Goal: Transaction & Acquisition: Subscribe to service/newsletter

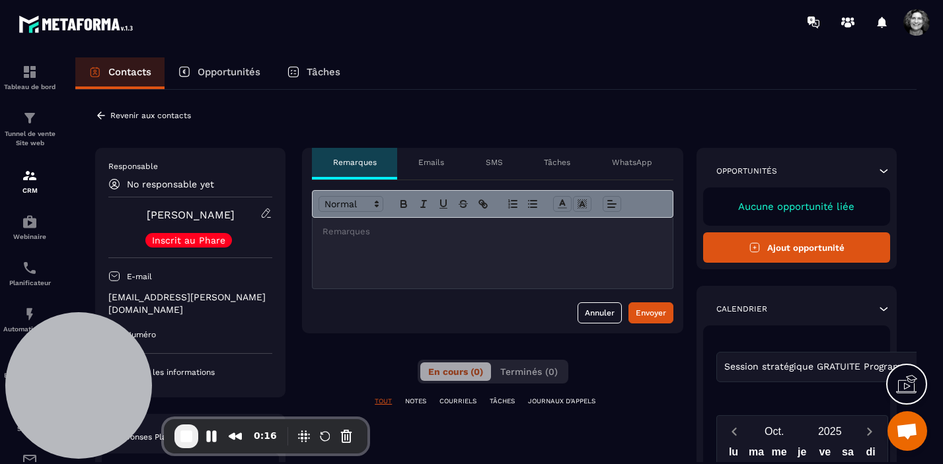
click at [104, 118] on icon at bounding box center [101, 116] width 12 height 12
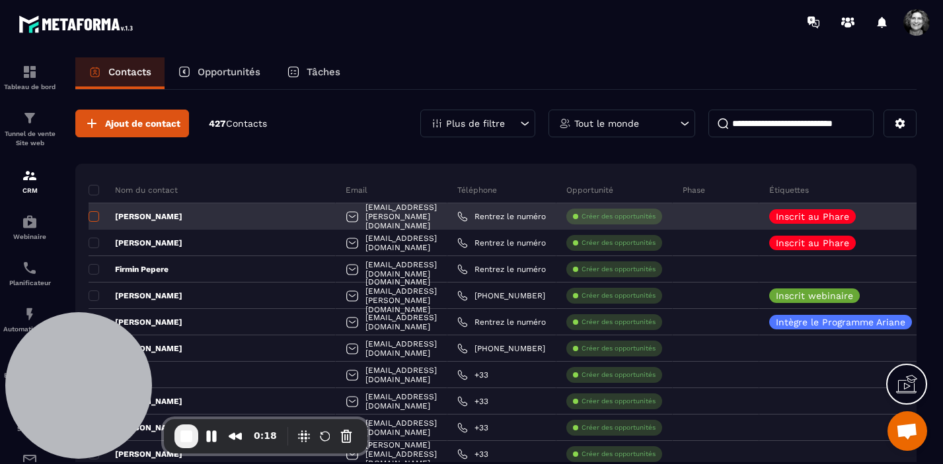
click at [96, 220] on span at bounding box center [94, 216] width 11 height 11
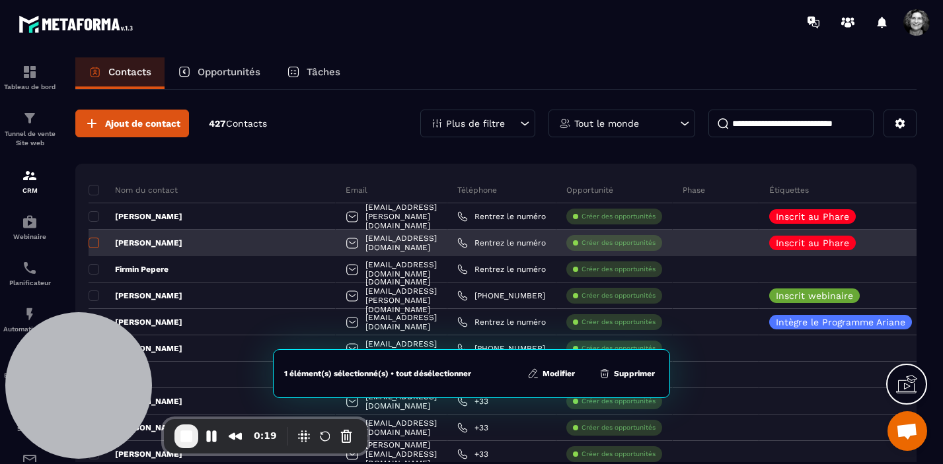
click at [94, 246] on span at bounding box center [94, 243] width 11 height 11
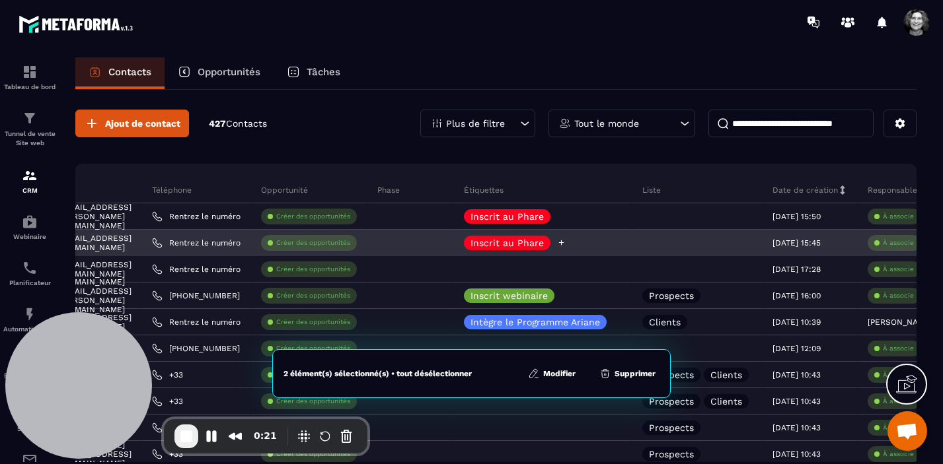
scroll to position [0, 338]
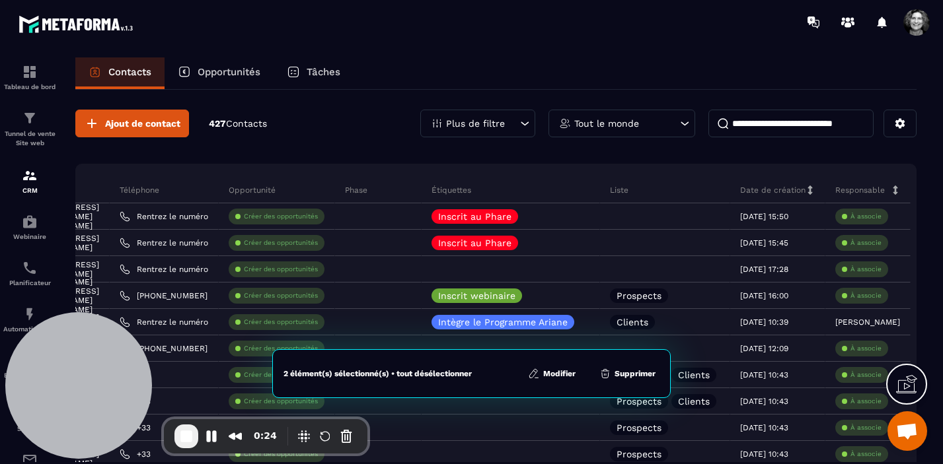
click at [557, 367] on button "Modifier" at bounding box center [552, 373] width 56 height 13
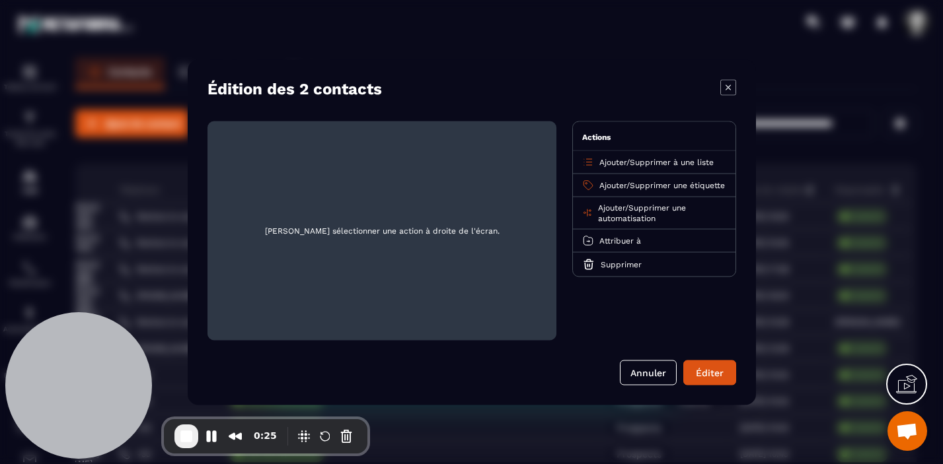
click at [657, 160] on span "Supprimer à une liste" at bounding box center [672, 161] width 84 height 9
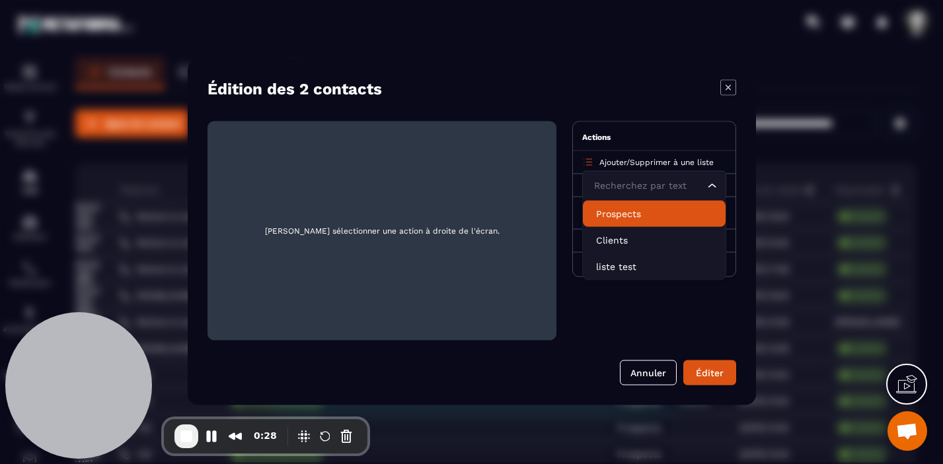
click at [635, 213] on p "Prospects" at bounding box center [654, 213] width 116 height 13
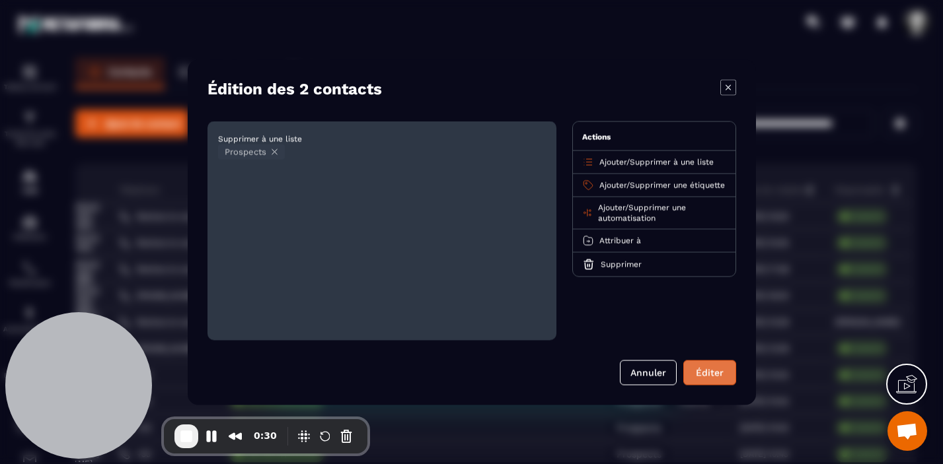
click at [711, 375] on button "Éditer" at bounding box center [709, 372] width 53 height 25
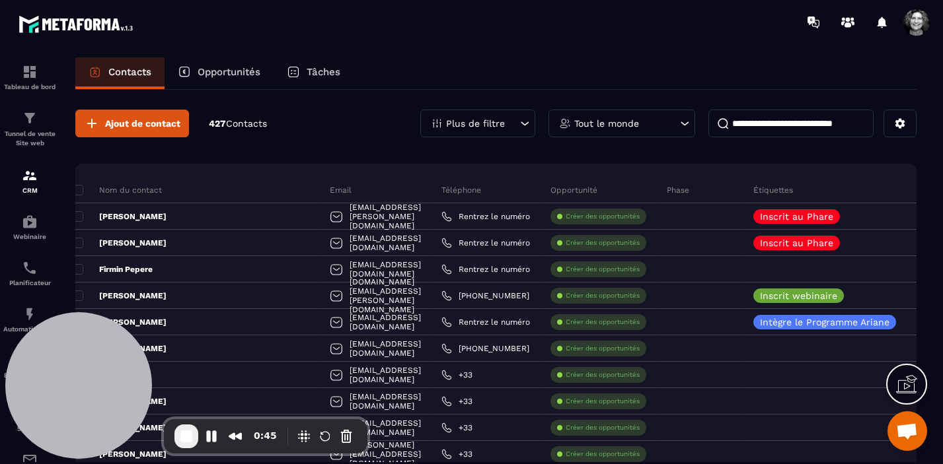
scroll to position [0, 0]
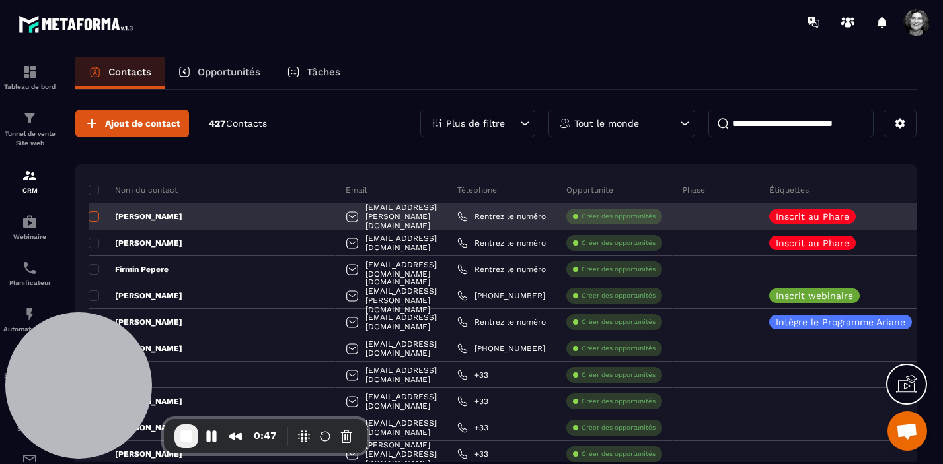
click at [95, 219] on span at bounding box center [94, 216] width 11 height 11
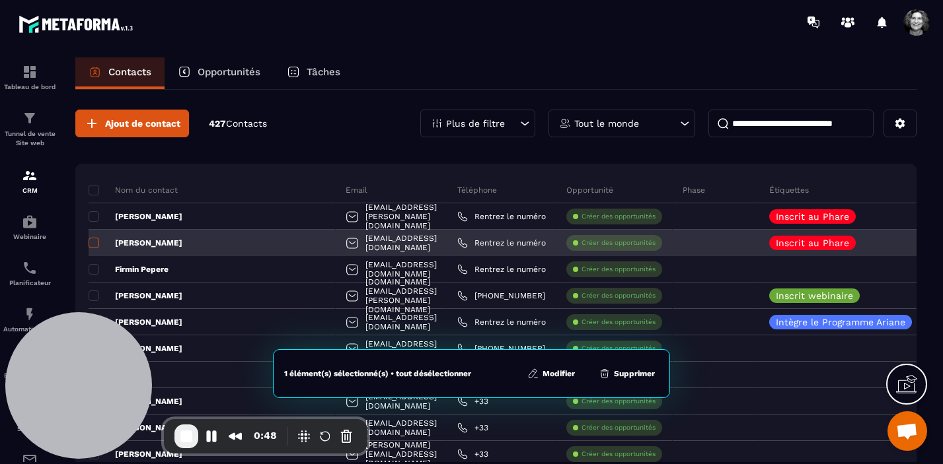
click at [96, 243] on span at bounding box center [94, 243] width 11 height 11
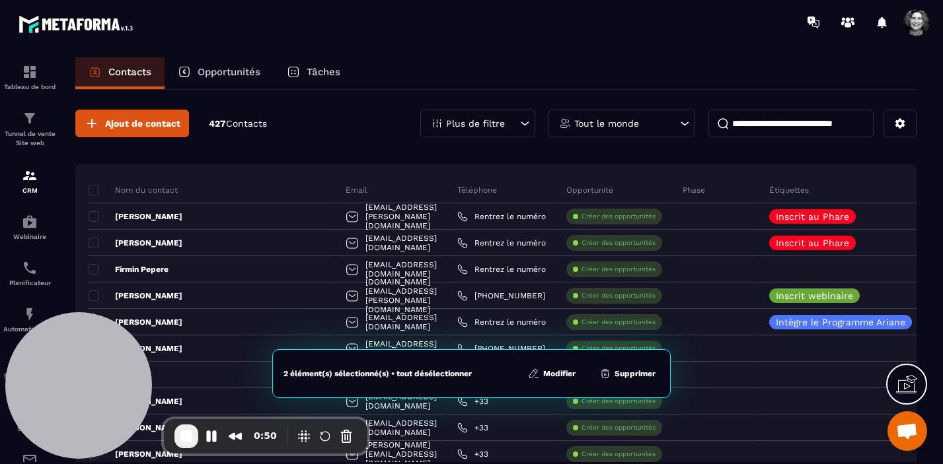
click at [561, 374] on button "Modifier" at bounding box center [552, 373] width 56 height 13
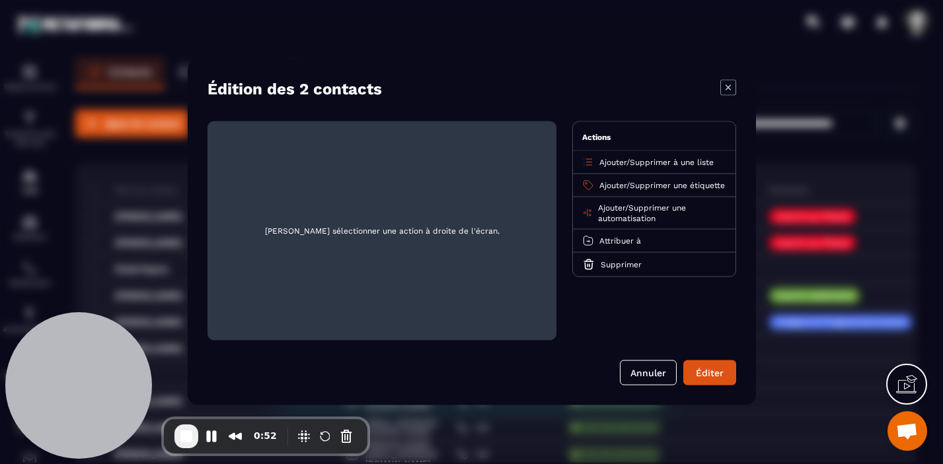
click at [701, 161] on span "Supprimer à une liste" at bounding box center [672, 161] width 84 height 9
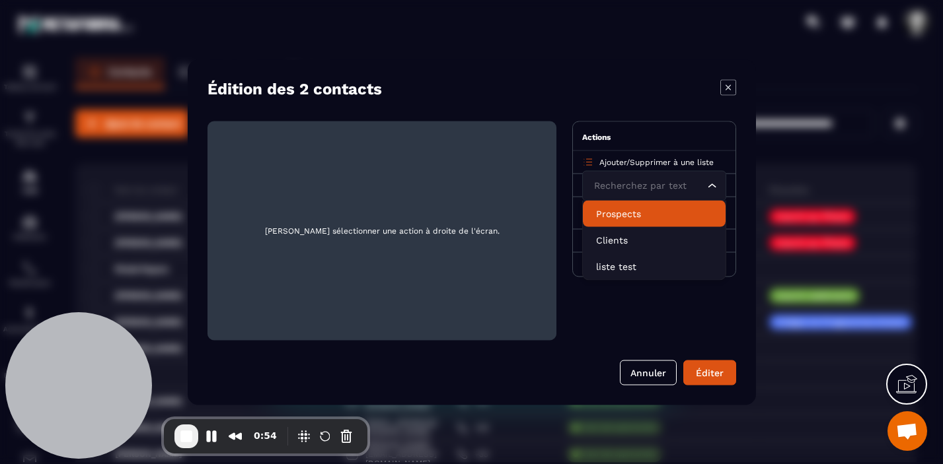
click at [637, 211] on p "Prospects" at bounding box center [654, 213] width 116 height 13
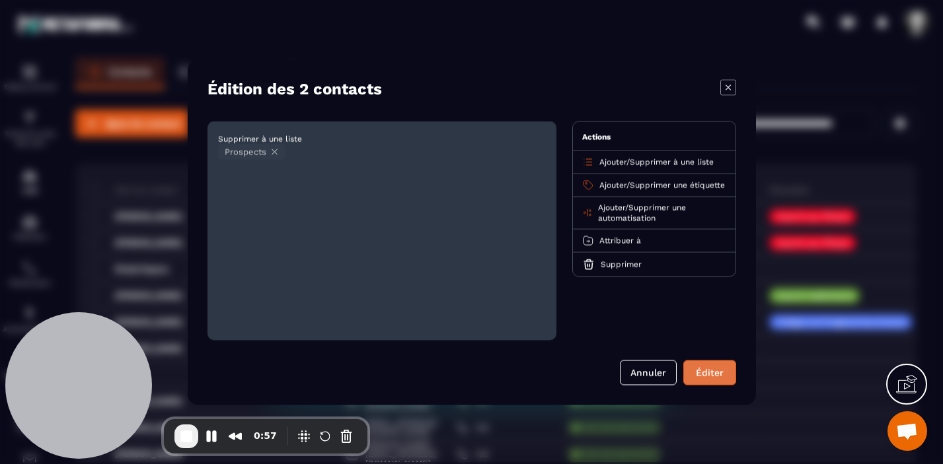
click at [721, 374] on button "Éditer" at bounding box center [709, 372] width 53 height 25
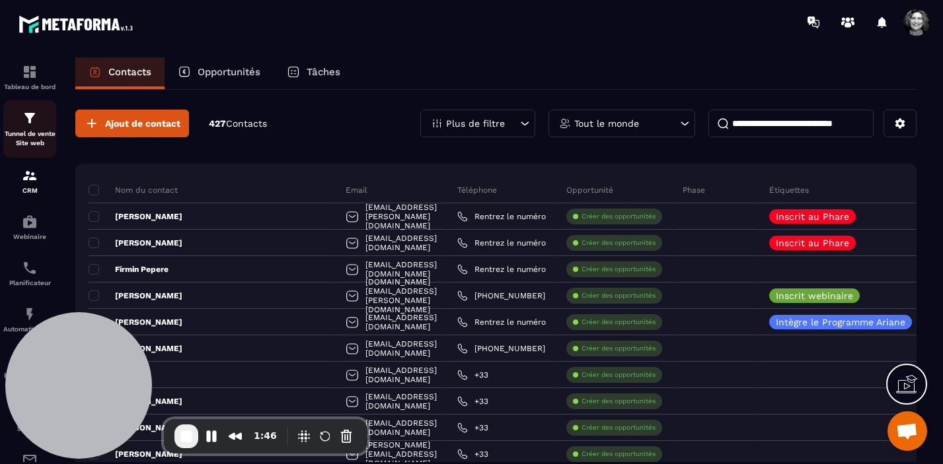
click at [28, 126] on img at bounding box center [30, 118] width 16 height 16
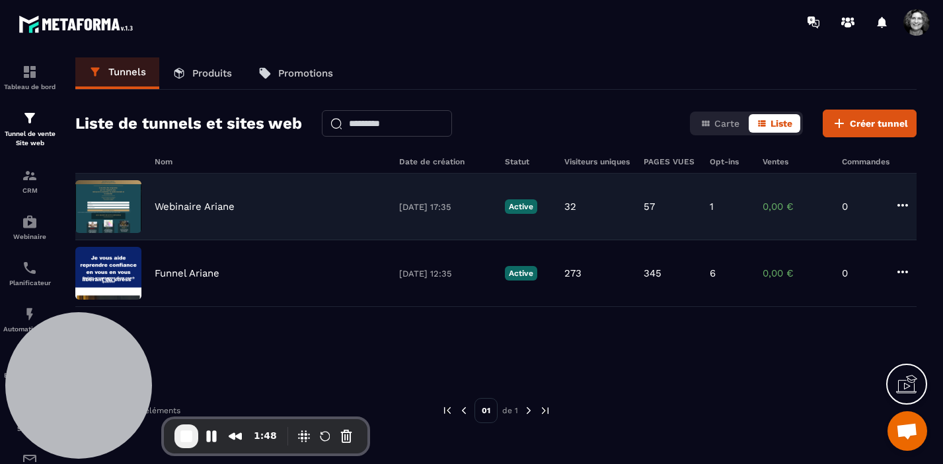
click at [237, 215] on div "Webinaire Ariane [DATE] 17:35 Active 32 57 1 0,00 € 0" at bounding box center [495, 207] width 841 height 67
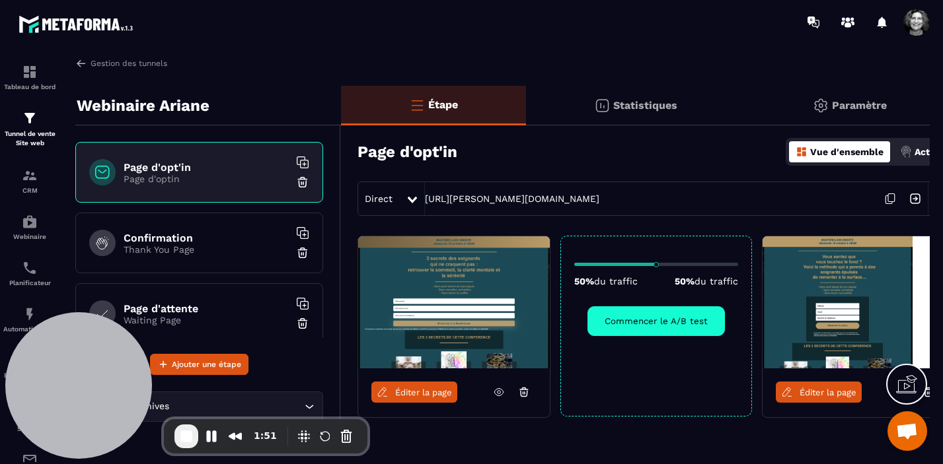
click at [207, 244] on p "Thank You Page" at bounding box center [206, 249] width 165 height 11
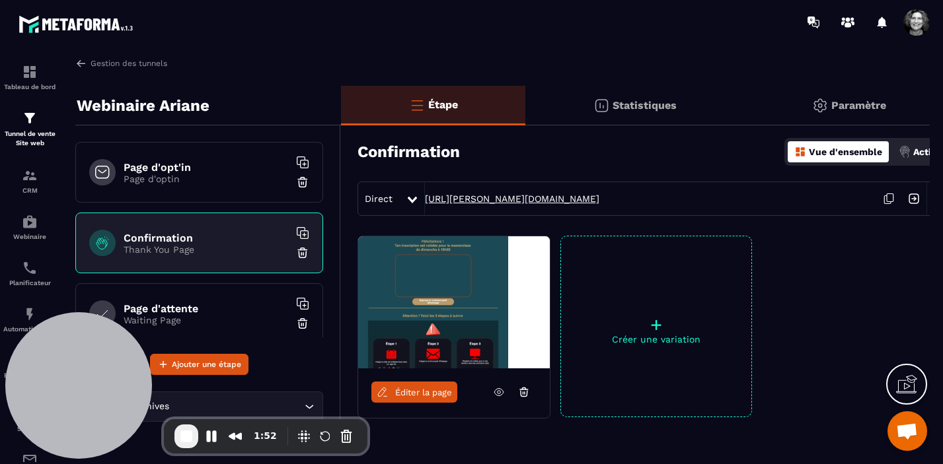
click at [525, 200] on link "[URL][PERSON_NAME][DOMAIN_NAME]" at bounding box center [512, 199] width 174 height 11
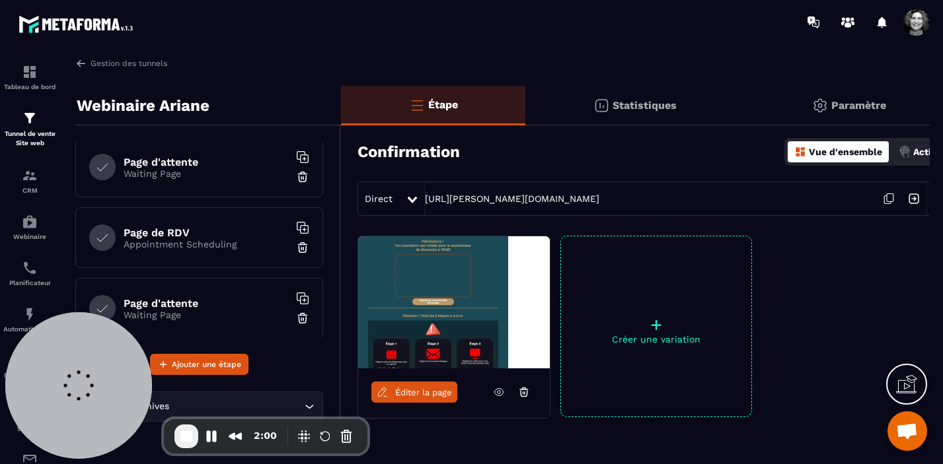
scroll to position [147, 0]
click at [199, 178] on p "Waiting Page" at bounding box center [206, 173] width 165 height 11
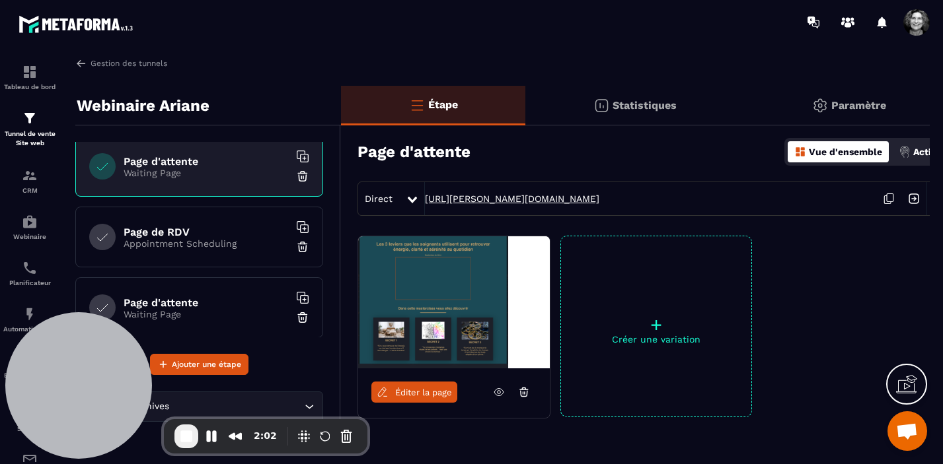
click at [507, 200] on link "[URL][PERSON_NAME][DOMAIN_NAME]" at bounding box center [512, 199] width 174 height 11
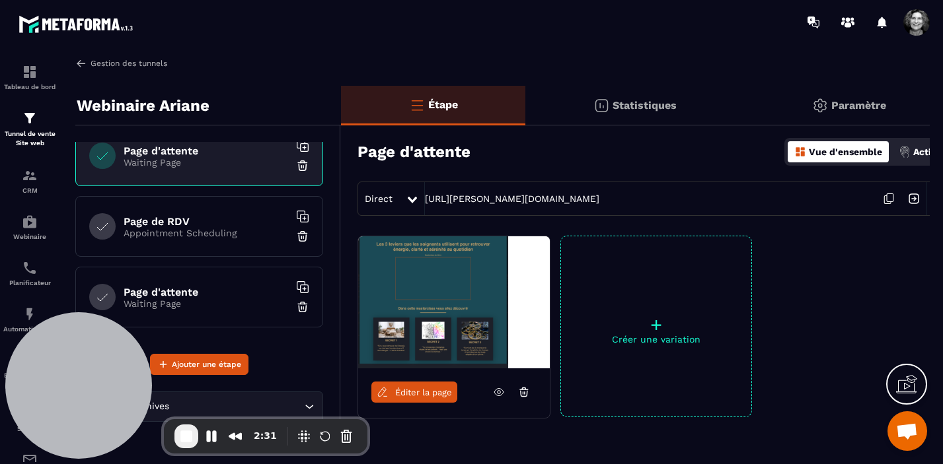
click at [82, 64] on img at bounding box center [81, 63] width 12 height 12
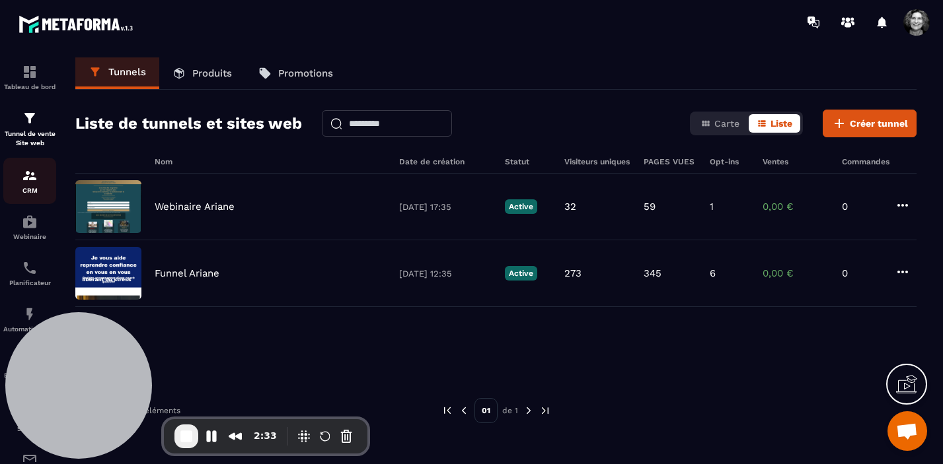
click at [28, 184] on img at bounding box center [30, 176] width 16 height 16
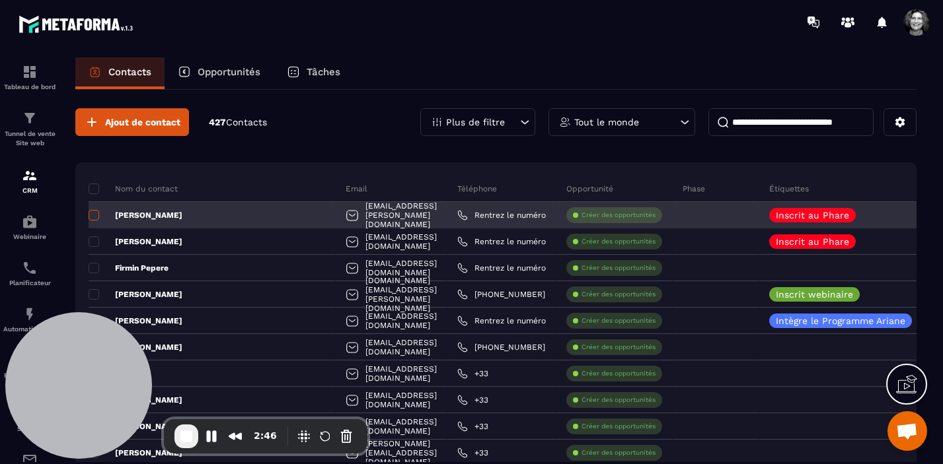
click at [93, 215] on span at bounding box center [94, 215] width 11 height 11
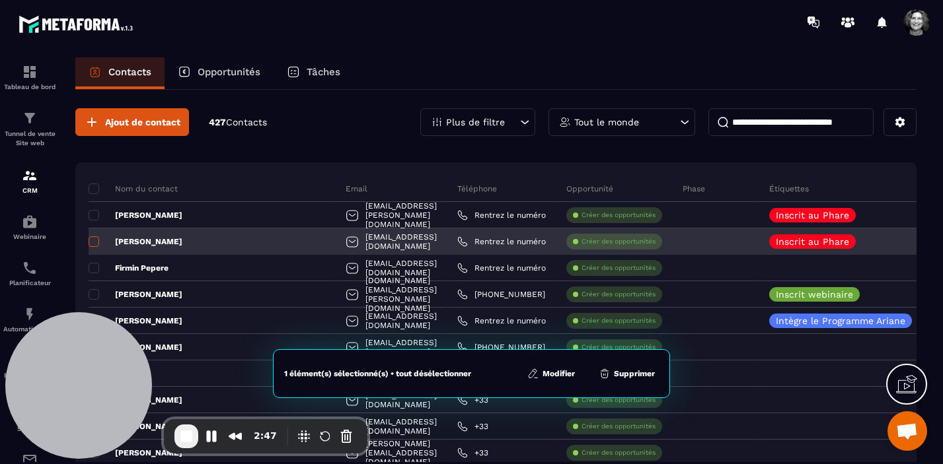
click at [95, 244] on span at bounding box center [94, 242] width 11 height 11
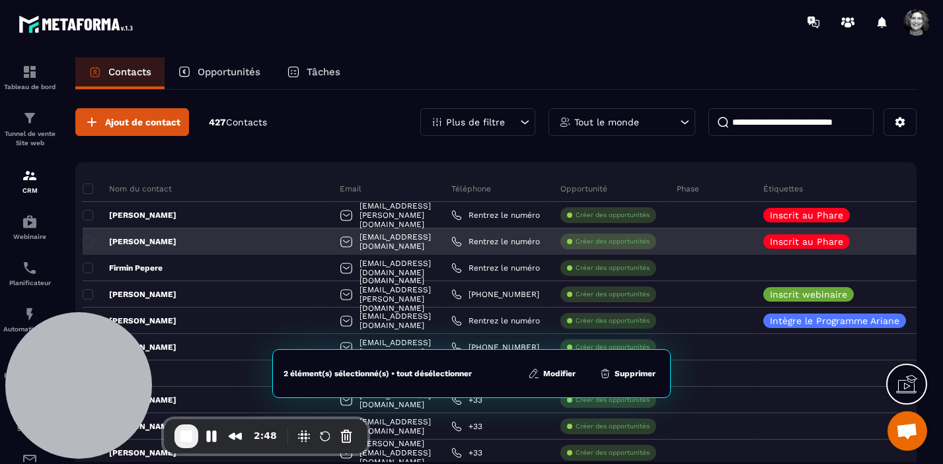
scroll to position [0, 7]
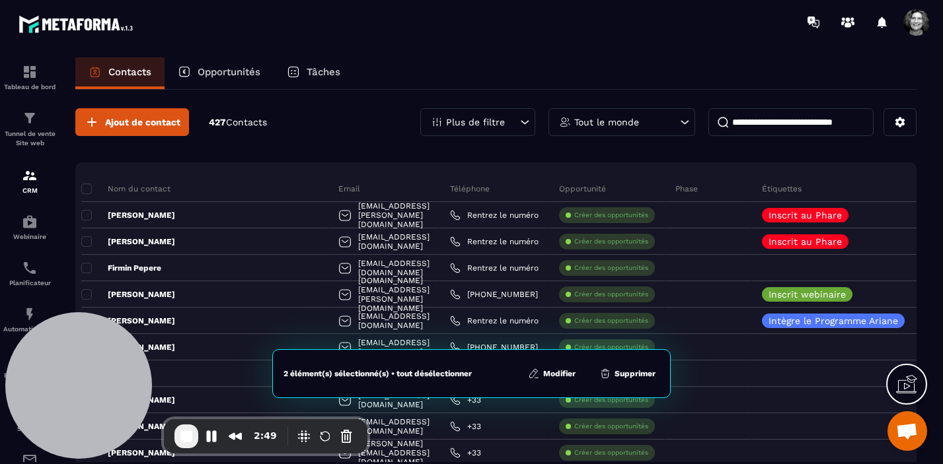
click at [560, 374] on button "Modifier" at bounding box center [552, 373] width 56 height 13
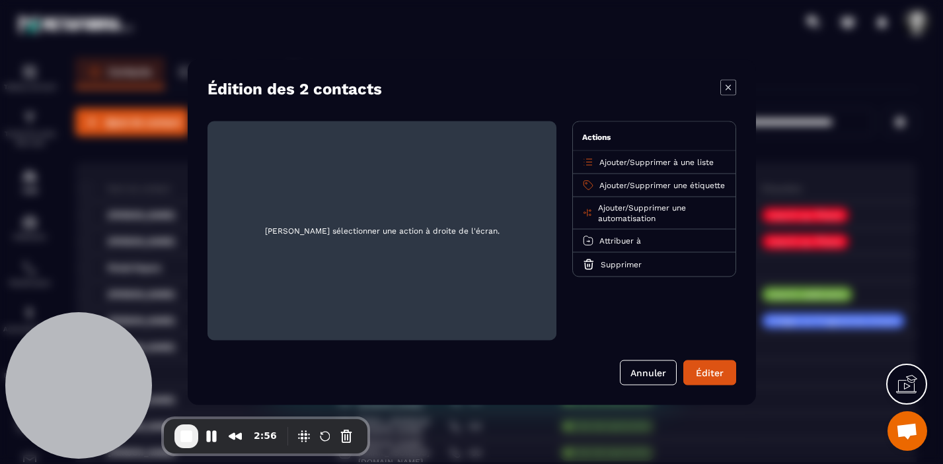
click at [700, 162] on span "Supprimer à une liste" at bounding box center [672, 161] width 84 height 9
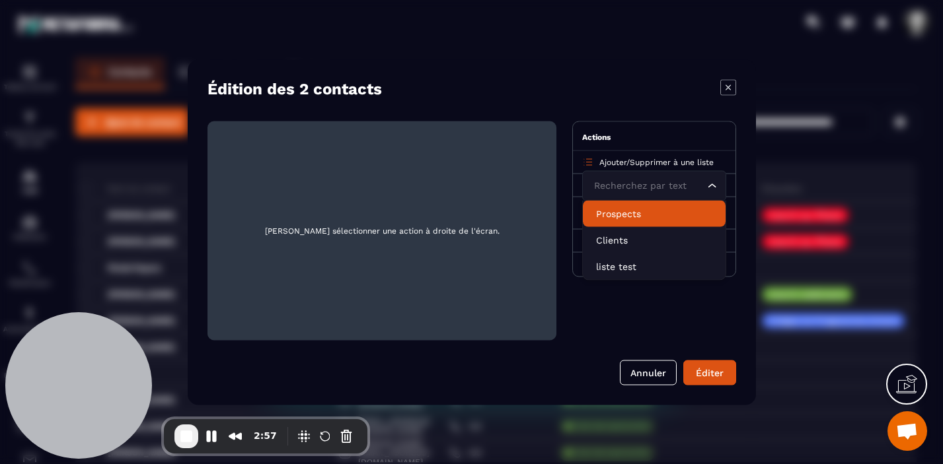
click at [631, 215] on p "Prospects" at bounding box center [654, 213] width 116 height 13
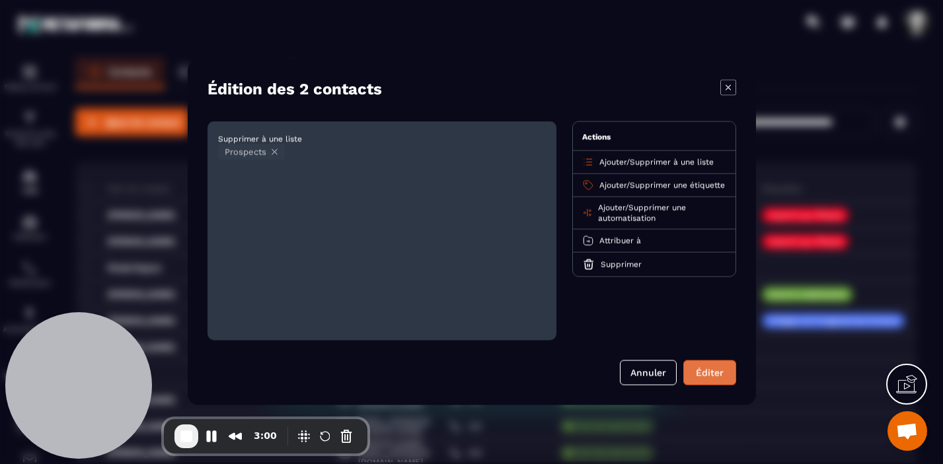
click at [714, 377] on button "Éditer" at bounding box center [709, 372] width 53 height 25
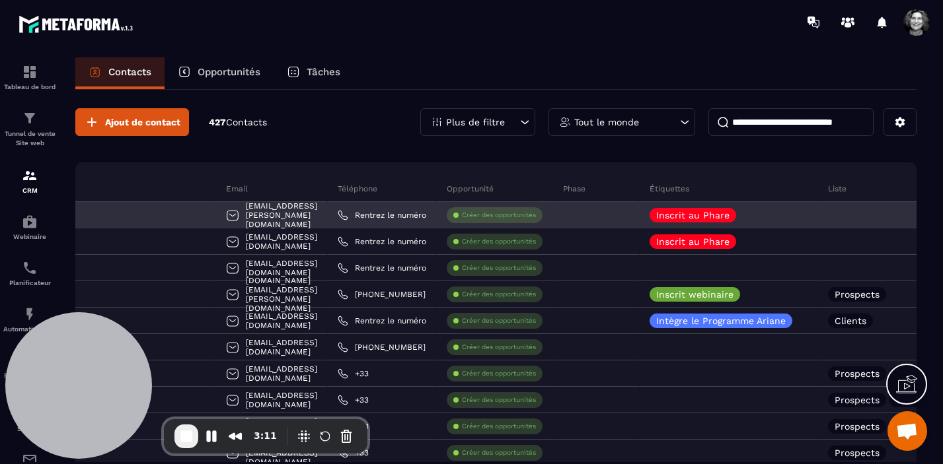
scroll to position [0, 0]
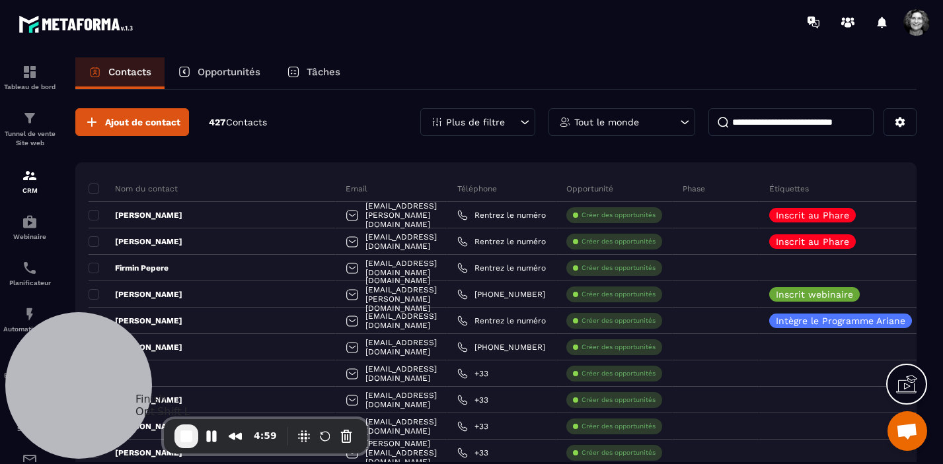
click at [185, 439] on span "End Recording" at bounding box center [186, 437] width 16 height 16
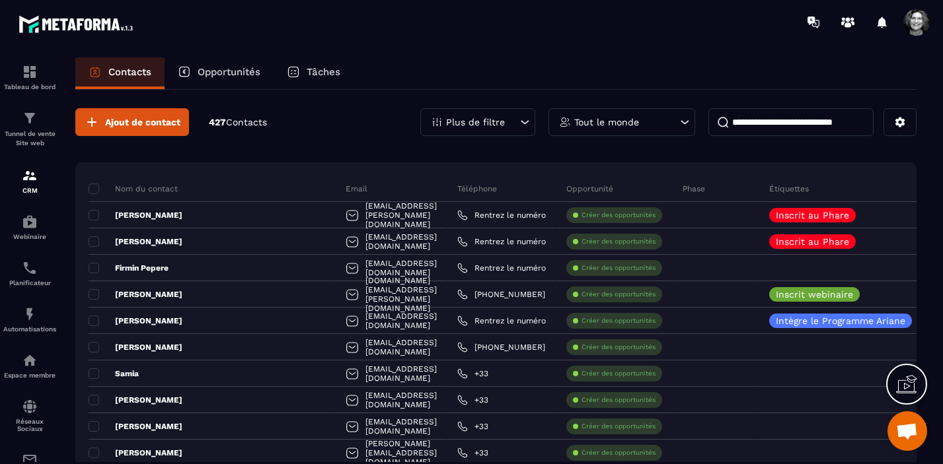
click at [912, 432] on span "Ouvrir le chat" at bounding box center [907, 433] width 22 height 19
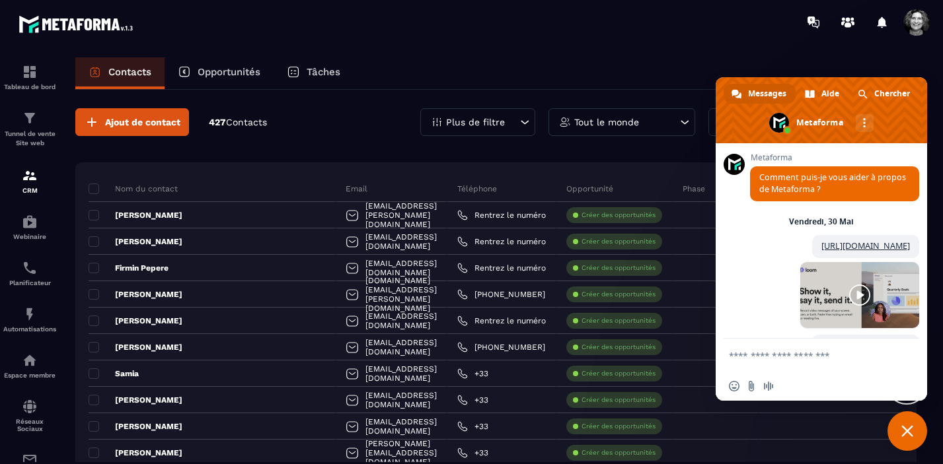
scroll to position [16434, 0]
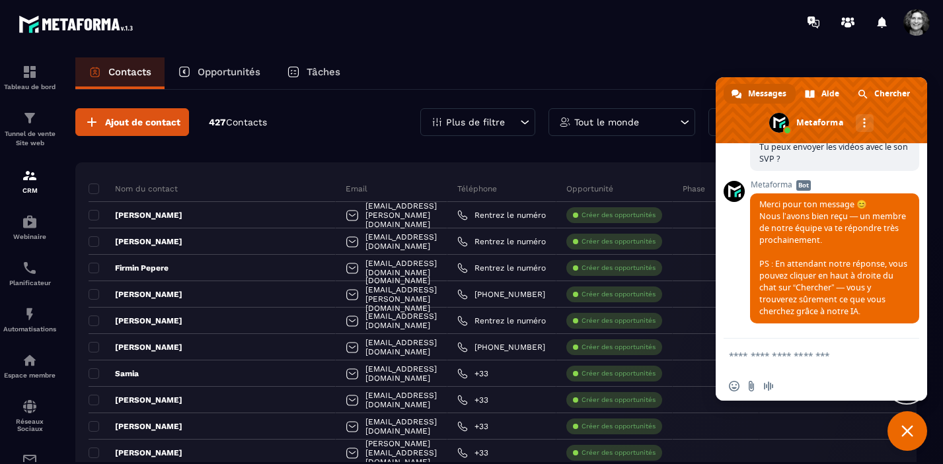
paste textarea "**********"
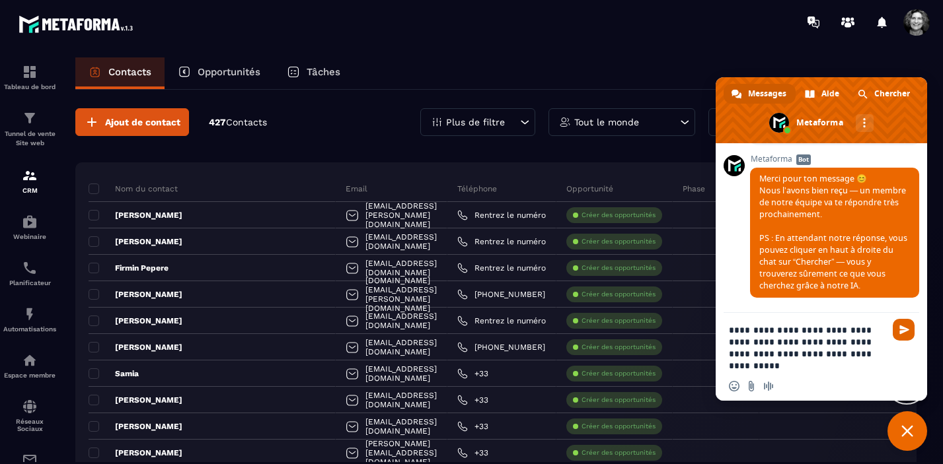
type textarea "**********"
click at [907, 333] on span "Envoyer" at bounding box center [904, 330] width 10 height 10
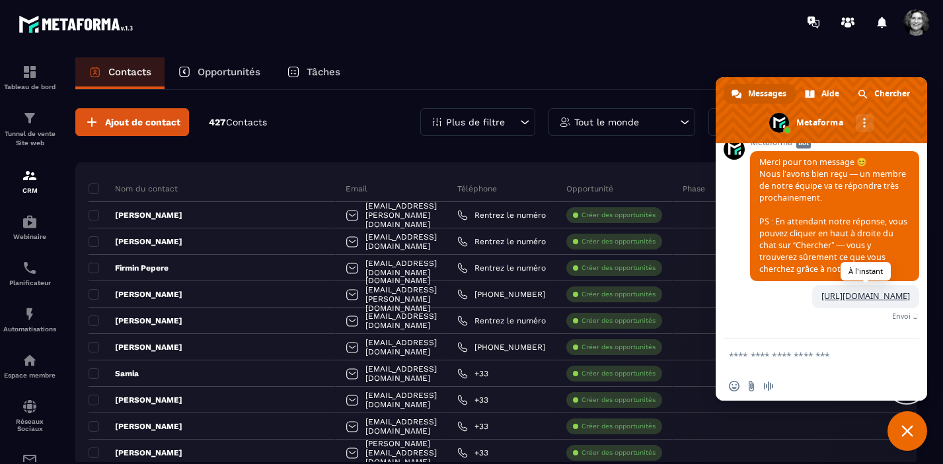
scroll to position [16564, 0]
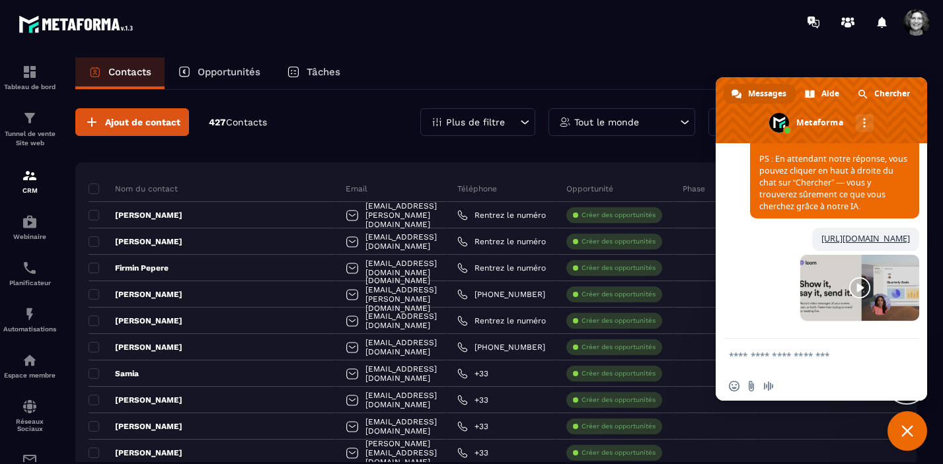
click at [908, 437] on span "Fermer le chat" at bounding box center [907, 432] width 12 height 12
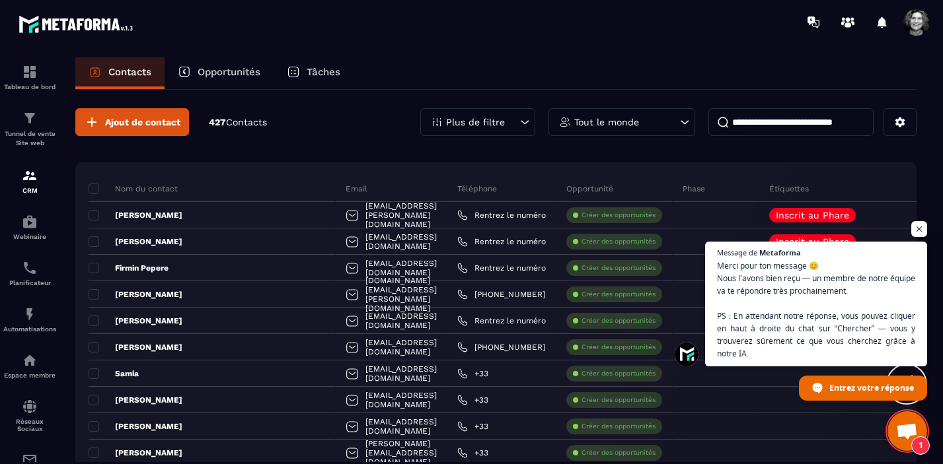
scroll to position [16720, 0]
click at [921, 230] on span "Ouvrir le chat" at bounding box center [919, 229] width 17 height 17
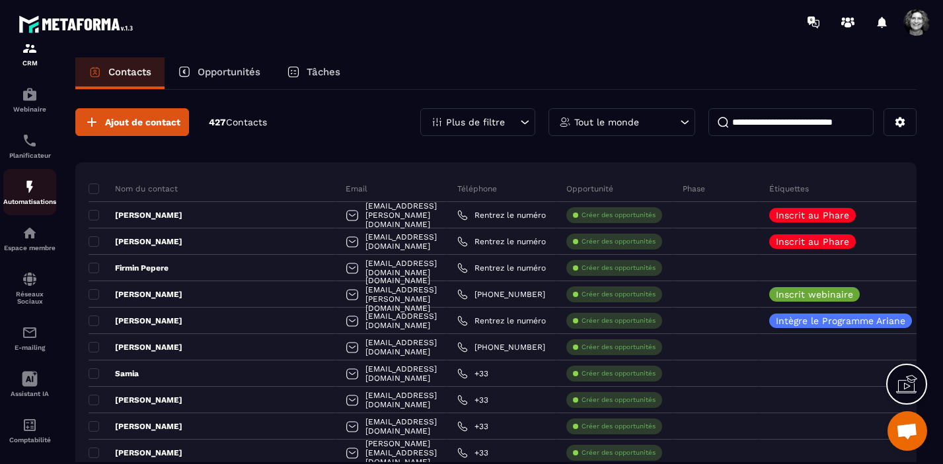
scroll to position [146, 0]
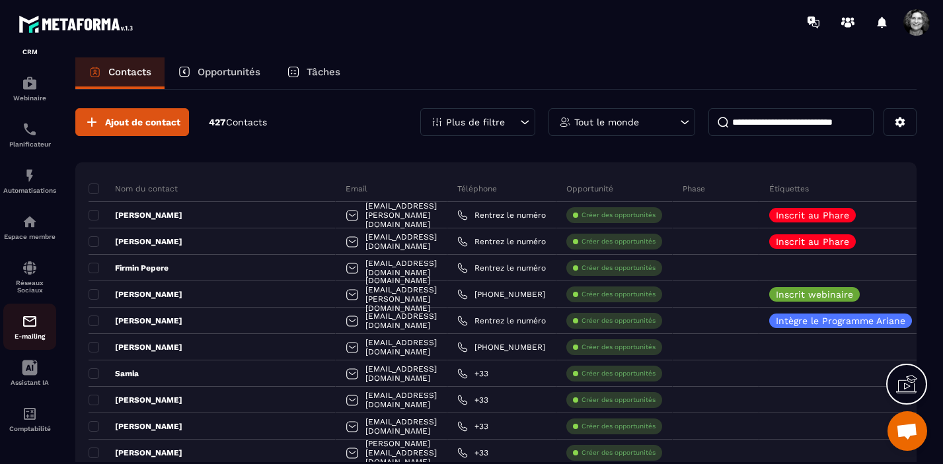
click at [29, 322] on img at bounding box center [30, 322] width 16 height 16
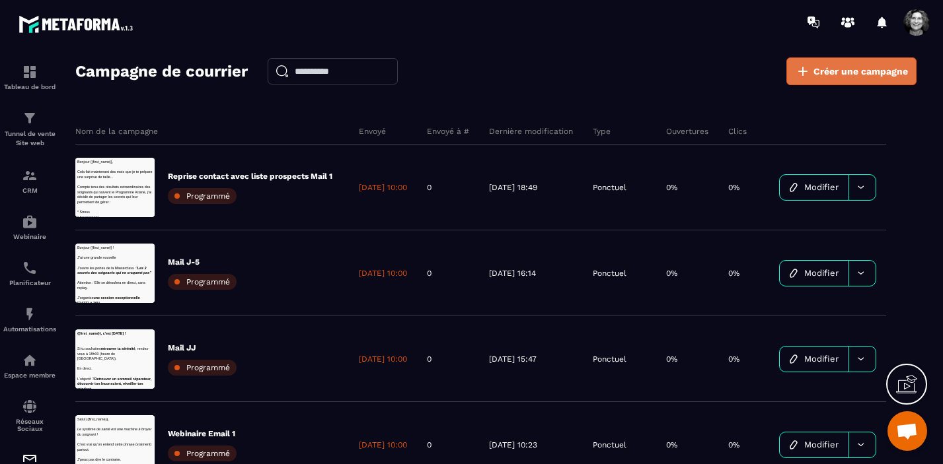
click at [841, 71] on span "Créer une campagne" at bounding box center [860, 71] width 94 height 13
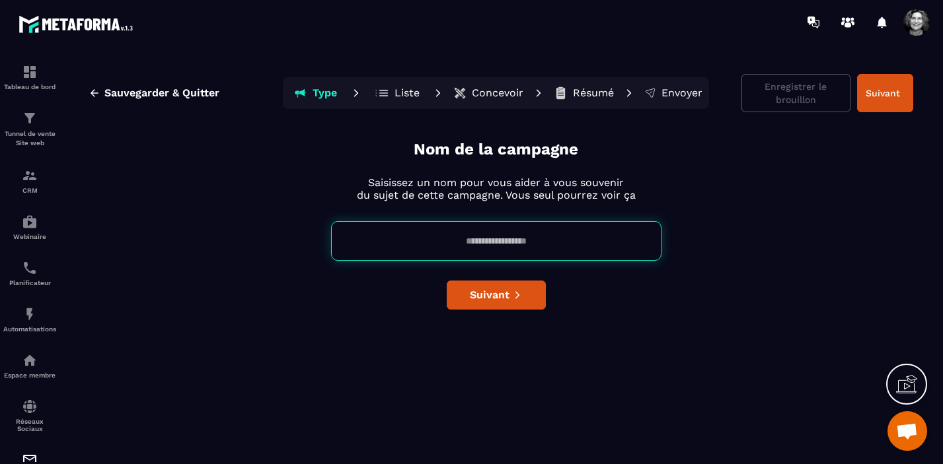
click at [445, 243] on input at bounding box center [496, 241] width 330 height 40
type input "**********"
click at [500, 301] on span "Suivant" at bounding box center [490, 295] width 40 height 13
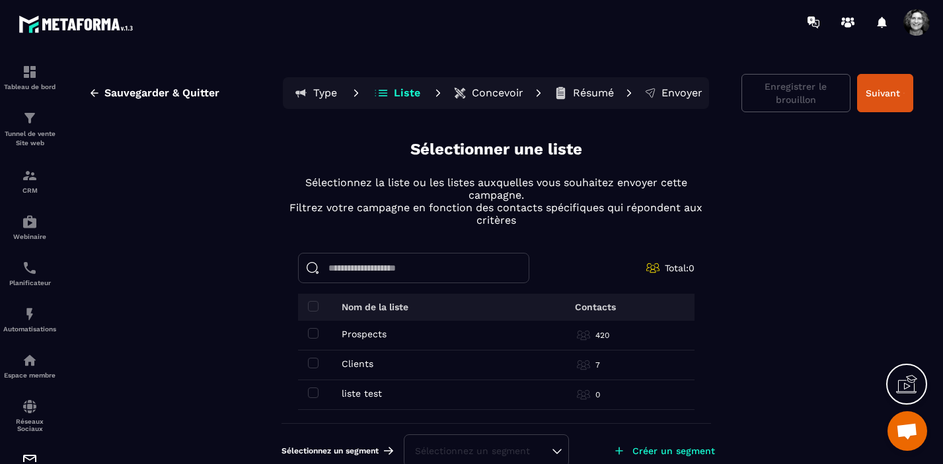
scroll to position [19, 0]
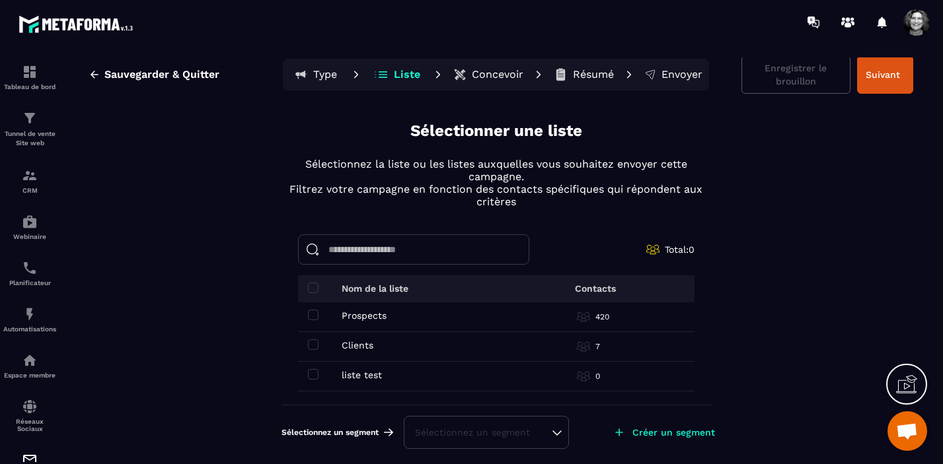
click at [623, 320] on div "420" at bounding box center [631, 317] width 108 height 13
click at [516, 324] on td "420" at bounding box center [605, 318] width 178 height 30
click at [313, 315] on span at bounding box center [313, 315] width 11 height 11
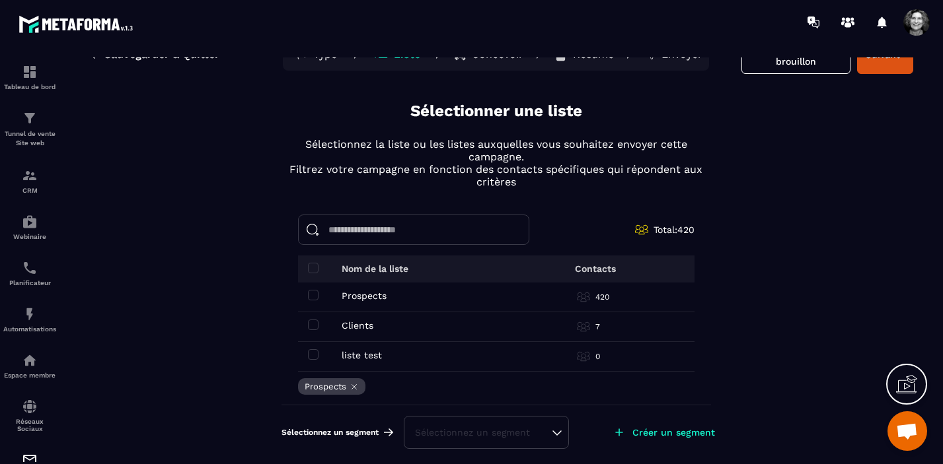
scroll to position [0, 0]
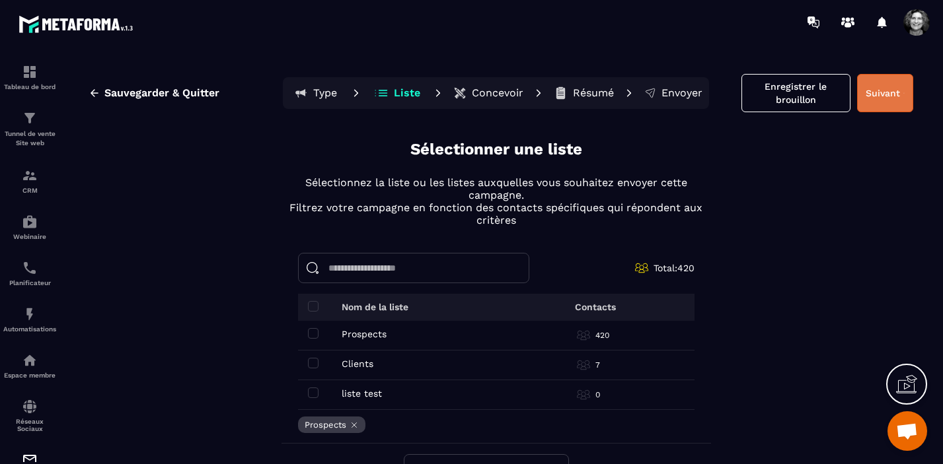
click at [888, 97] on button "Suivant" at bounding box center [885, 93] width 56 height 38
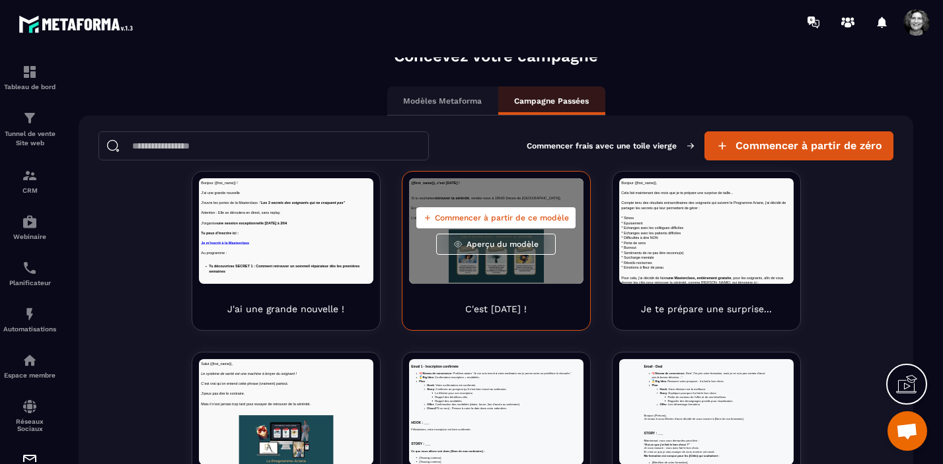
scroll to position [96, 0]
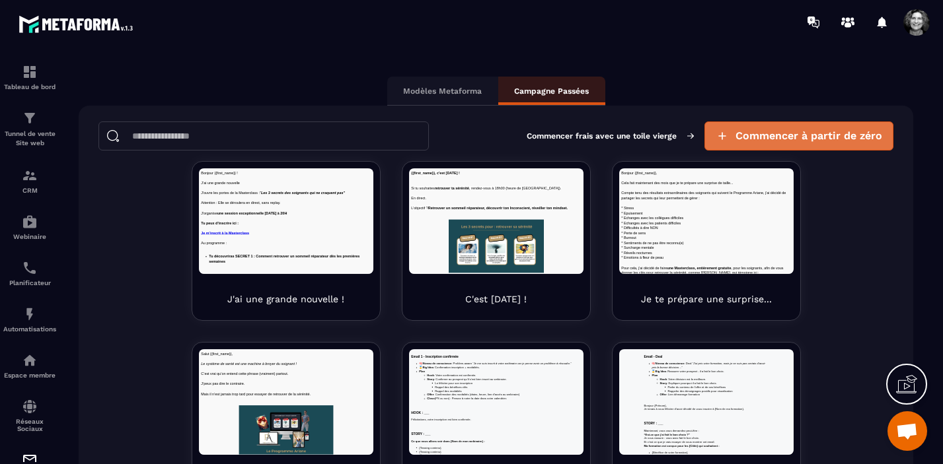
click at [828, 133] on span "Commencer à partir de zéro" at bounding box center [808, 136] width 147 height 13
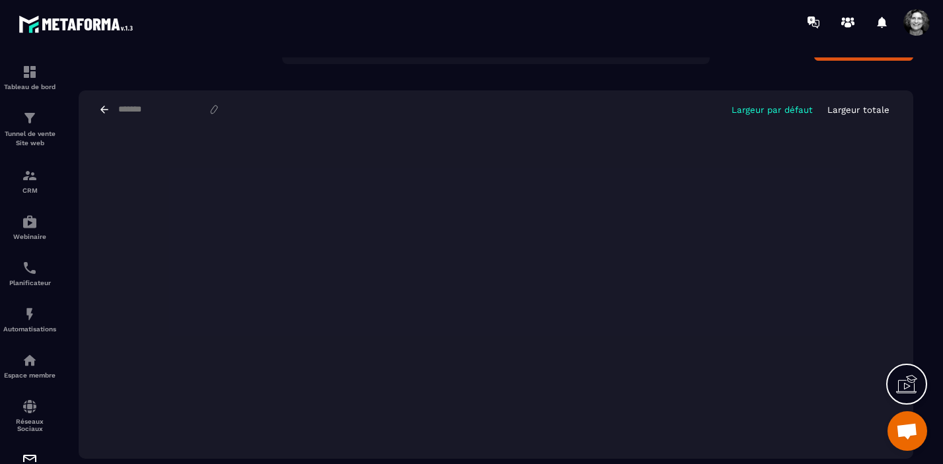
scroll to position [42, 0]
click at [873, 108] on p "Largeur totale" at bounding box center [858, 110] width 62 height 10
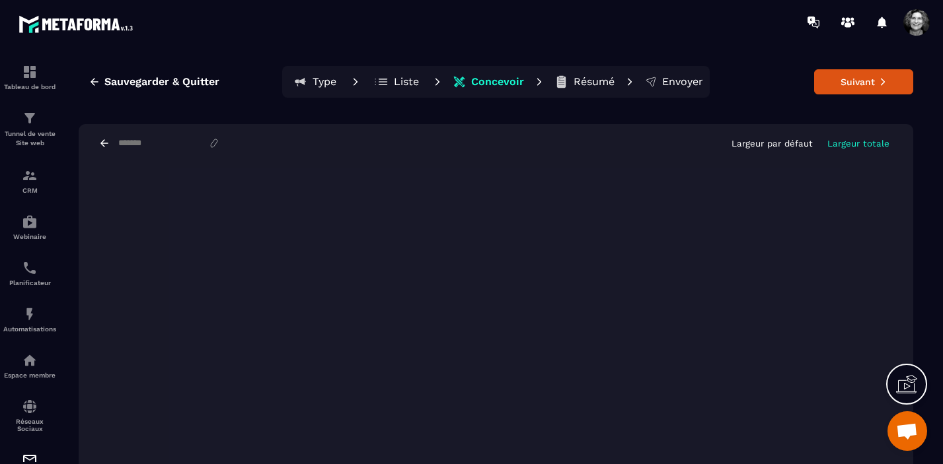
scroll to position [0, 0]
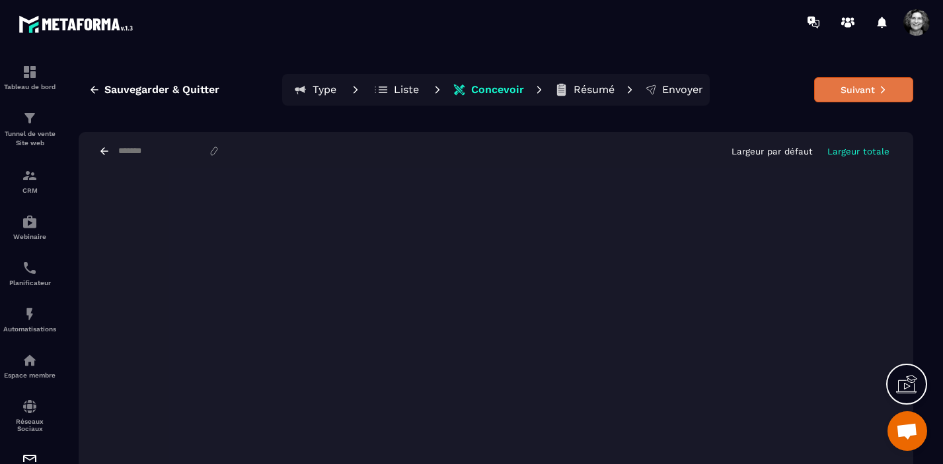
click at [854, 92] on button "Suivant" at bounding box center [863, 89] width 99 height 25
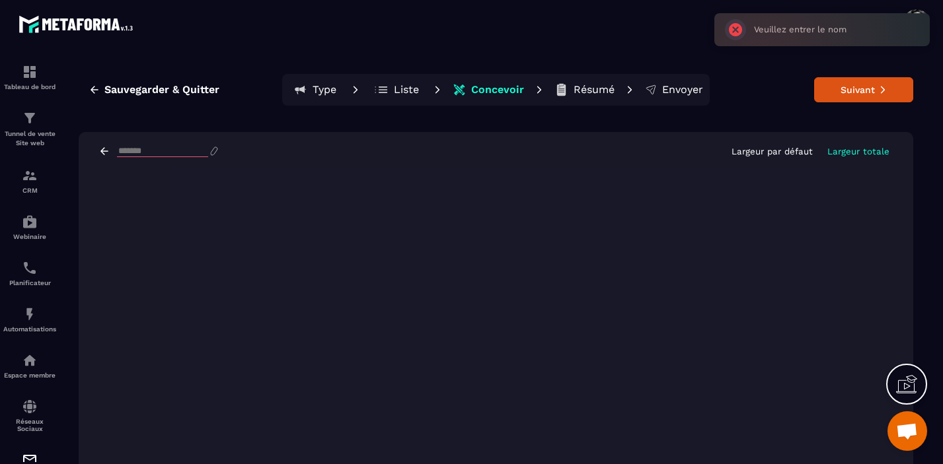
click at [124, 150] on input at bounding box center [162, 151] width 91 height 11
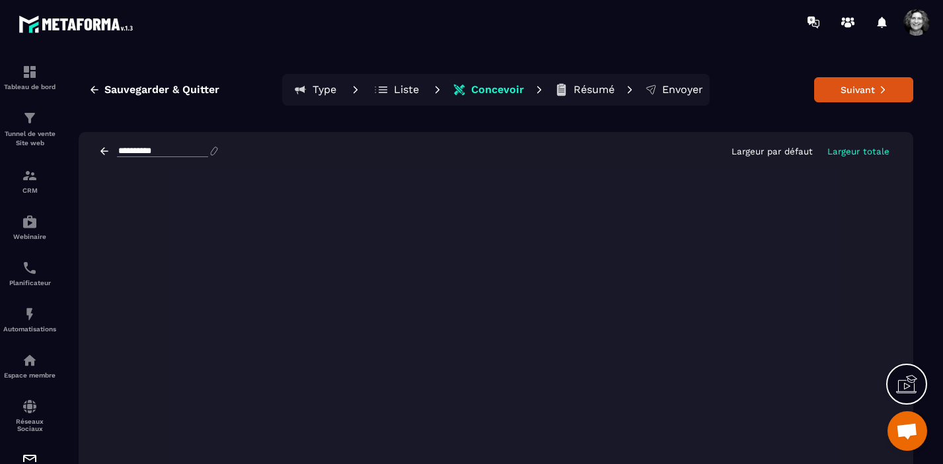
click at [120, 149] on input "**********" at bounding box center [162, 151] width 91 height 11
click at [118, 149] on input "**********" at bounding box center [162, 151] width 91 height 11
click at [155, 152] on input "**********" at bounding box center [162, 151] width 91 height 11
type input "**********"
click at [884, 91] on icon at bounding box center [882, 89] width 9 height 9
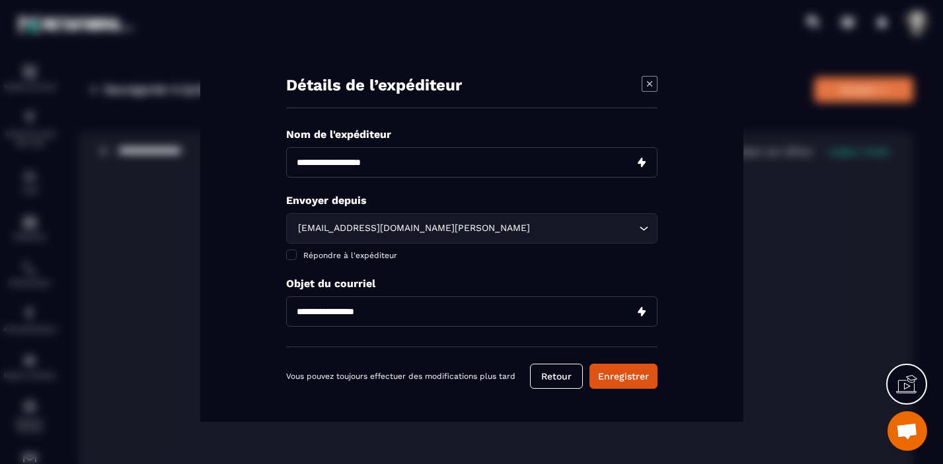
click at [405, 157] on input "Modal window" at bounding box center [471, 162] width 371 height 30
type input "**********"
click at [290, 254] on span "Modal window" at bounding box center [291, 255] width 11 height 11
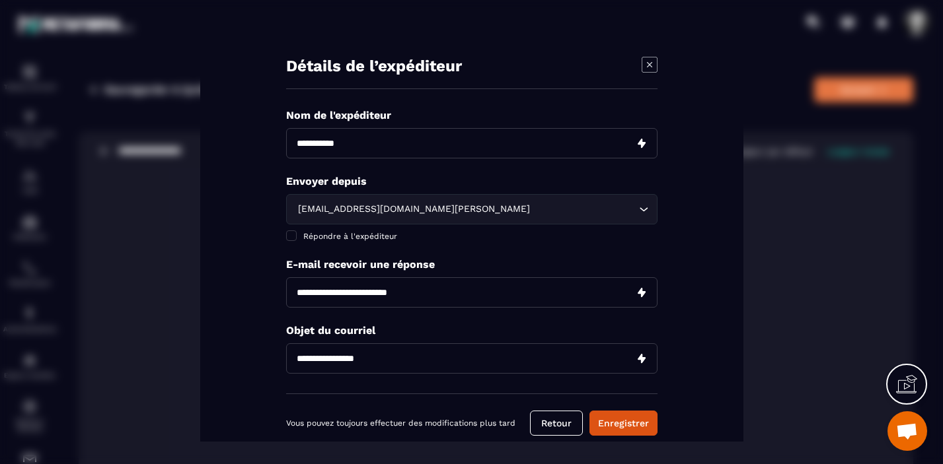
click at [402, 287] on input "Modal window" at bounding box center [471, 292] width 371 height 30
type input "**********"
click at [382, 364] on input "Modal window" at bounding box center [471, 358] width 371 height 30
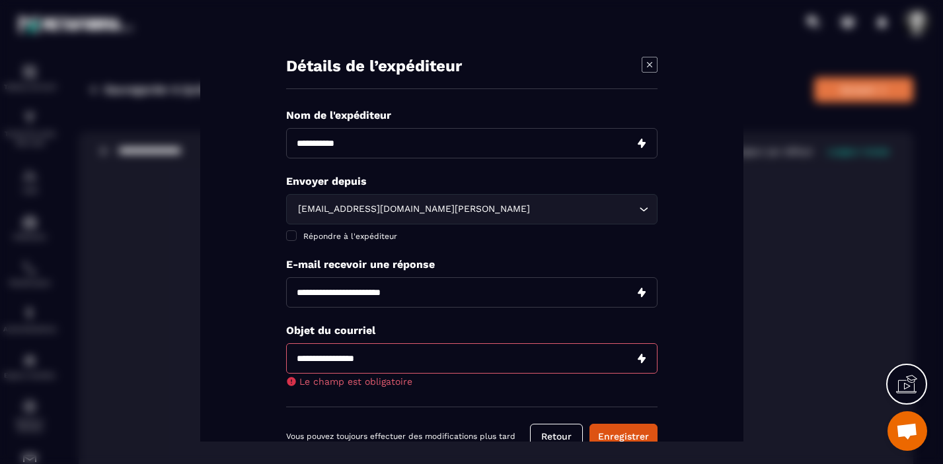
paste input "**********"
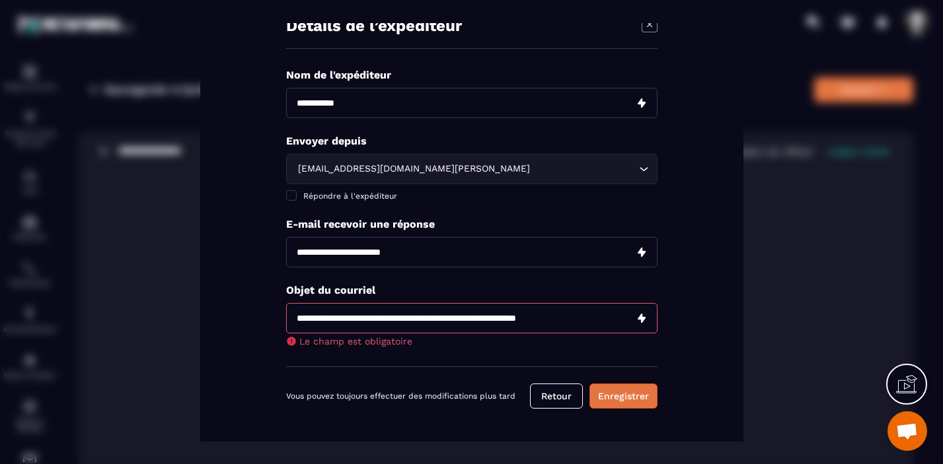
type input "**********"
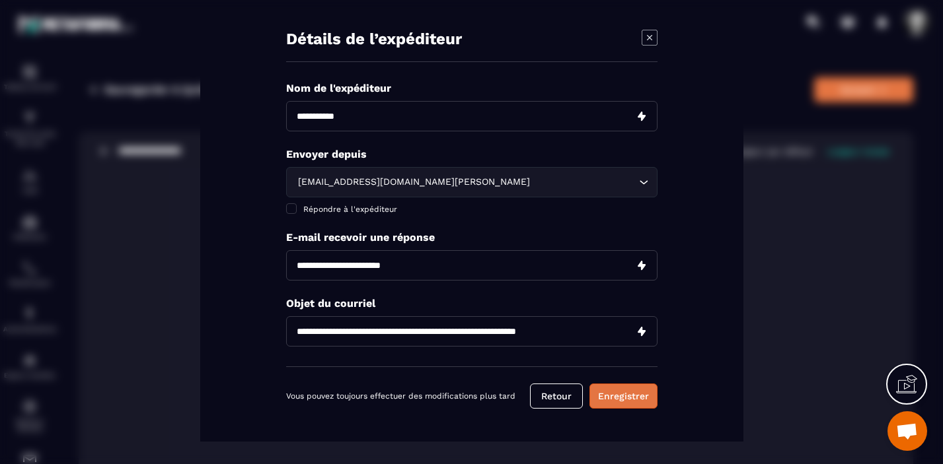
click at [626, 395] on button "Enregistrer" at bounding box center [623, 395] width 68 height 25
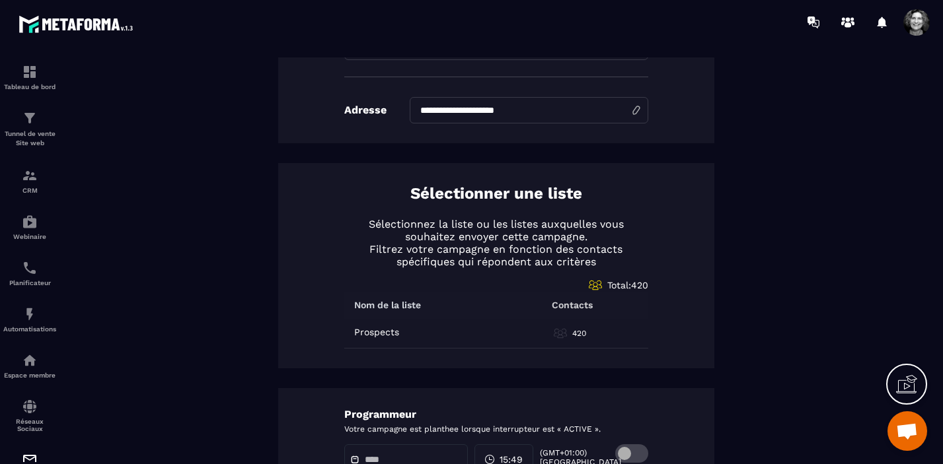
scroll to position [547, 0]
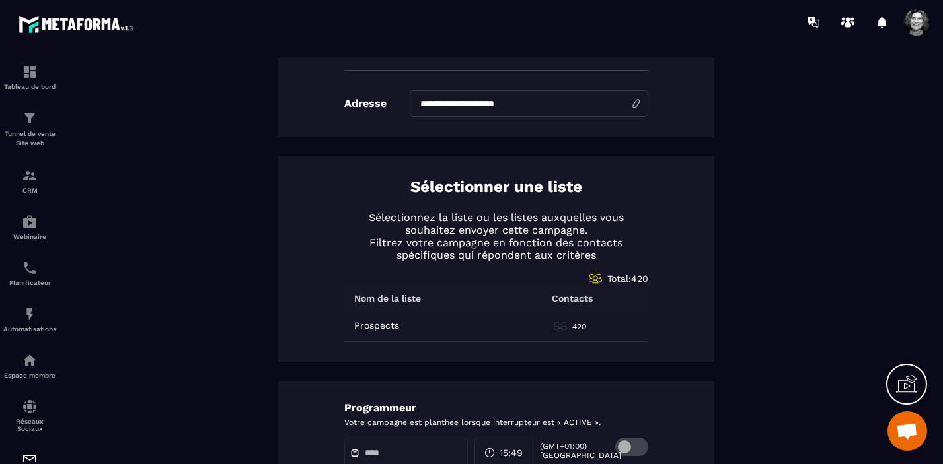
click at [559, 330] on icon at bounding box center [560, 326] width 13 height 13
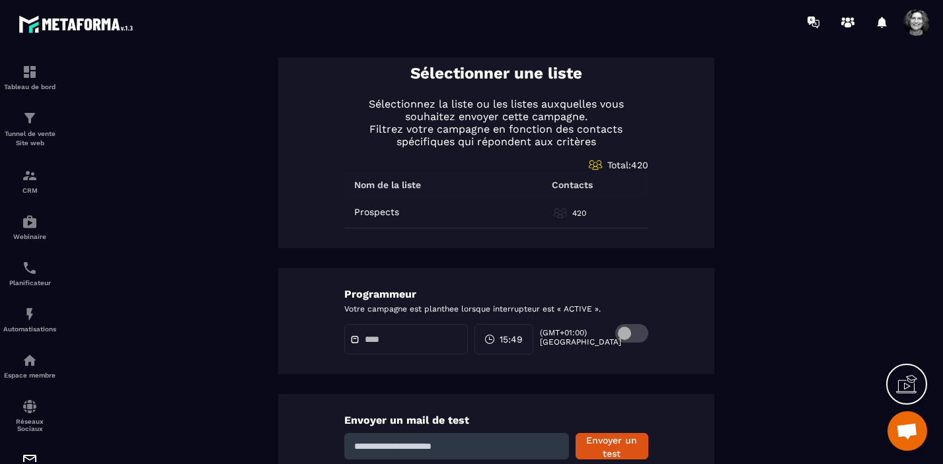
scroll to position [670, 0]
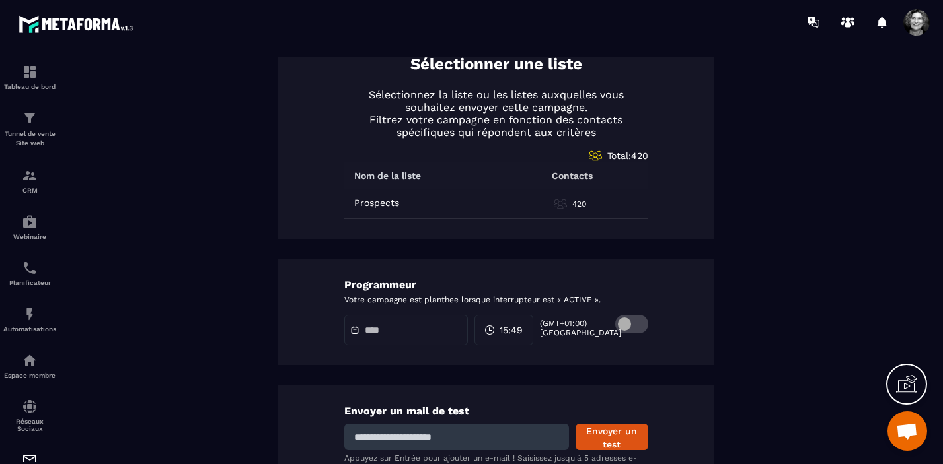
click at [642, 325] on span at bounding box center [631, 324] width 33 height 19
click at [366, 328] on input "text" at bounding box center [411, 331] width 93 height 10
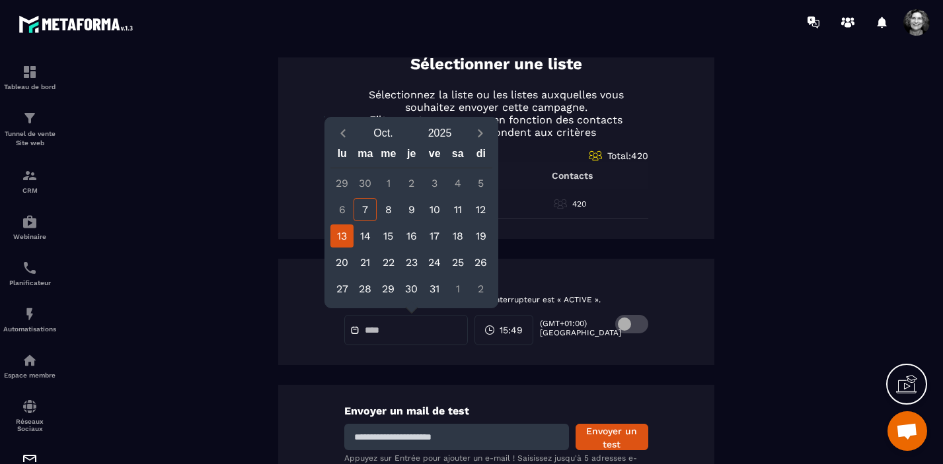
click at [343, 233] on div "13" at bounding box center [341, 236] width 23 height 23
type input "**********"
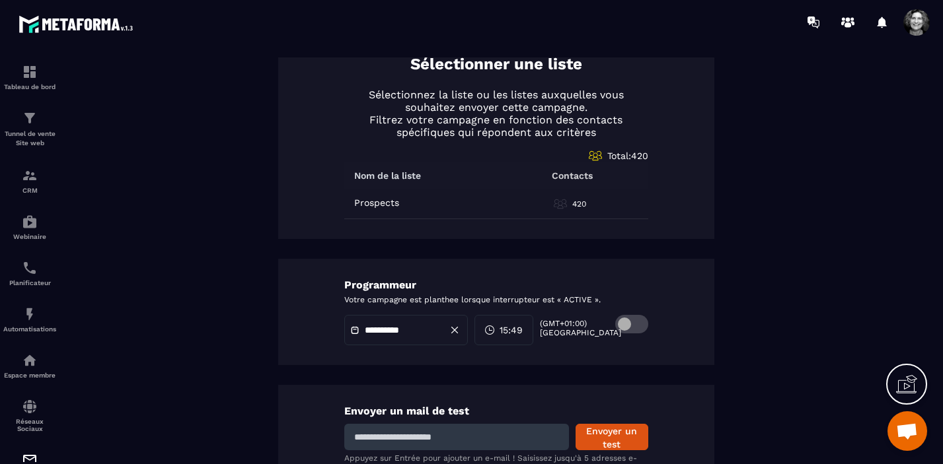
click at [514, 329] on span "15:49" at bounding box center [511, 330] width 23 height 13
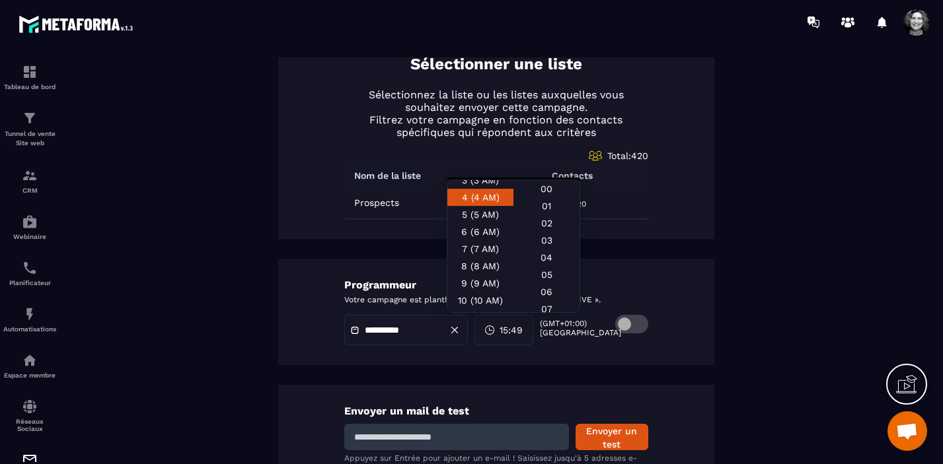
scroll to position [61, 0]
click at [480, 268] on div "8 (8 AM)" at bounding box center [480, 265] width 66 height 17
click at [544, 256] on div "30" at bounding box center [546, 249] width 66 height 17
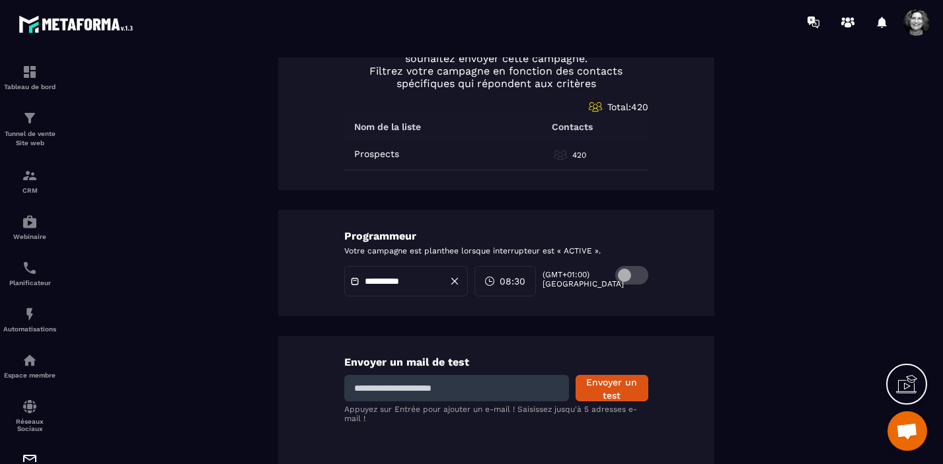
scroll to position [735, 0]
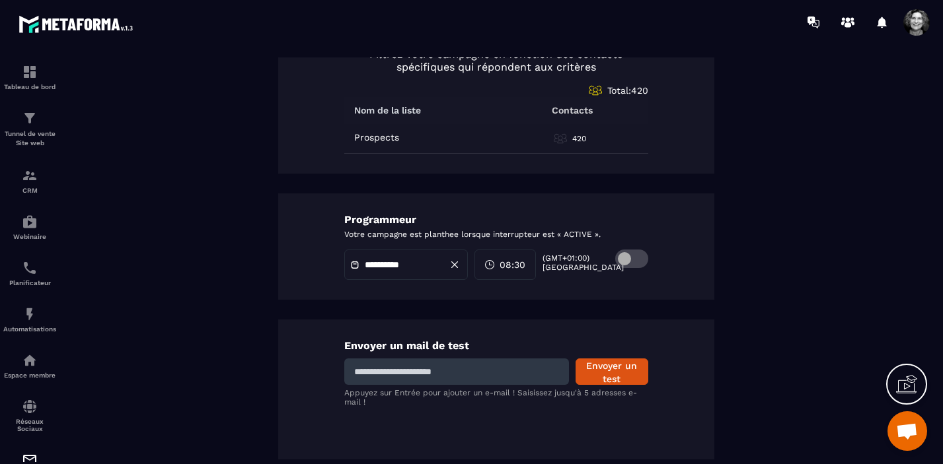
click at [459, 376] on input at bounding box center [456, 372] width 225 height 26
type input "**********"
click at [609, 381] on button "Envoyer un test" at bounding box center [612, 372] width 73 height 26
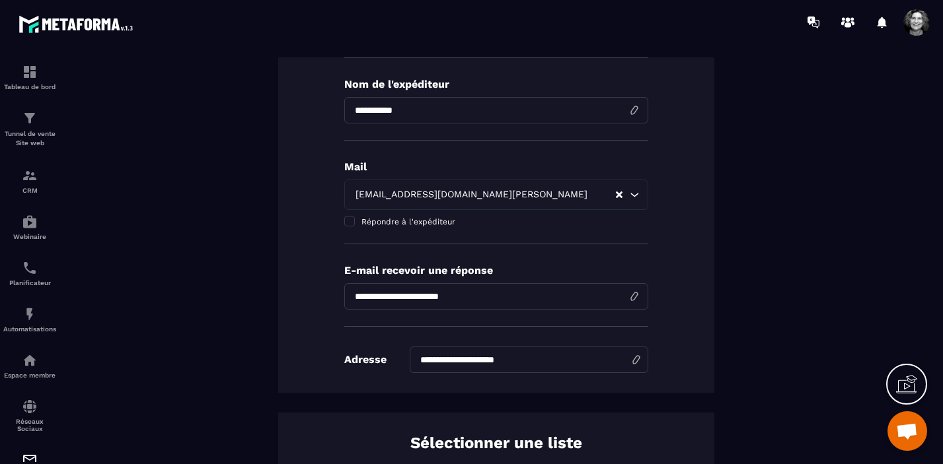
scroll to position [0, 0]
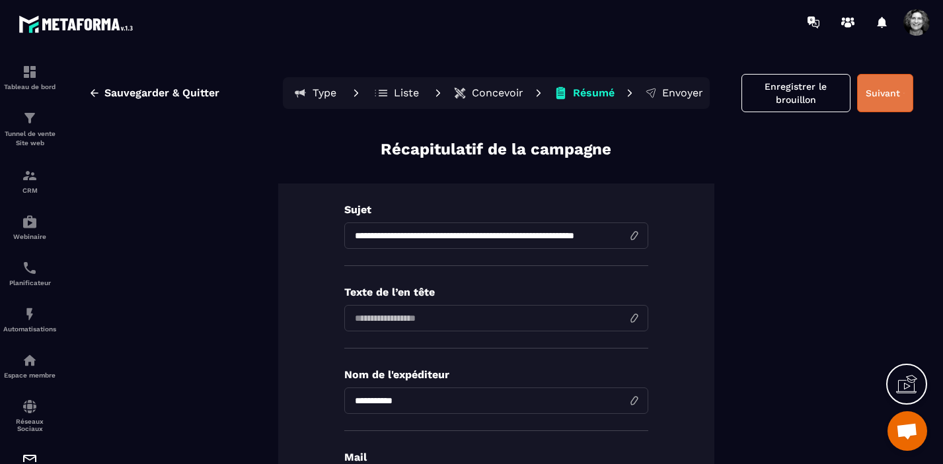
click at [893, 94] on button "Suivant" at bounding box center [885, 93] width 56 height 38
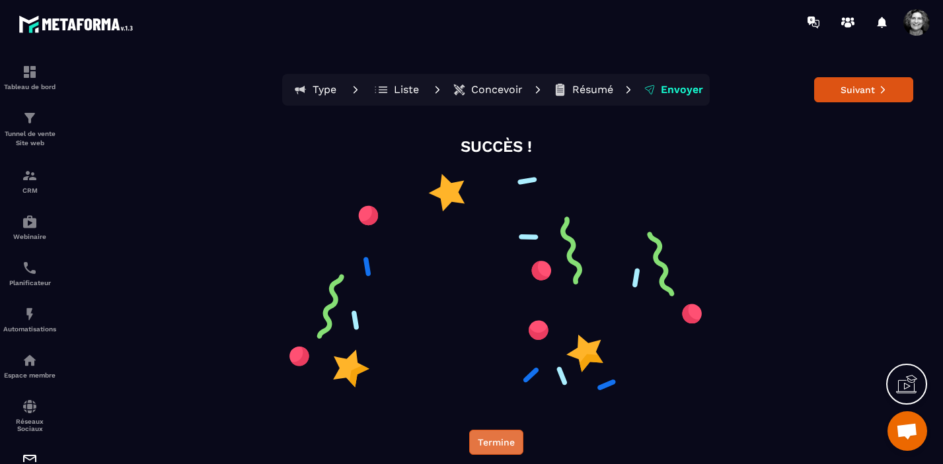
click at [486, 440] on button "Termine" at bounding box center [496, 442] width 54 height 25
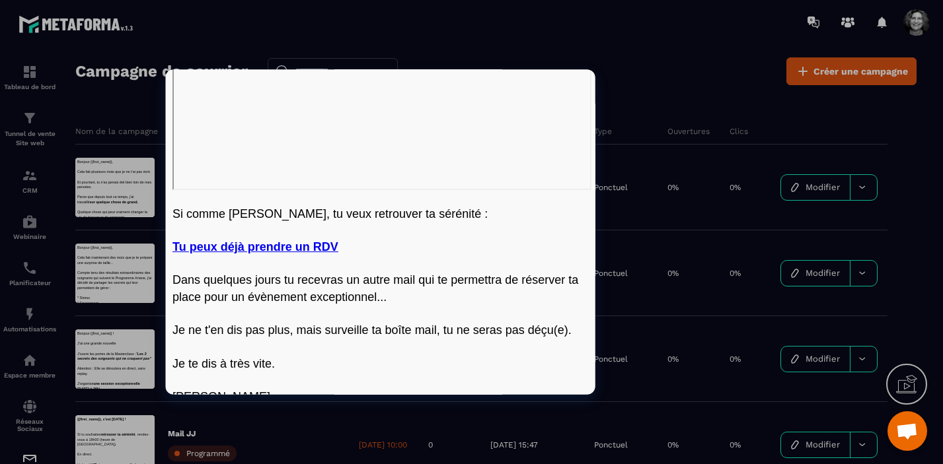
scroll to position [488, 0]
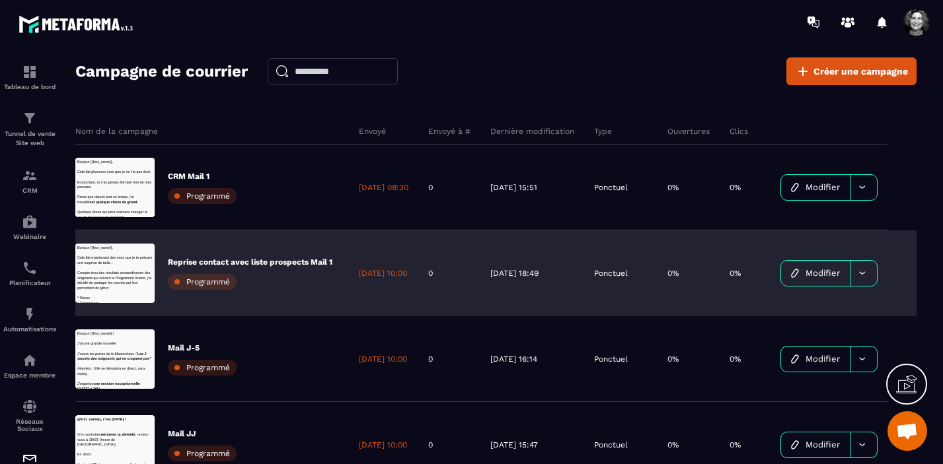
click at [867, 275] on icon at bounding box center [862, 273] width 10 height 10
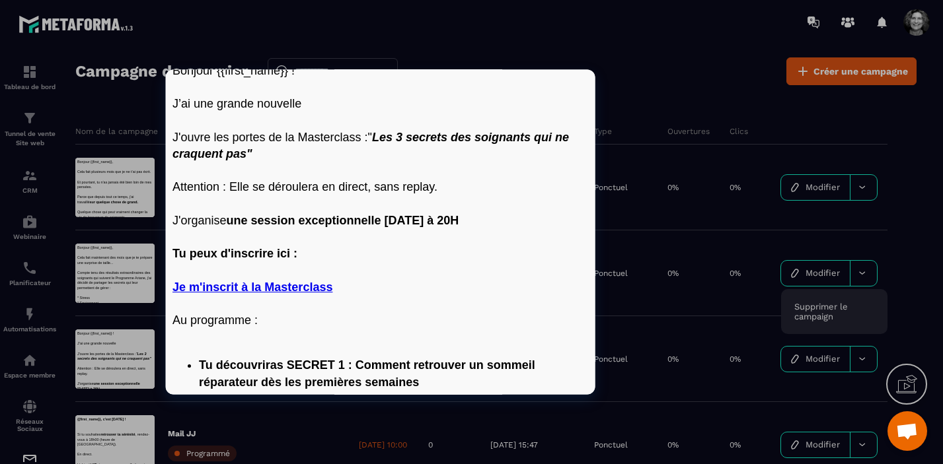
scroll to position [0, 0]
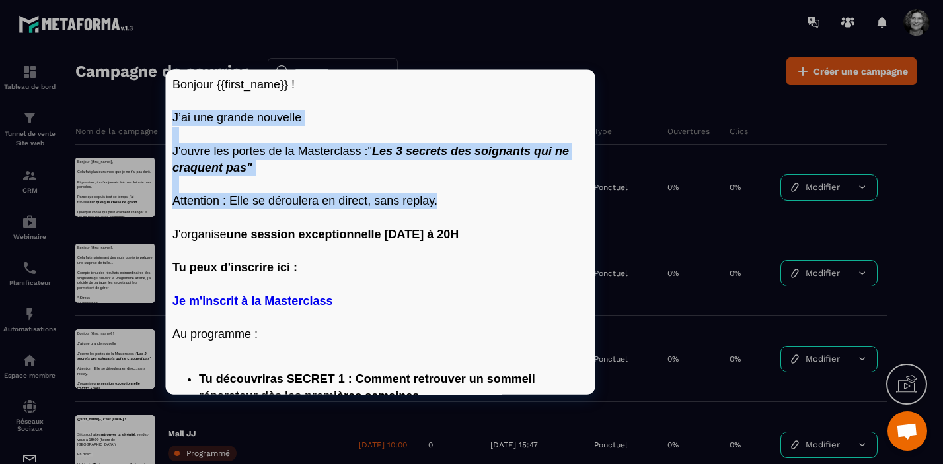
drag, startPoint x: 445, startPoint y: 201, endPoint x: 170, endPoint y: 118, distance: 287.2
click at [170, 117] on td "Bonjour {{first_name}} ! J’ai une grande nouvelle J'ouvre les portes de la Mast…" at bounding box center [379, 361] width 429 height 584
copy div "J’ai une grande nouvelle J'ouvre les portes de la Masterclass :" Les 3 secrets …"
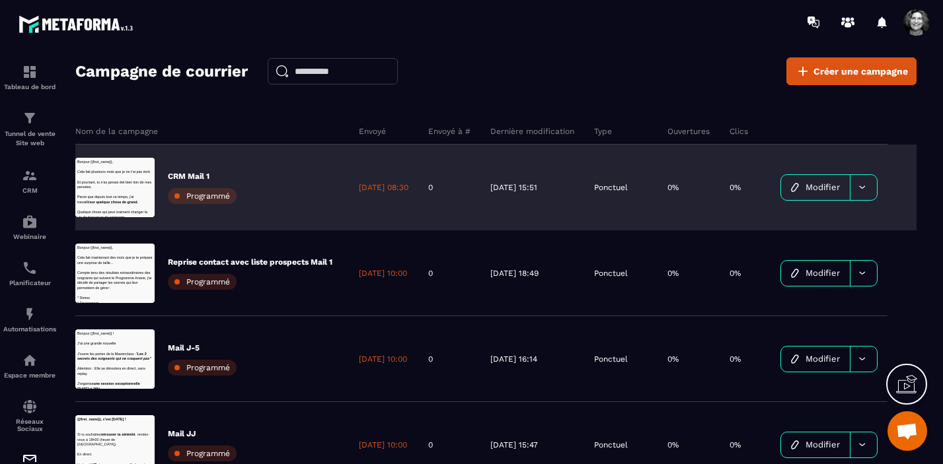
click at [833, 184] on span "Modifier" at bounding box center [822, 187] width 34 height 10
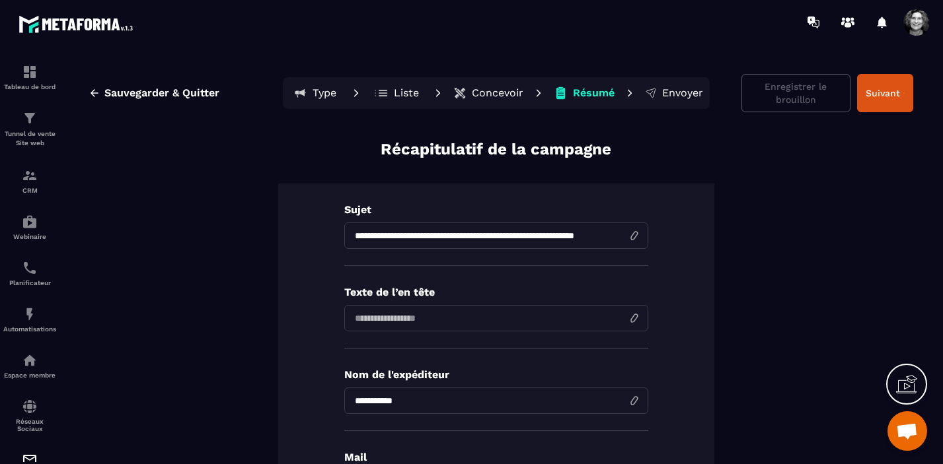
click at [496, 90] on p "Concevoir" at bounding box center [498, 93] width 52 height 13
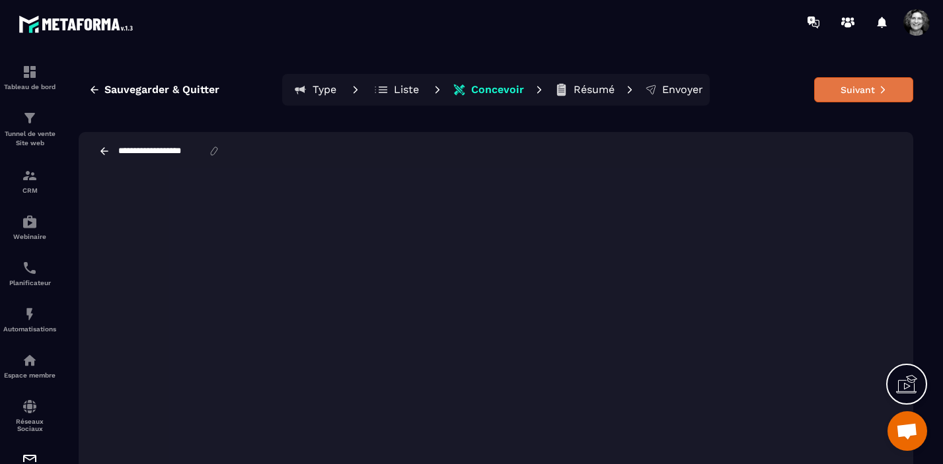
click at [864, 86] on button "Suivant" at bounding box center [863, 89] width 99 height 25
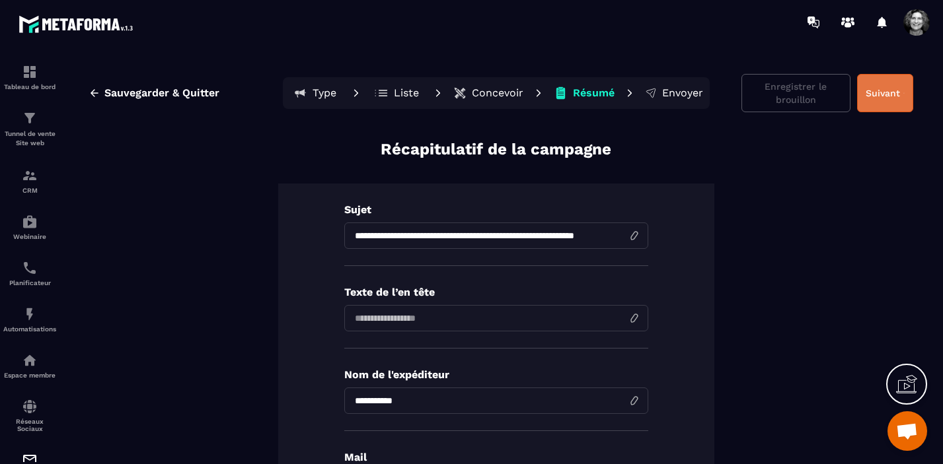
click at [897, 89] on button "Suivant" at bounding box center [885, 93] width 56 height 38
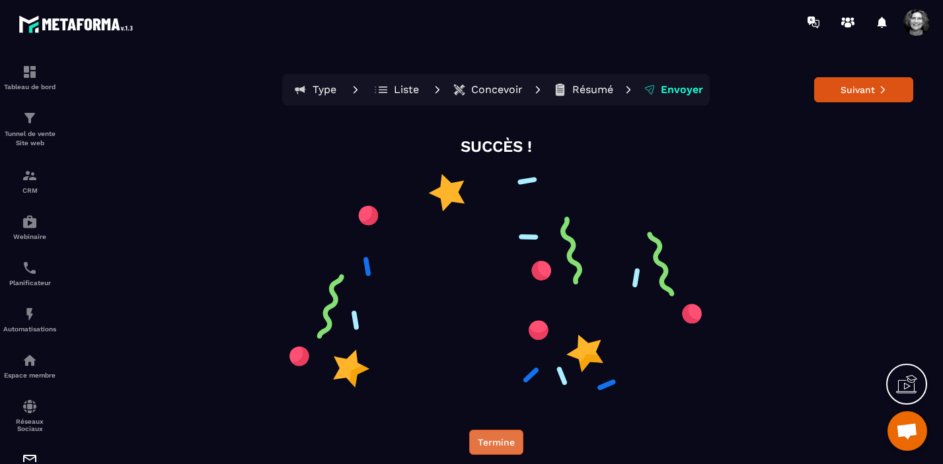
click at [491, 447] on button "Termine" at bounding box center [496, 442] width 54 height 25
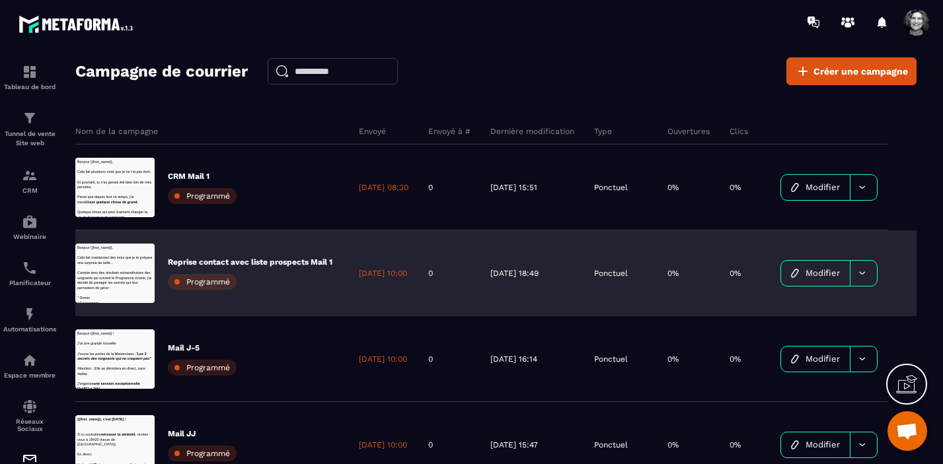
click at [877, 274] on div at bounding box center [863, 273] width 27 height 25
click at [848, 311] on span "Supprimer le campaign" at bounding box center [821, 312] width 54 height 20
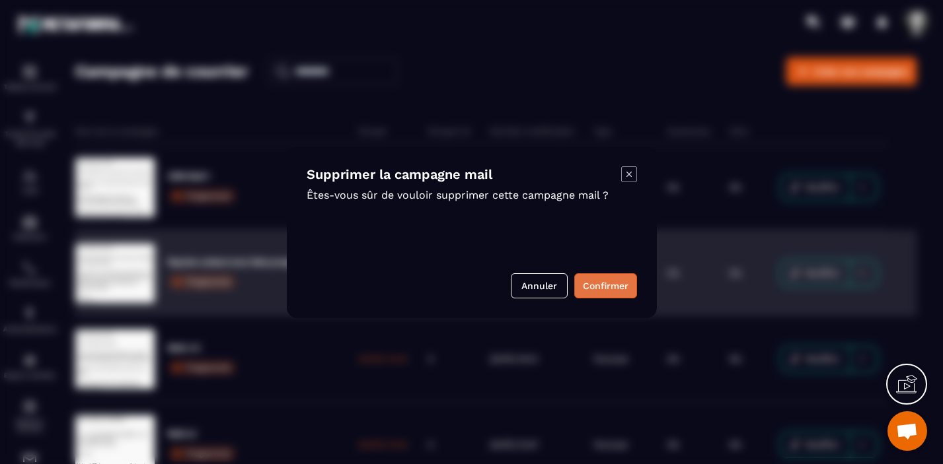
click at [611, 282] on button "Confirmer" at bounding box center [605, 286] width 63 height 25
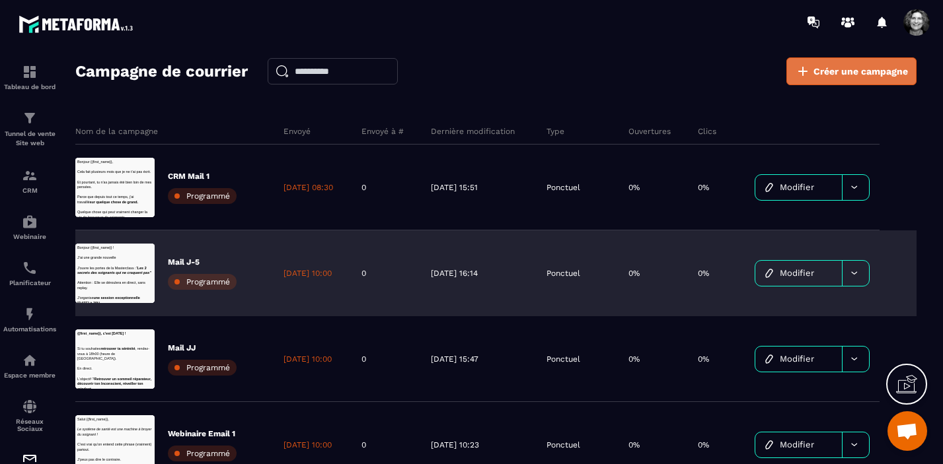
click at [856, 73] on span "Créer une campagne" at bounding box center [860, 71] width 94 height 13
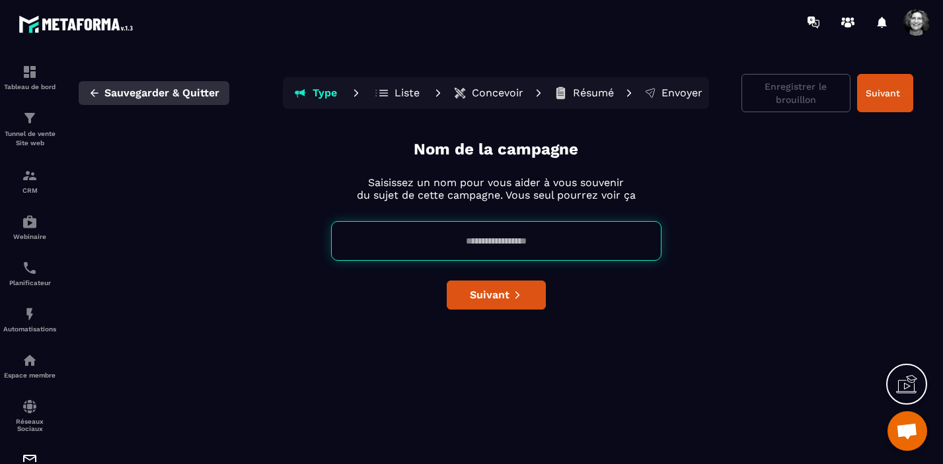
click at [118, 95] on span "Sauvegarder & Quitter" at bounding box center [161, 93] width 115 height 13
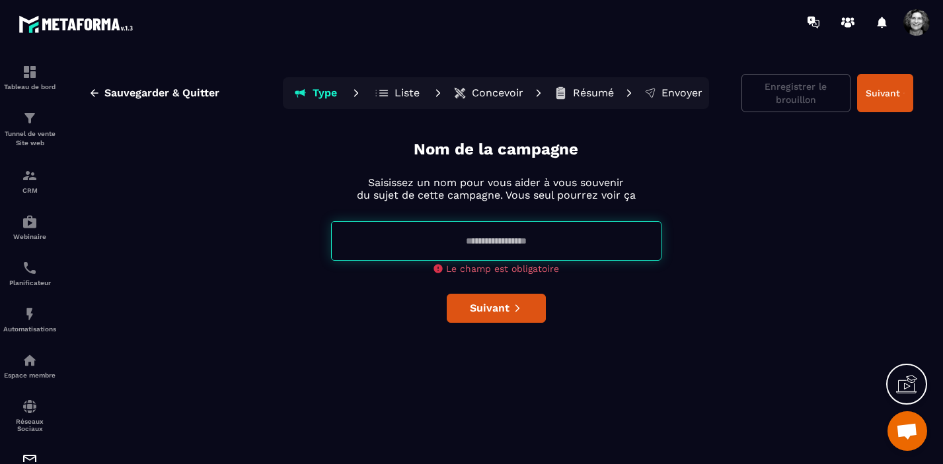
click at [449, 241] on input at bounding box center [496, 241] width 330 height 40
type input "**********"
click at [498, 315] on div "**********" at bounding box center [496, 299] width 835 height 320
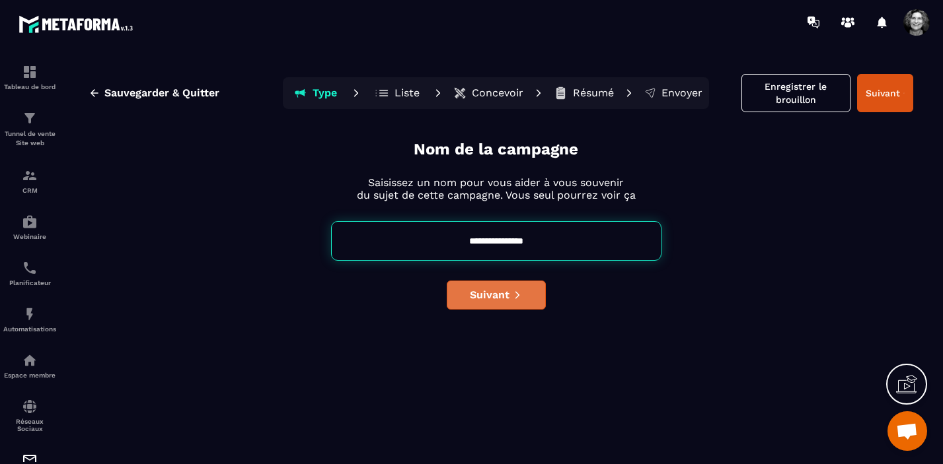
click at [492, 298] on span "Suivant" at bounding box center [490, 295] width 40 height 13
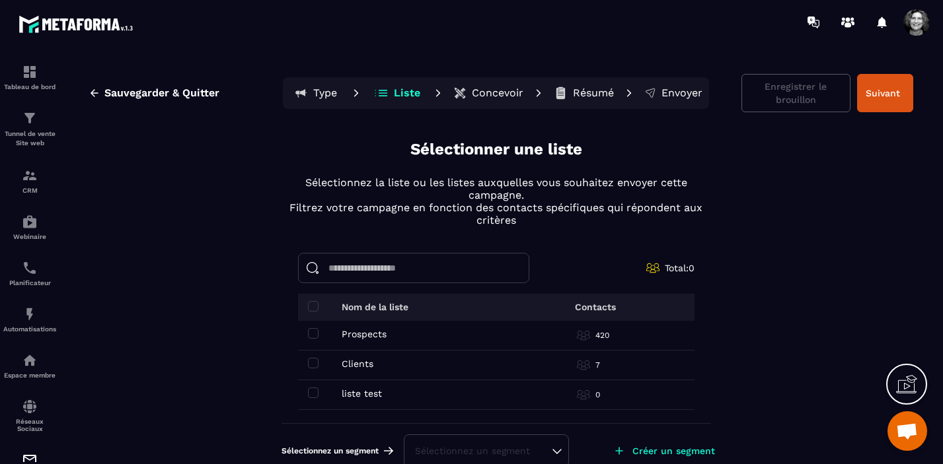
scroll to position [19, 0]
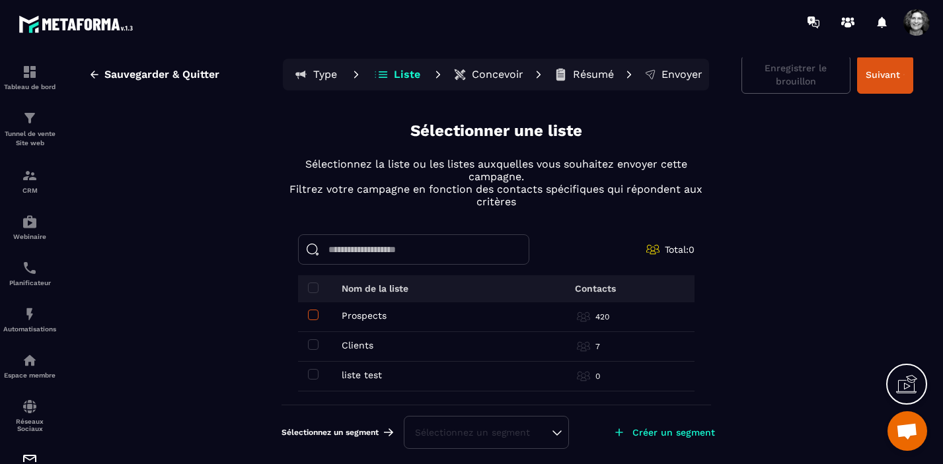
click at [314, 311] on span at bounding box center [313, 315] width 11 height 11
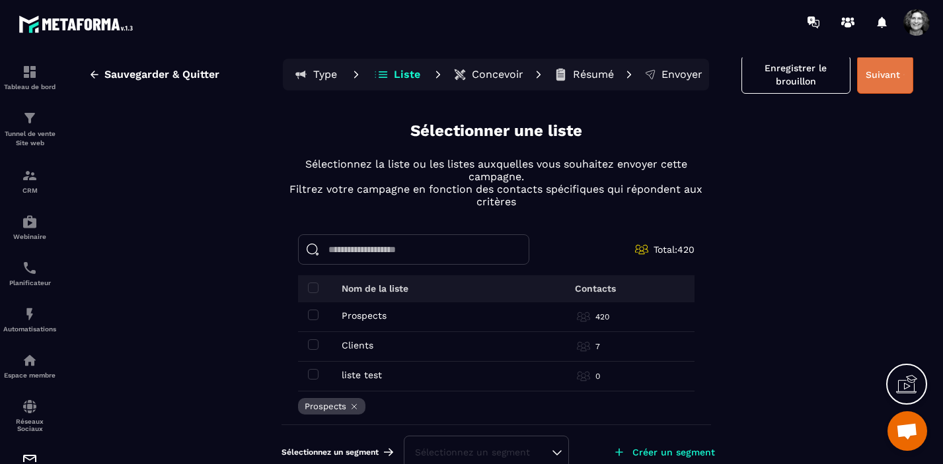
click at [893, 77] on button "Suivant" at bounding box center [885, 75] width 56 height 38
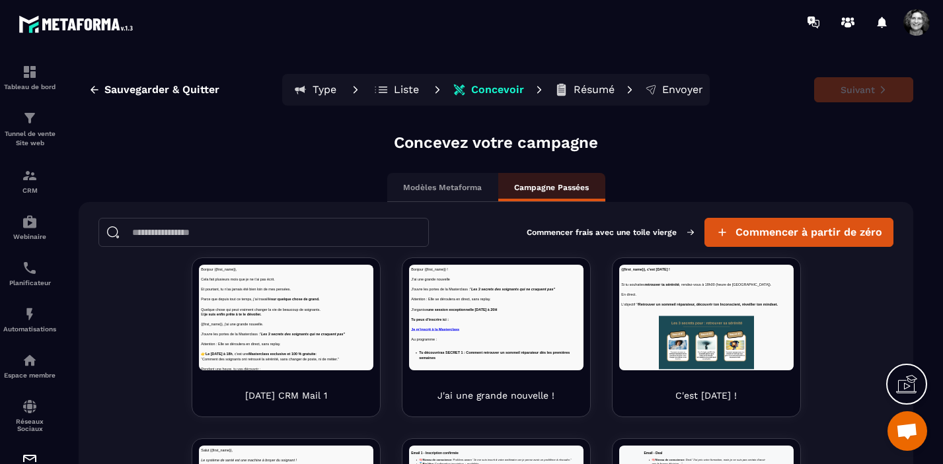
scroll to position [0, 0]
click at [815, 233] on span "Commencer à partir de zéro" at bounding box center [808, 232] width 147 height 13
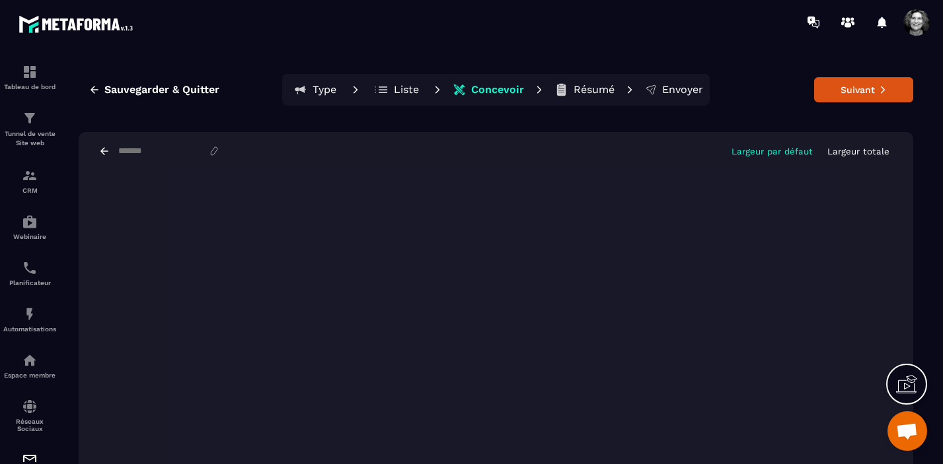
click at [857, 153] on p "Largeur totale" at bounding box center [858, 152] width 62 height 10
click at [859, 91] on button "Suivant" at bounding box center [863, 89] width 99 height 25
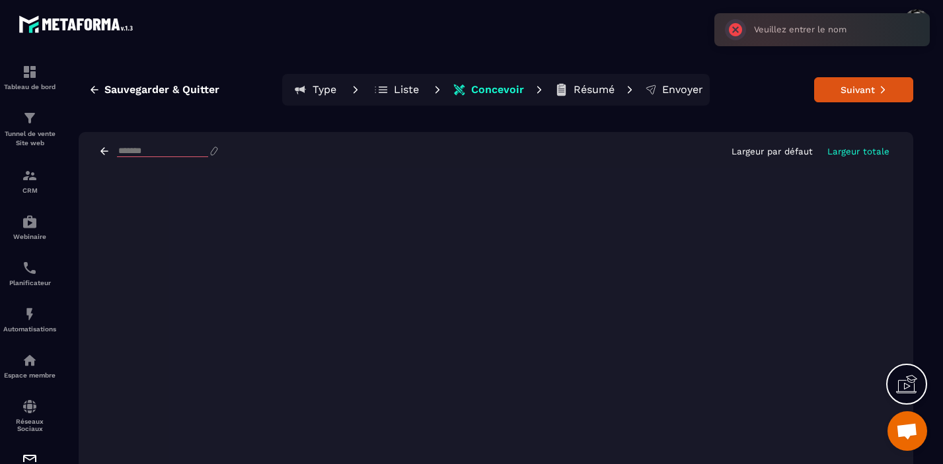
click at [121, 148] on input at bounding box center [162, 151] width 91 height 11
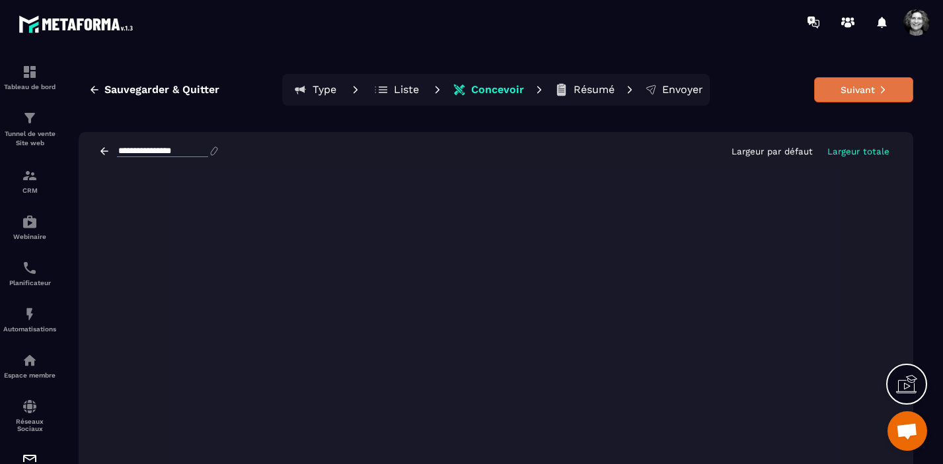
type input "**********"
click at [864, 89] on button "Suivant" at bounding box center [863, 89] width 99 height 25
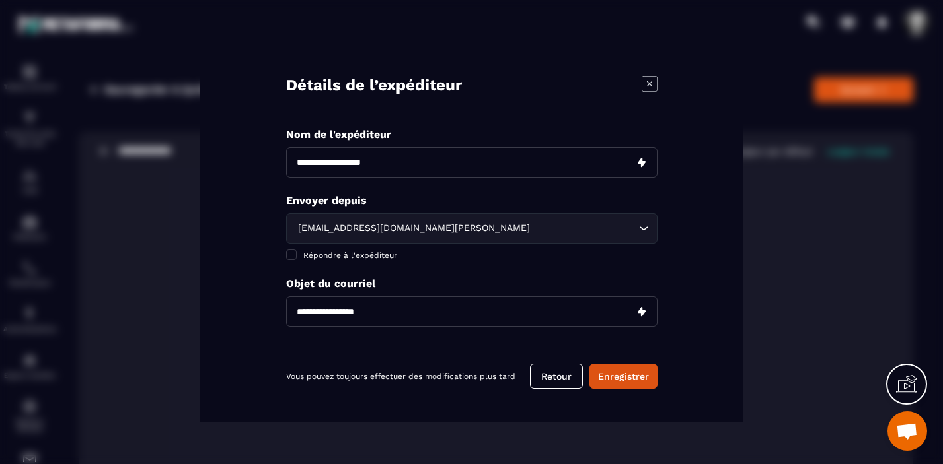
click at [389, 167] on input "Modal window" at bounding box center [471, 162] width 371 height 30
type input "**********"
click at [289, 254] on span "Modal window" at bounding box center [291, 255] width 11 height 11
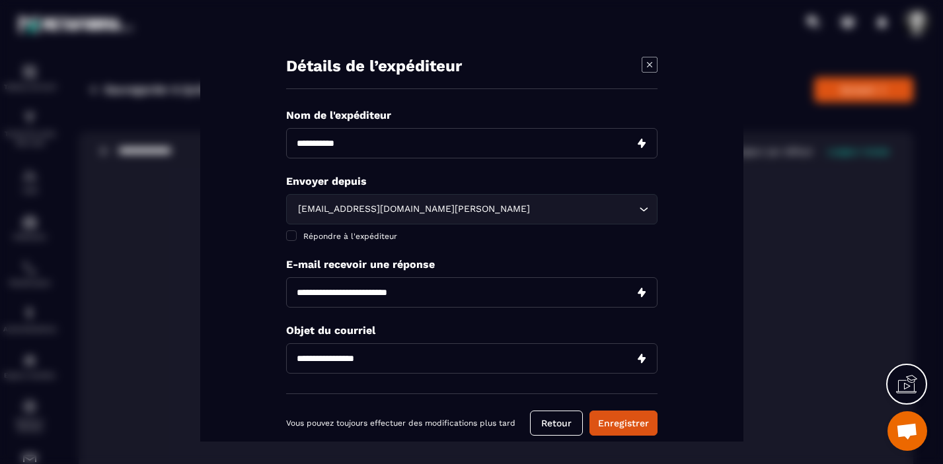
click at [375, 296] on input "Modal window" at bounding box center [471, 292] width 371 height 30
type input "**********"
click at [316, 357] on input "Modal window" at bounding box center [471, 358] width 371 height 30
paste input "**********"
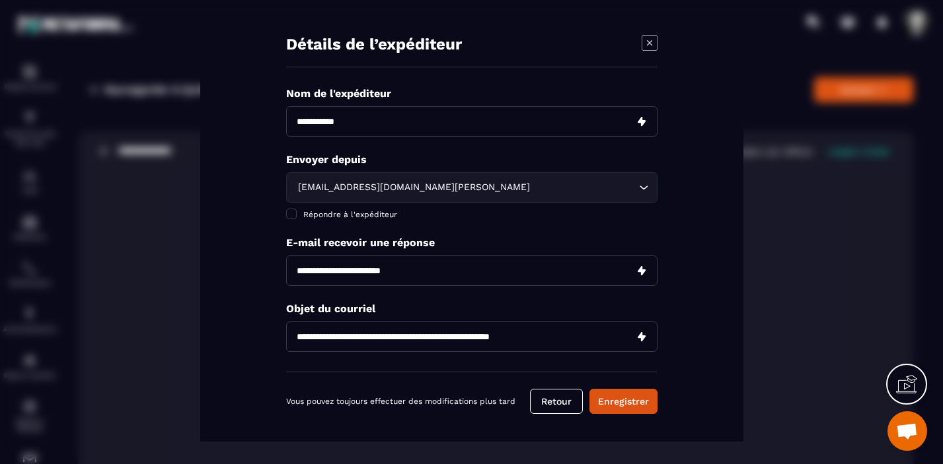
scroll to position [28, 0]
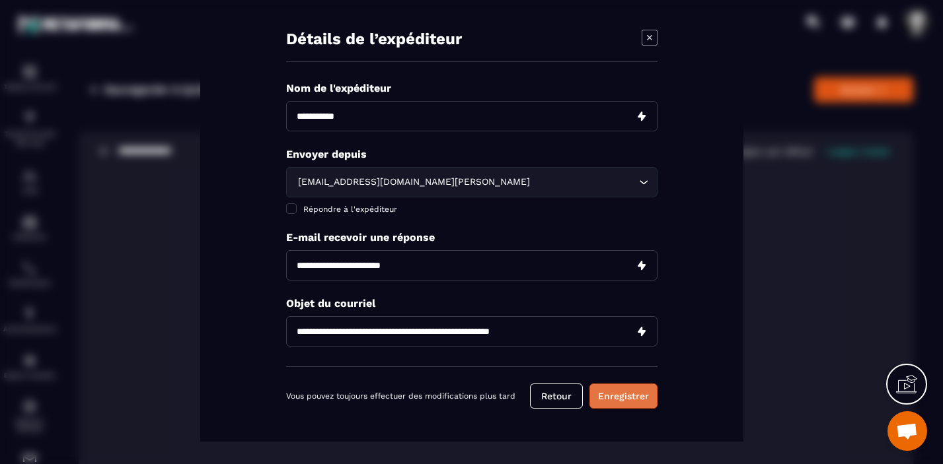
type input "**********"
click at [630, 394] on button "Enregistrer" at bounding box center [623, 395] width 68 height 25
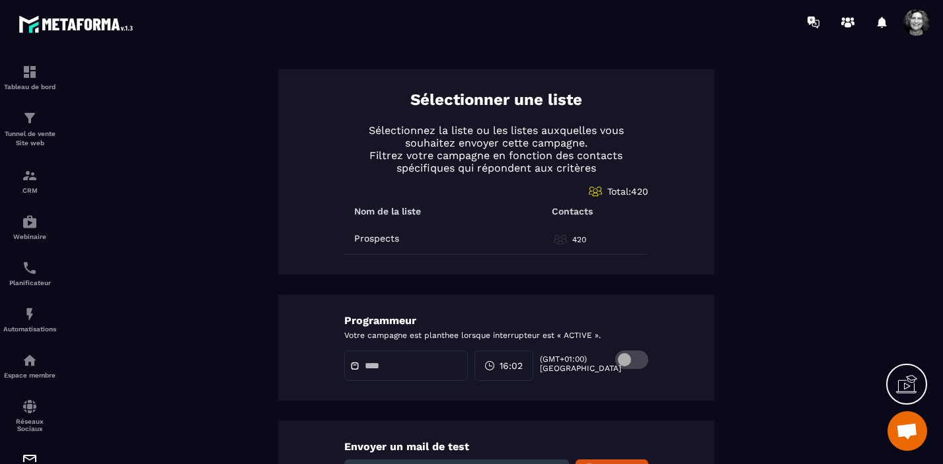
scroll to position [641, 0]
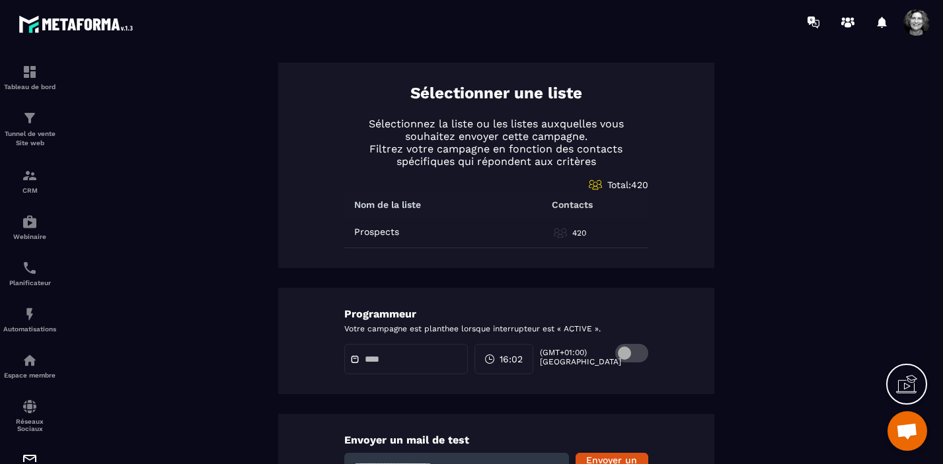
click at [646, 353] on span at bounding box center [631, 353] width 33 height 19
click at [379, 361] on input "text" at bounding box center [411, 360] width 93 height 10
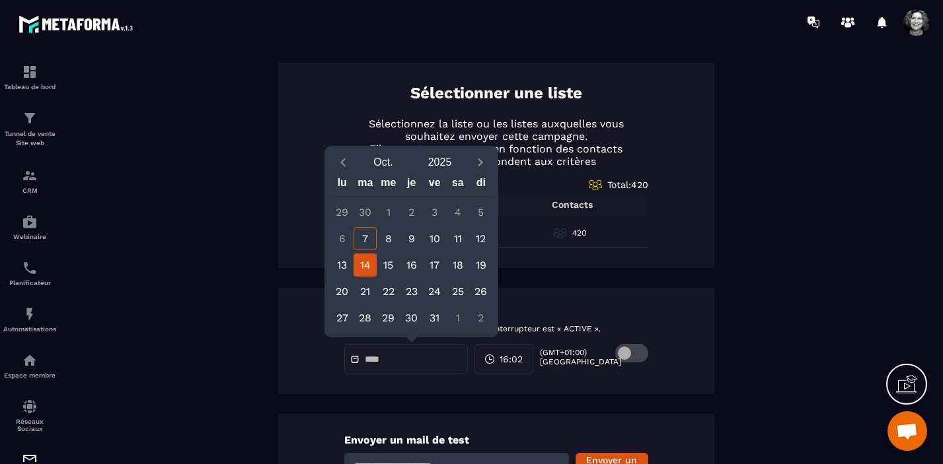
click at [365, 264] on div "14" at bounding box center [364, 265] width 23 height 23
type input "**********"
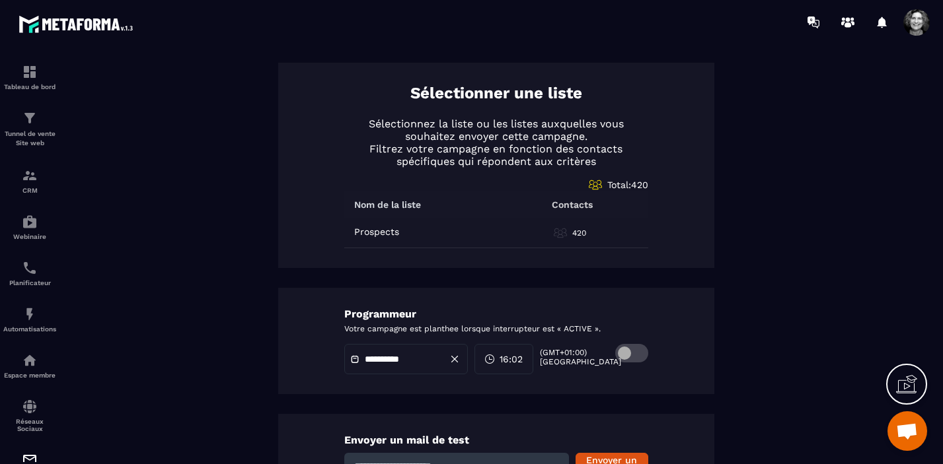
click at [518, 357] on span "16:02" at bounding box center [511, 359] width 23 height 13
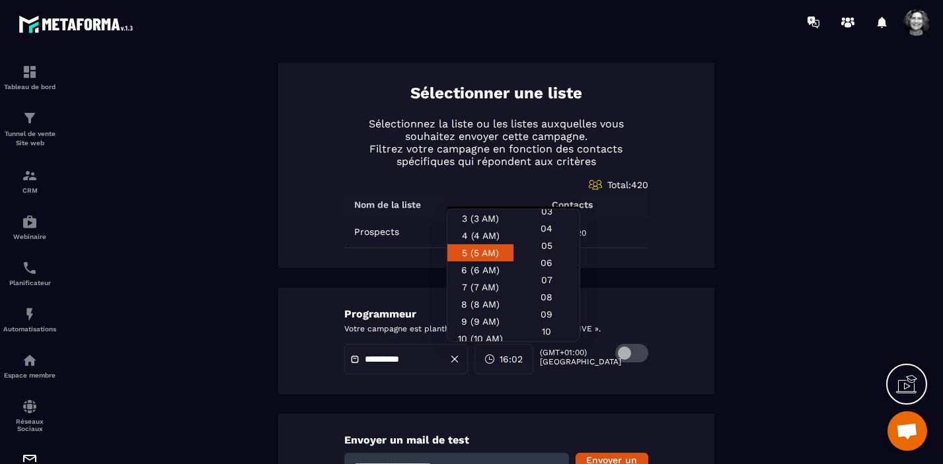
scroll to position [52, 0]
click at [472, 306] on div "8 (8 AM)" at bounding box center [480, 303] width 66 height 17
click at [555, 280] on div "30" at bounding box center [546, 271] width 66 height 17
click at [547, 278] on div "30" at bounding box center [546, 271] width 66 height 17
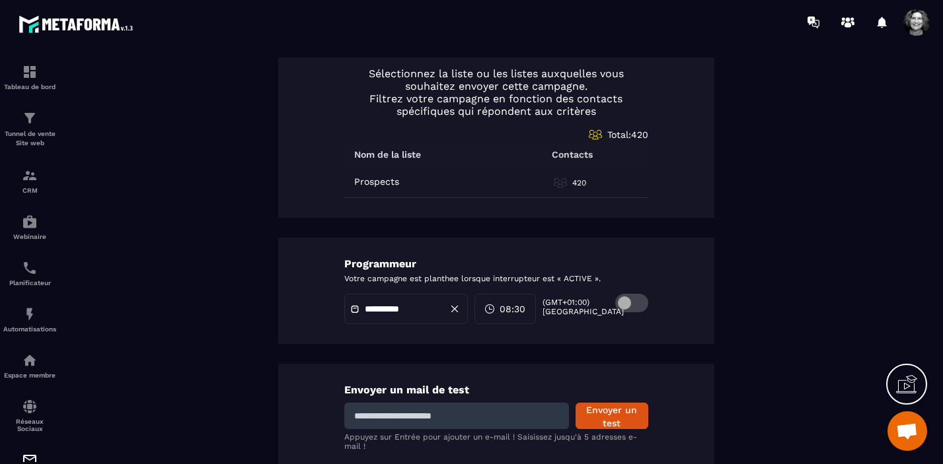
scroll to position [735, 0]
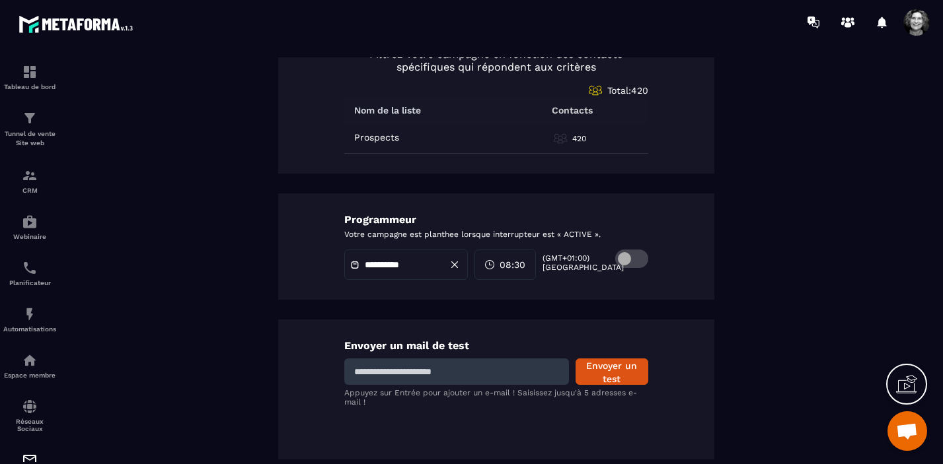
click at [461, 373] on input at bounding box center [456, 372] width 225 height 26
type input "**********"
click at [614, 372] on button "Envoyer un test" at bounding box center [612, 372] width 73 height 26
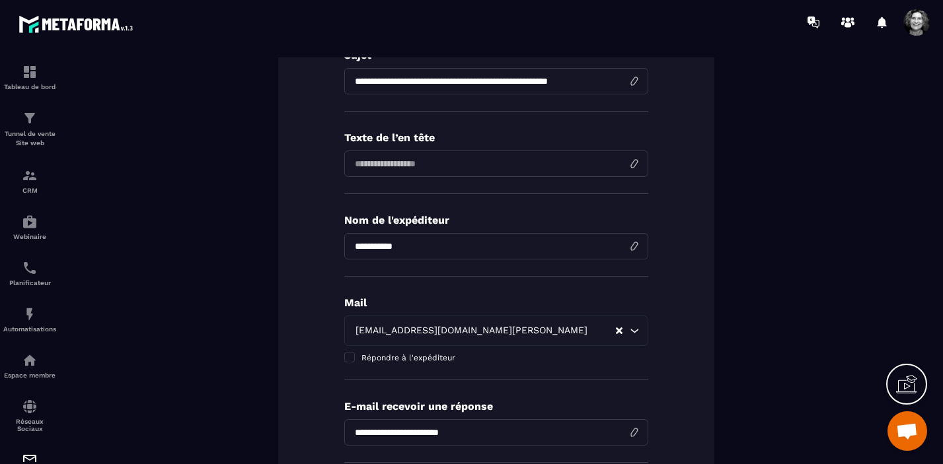
scroll to position [0, 0]
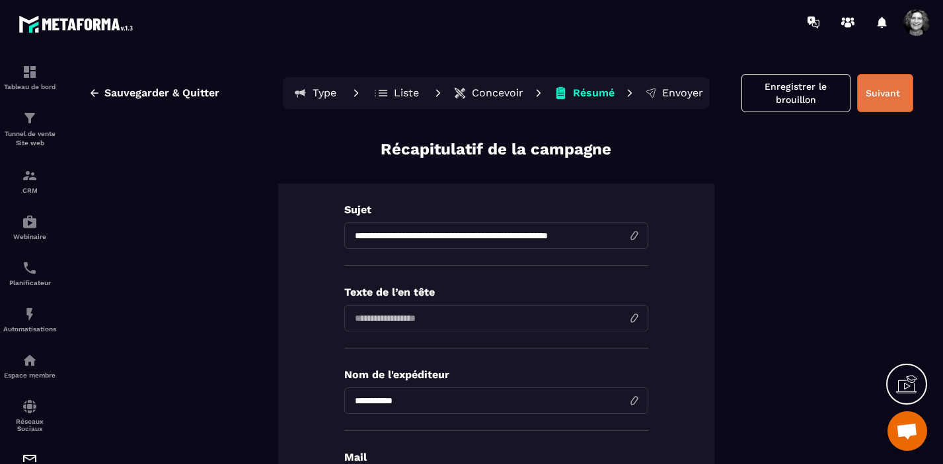
click at [887, 94] on button "Suivant" at bounding box center [885, 93] width 56 height 38
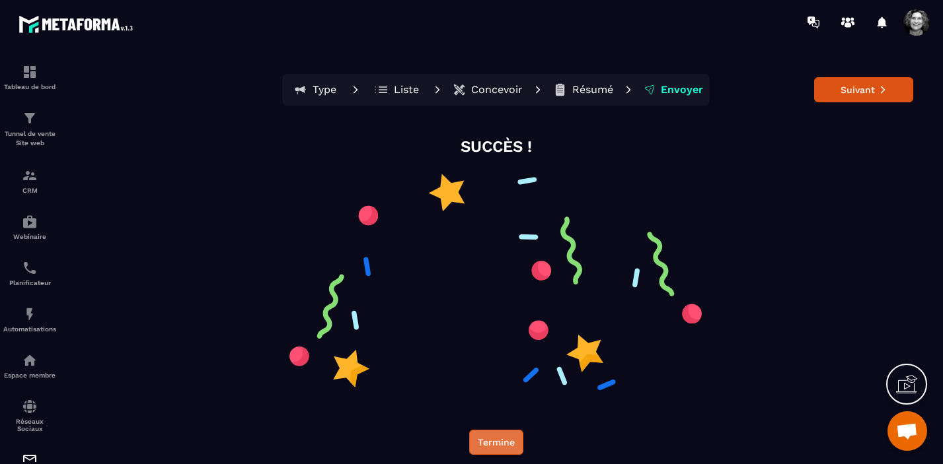
click at [484, 446] on button "Termine" at bounding box center [496, 442] width 54 height 25
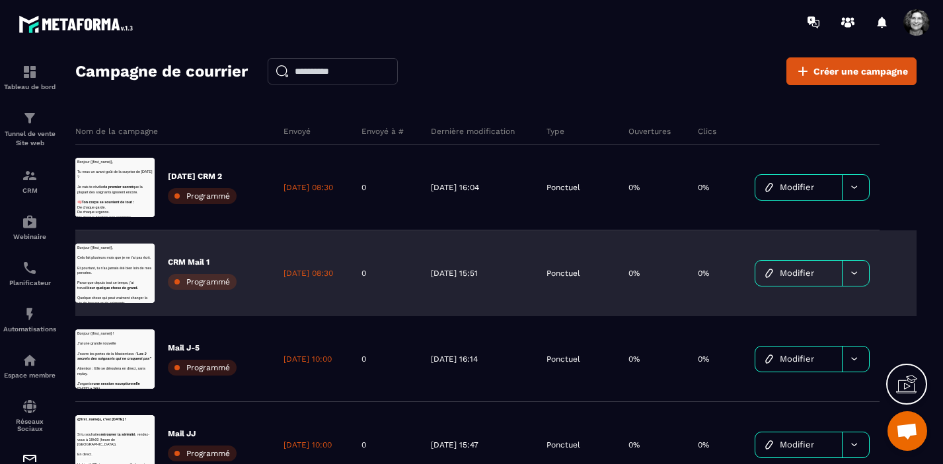
click at [793, 273] on span "Modifier" at bounding box center [797, 273] width 34 height 10
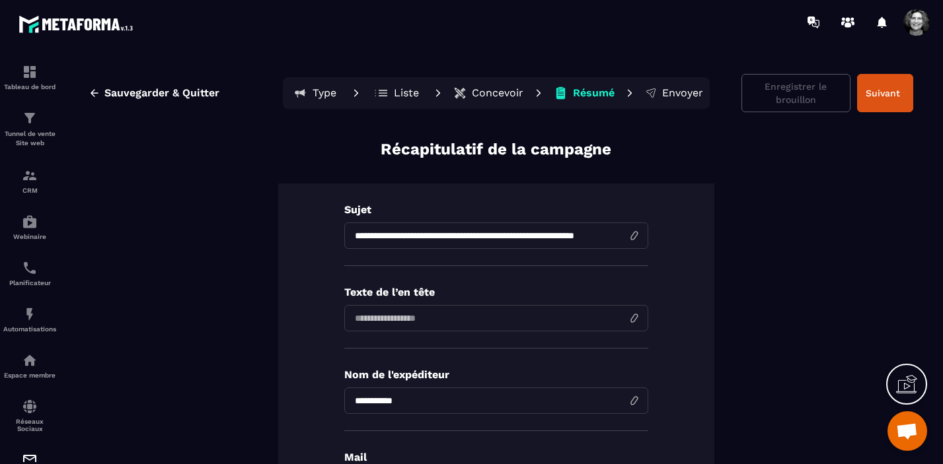
click at [485, 94] on p "Concevoir" at bounding box center [498, 93] width 52 height 13
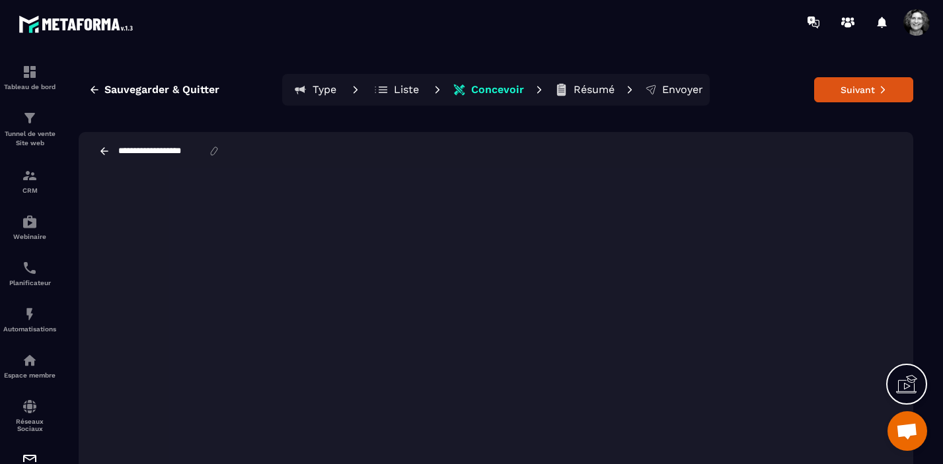
click at [324, 92] on p "Type" at bounding box center [325, 89] width 24 height 13
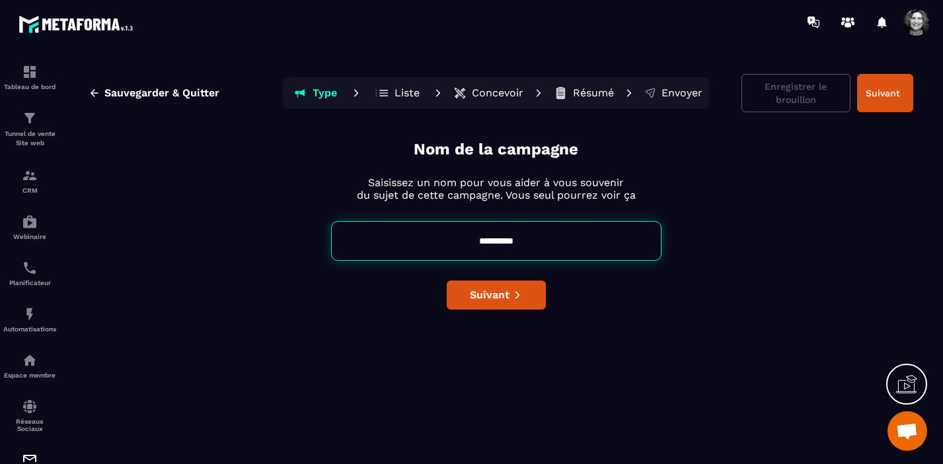
click at [469, 239] on input "**********" at bounding box center [496, 241] width 330 height 40
drag, startPoint x: 541, startPoint y: 240, endPoint x: 522, endPoint y: 241, distance: 19.2
click at [522, 241] on input "**********" at bounding box center [496, 241] width 330 height 40
type input "**********"
click at [496, 301] on span "Suivant" at bounding box center [490, 295] width 40 height 13
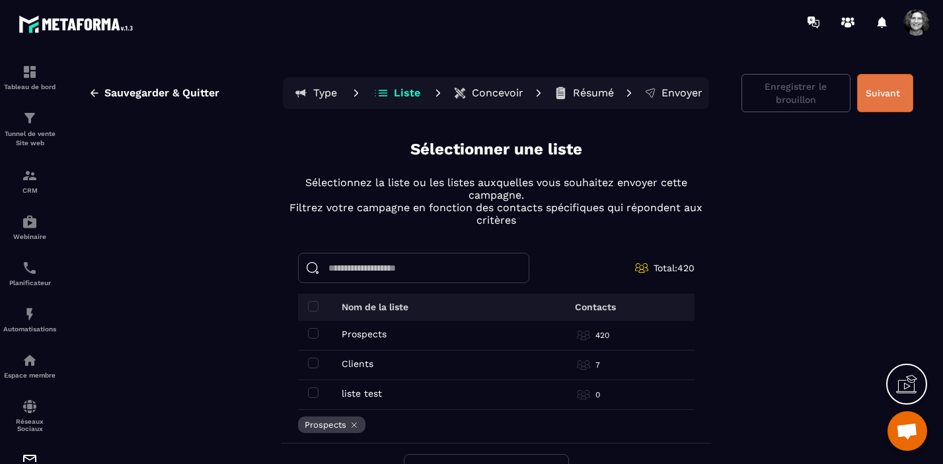
click at [890, 91] on button "Suivant" at bounding box center [885, 93] width 56 height 38
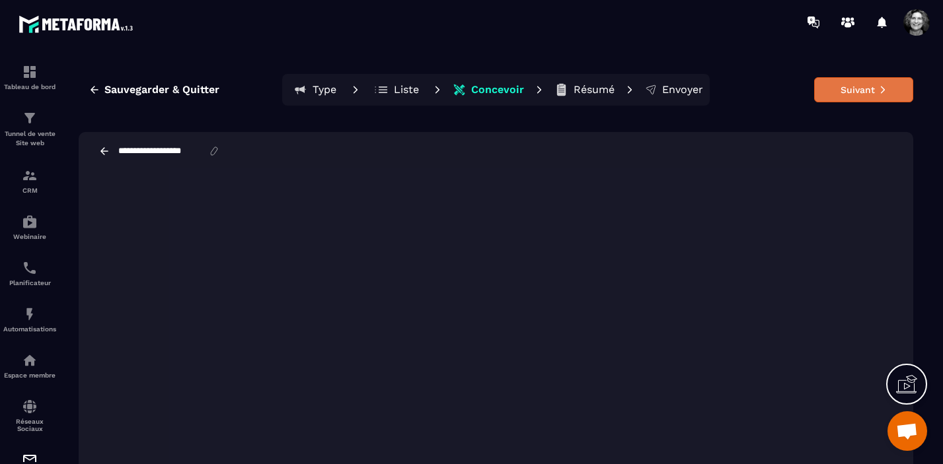
click at [870, 92] on button "Suivant" at bounding box center [863, 89] width 99 height 25
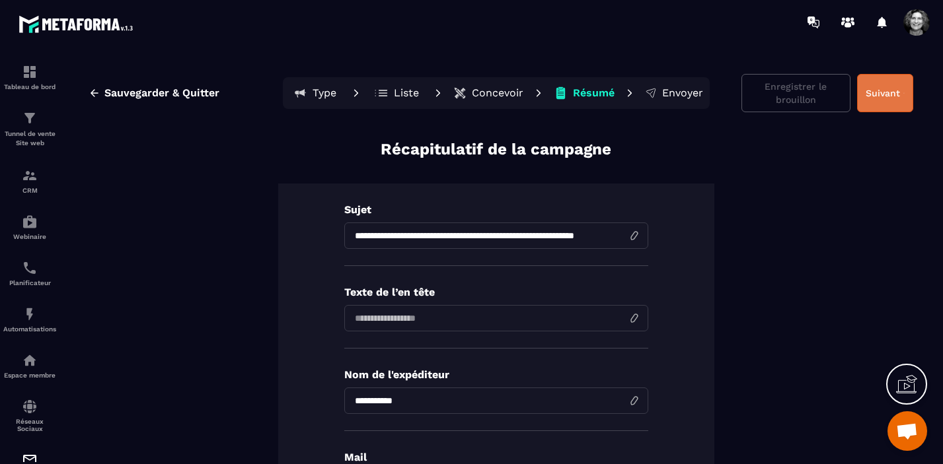
click at [875, 96] on button "Suivant" at bounding box center [885, 93] width 56 height 38
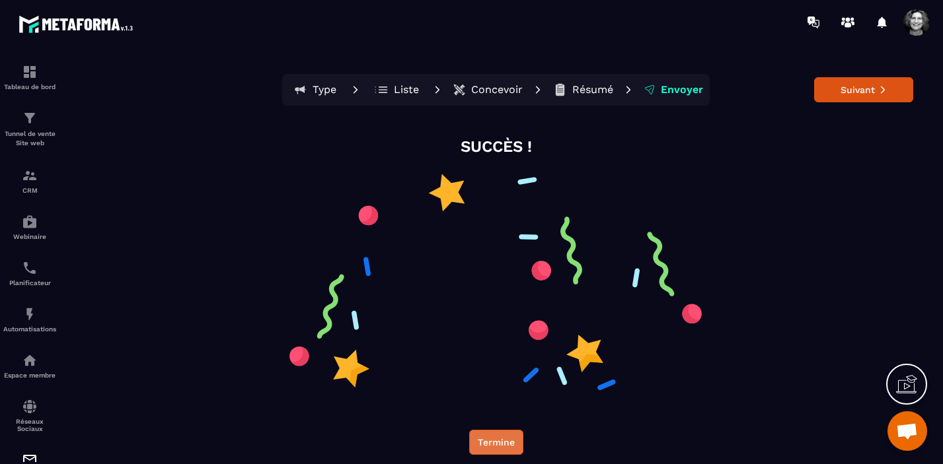
click at [498, 442] on button "Termine" at bounding box center [496, 442] width 54 height 25
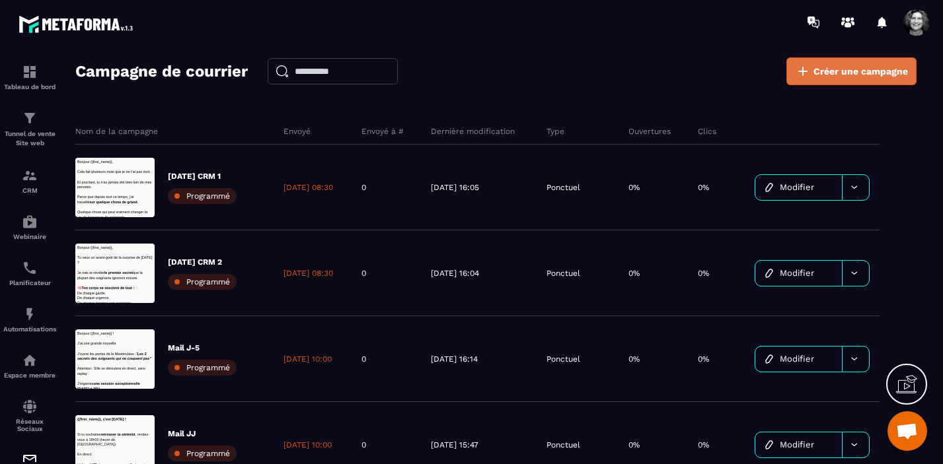
click at [840, 69] on span "Créer une campagne" at bounding box center [860, 71] width 94 height 13
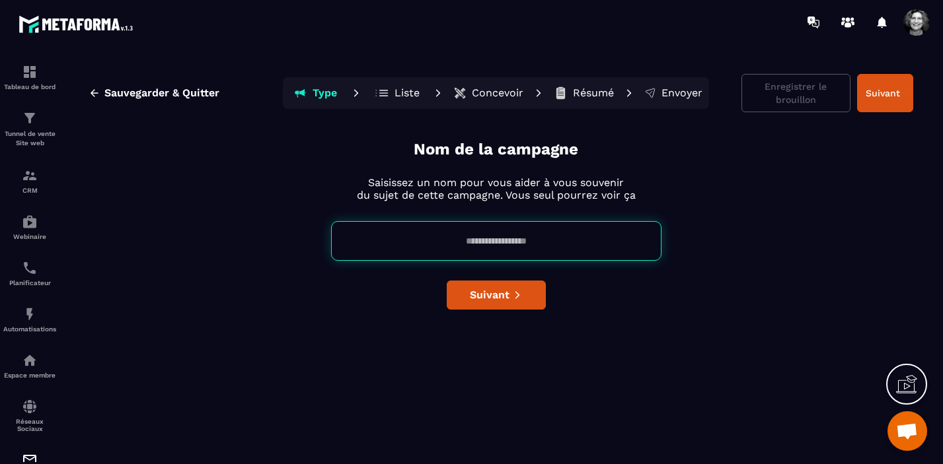
click at [460, 235] on input at bounding box center [496, 241] width 330 height 40
type input "**********"
click at [887, 96] on button "Suivant" at bounding box center [885, 93] width 56 height 38
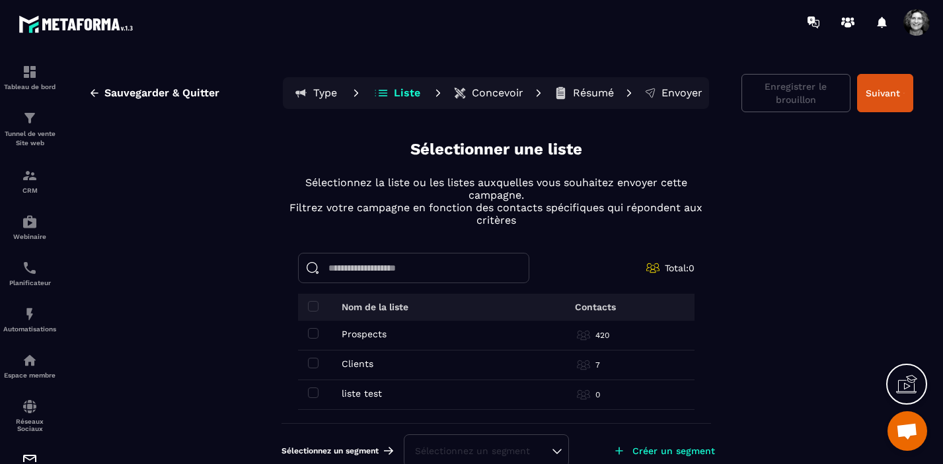
scroll to position [19, 0]
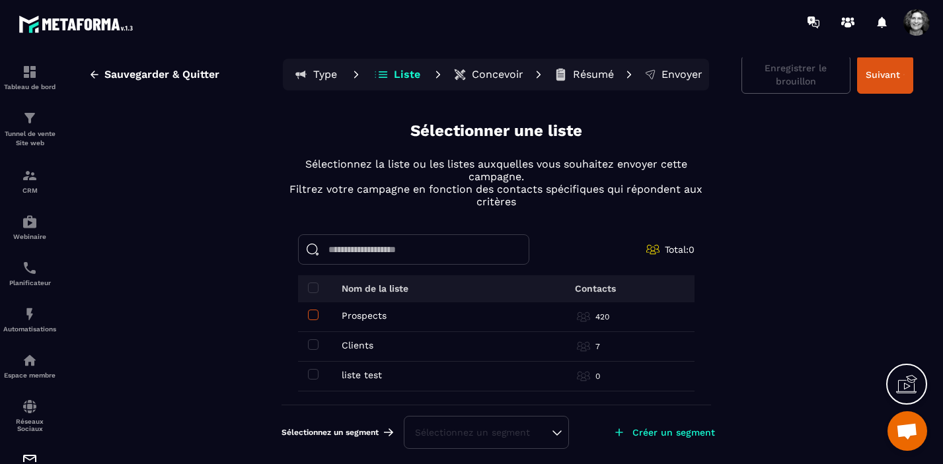
click at [310, 311] on span at bounding box center [313, 315] width 11 height 11
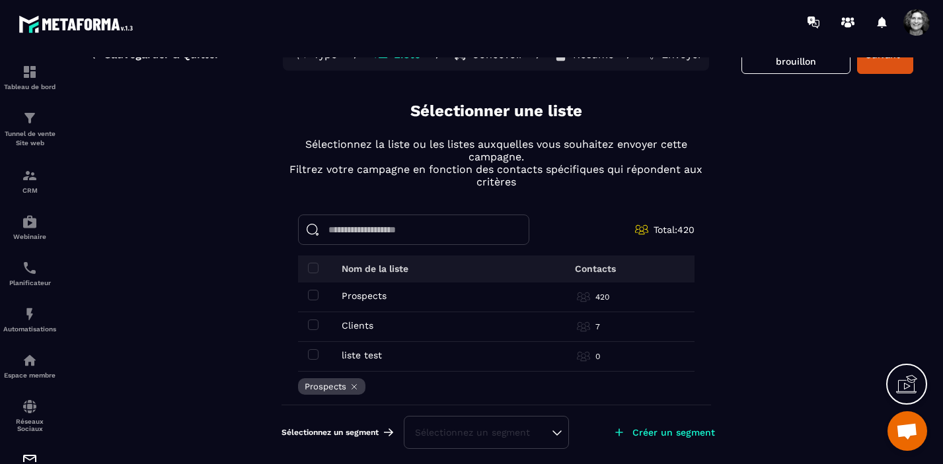
scroll to position [0, 0]
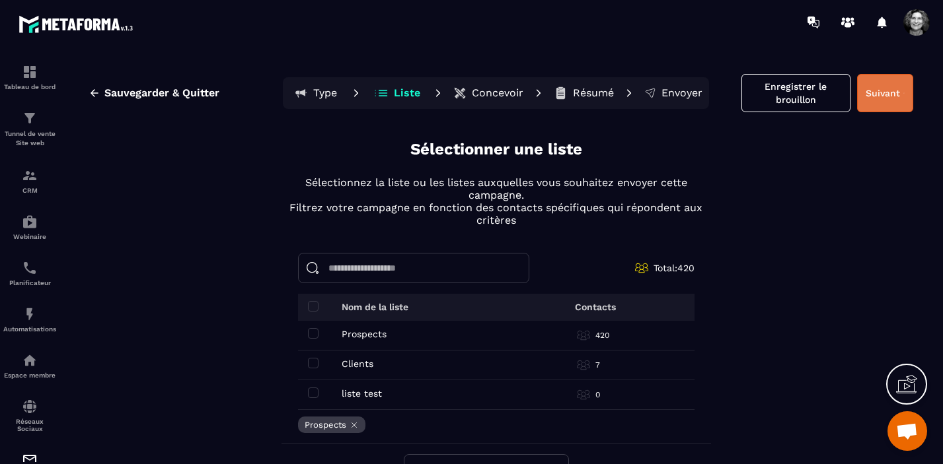
click at [881, 96] on button "Suivant" at bounding box center [885, 93] width 56 height 38
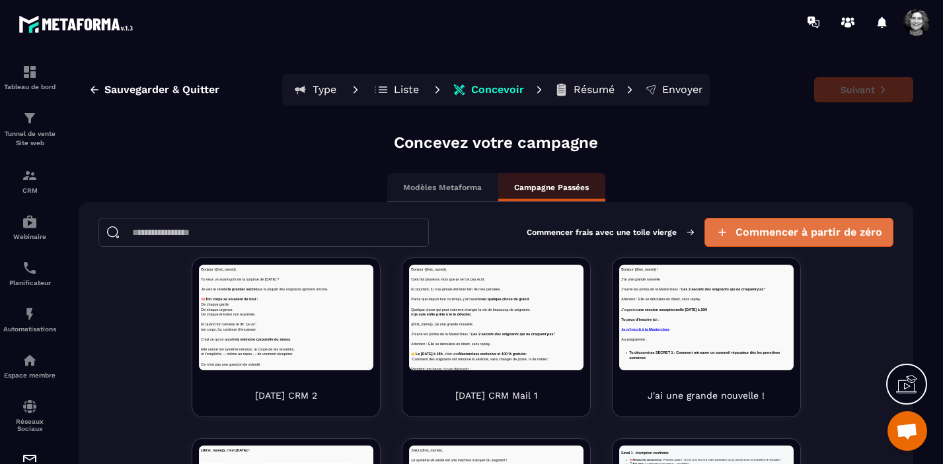
click at [838, 235] on span "Commencer à partir de zéro" at bounding box center [808, 232] width 147 height 13
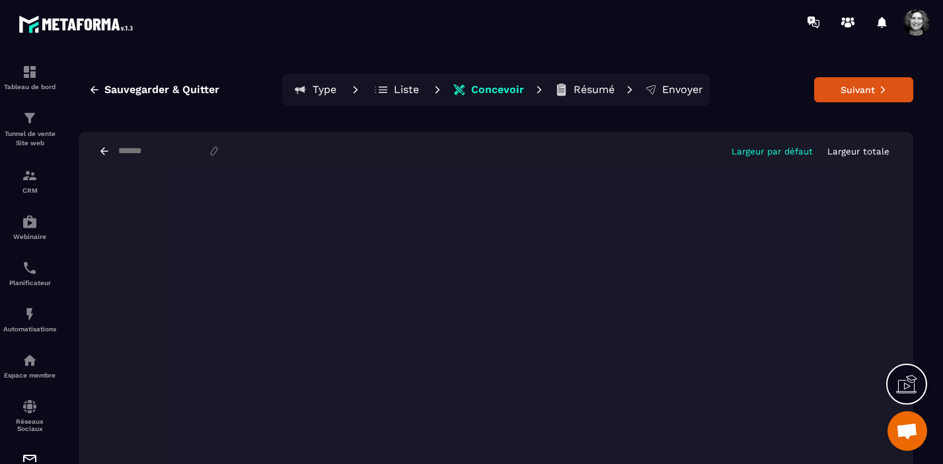
click at [864, 150] on p "Largeur totale" at bounding box center [858, 152] width 62 height 10
click at [854, 91] on button "Suivant" at bounding box center [863, 89] width 99 height 25
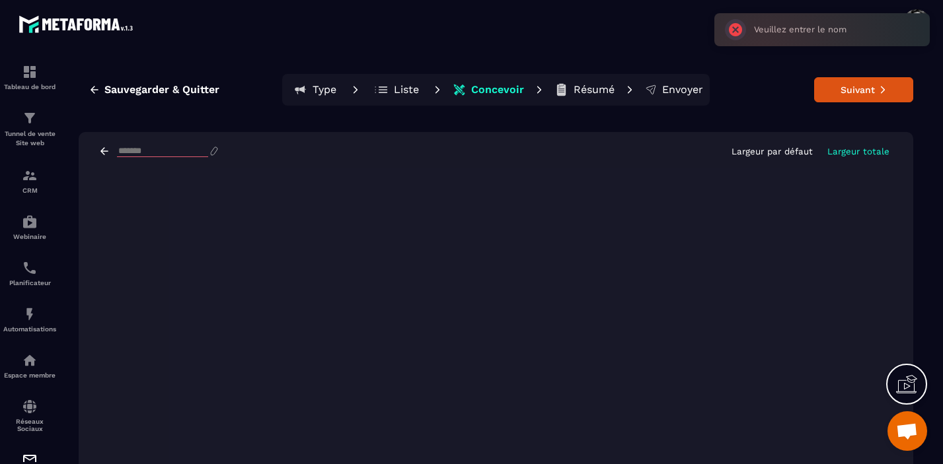
click at [125, 152] on input at bounding box center [162, 151] width 91 height 11
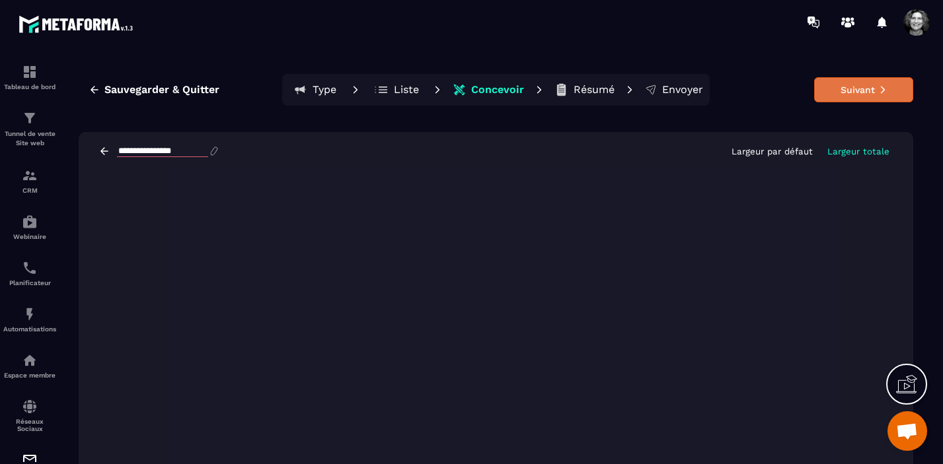
type input "**********"
click at [856, 94] on button "Suivant" at bounding box center [863, 89] width 99 height 25
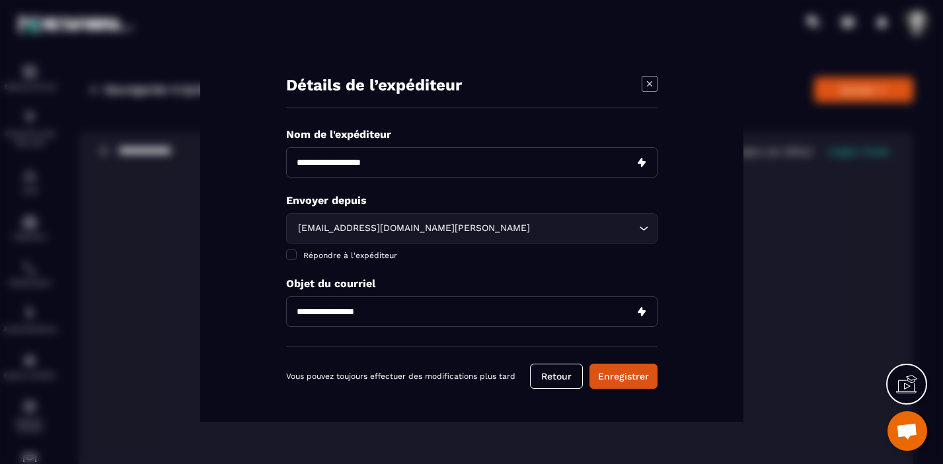
click at [390, 167] on input "Modal window" at bounding box center [471, 162] width 371 height 30
type input "**********"
click at [290, 254] on span "Modal window" at bounding box center [291, 255] width 11 height 11
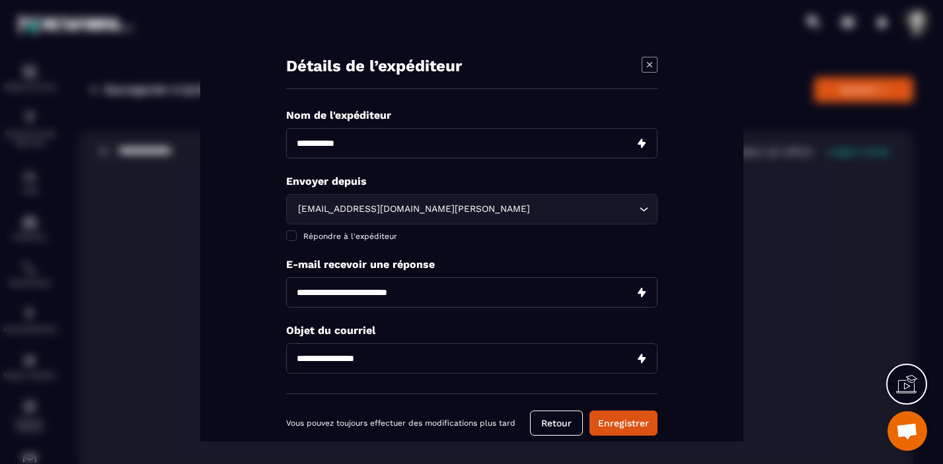
click at [398, 297] on input "Modal window" at bounding box center [471, 292] width 371 height 30
type input "**********"
click at [295, 355] on input "Modal window" at bounding box center [471, 358] width 371 height 30
paste input "**********"
type input "**********"
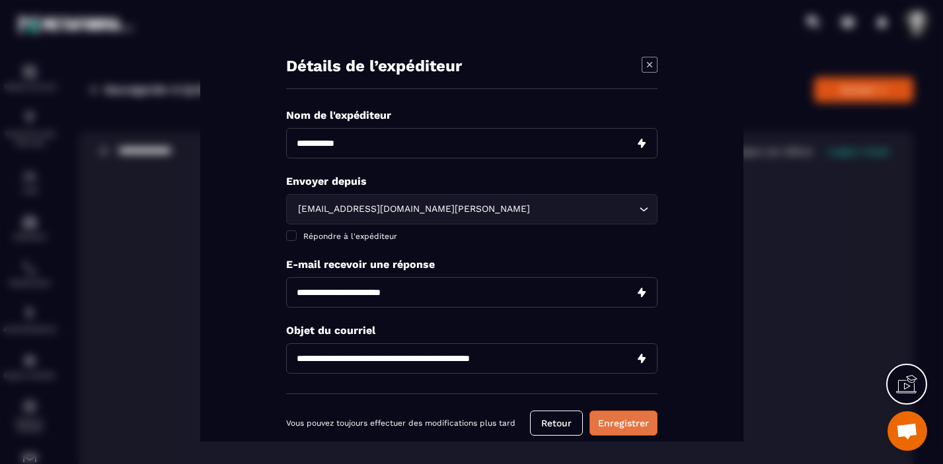
click at [628, 419] on button "Enregistrer" at bounding box center [623, 422] width 68 height 25
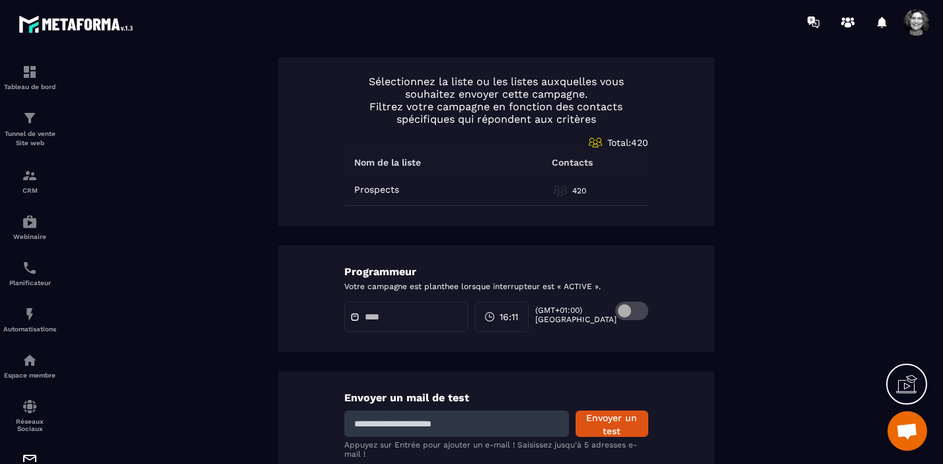
scroll to position [707, 0]
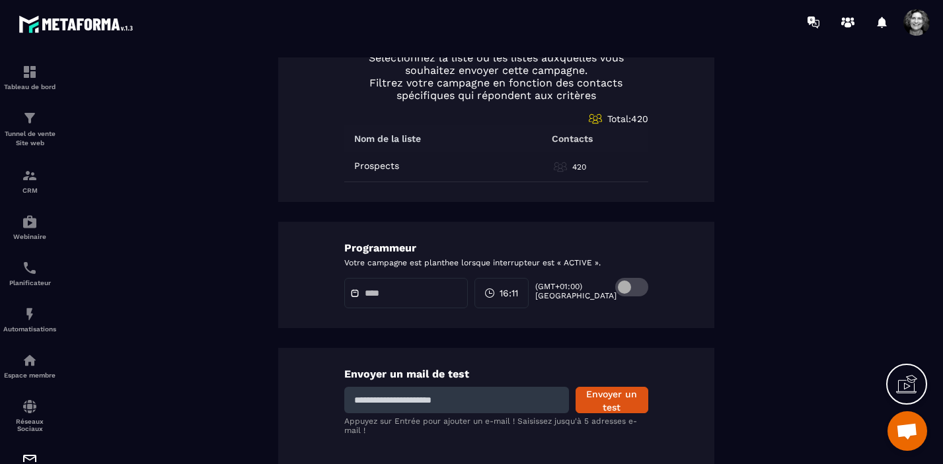
click at [642, 287] on span at bounding box center [631, 287] width 33 height 19
click at [374, 289] on input "text" at bounding box center [411, 294] width 93 height 10
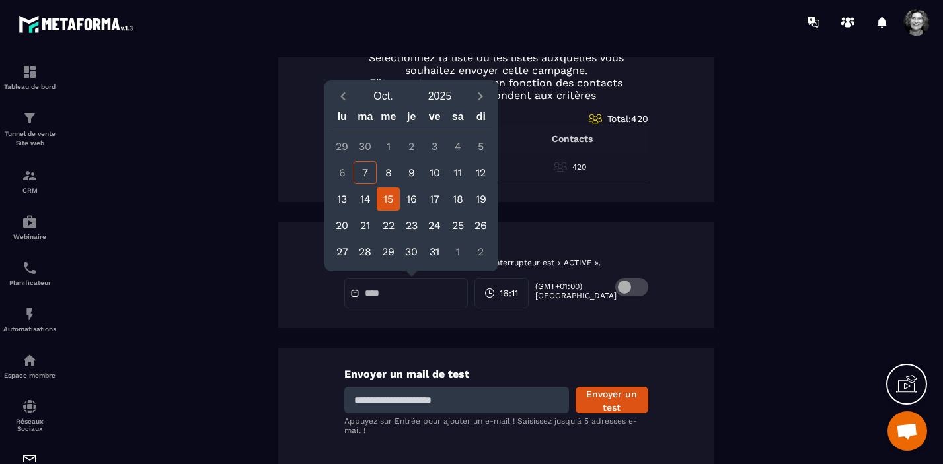
click at [388, 195] on div "15" at bounding box center [388, 199] width 23 height 23
type input "**********"
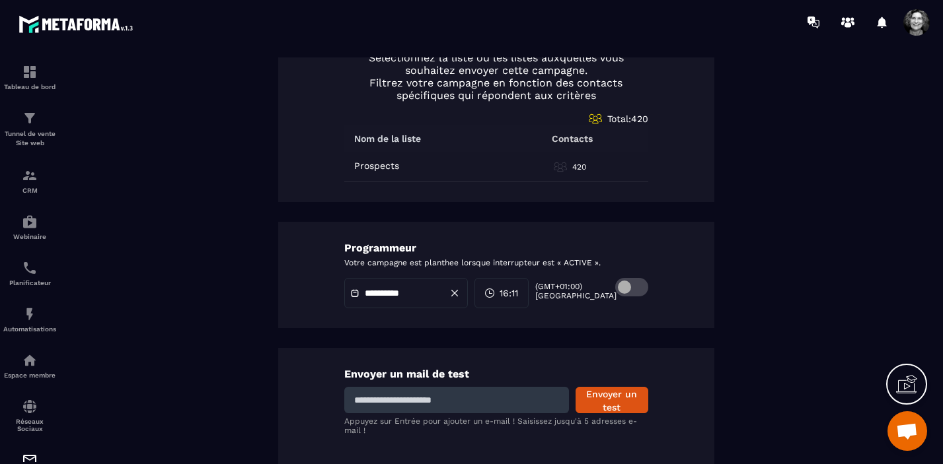
click at [515, 291] on span "16:11" at bounding box center [509, 293] width 19 height 13
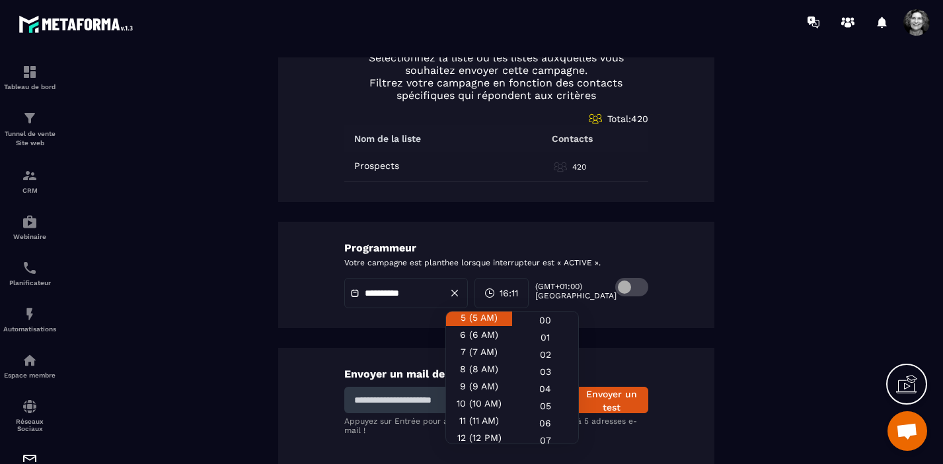
scroll to position [100, 0]
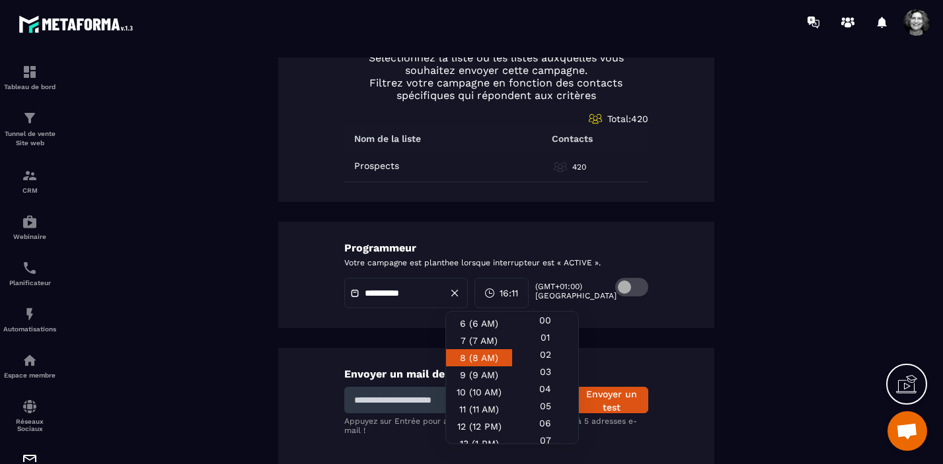
click at [486, 359] on div "8 (8 AM)" at bounding box center [479, 358] width 66 height 17
click at [548, 431] on div "30" at bounding box center [545, 422] width 66 height 17
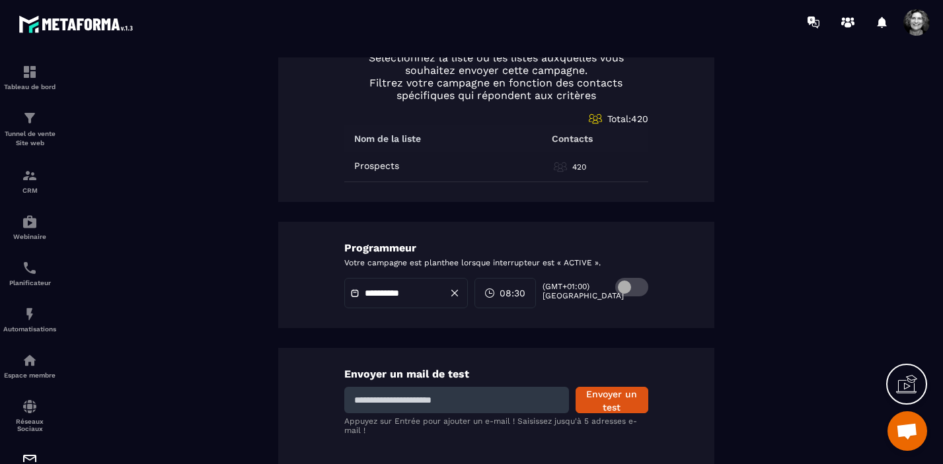
click at [441, 404] on input at bounding box center [456, 400] width 225 height 26
type input "**********"
click at [614, 396] on button "Envoyer un test" at bounding box center [612, 400] width 73 height 26
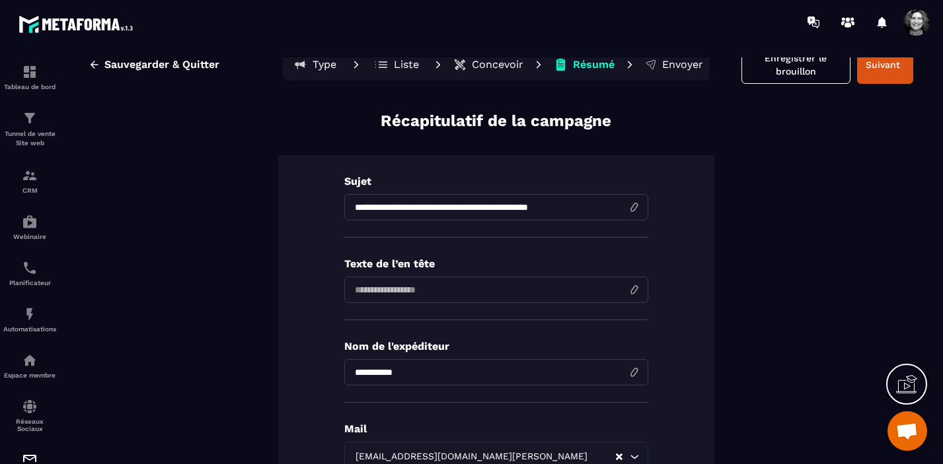
scroll to position [0, 0]
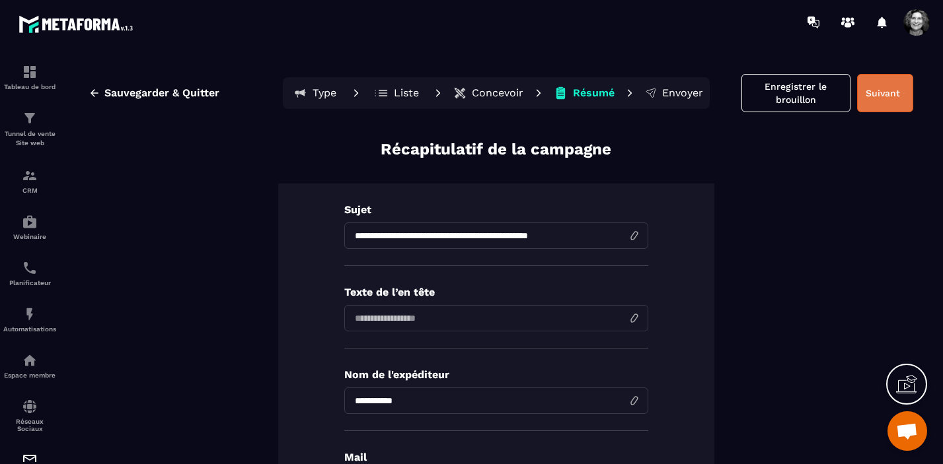
click at [886, 94] on button "Suivant" at bounding box center [885, 93] width 56 height 38
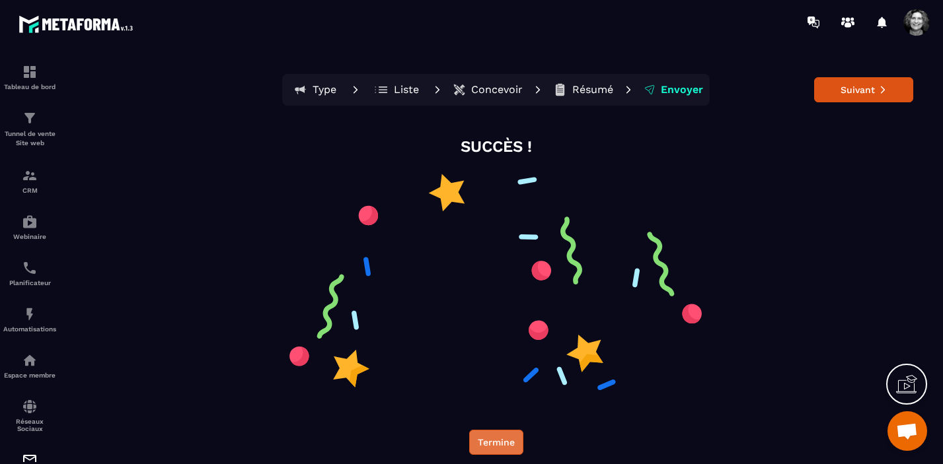
click at [491, 443] on button "Termine" at bounding box center [496, 442] width 54 height 25
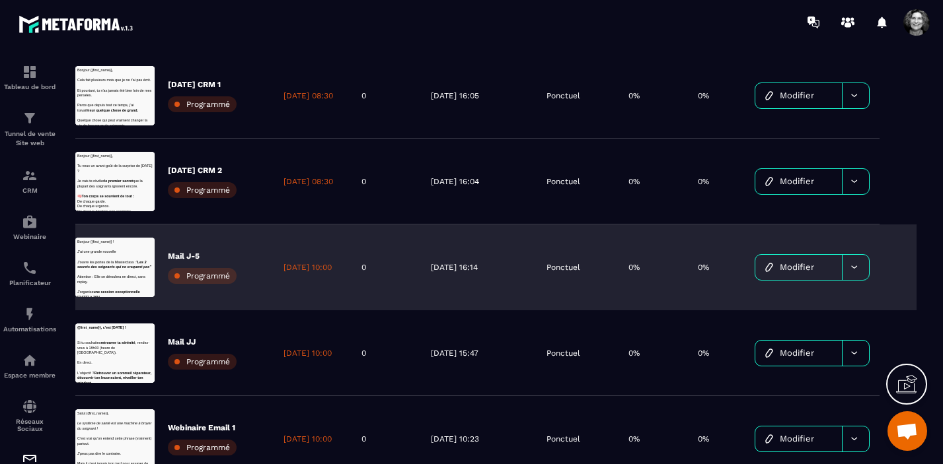
scroll to position [182, 0]
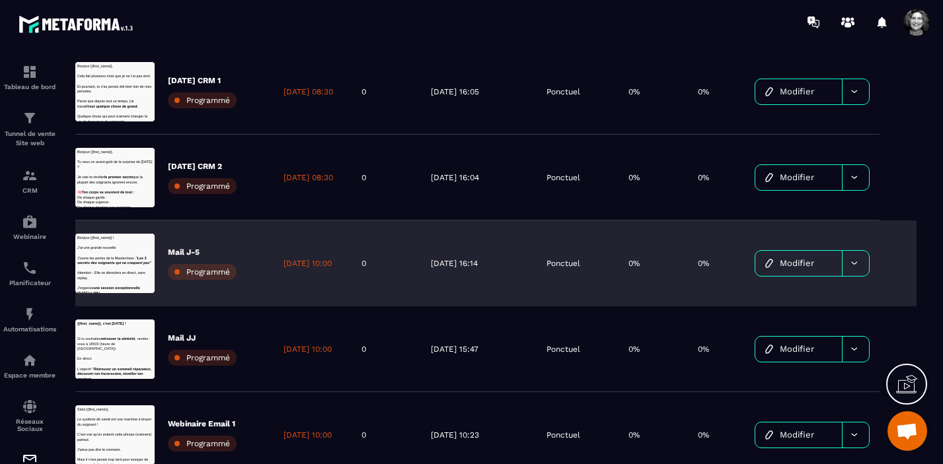
click at [855, 262] on icon at bounding box center [854, 263] width 10 height 10
click at [794, 301] on span "Supprimer le campaign" at bounding box center [815, 297] width 95 height 10
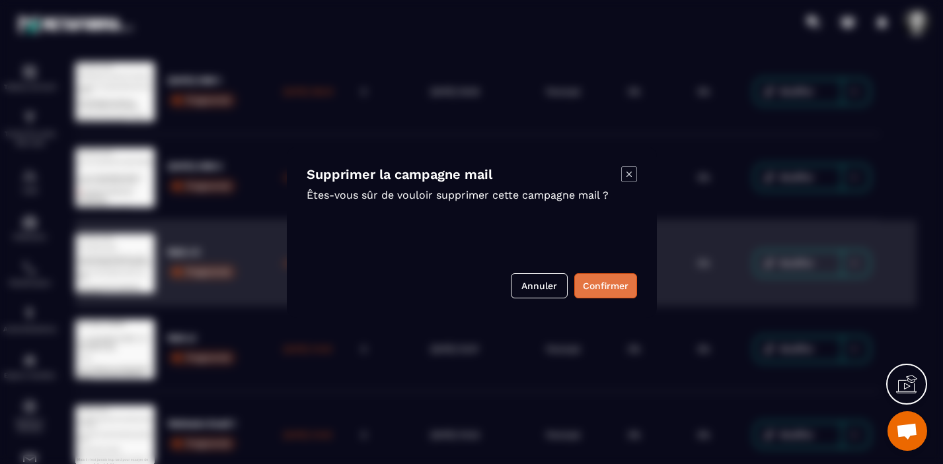
click at [601, 287] on button "Confirmer" at bounding box center [605, 286] width 63 height 25
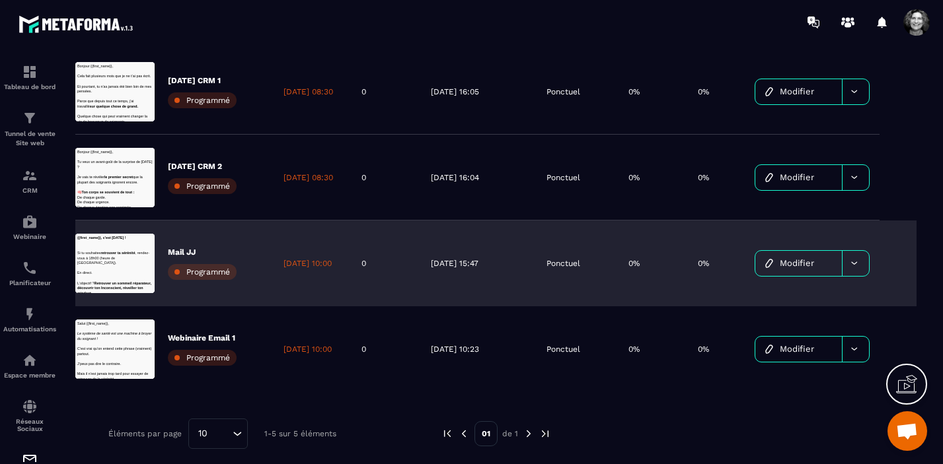
scroll to position [0, 0]
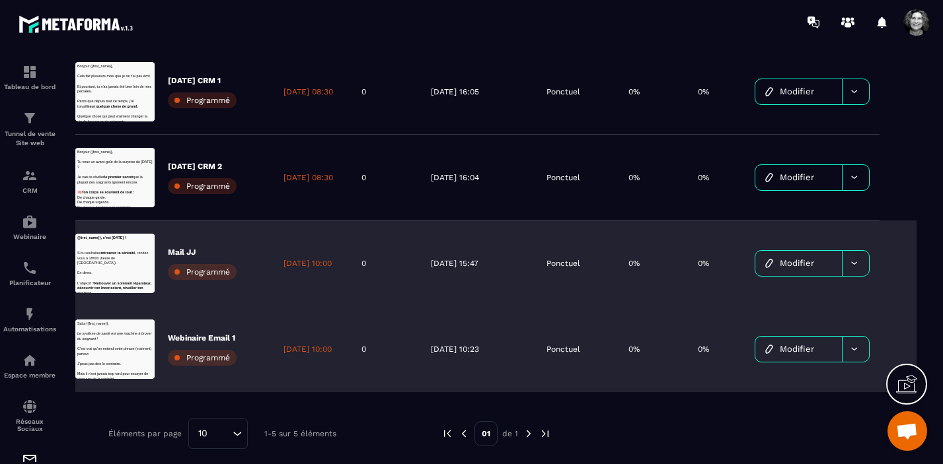
click at [854, 351] on icon at bounding box center [854, 349] width 10 height 10
click at [805, 386] on span "Supprimer le campaign" at bounding box center [815, 383] width 95 height 10
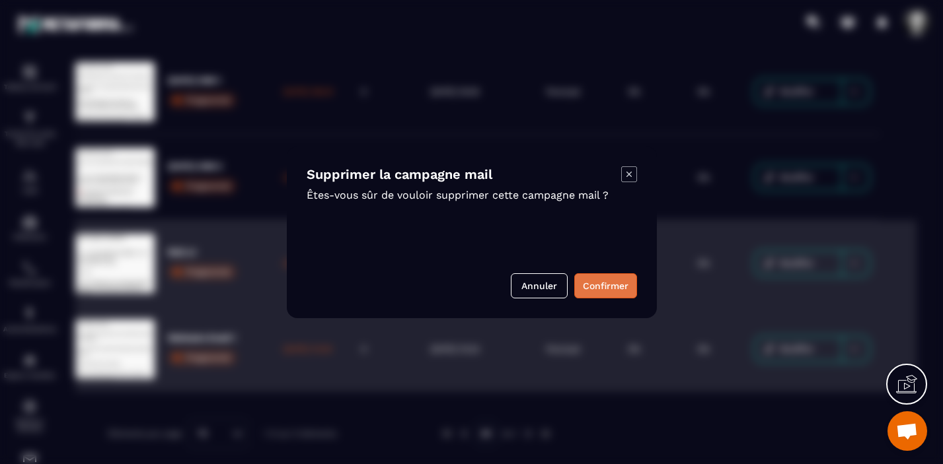
click at [614, 280] on button "Confirmer" at bounding box center [605, 286] width 63 height 25
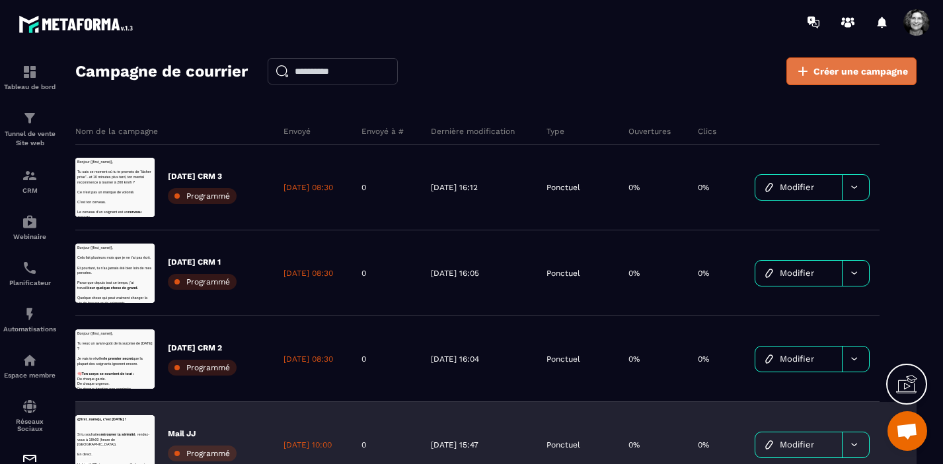
click at [849, 65] on span "Créer une campagne" at bounding box center [860, 71] width 94 height 13
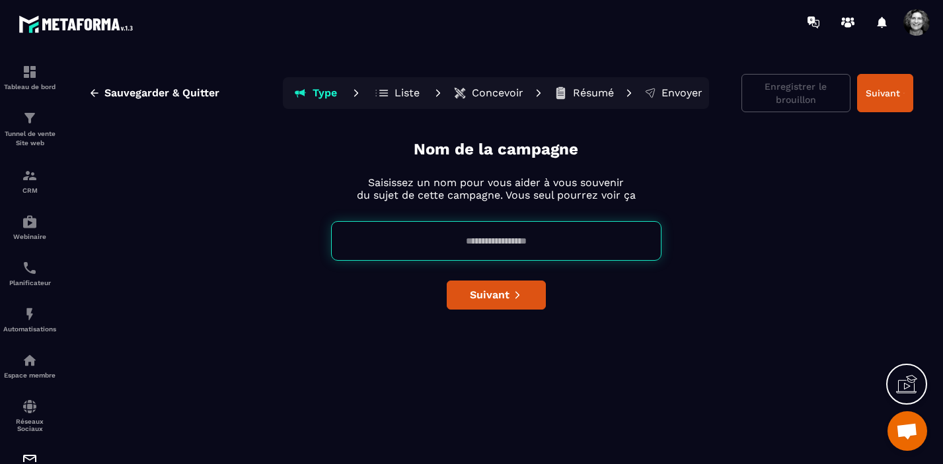
click at [451, 239] on input at bounding box center [496, 241] width 330 height 40
click at [503, 240] on input "**********" at bounding box center [496, 241] width 330 height 40
click at [540, 241] on input "**********" at bounding box center [496, 241] width 330 height 40
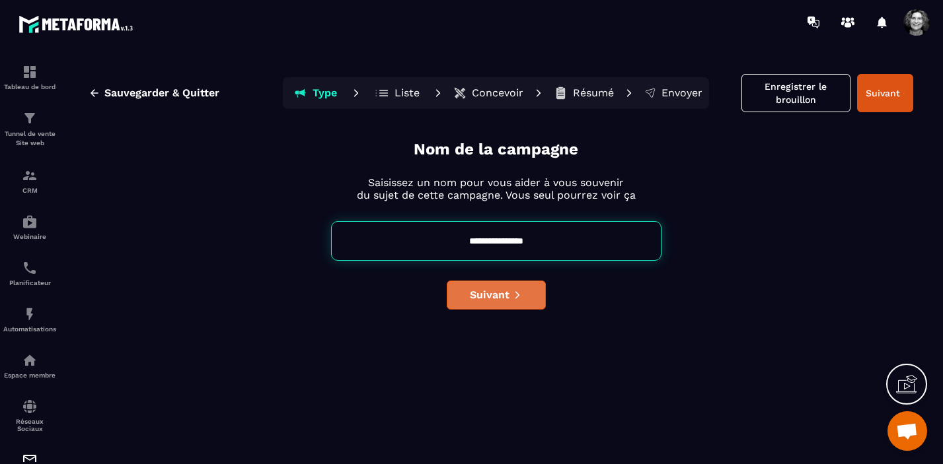
type input "**********"
click at [498, 297] on span "Suivant" at bounding box center [490, 295] width 40 height 13
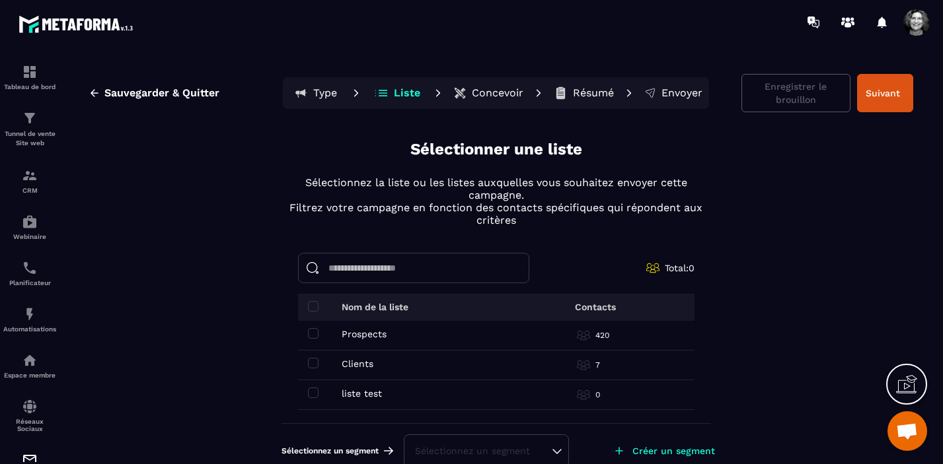
scroll to position [19, 0]
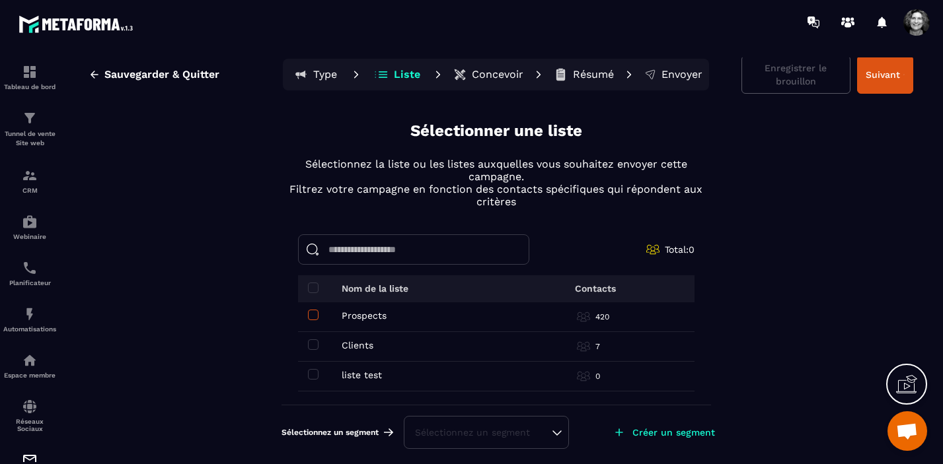
click at [315, 314] on span at bounding box center [313, 315] width 11 height 11
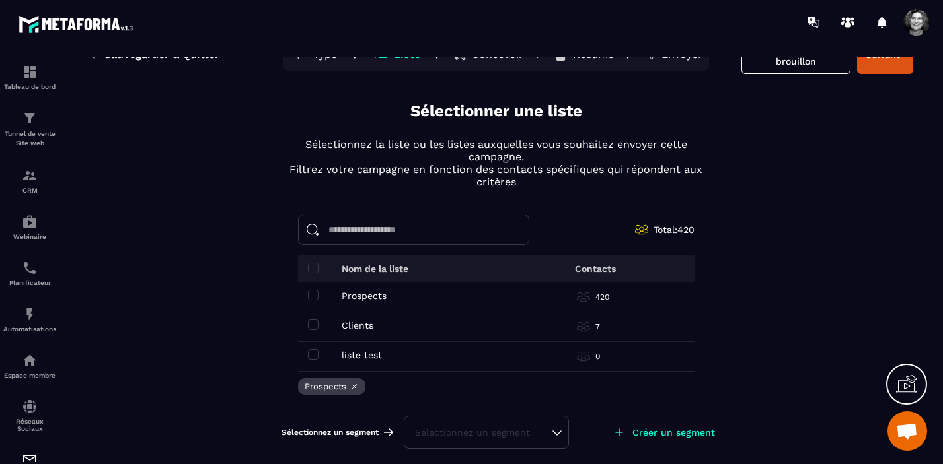
scroll to position [0, 0]
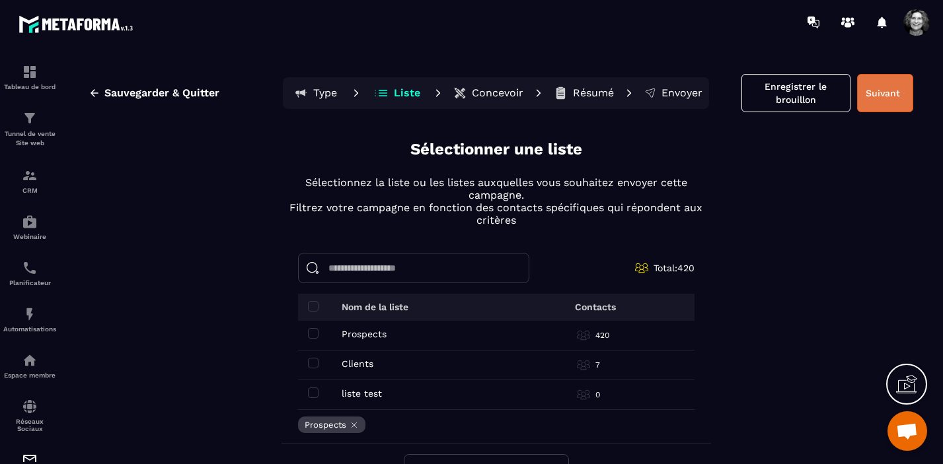
click at [879, 93] on button "Suivant" at bounding box center [885, 93] width 56 height 38
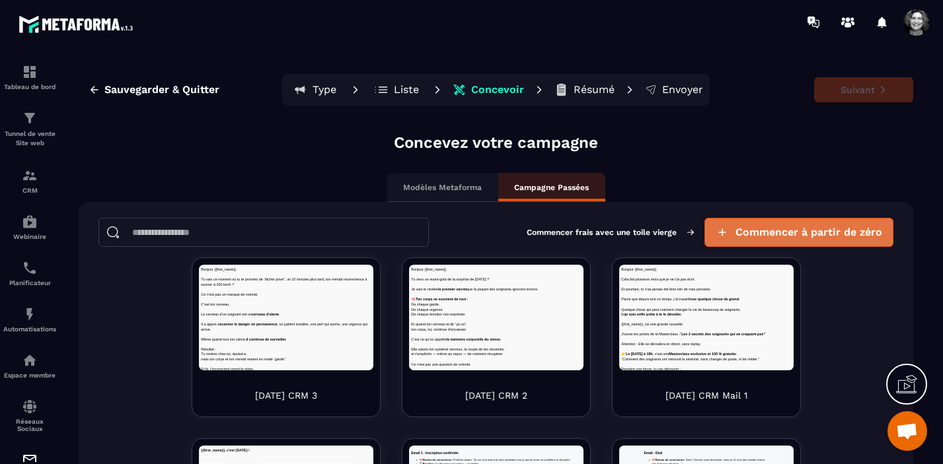
click at [812, 230] on span "Commencer à partir de zéro" at bounding box center [808, 232] width 147 height 13
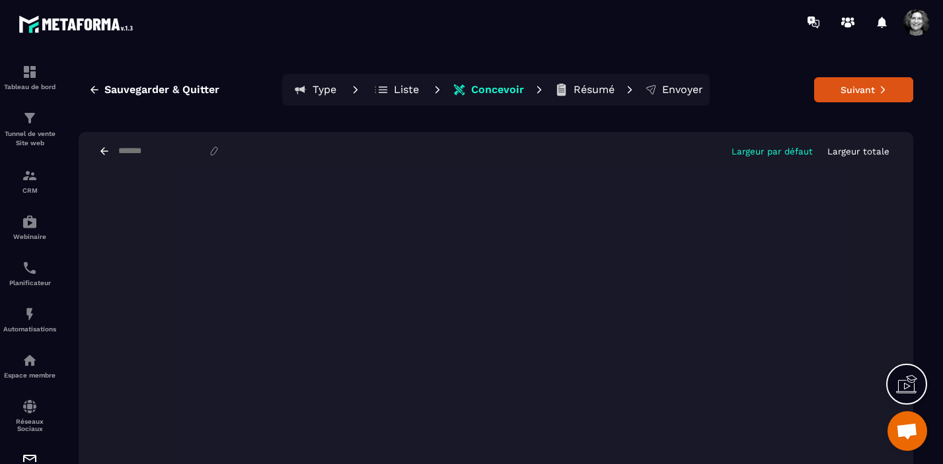
click at [854, 149] on p "Largeur totale" at bounding box center [858, 152] width 62 height 10
click at [875, 91] on button "Suivant" at bounding box center [863, 89] width 99 height 25
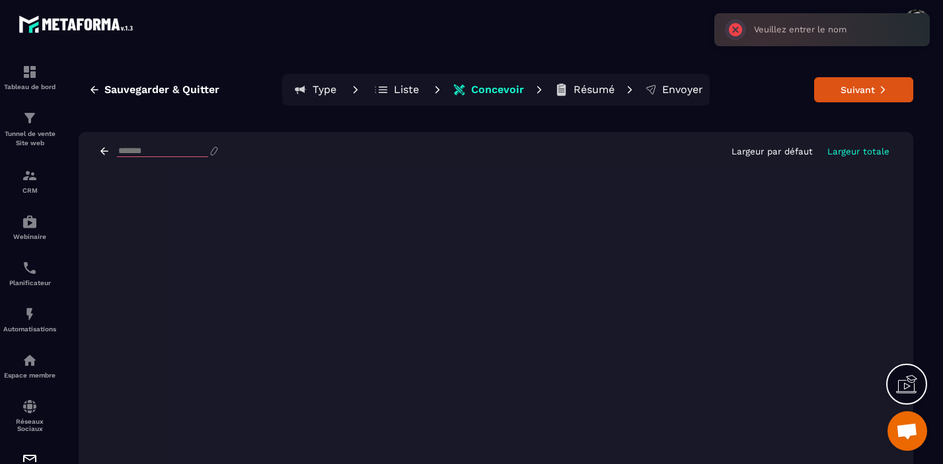
click at [119, 151] on input at bounding box center [162, 151] width 91 height 11
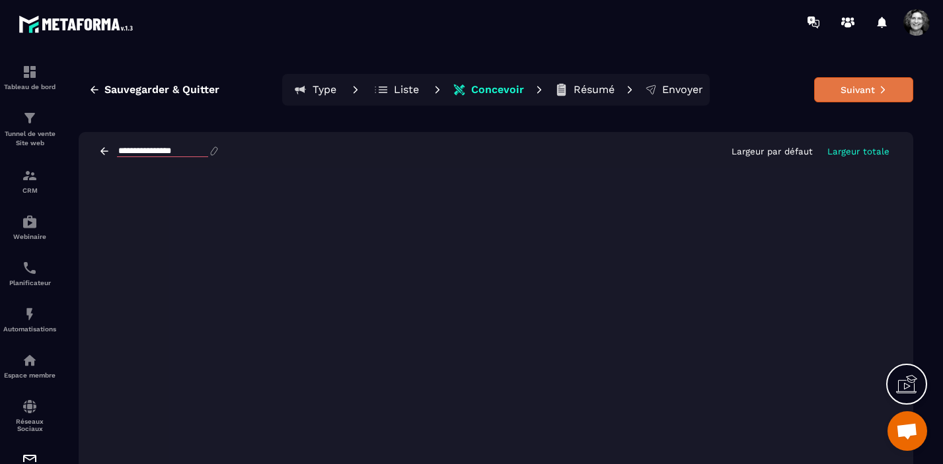
type input "**********"
click at [858, 93] on button "Suivant" at bounding box center [863, 89] width 99 height 25
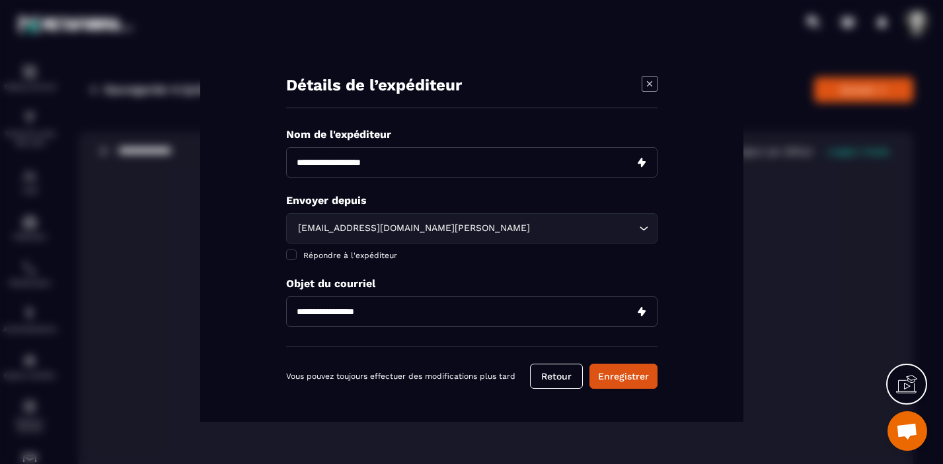
click at [404, 161] on input "Modal window" at bounding box center [471, 162] width 371 height 30
type input "**********"
click at [299, 311] on input "Modal window" at bounding box center [471, 312] width 371 height 30
paste input "**********"
type input "**********"
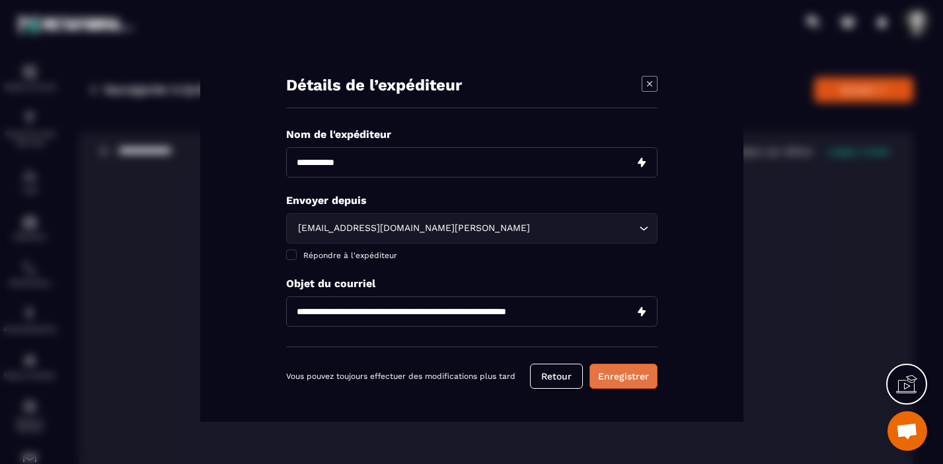
click at [624, 377] on button "Enregistrer" at bounding box center [623, 376] width 68 height 25
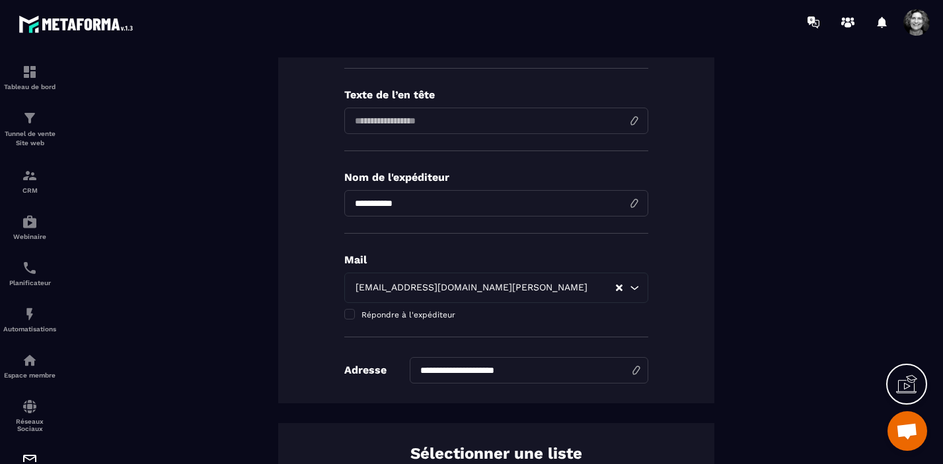
scroll to position [198, 0]
click at [353, 309] on span at bounding box center [349, 314] width 11 height 11
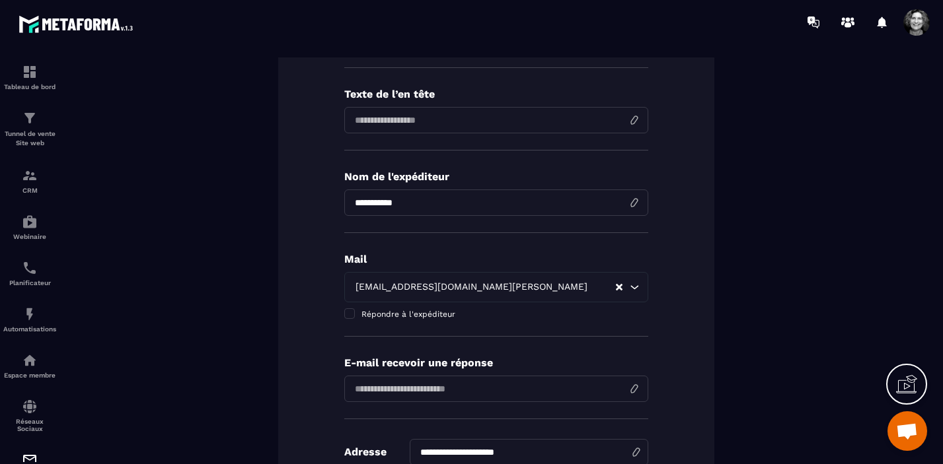
click at [459, 385] on input "email" at bounding box center [496, 389] width 304 height 26
type input "**********"
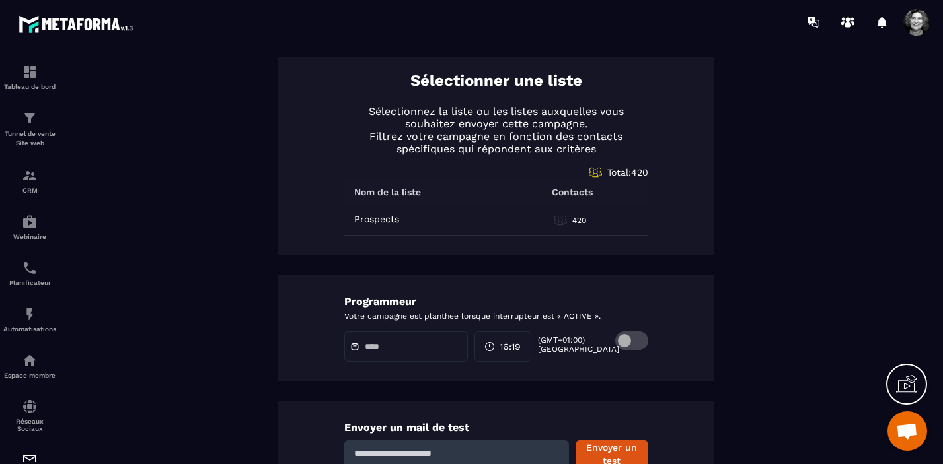
scroll to position [659, 0]
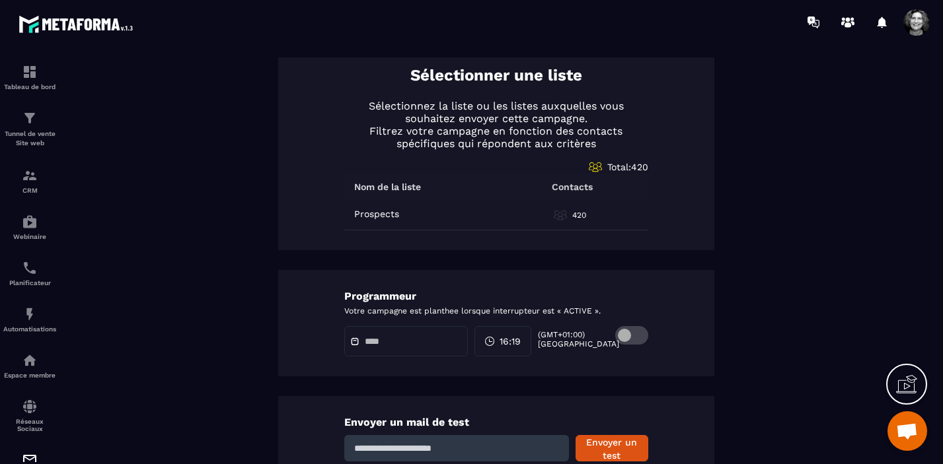
click at [644, 336] on span at bounding box center [631, 335] width 33 height 19
click at [400, 344] on input "text" at bounding box center [411, 342] width 93 height 10
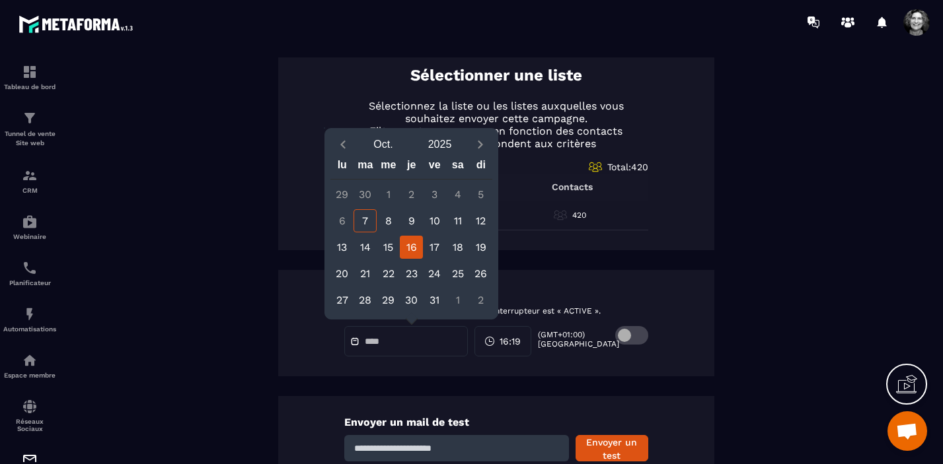
click at [419, 243] on div "16" at bounding box center [411, 247] width 23 height 23
type input "**********"
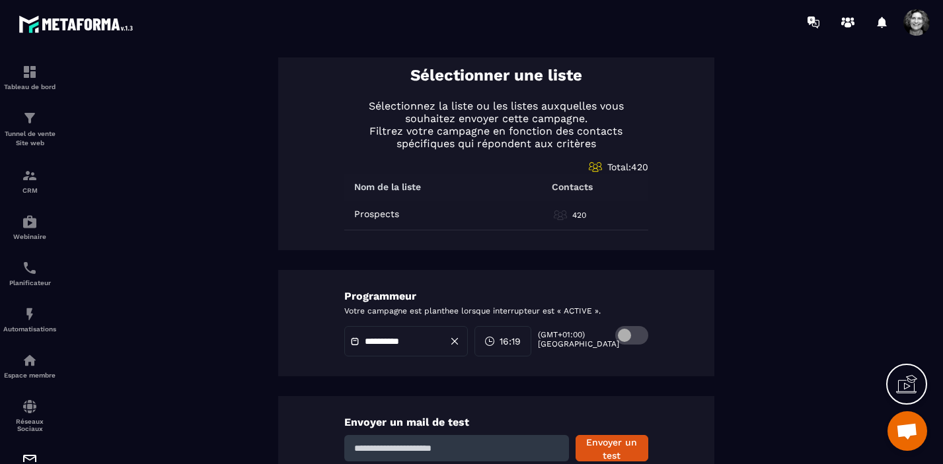
click at [517, 345] on span "16:19" at bounding box center [510, 341] width 21 height 13
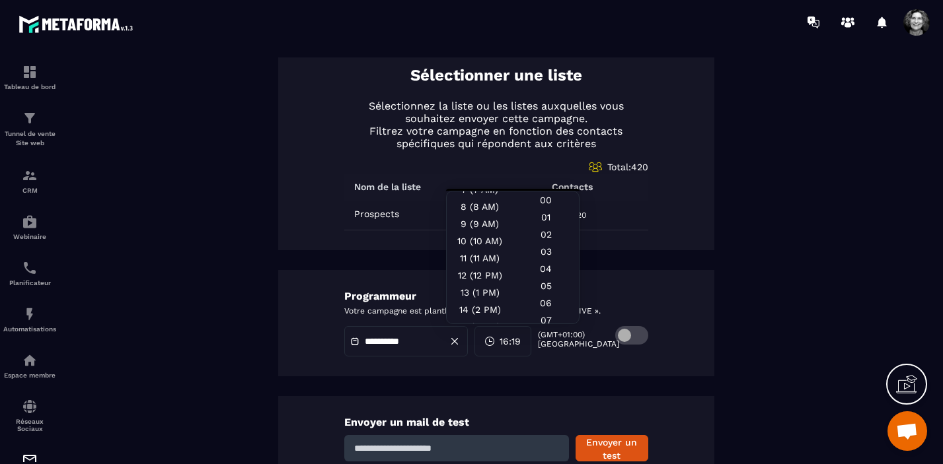
scroll to position [139, 0]
click at [486, 199] on div "8 (8 AM)" at bounding box center [480, 198] width 66 height 17
click at [545, 207] on div "30" at bounding box center [546, 201] width 66 height 17
click at [666, 403] on div "Envoyer un mail de test Envoyer un test Appuyez sur Entrée pour ajouter un e-ma…" at bounding box center [496, 466] width 436 height 140
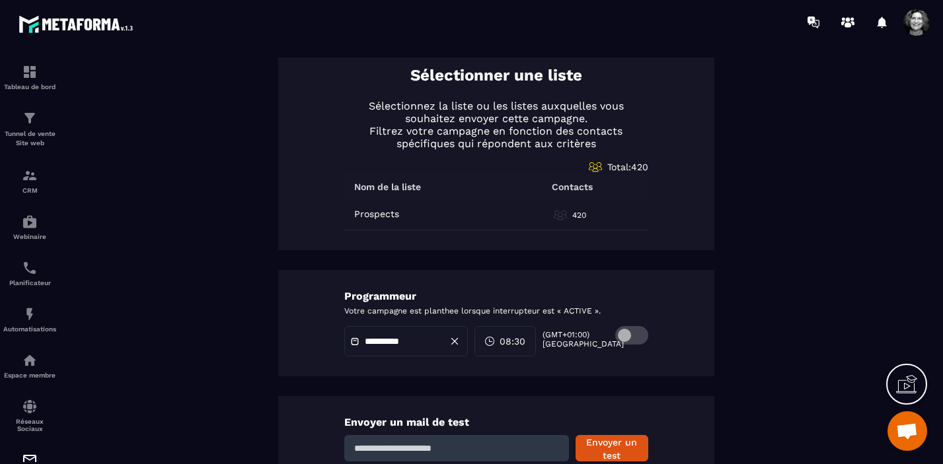
click at [441, 447] on input at bounding box center [456, 448] width 225 height 26
type input "**********"
click at [614, 447] on button "Envoyer un test" at bounding box center [612, 448] width 73 height 26
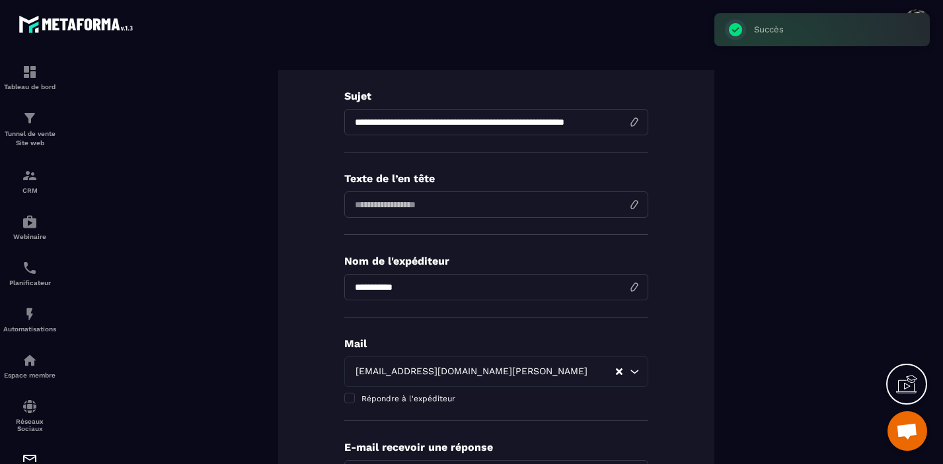
scroll to position [0, 0]
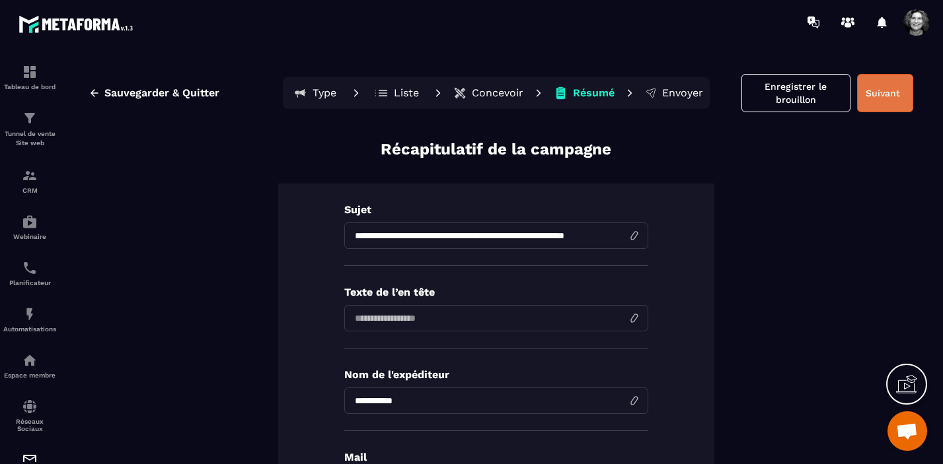
click at [884, 94] on button "Suivant" at bounding box center [885, 93] width 56 height 38
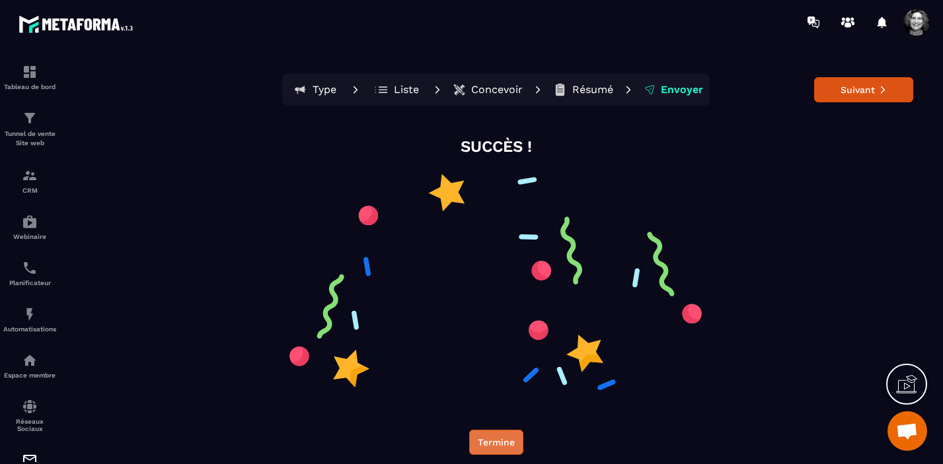
click at [502, 445] on button "Termine" at bounding box center [496, 442] width 54 height 25
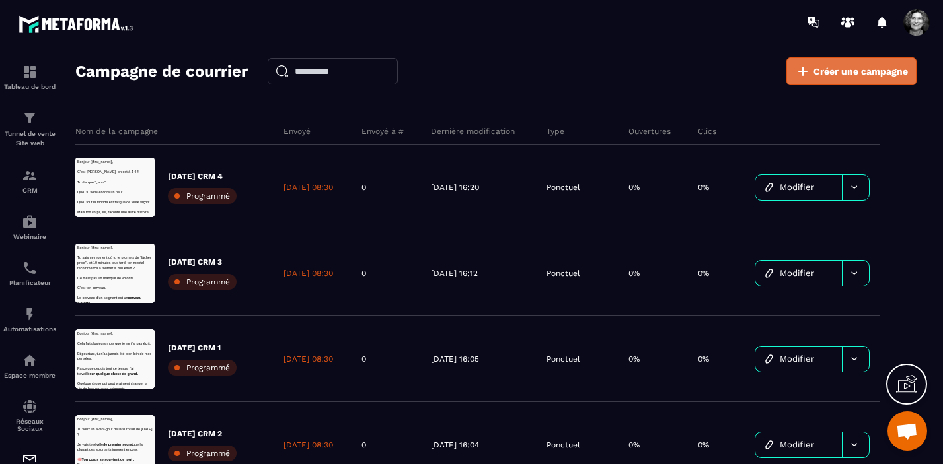
click at [849, 73] on span "Créer une campagne" at bounding box center [860, 71] width 94 height 13
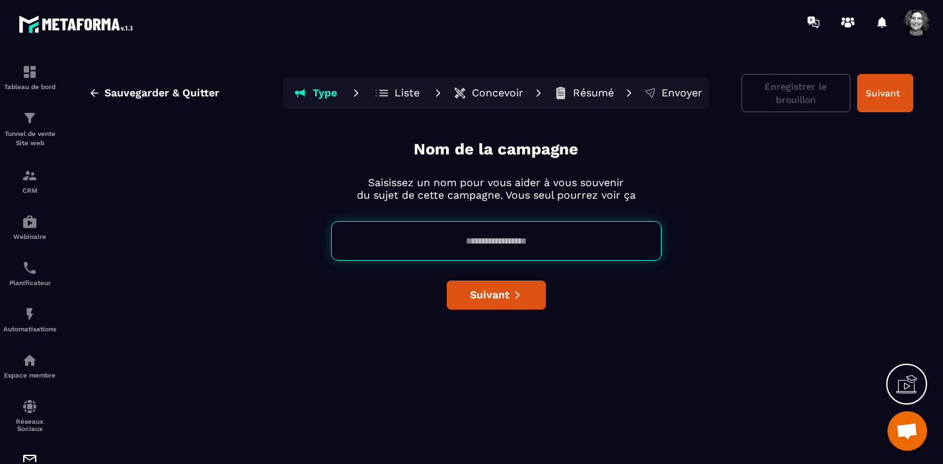
click at [453, 240] on input at bounding box center [496, 241] width 330 height 40
click at [463, 241] on input "**********" at bounding box center [496, 241] width 330 height 40
type input "**********"
click at [496, 302] on button "Suivant" at bounding box center [496, 295] width 99 height 29
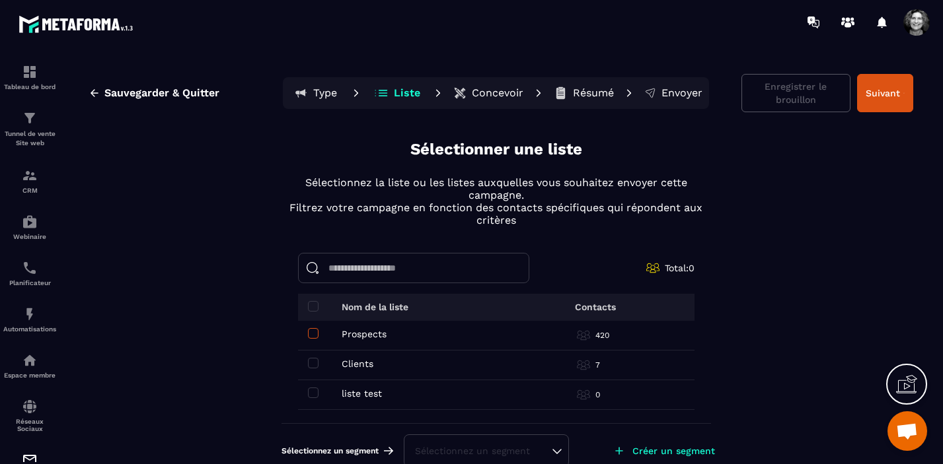
click at [313, 335] on span at bounding box center [313, 333] width 11 height 11
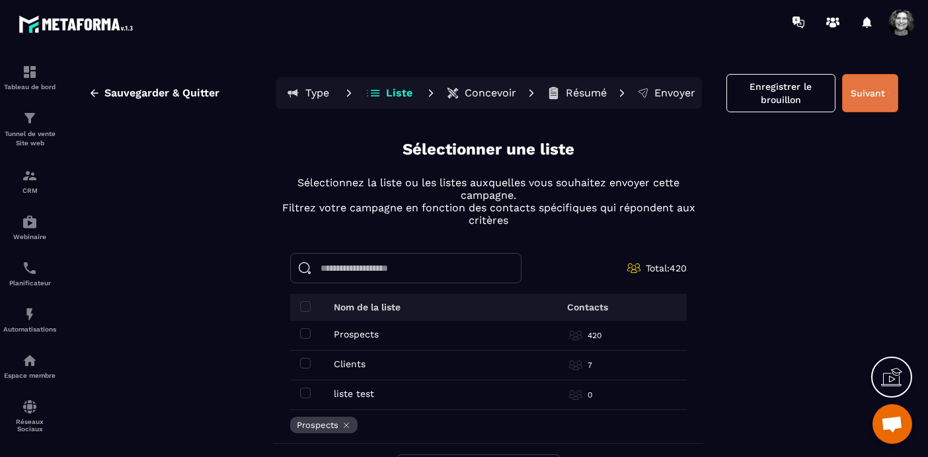
click at [868, 97] on button "Suivant" at bounding box center [870, 93] width 56 height 38
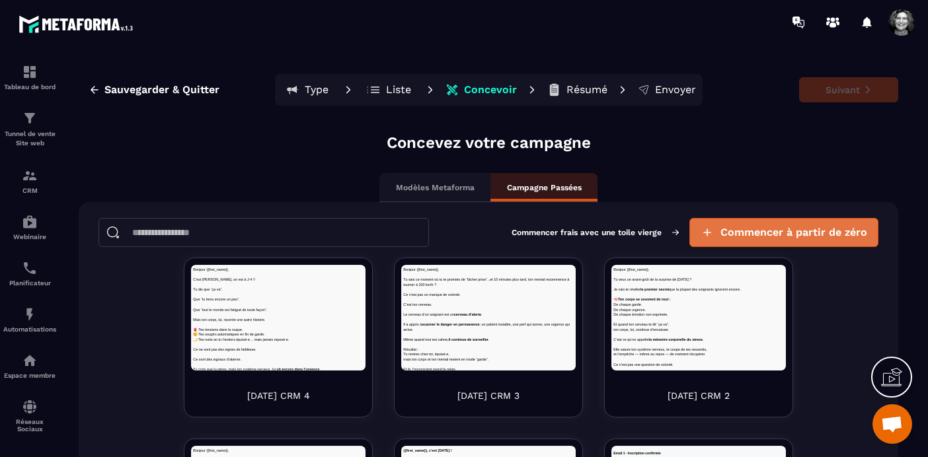
click at [790, 232] on span "Commencer à partir de zéro" at bounding box center [793, 232] width 147 height 13
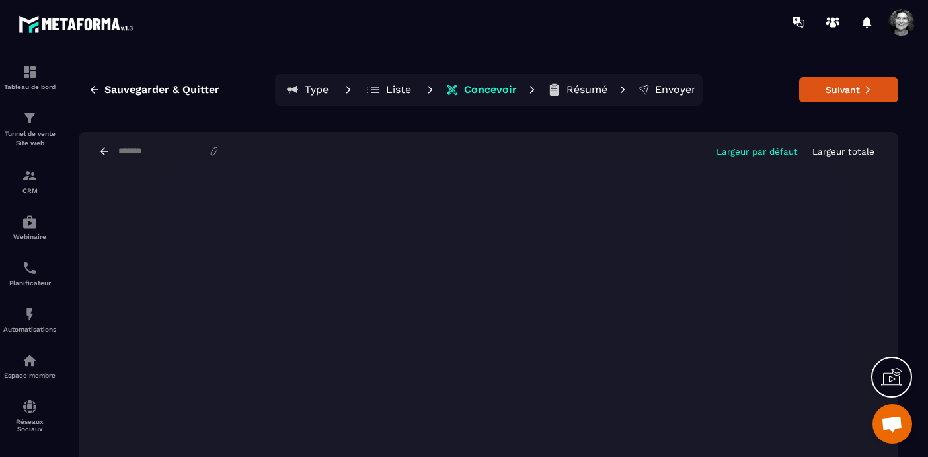
click at [858, 147] on p "Largeur totale" at bounding box center [843, 152] width 62 height 10
click at [851, 85] on button "Suivant" at bounding box center [848, 89] width 99 height 25
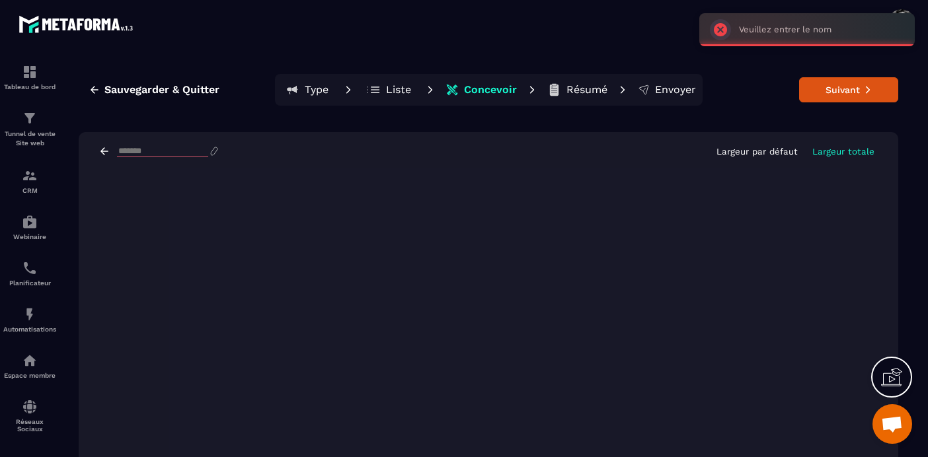
click at [121, 151] on input at bounding box center [162, 151] width 91 height 11
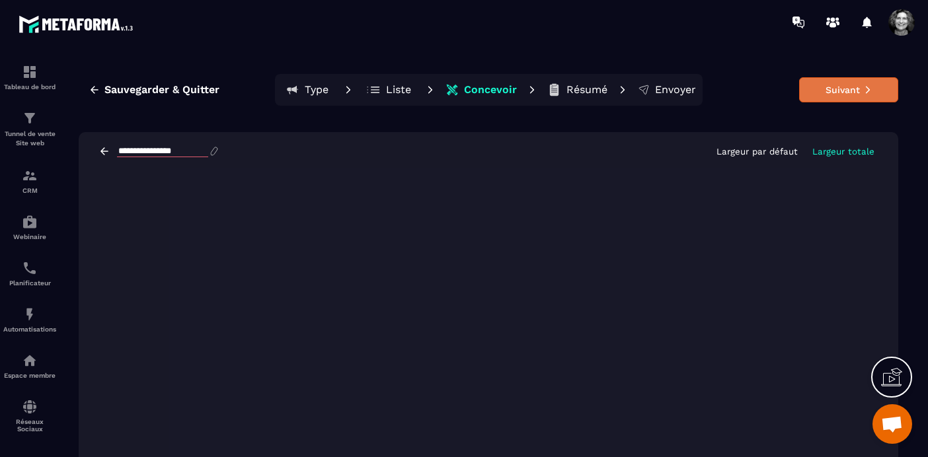
type input "**********"
click at [871, 91] on icon at bounding box center [867, 89] width 9 height 9
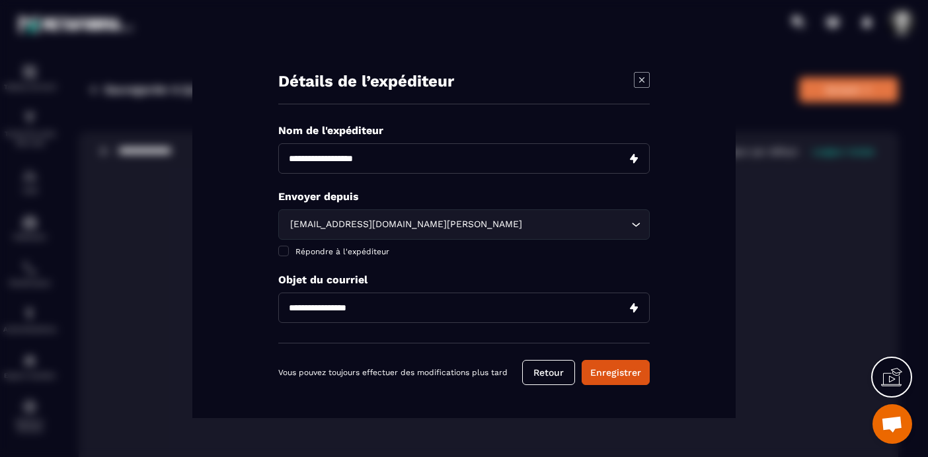
click at [363, 165] on input "Modal window" at bounding box center [463, 158] width 371 height 30
type input "**********"
click at [294, 307] on input "Modal window" at bounding box center [463, 308] width 371 height 30
paste input "**********"
type input "**********"
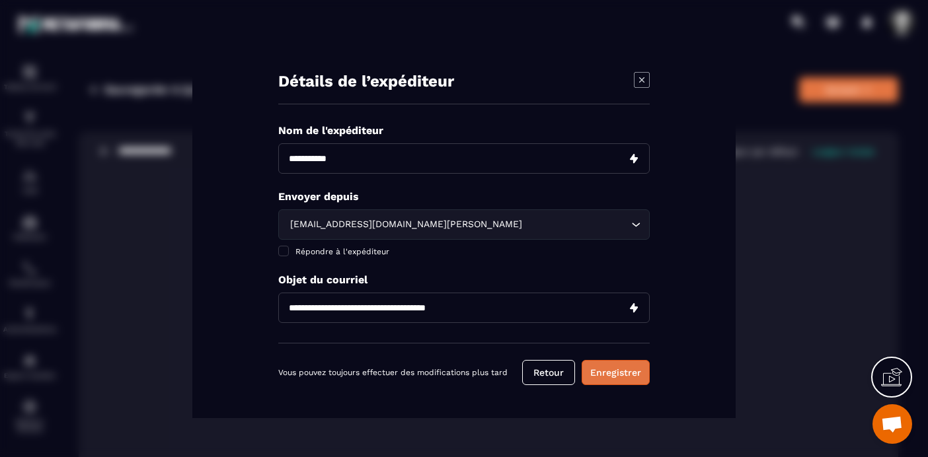
click at [616, 372] on button "Enregistrer" at bounding box center [615, 372] width 68 height 25
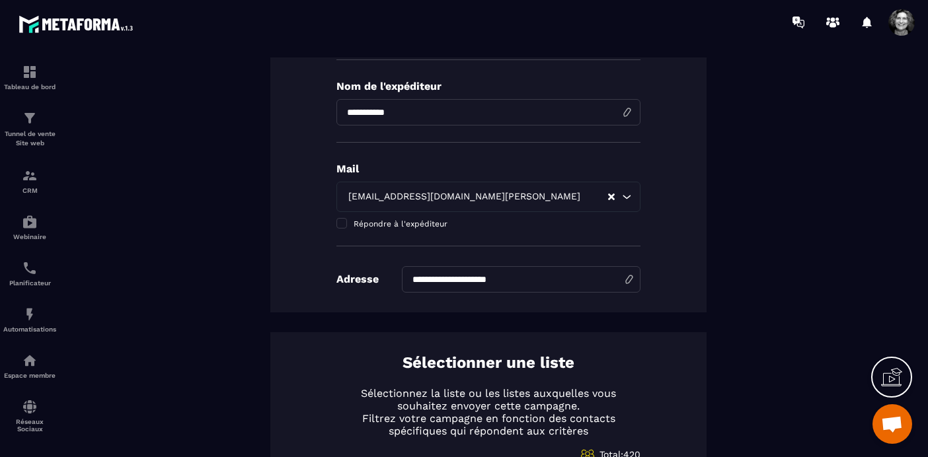
scroll to position [289, 0]
click at [344, 223] on span at bounding box center [341, 222] width 11 height 11
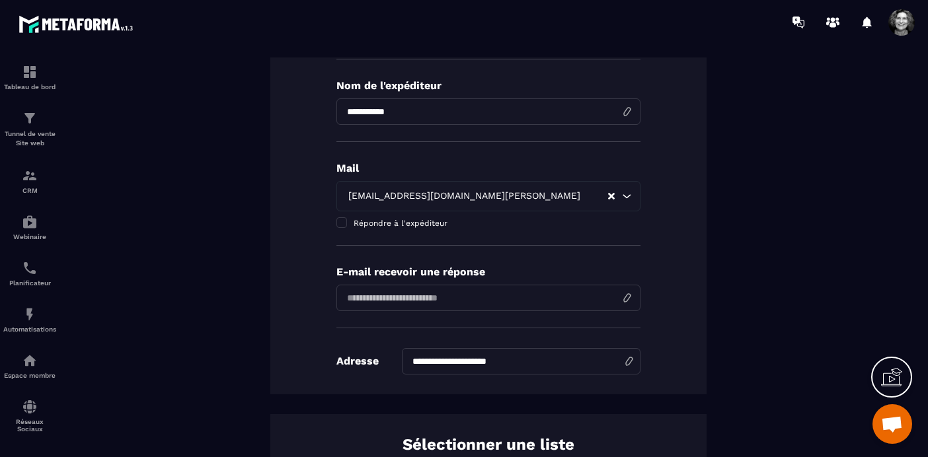
click at [460, 297] on input "email" at bounding box center [488, 298] width 304 height 26
type input "**********"
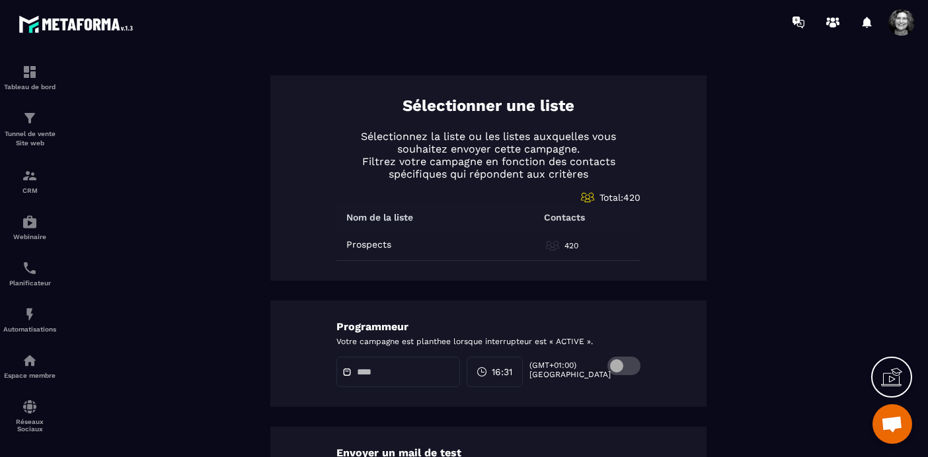
scroll to position [629, 0]
click at [631, 366] on span at bounding box center [623, 365] width 33 height 19
click at [384, 373] on input "text" at bounding box center [403, 372] width 93 height 10
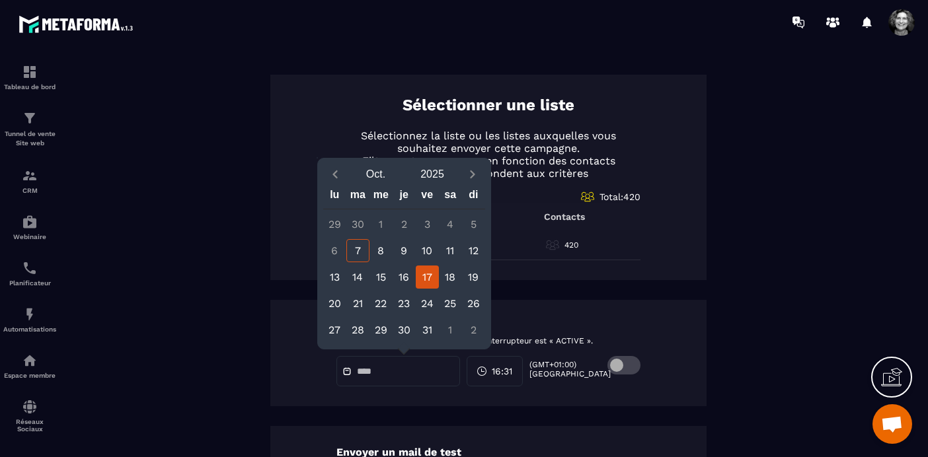
click at [429, 275] on div "17" at bounding box center [427, 277] width 23 height 23
type input "**********"
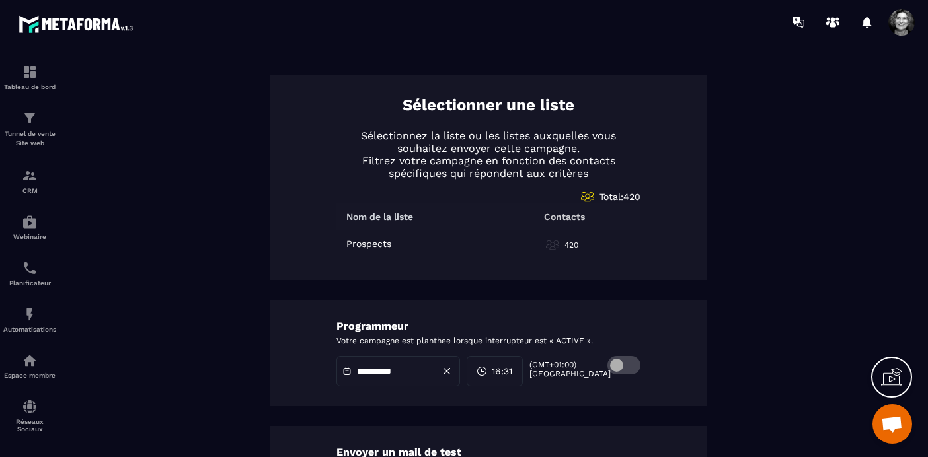
click at [512, 371] on span "16:31" at bounding box center [502, 371] width 20 height 13
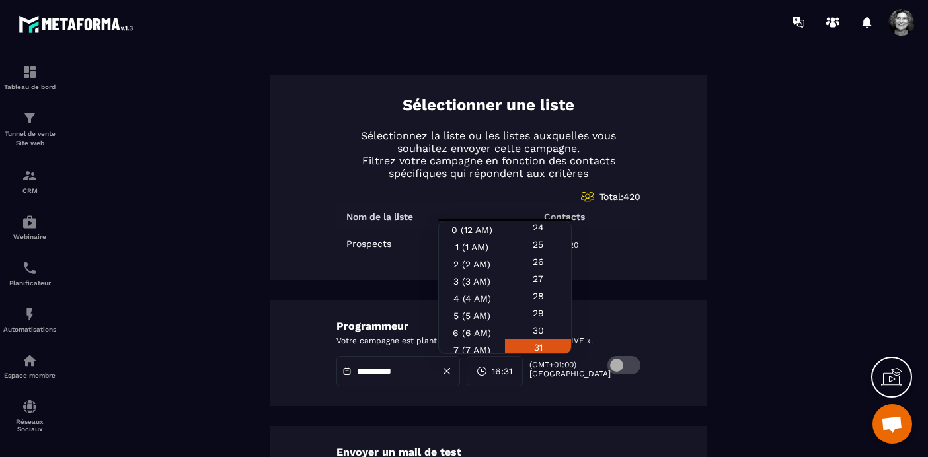
scroll to position [431, 0]
click at [540, 322] on div "30" at bounding box center [538, 314] width 66 height 17
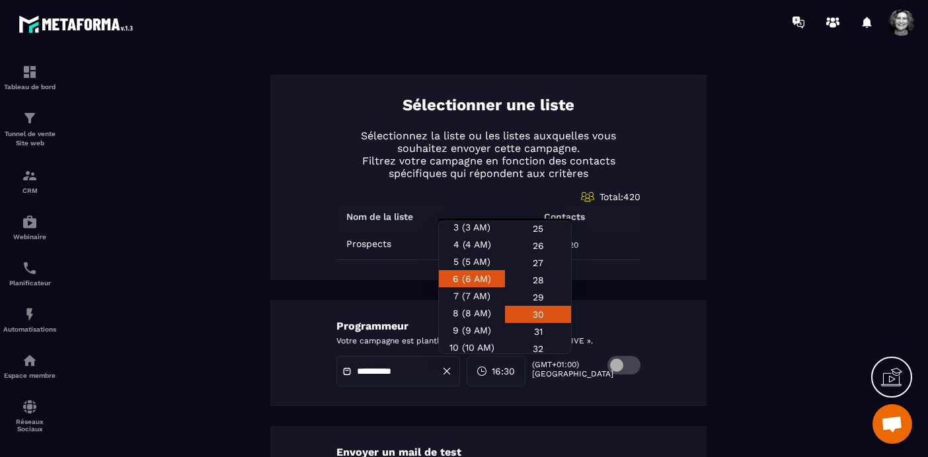
scroll to position [63, 0]
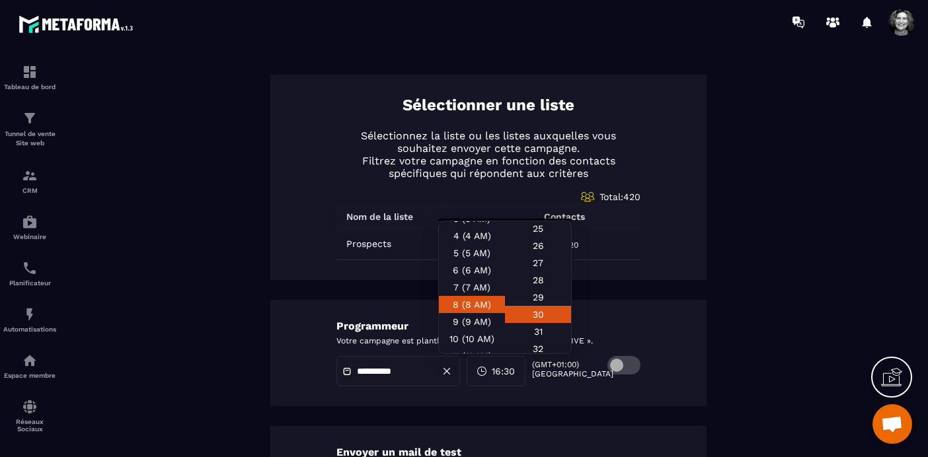
click at [468, 307] on div "8 (8 AM)" at bounding box center [472, 304] width 66 height 17
click at [468, 306] on div "8 (8 AM)" at bounding box center [472, 304] width 66 height 17
click at [570, 421] on div "**********" at bounding box center [488, 38] width 819 height 1057
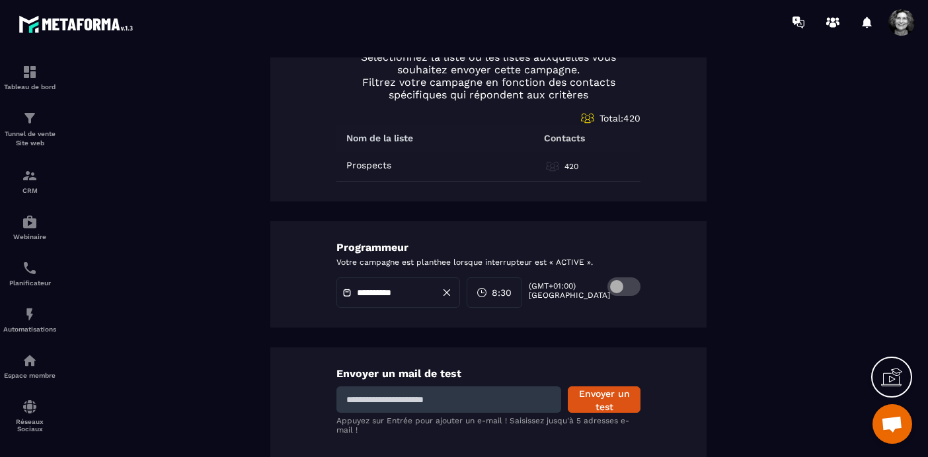
scroll to position [743, 0]
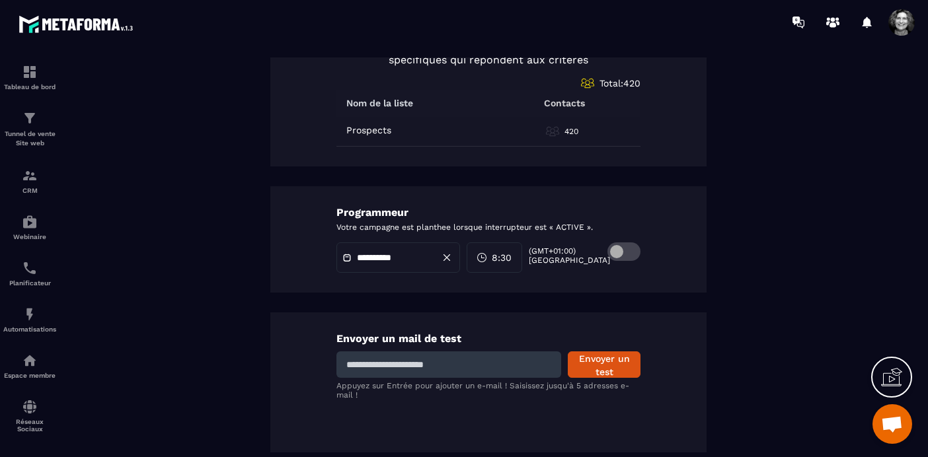
click at [441, 370] on input at bounding box center [448, 365] width 225 height 26
type input "**********"
click at [616, 365] on button "Envoyer un test" at bounding box center [604, 365] width 73 height 26
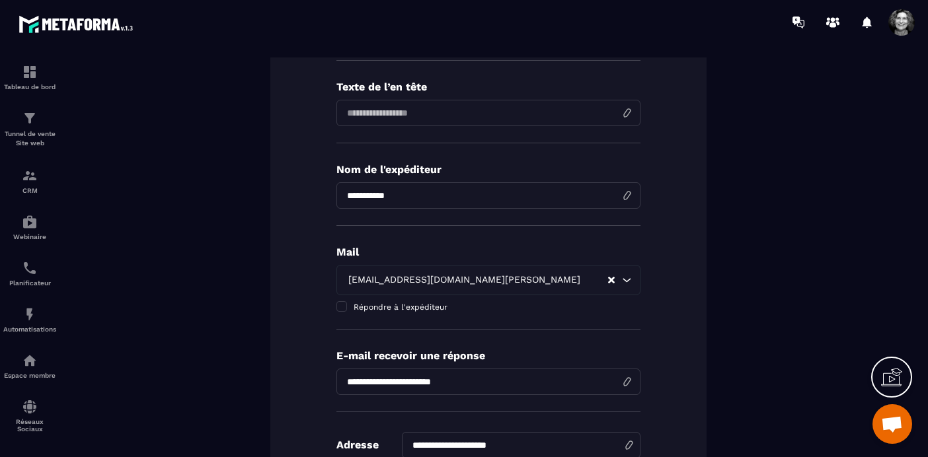
scroll to position [0, 0]
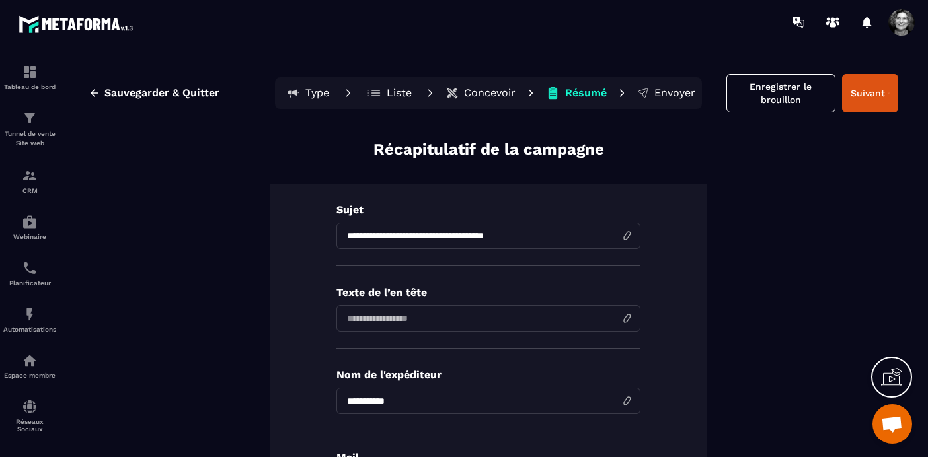
click at [496, 92] on p "Concevoir" at bounding box center [490, 93] width 52 height 13
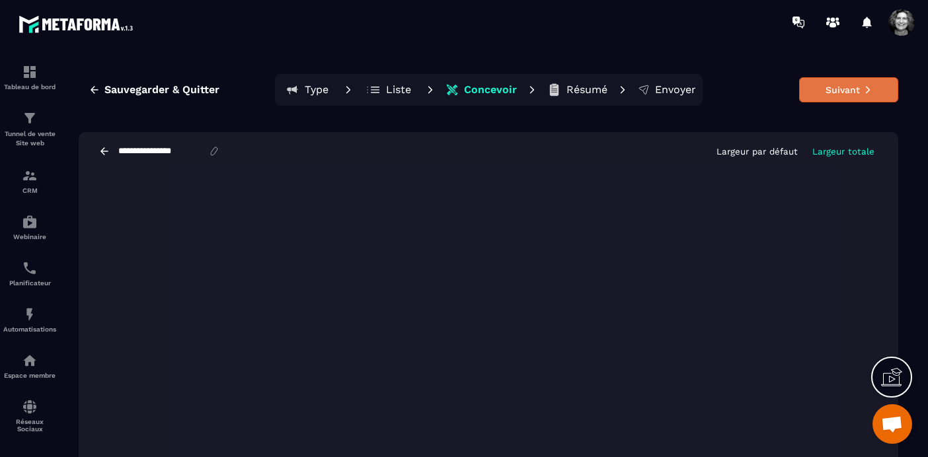
click at [865, 87] on icon at bounding box center [867, 89] width 9 height 9
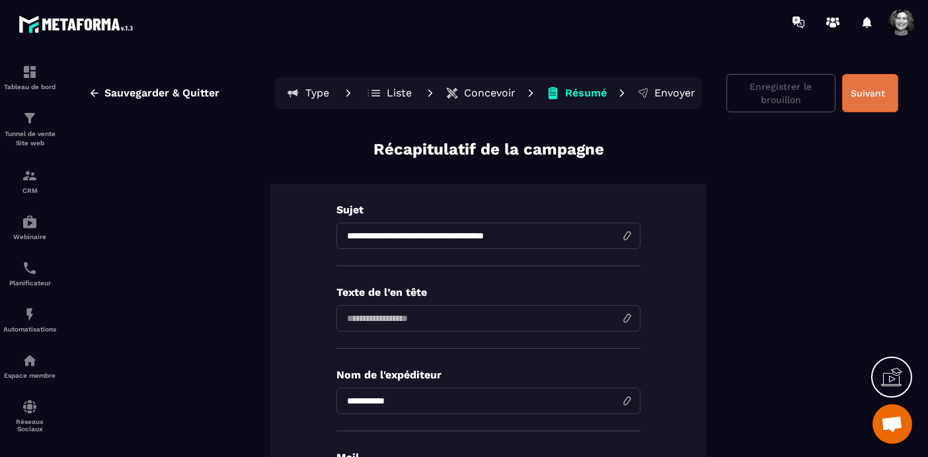
click at [876, 94] on button "Suivant" at bounding box center [870, 93] width 56 height 38
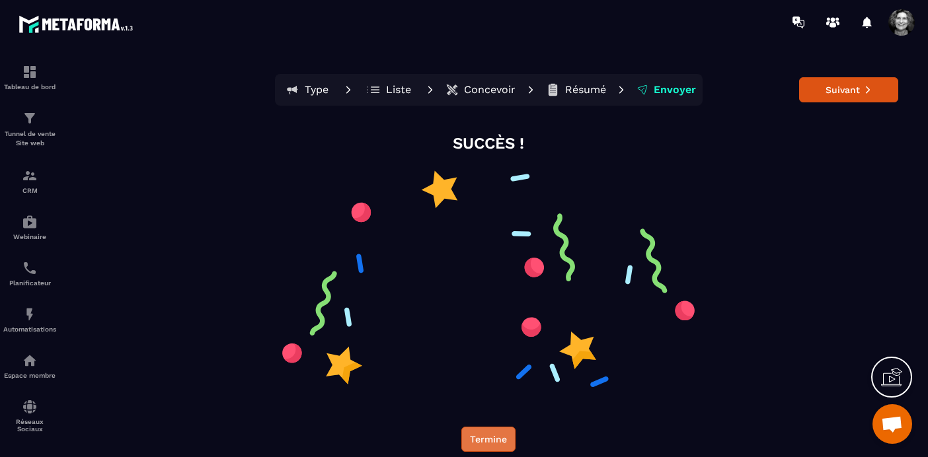
click at [479, 441] on button "Termine" at bounding box center [488, 439] width 54 height 25
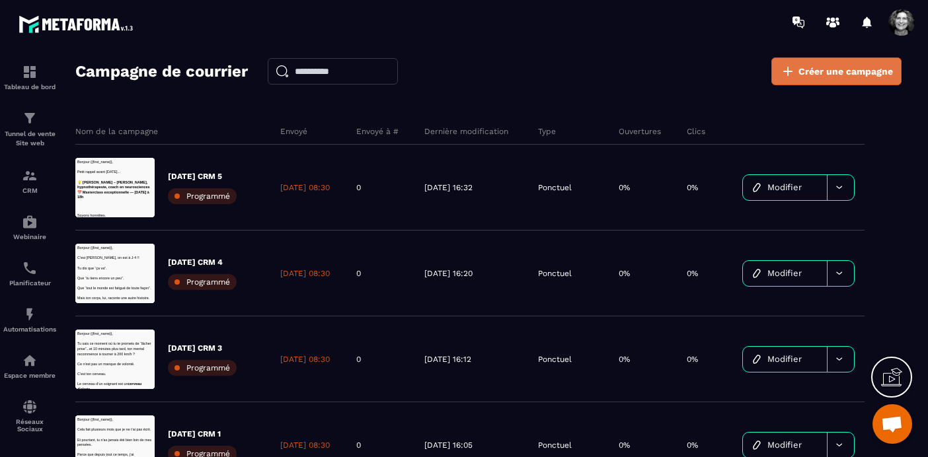
click at [833, 67] on span "Créer une campagne" at bounding box center [845, 71] width 94 height 13
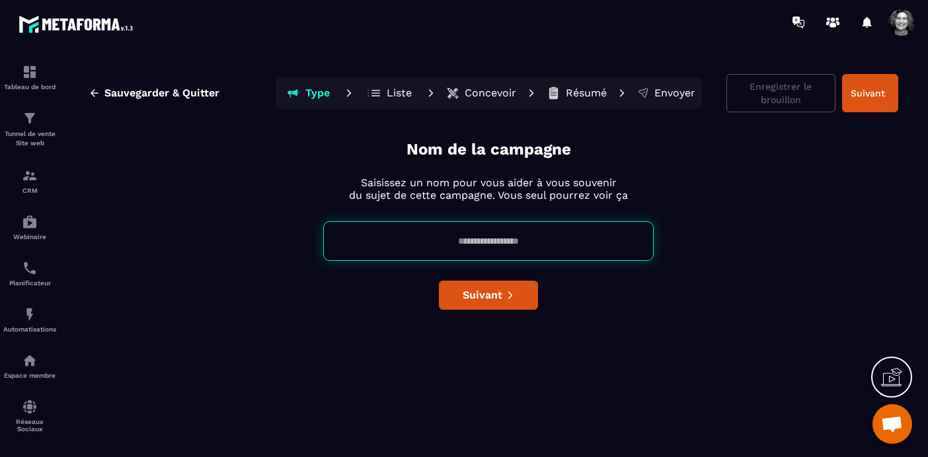
click at [443, 241] on input at bounding box center [488, 241] width 330 height 40
click at [496, 237] on input "**********" at bounding box center [488, 241] width 330 height 40
click at [531, 241] on input "**********" at bounding box center [488, 241] width 330 height 40
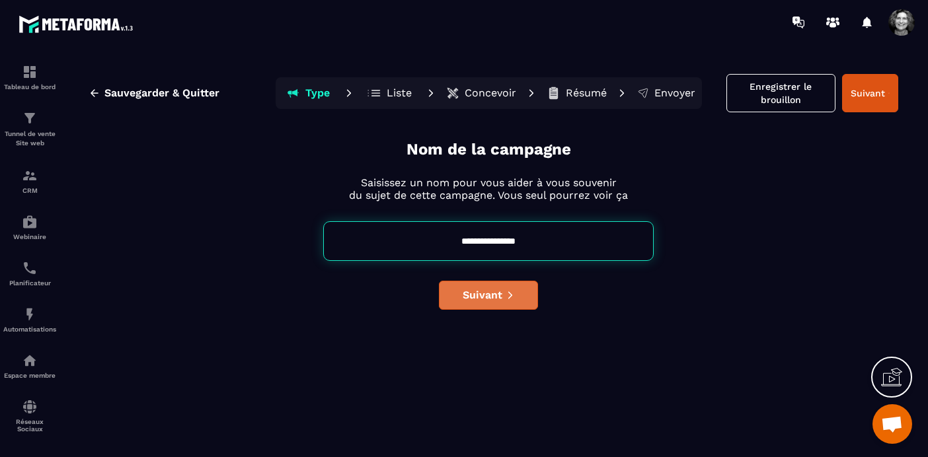
type input "**********"
click at [486, 299] on span "Suivant" at bounding box center [483, 295] width 40 height 13
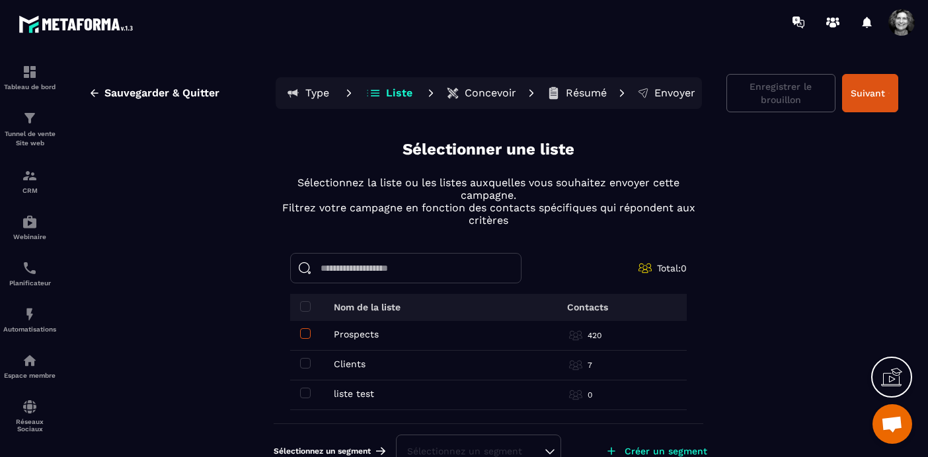
click at [305, 334] on span at bounding box center [305, 333] width 11 height 11
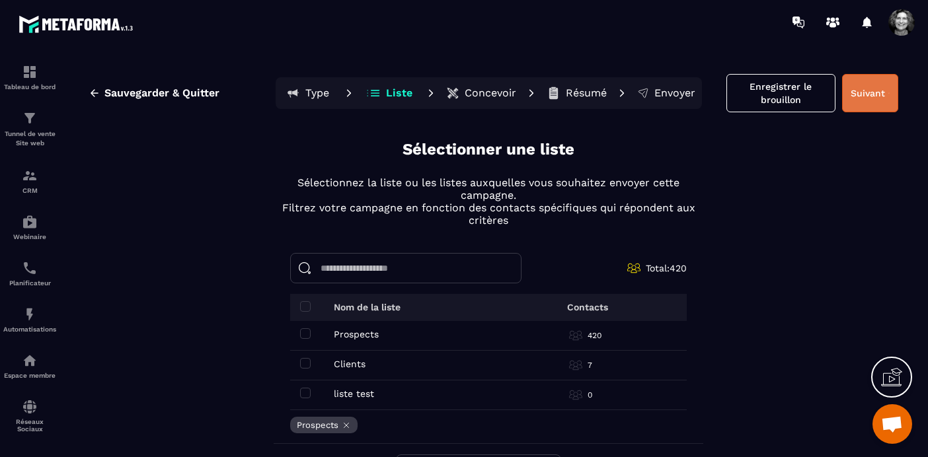
click at [862, 95] on button "Suivant" at bounding box center [870, 93] width 56 height 38
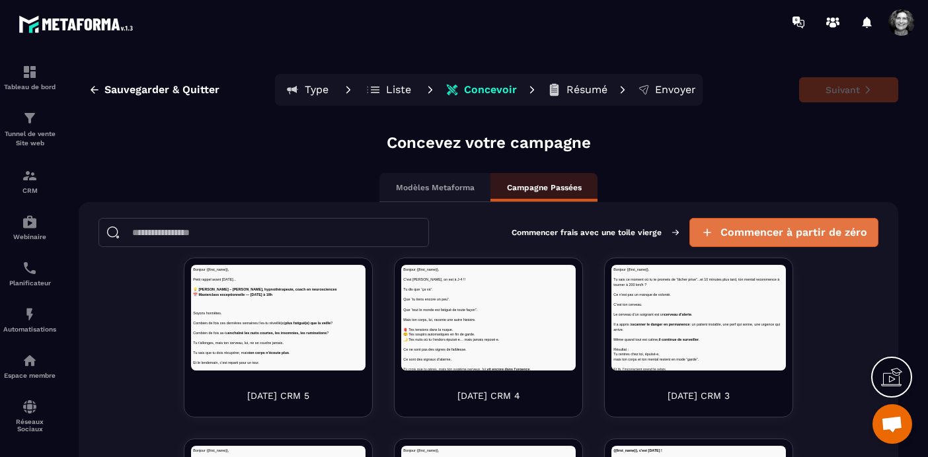
click at [746, 233] on span "Commencer à partir de zéro" at bounding box center [793, 232] width 147 height 13
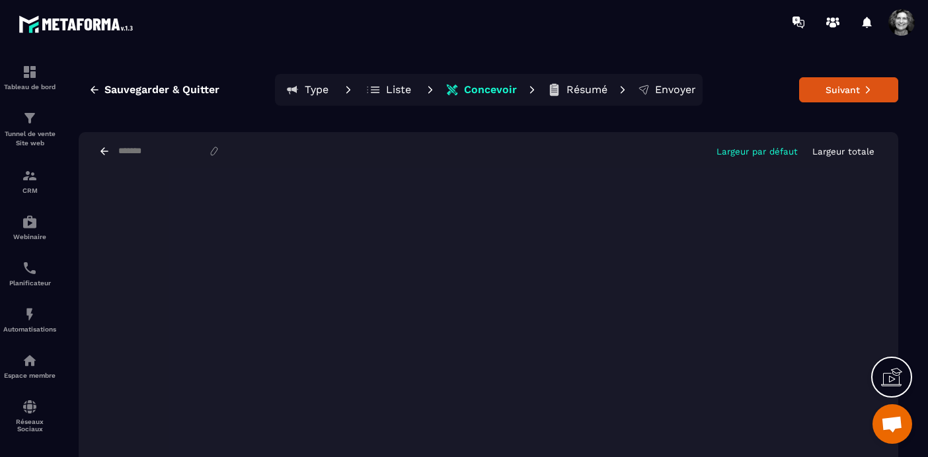
click at [833, 152] on p "Largeur totale" at bounding box center [843, 152] width 62 height 10
click at [851, 90] on button "Suivant" at bounding box center [848, 89] width 99 height 25
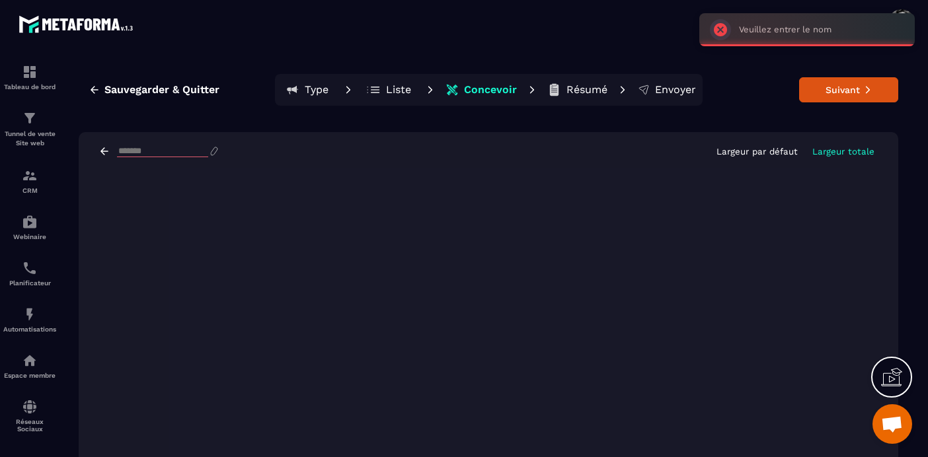
click at [125, 151] on input at bounding box center [162, 151] width 91 height 11
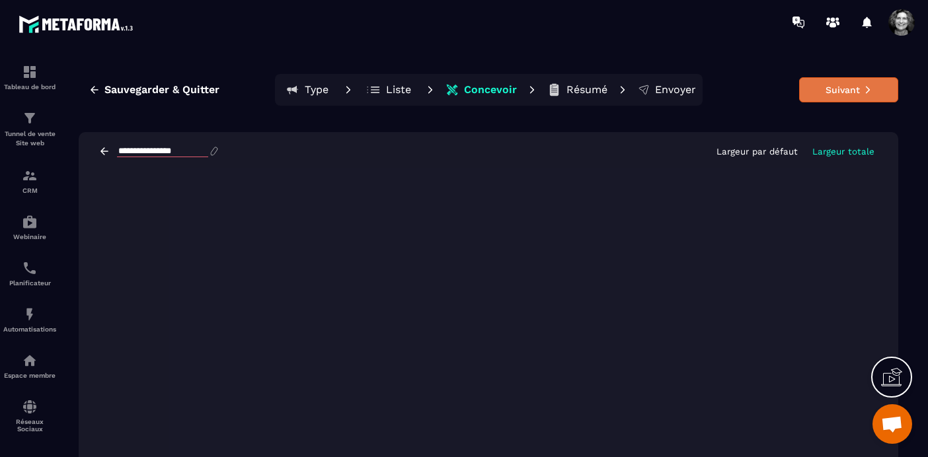
type input "**********"
click at [840, 91] on button "Suivant" at bounding box center [848, 89] width 99 height 25
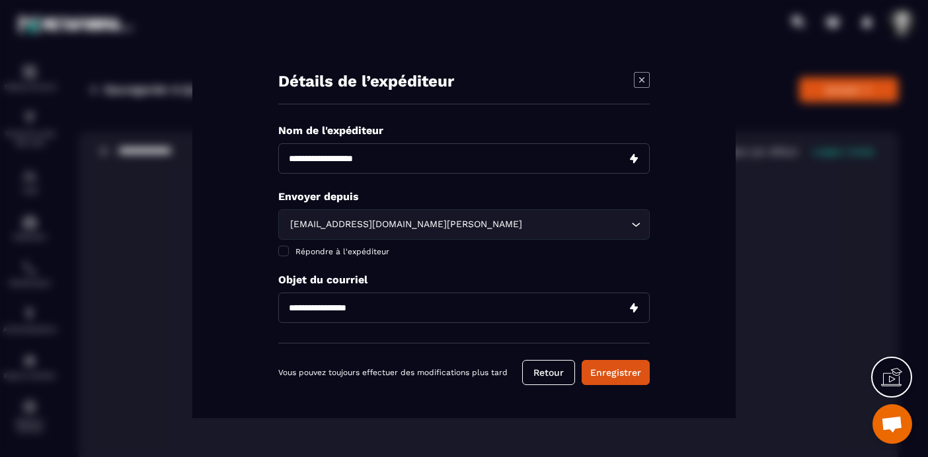
click at [391, 150] on input "Modal window" at bounding box center [463, 158] width 371 height 30
type input "**********"
click at [283, 252] on span "Modal window" at bounding box center [283, 251] width 11 height 11
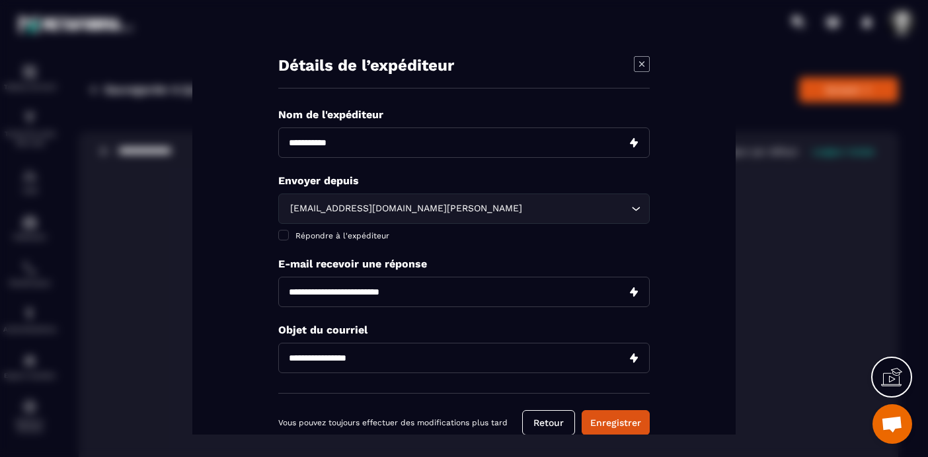
click at [387, 294] on input "Modal window" at bounding box center [463, 292] width 371 height 30
type input "**********"
click at [364, 360] on input "Modal window" at bounding box center [463, 358] width 371 height 30
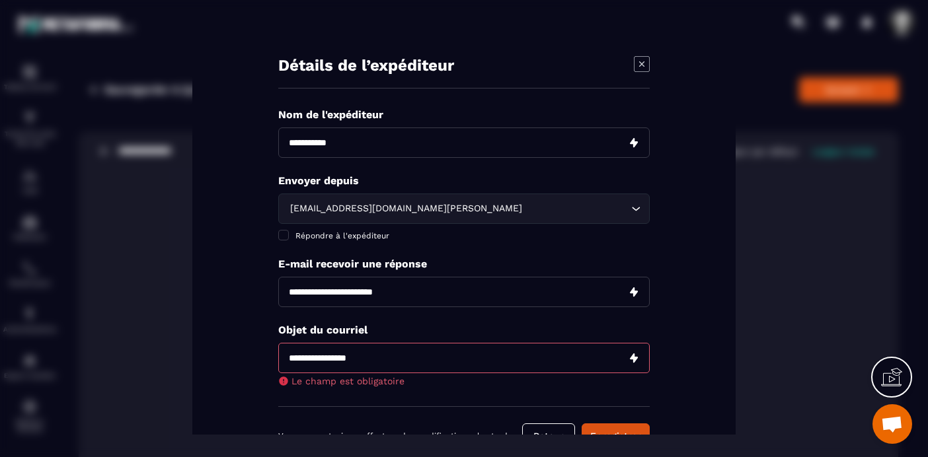
paste input "**********"
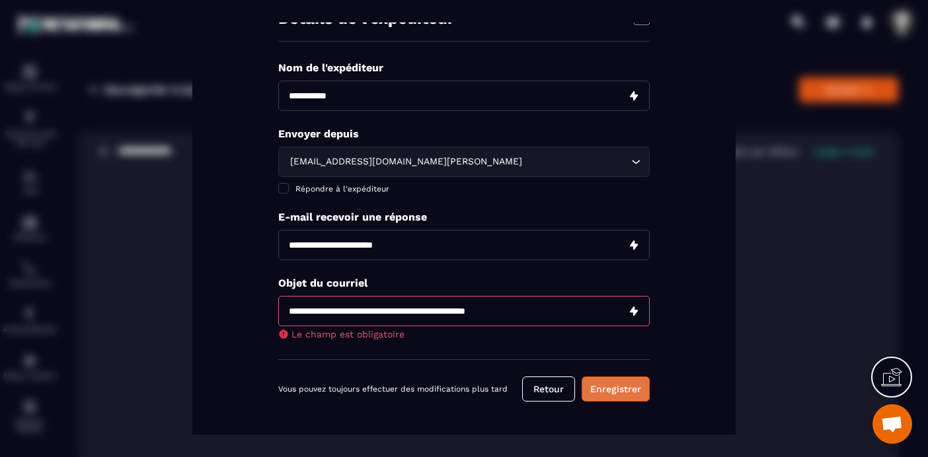
type input "**********"
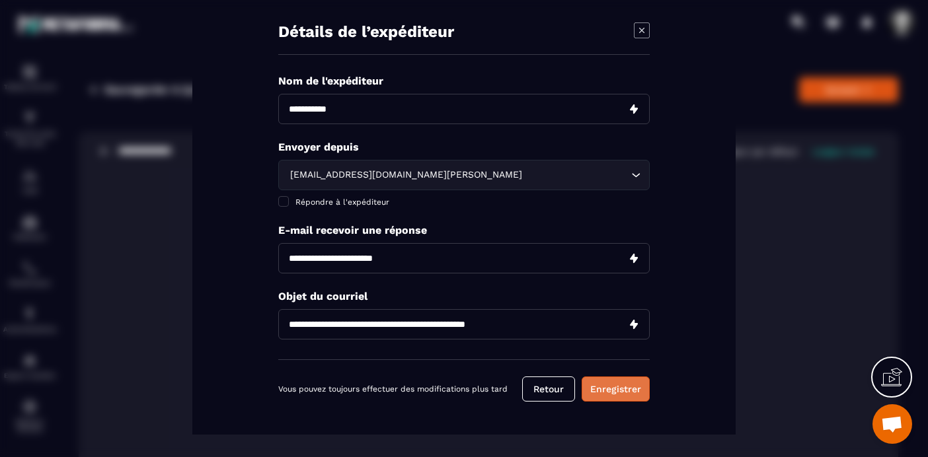
scroll to position [33, 0]
click at [617, 384] on button "Enregistrer" at bounding box center [615, 389] width 68 height 25
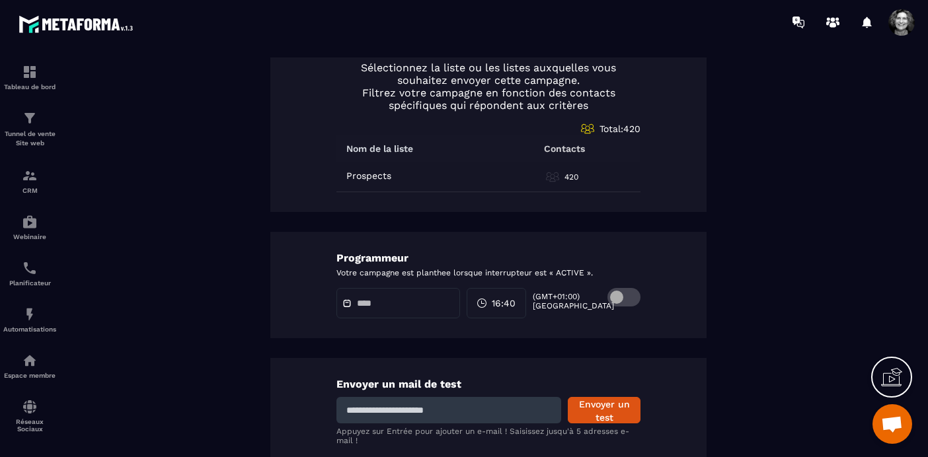
scroll to position [700, 0]
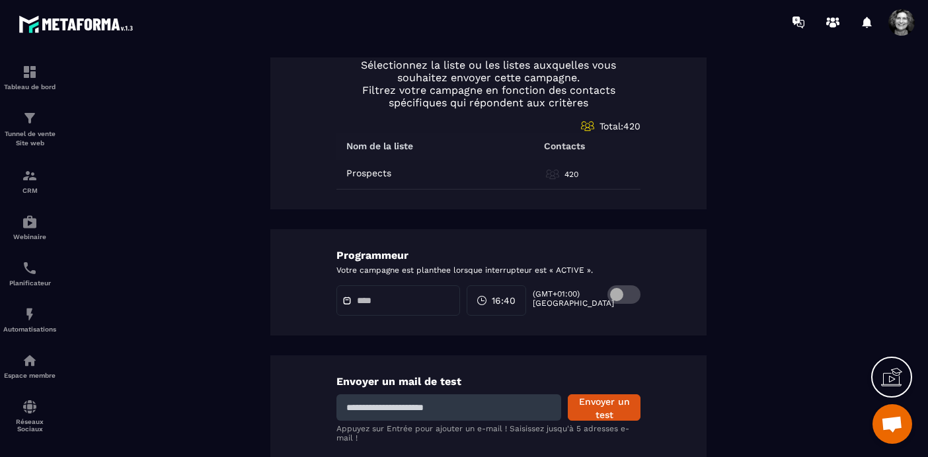
click at [636, 297] on span at bounding box center [623, 294] width 33 height 19
click at [364, 301] on input "text" at bounding box center [403, 301] width 93 height 10
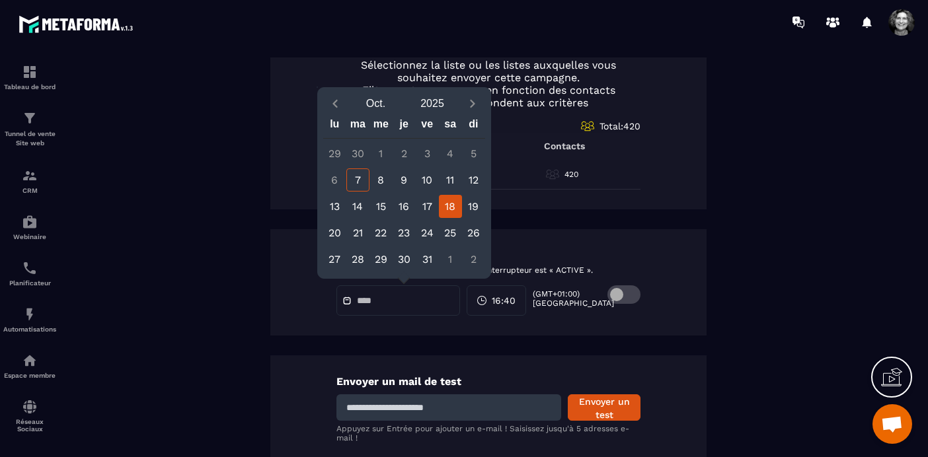
click at [452, 207] on div "18" at bounding box center [450, 206] width 23 height 23
type input "**********"
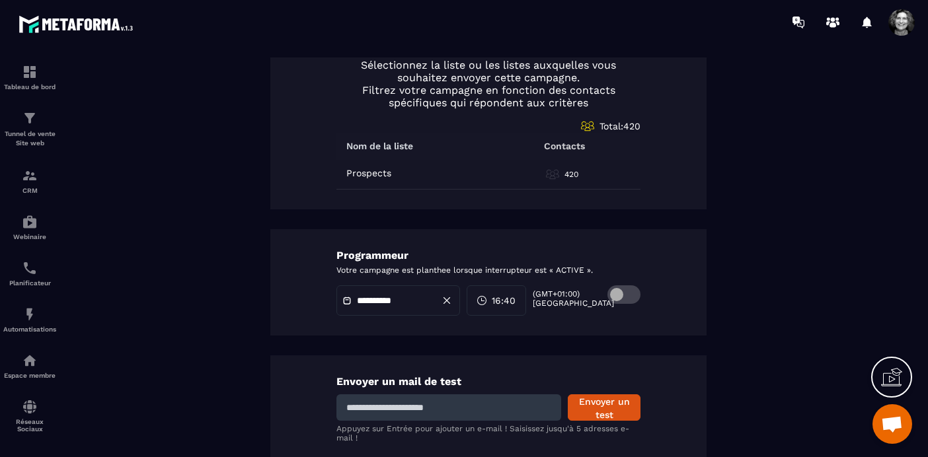
click at [513, 297] on span "16:40" at bounding box center [504, 300] width 24 height 13
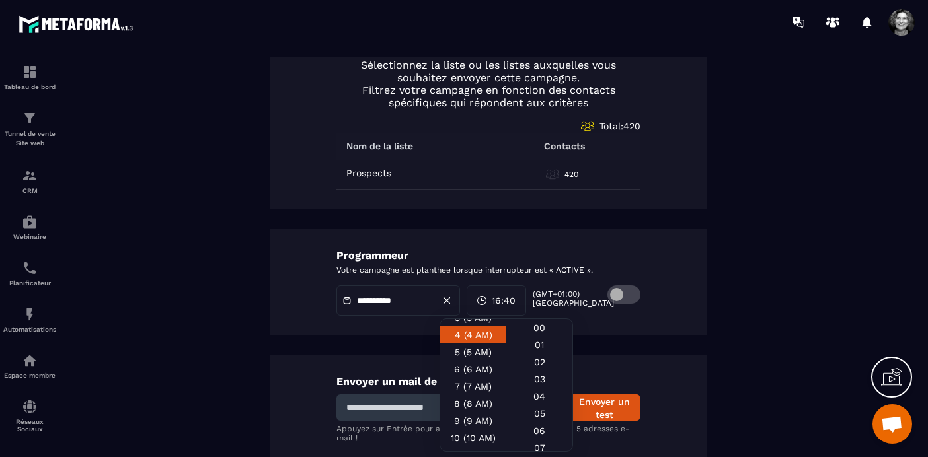
scroll to position [61, 0]
click at [477, 403] on div "8 (8 AM)" at bounding box center [473, 404] width 66 height 17
click at [540, 394] on div "30" at bounding box center [539, 385] width 66 height 17
click at [681, 380] on div "Envoyer un mail de test Envoyer un test Appuyez sur Entrée pour ajouter un e-ma…" at bounding box center [488, 425] width 436 height 140
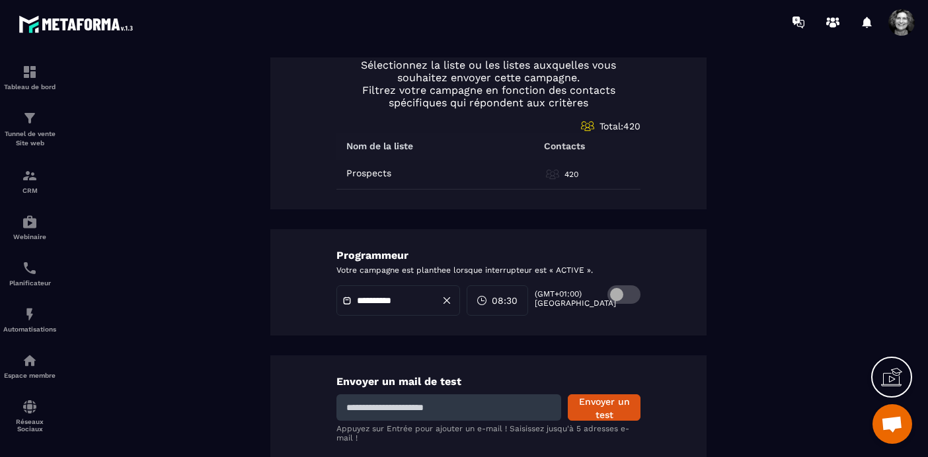
click at [452, 408] on input at bounding box center [448, 407] width 225 height 26
type input "**********"
click at [608, 404] on button "Envoyer un test" at bounding box center [604, 407] width 73 height 26
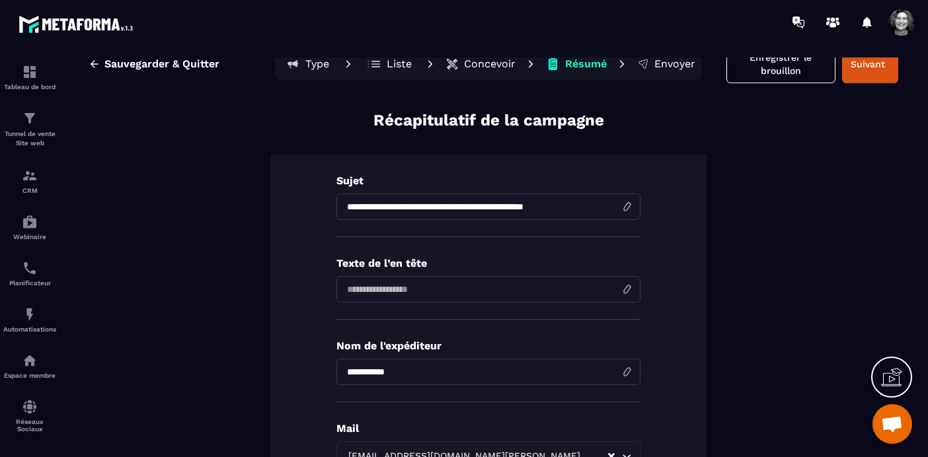
scroll to position [0, 0]
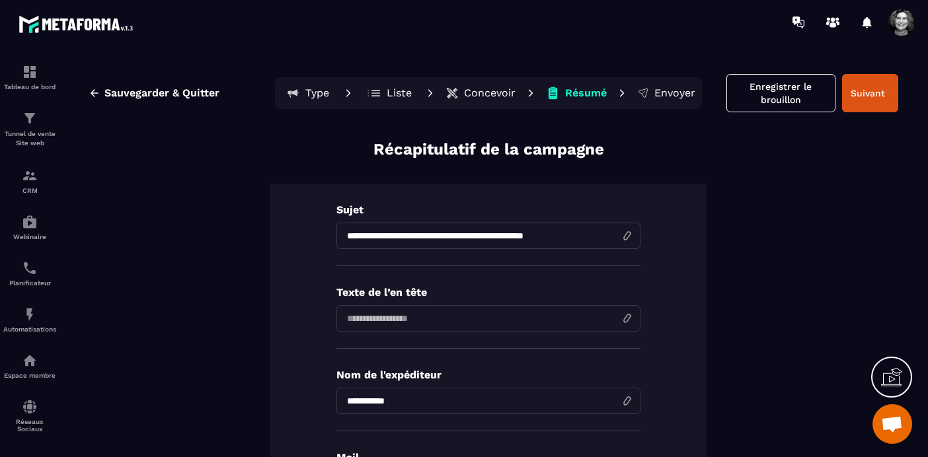
click at [492, 89] on p "Concevoir" at bounding box center [490, 93] width 52 height 13
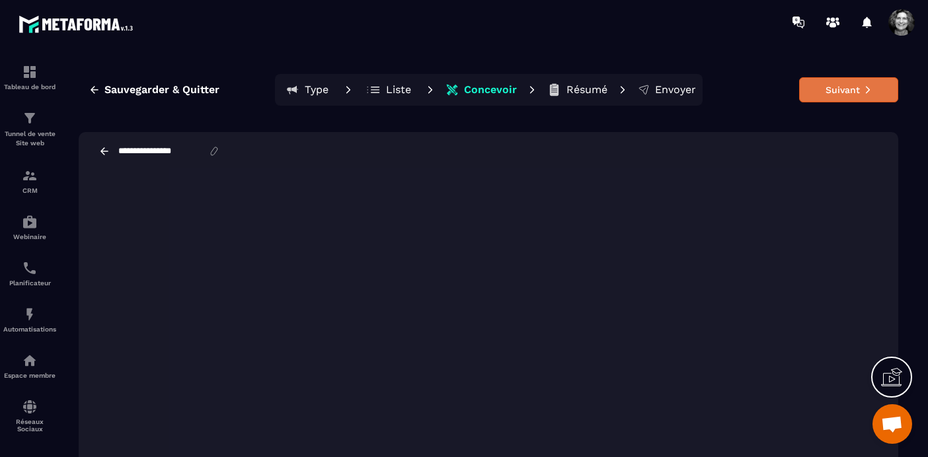
click at [855, 91] on button "Suivant" at bounding box center [848, 89] width 99 height 25
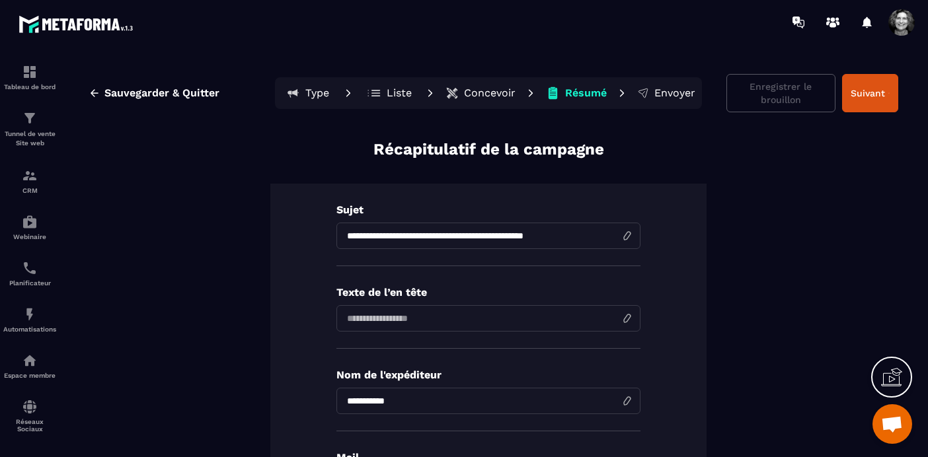
click at [855, 91] on button "Suivant" at bounding box center [870, 93] width 56 height 38
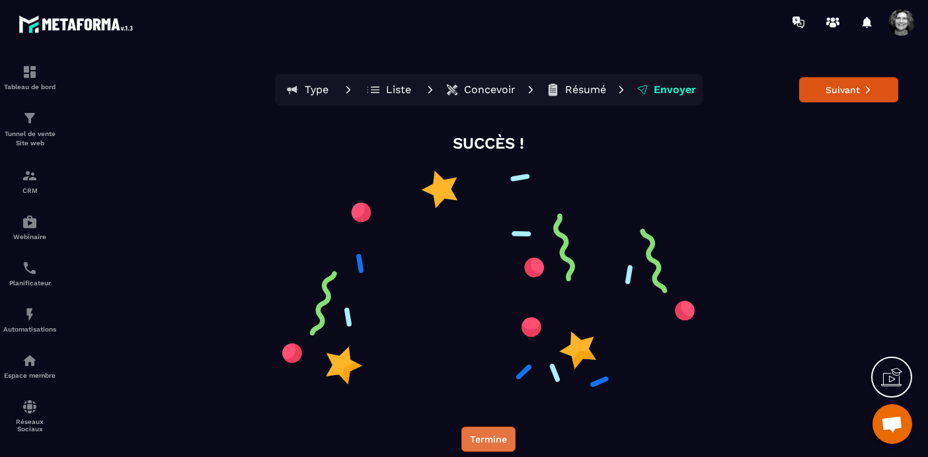
click at [493, 439] on button "Termine" at bounding box center [488, 439] width 54 height 25
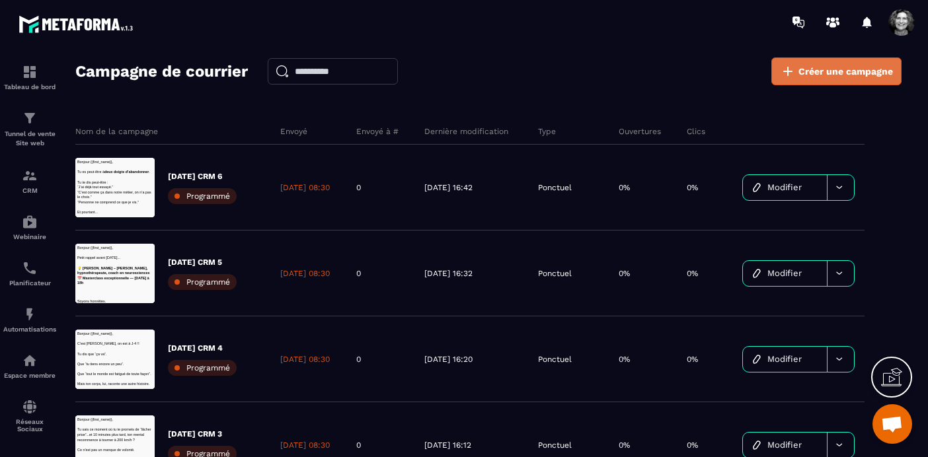
click at [848, 72] on span "Créer une campagne" at bounding box center [845, 71] width 94 height 13
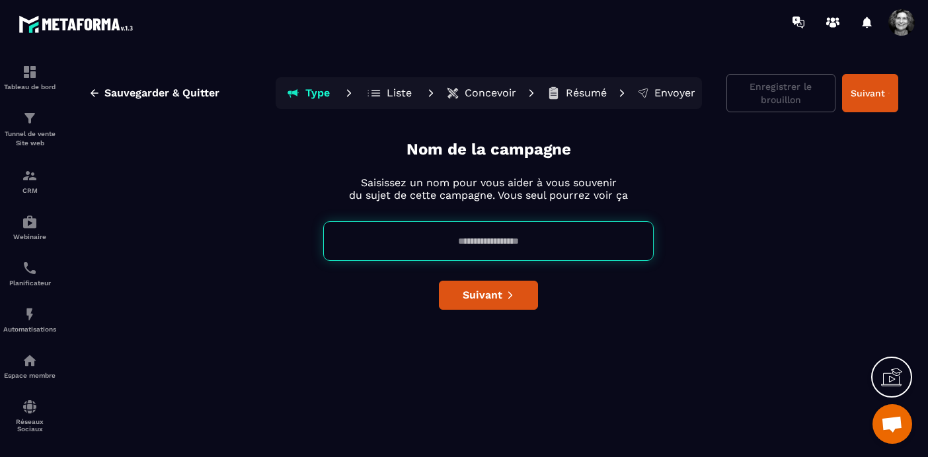
click at [440, 244] on input at bounding box center [488, 241] width 330 height 40
click at [497, 240] on input "**********" at bounding box center [488, 241] width 330 height 40
click at [529, 242] on input "**********" at bounding box center [488, 241] width 330 height 40
drag, startPoint x: 536, startPoint y: 238, endPoint x: 440, endPoint y: 239, distance: 95.8
click at [440, 239] on input "**********" at bounding box center [488, 241] width 330 height 40
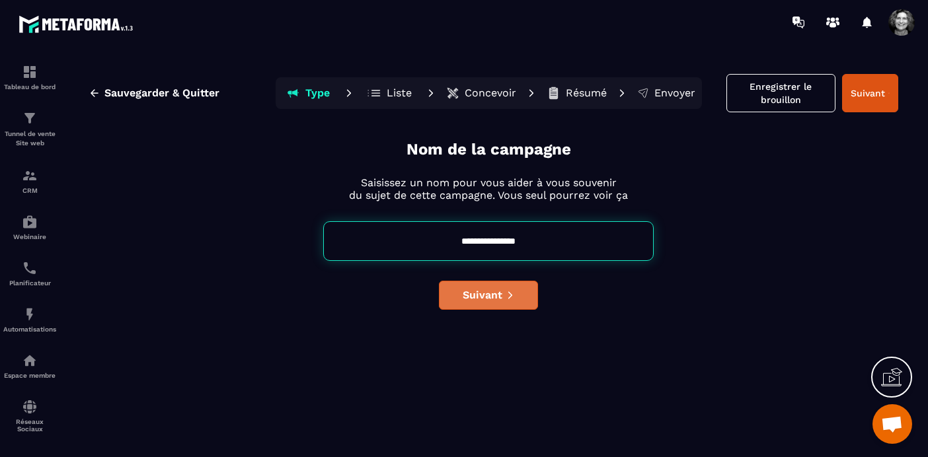
type input "**********"
click at [483, 291] on span "Suivant" at bounding box center [483, 295] width 40 height 13
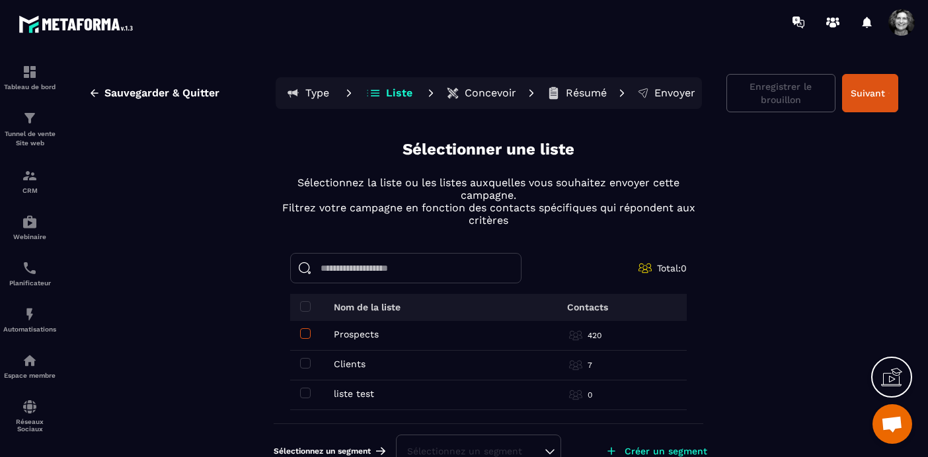
click at [304, 332] on span at bounding box center [305, 333] width 11 height 11
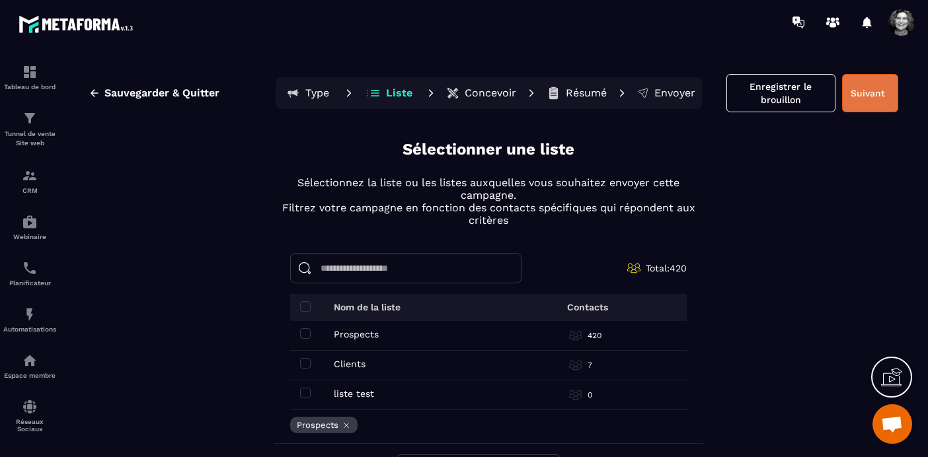
click at [874, 87] on button "Suivant" at bounding box center [870, 93] width 56 height 38
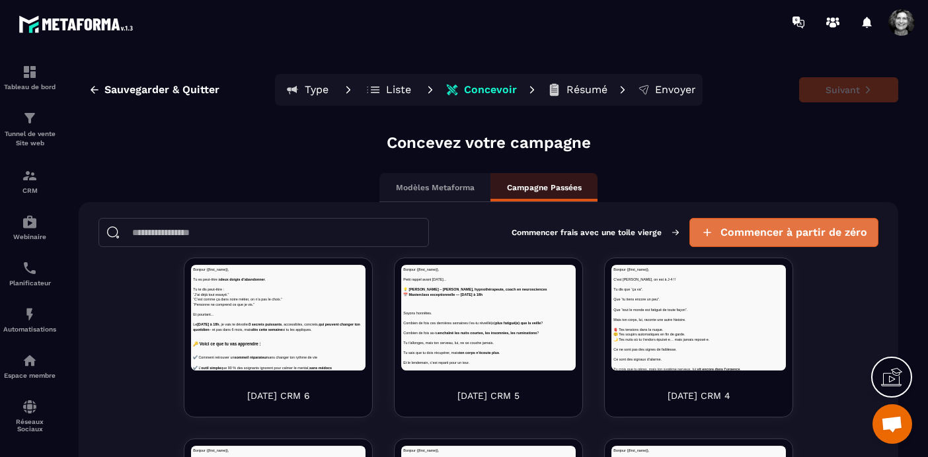
click at [823, 231] on span "Commencer à partir de zéro" at bounding box center [793, 232] width 147 height 13
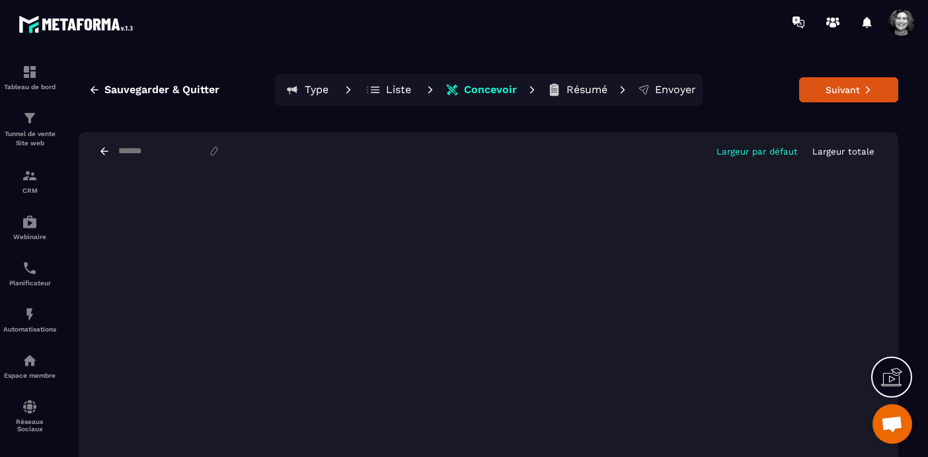
click at [132, 151] on input at bounding box center [162, 151] width 91 height 11
paste input "**********"
type input "**********"
click at [840, 151] on p "Largeur totale" at bounding box center [843, 152] width 62 height 10
click at [848, 93] on button "Suivant" at bounding box center [848, 89] width 99 height 25
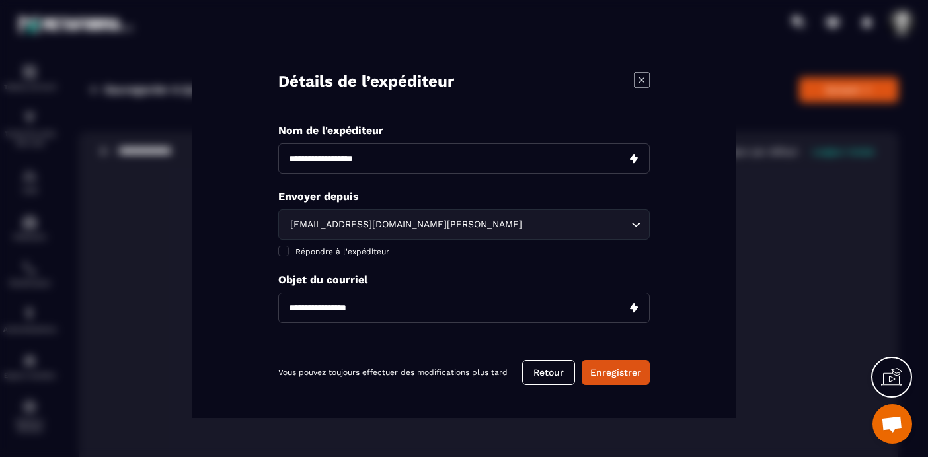
click at [377, 159] on input "Modal window" at bounding box center [463, 158] width 371 height 30
type input "**********"
click at [284, 252] on span "Modal window" at bounding box center [283, 251] width 11 height 11
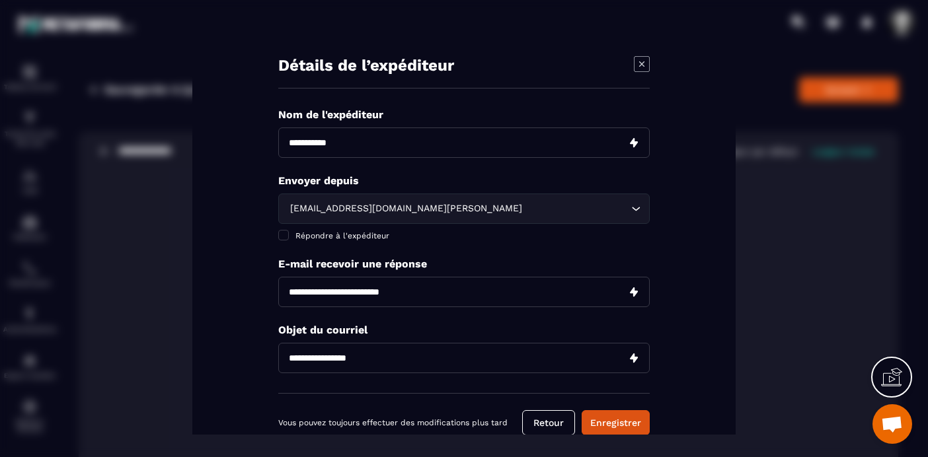
click at [357, 290] on input "Modal window" at bounding box center [463, 292] width 371 height 30
type input "**********"
click at [291, 358] on input "Modal window" at bounding box center [463, 358] width 371 height 30
paste input "**********"
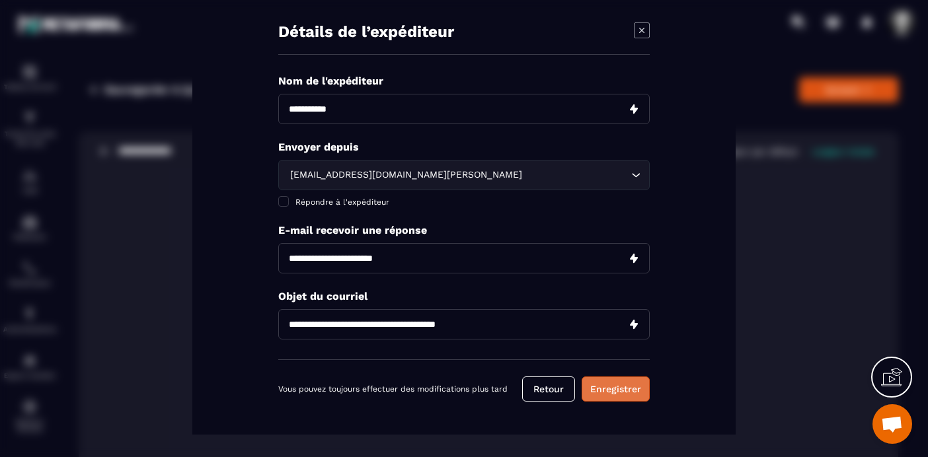
type input "**********"
click at [616, 395] on button "Enregistrer" at bounding box center [615, 389] width 68 height 25
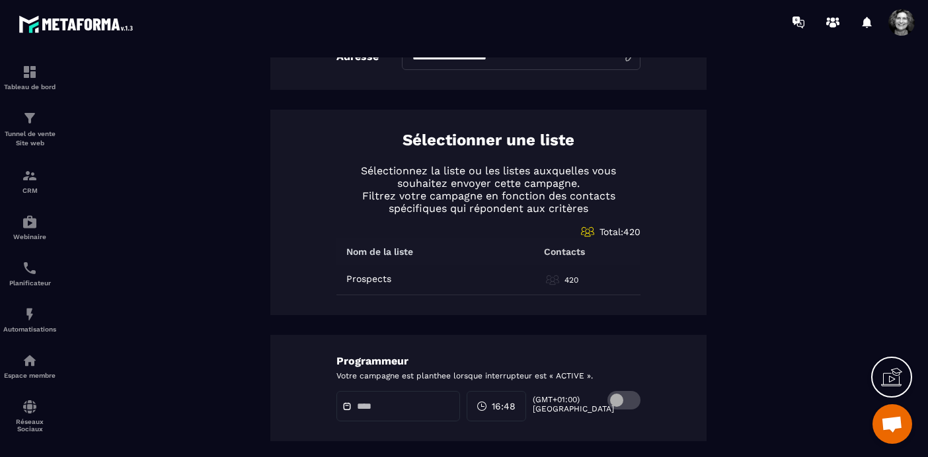
scroll to position [616, 0]
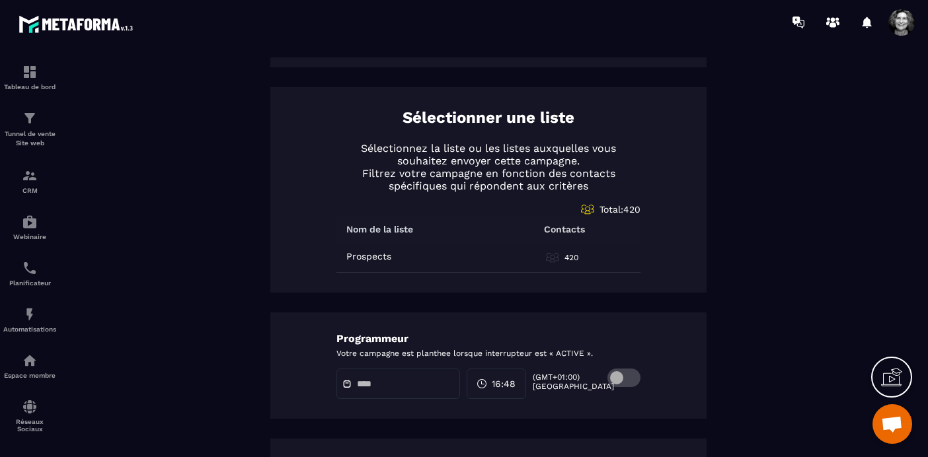
click at [636, 378] on span at bounding box center [623, 378] width 33 height 19
click at [363, 383] on input "text" at bounding box center [403, 384] width 93 height 10
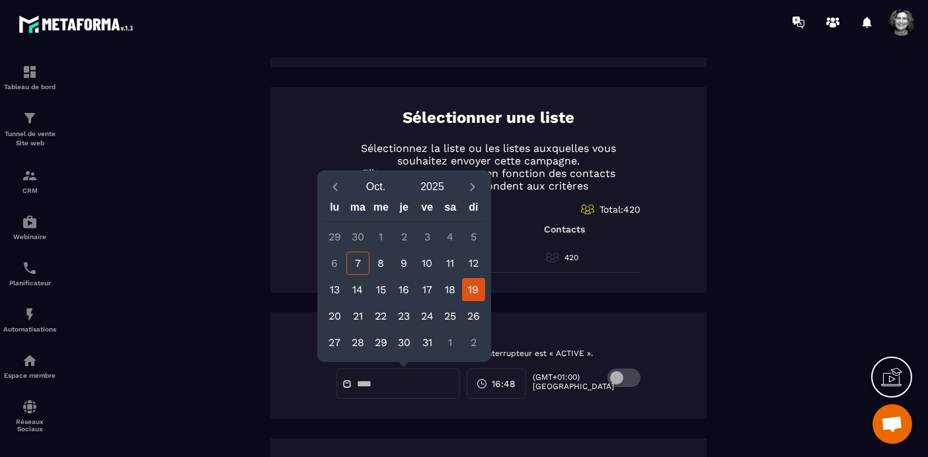
click at [472, 285] on div "19" at bounding box center [473, 289] width 23 height 23
type input "**********"
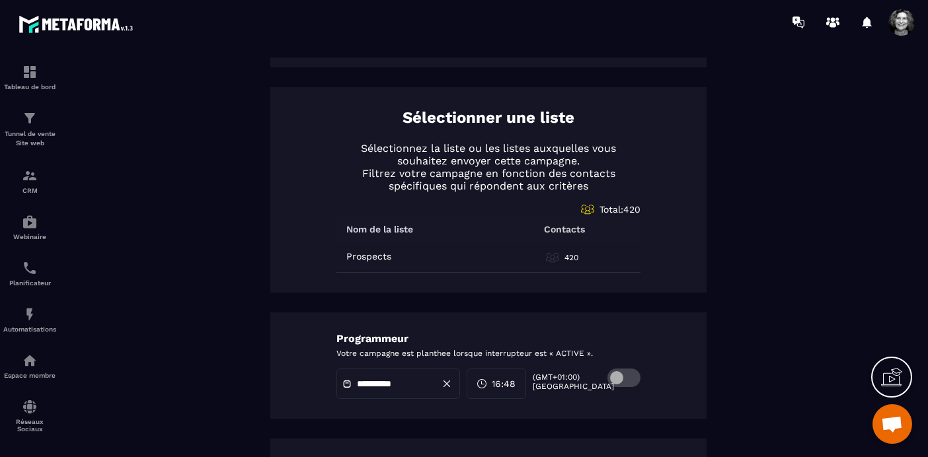
click at [511, 381] on span "16:48" at bounding box center [504, 383] width 24 height 13
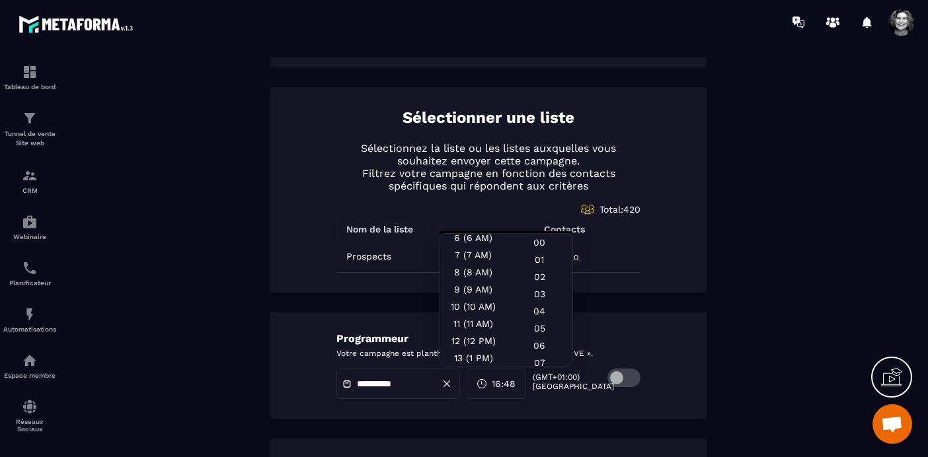
scroll to position [116, 0]
click at [491, 277] on div "9 (9 AM)" at bounding box center [473, 280] width 66 height 17
click at [543, 244] on div "00" at bounding box center [539, 242] width 66 height 17
click at [681, 393] on div "**********" at bounding box center [488, 366] width 436 height 106
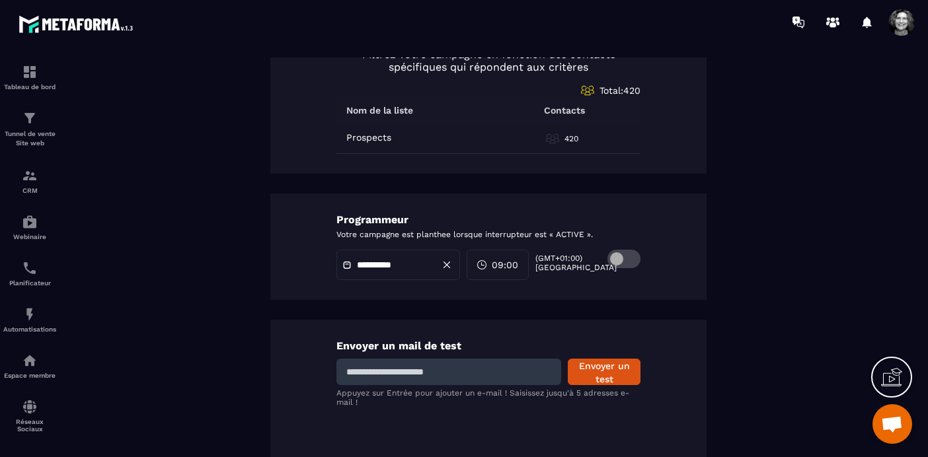
scroll to position [743, 0]
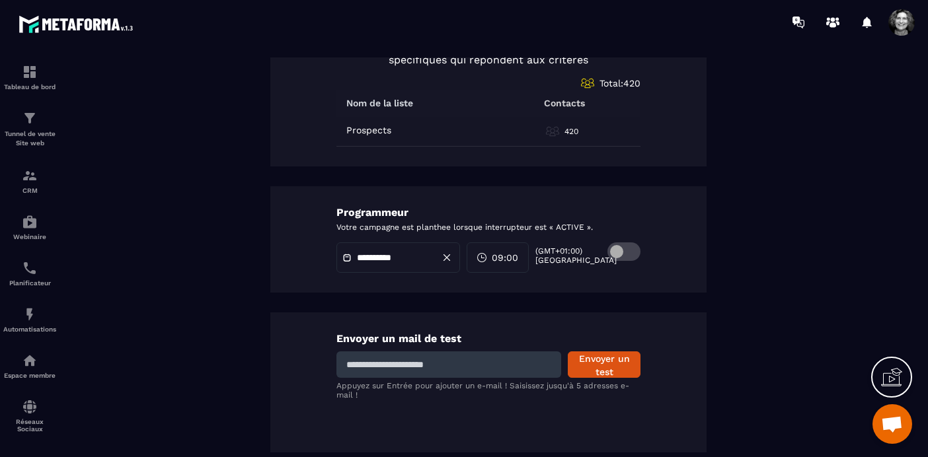
click at [418, 367] on input at bounding box center [448, 365] width 225 height 26
type input "**********"
click at [613, 366] on button "Envoyer un test" at bounding box center [604, 365] width 73 height 26
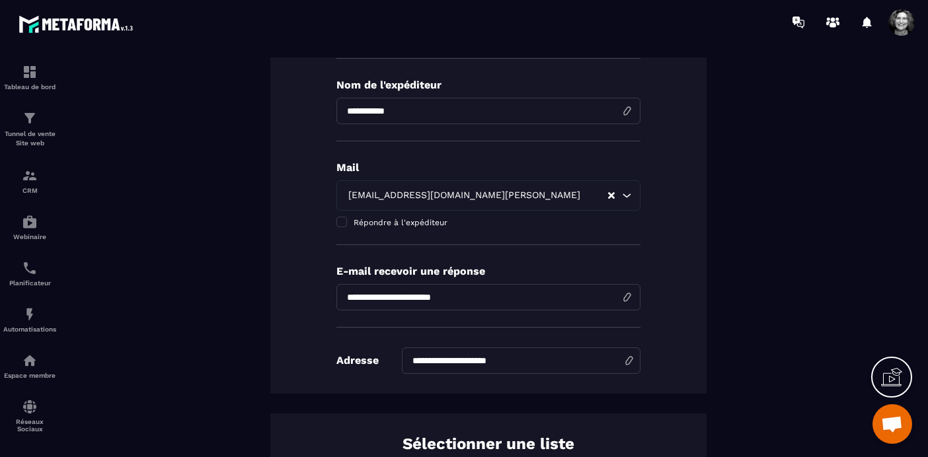
scroll to position [0, 0]
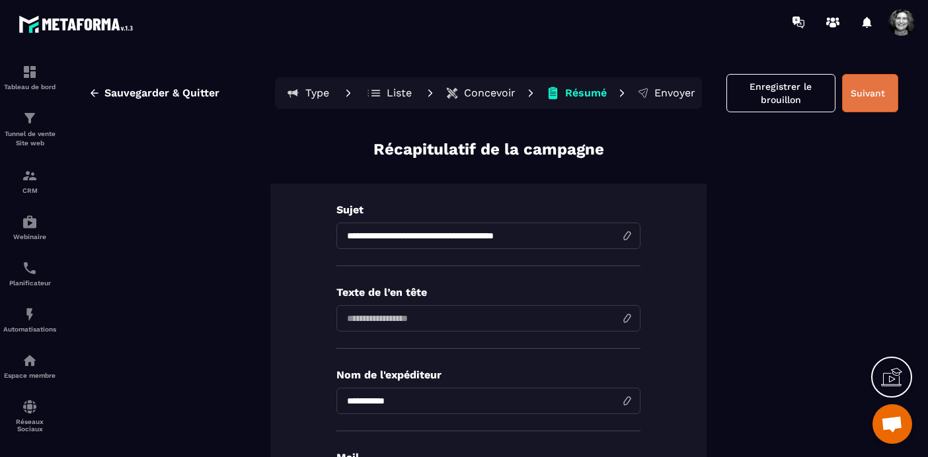
click at [875, 94] on button "Suivant" at bounding box center [870, 93] width 56 height 38
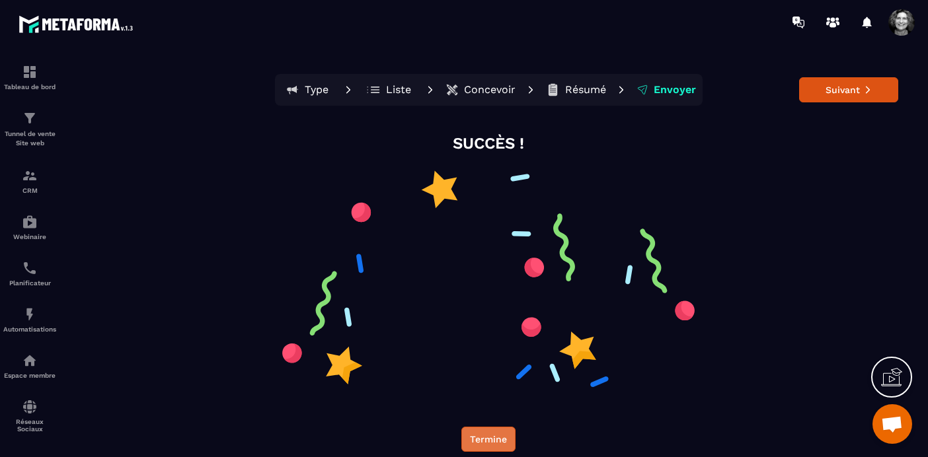
click at [480, 440] on button "Termine" at bounding box center [488, 439] width 54 height 25
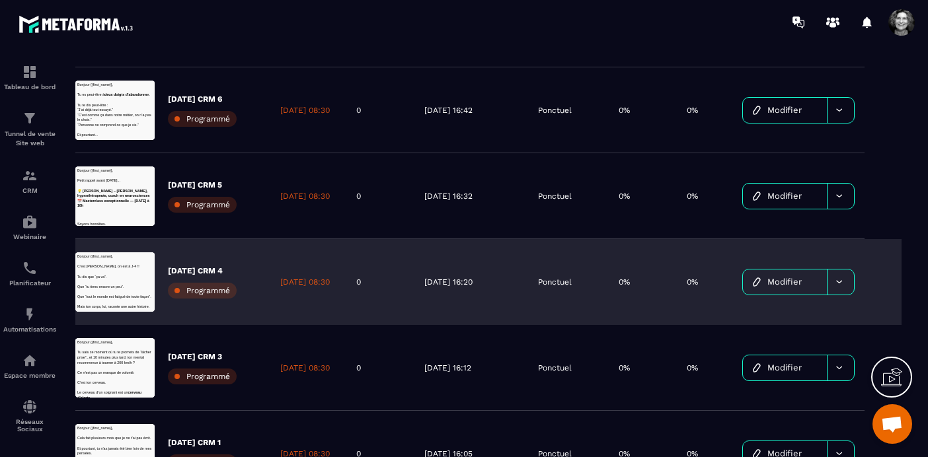
scroll to position [182, 0]
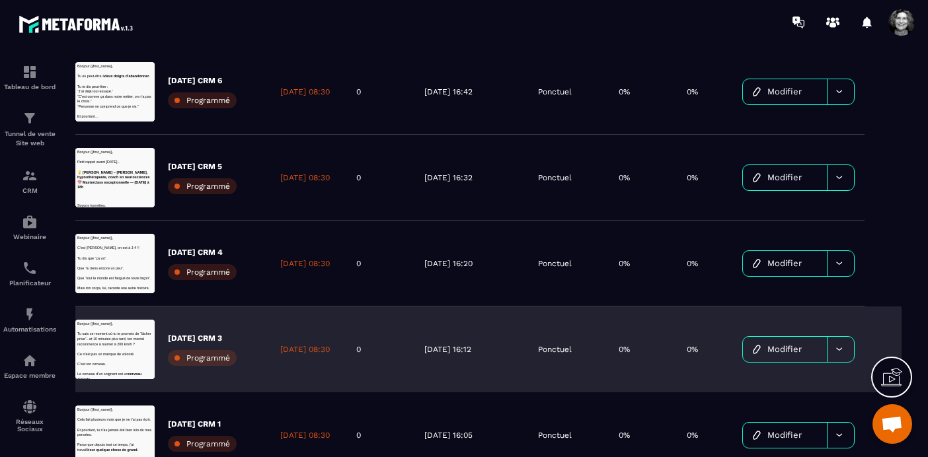
click at [782, 349] on span "Modifier" at bounding box center [784, 349] width 34 height 10
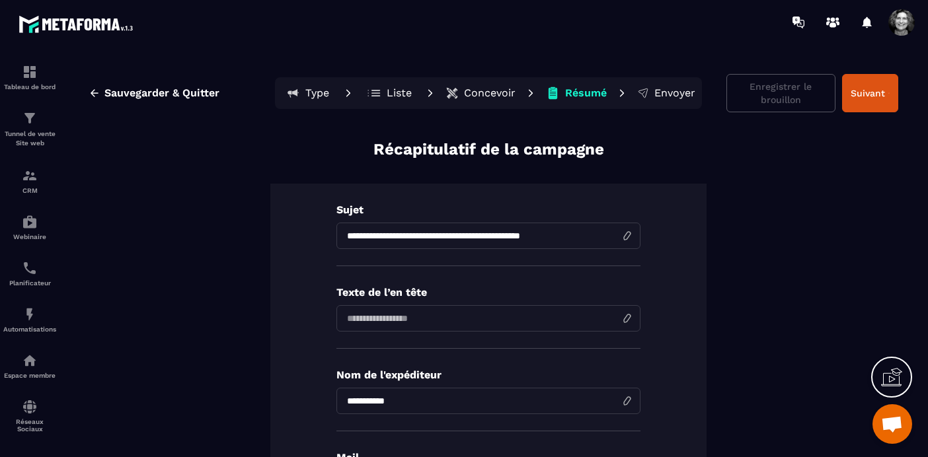
click at [348, 234] on input "**********" at bounding box center [488, 236] width 304 height 26
type input "**********"
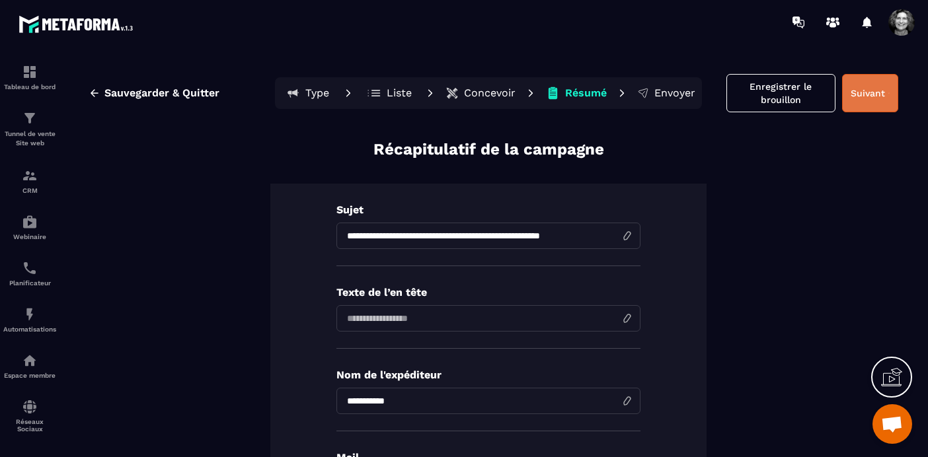
click at [877, 93] on button "Suivant" at bounding box center [870, 93] width 56 height 38
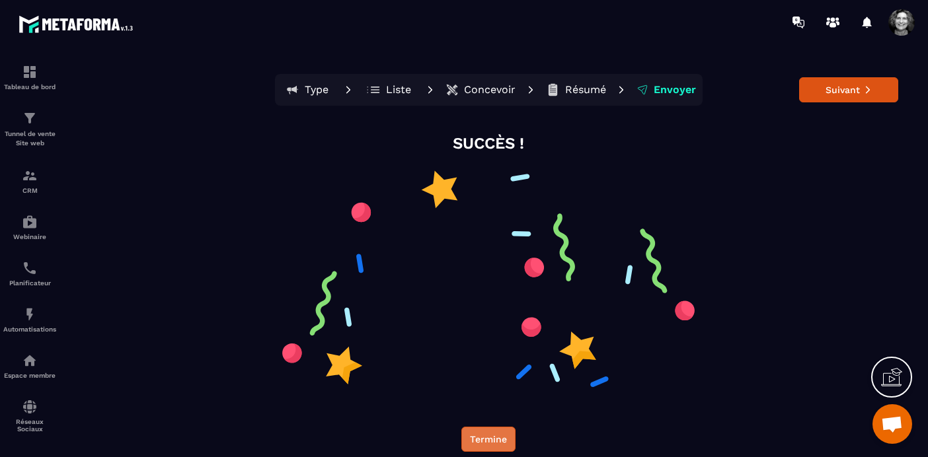
click at [488, 437] on button "Termine" at bounding box center [488, 439] width 54 height 25
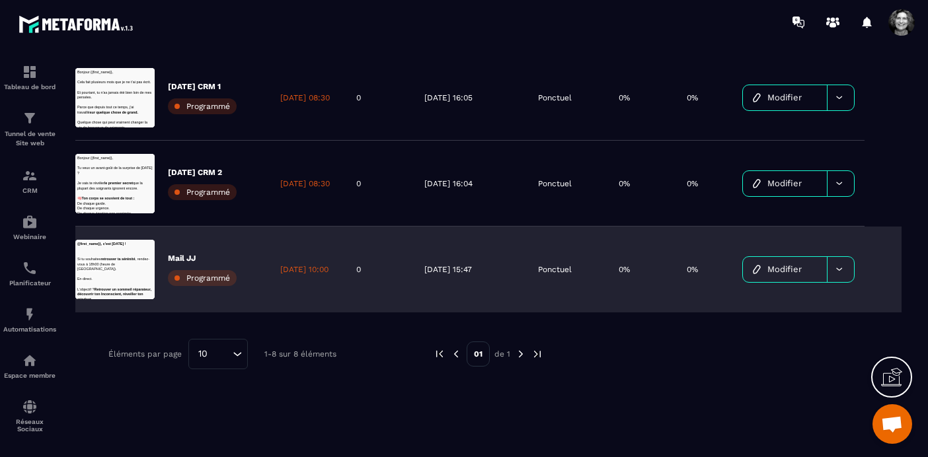
click at [842, 274] on icon at bounding box center [839, 269] width 10 height 10
click at [801, 310] on div "Supprimer le campaign" at bounding box center [803, 308] width 110 height 32
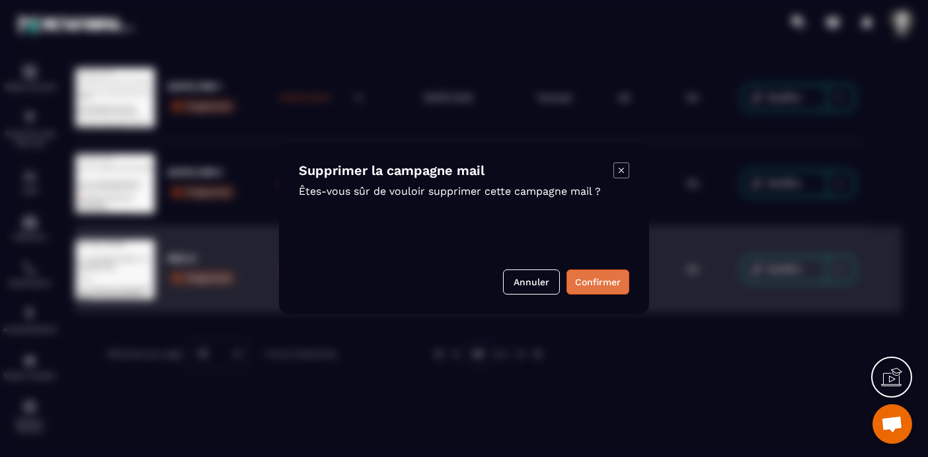
click at [601, 278] on button "Confirmer" at bounding box center [597, 282] width 63 height 25
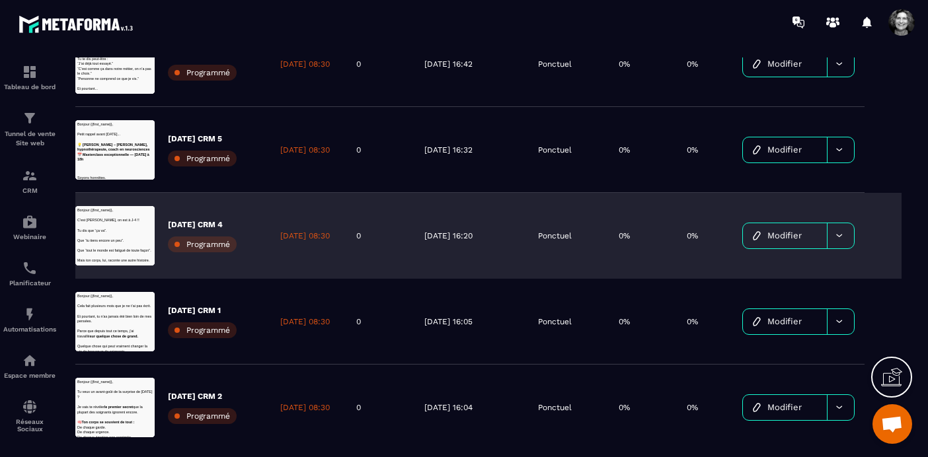
scroll to position [293, 0]
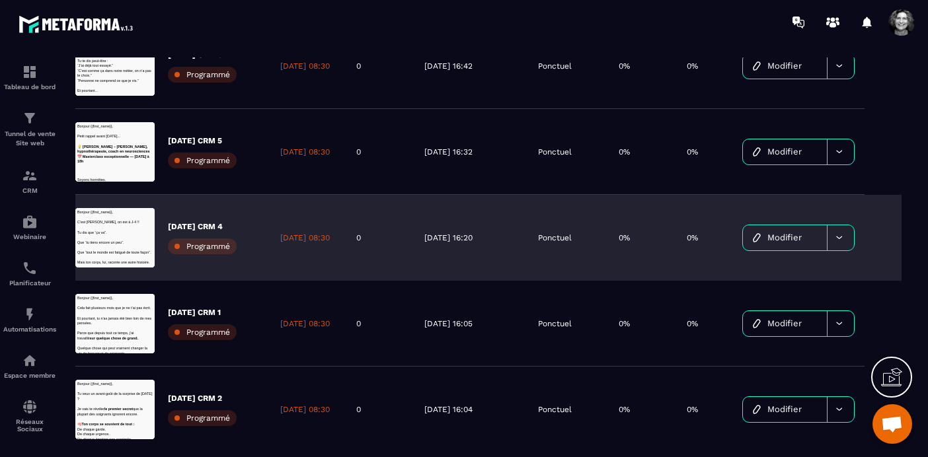
click at [801, 239] on span "Modifier" at bounding box center [784, 238] width 34 height 10
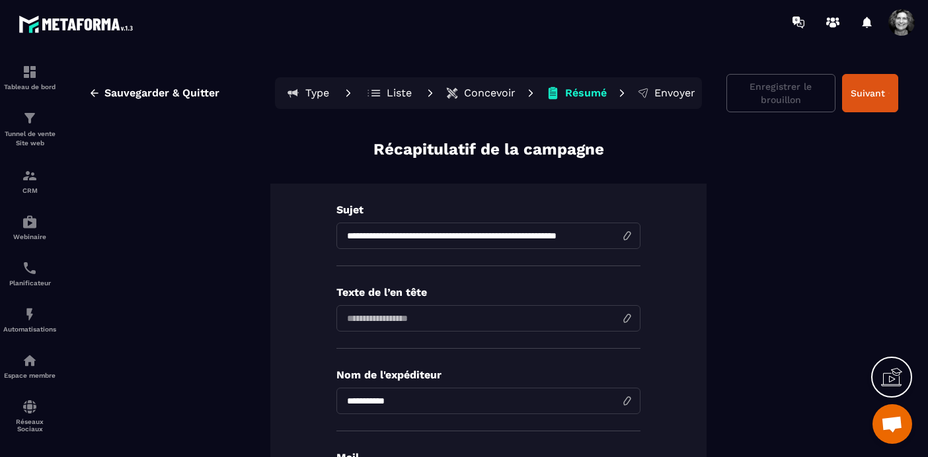
click at [502, 90] on p "Concevoir" at bounding box center [490, 93] width 52 height 13
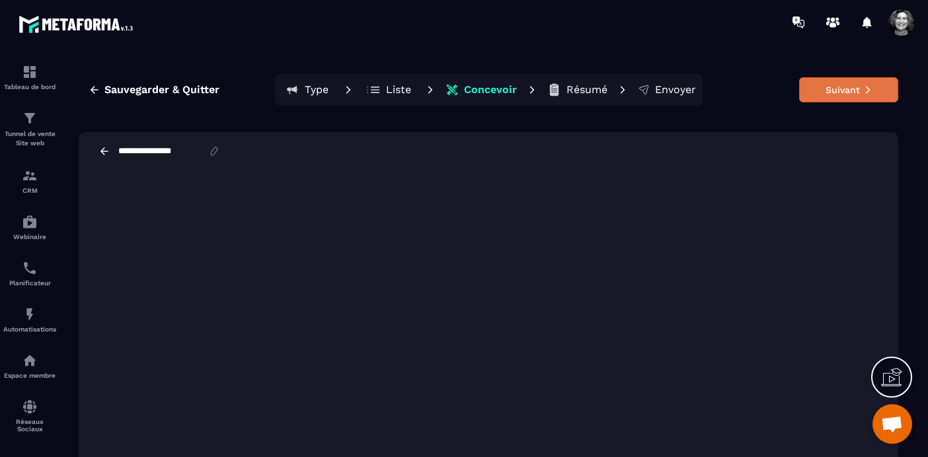
click at [860, 87] on button "Suivant" at bounding box center [848, 89] width 99 height 25
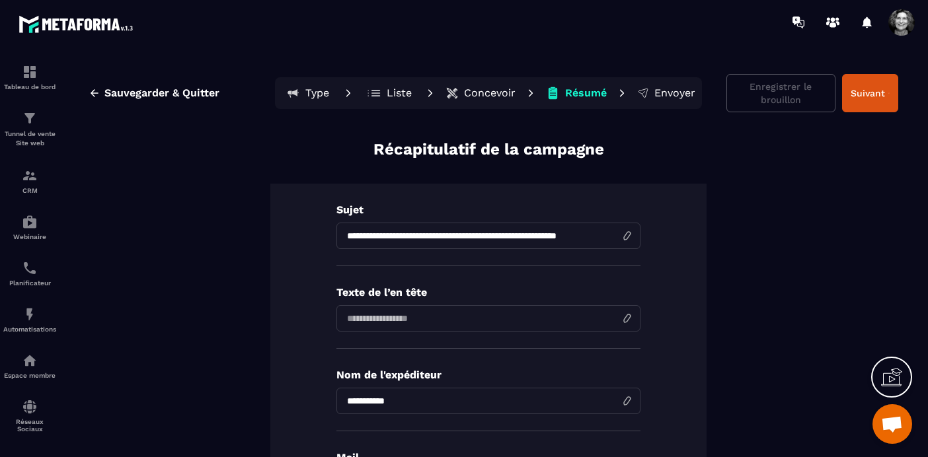
click at [860, 87] on button "Suivant" at bounding box center [870, 93] width 56 height 38
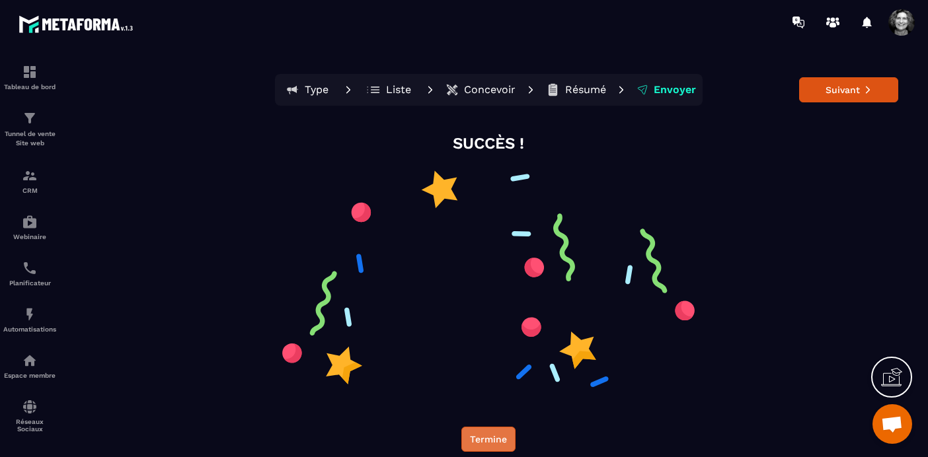
click at [489, 433] on button "Termine" at bounding box center [488, 439] width 54 height 25
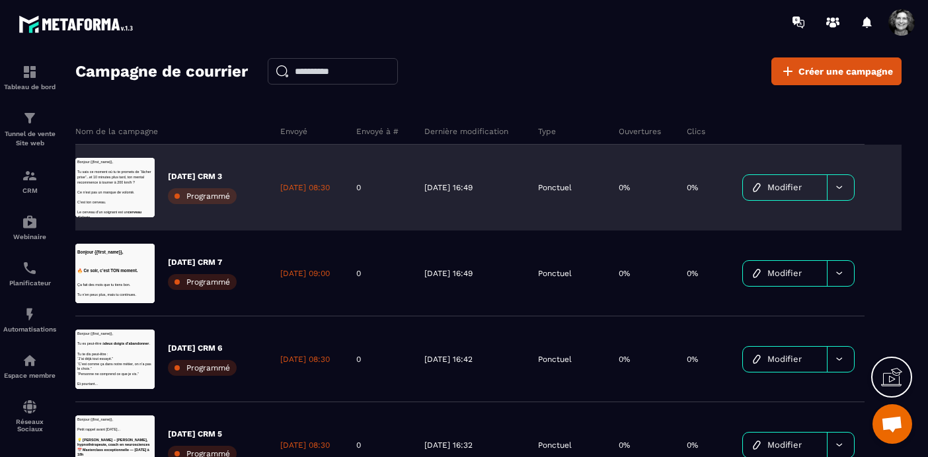
click at [841, 190] on icon at bounding box center [839, 187] width 10 height 10
click at [792, 184] on span "Modifier" at bounding box center [784, 187] width 34 height 10
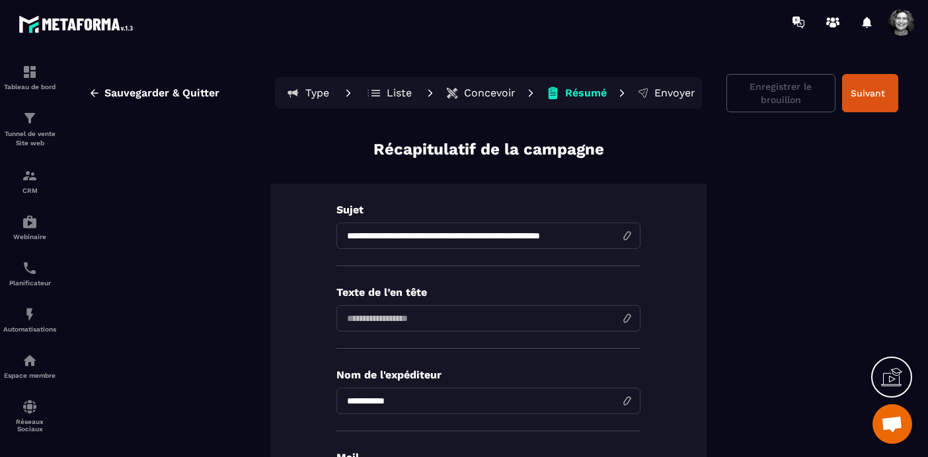
click at [487, 92] on p "Concevoir" at bounding box center [490, 93] width 52 height 13
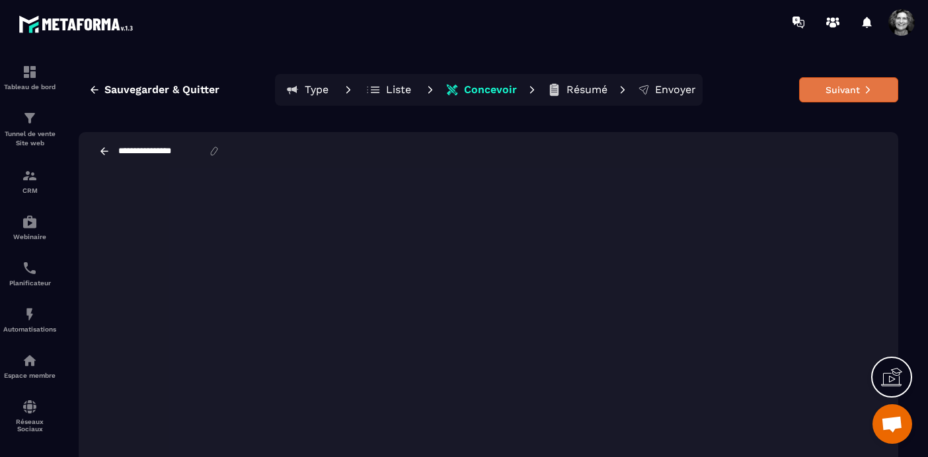
click at [851, 94] on button "Suivant" at bounding box center [848, 89] width 99 height 25
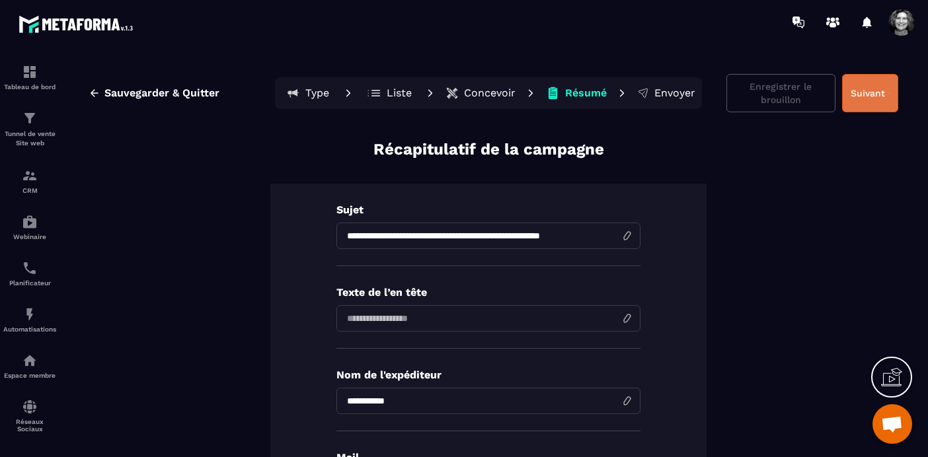
click at [889, 91] on icon at bounding box center [888, 93] width 1 height 9
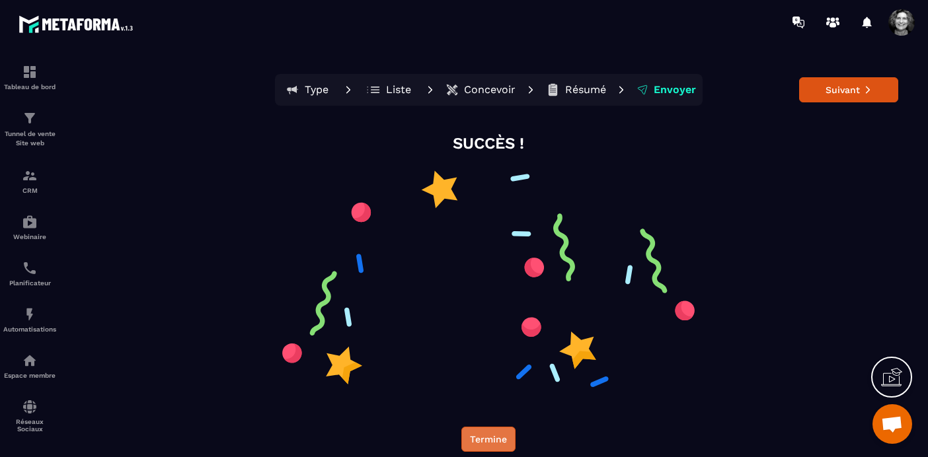
click at [484, 442] on button "Termine" at bounding box center [488, 439] width 54 height 25
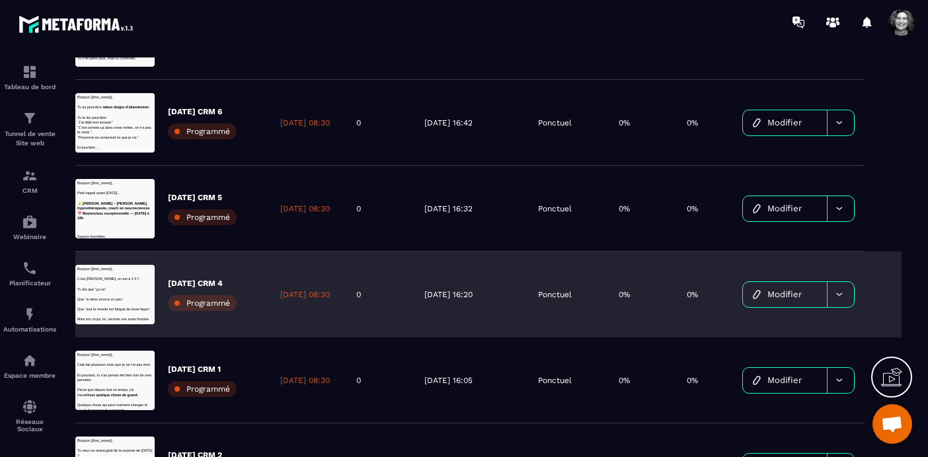
click at [799, 294] on span "Modifier" at bounding box center [784, 294] width 34 height 10
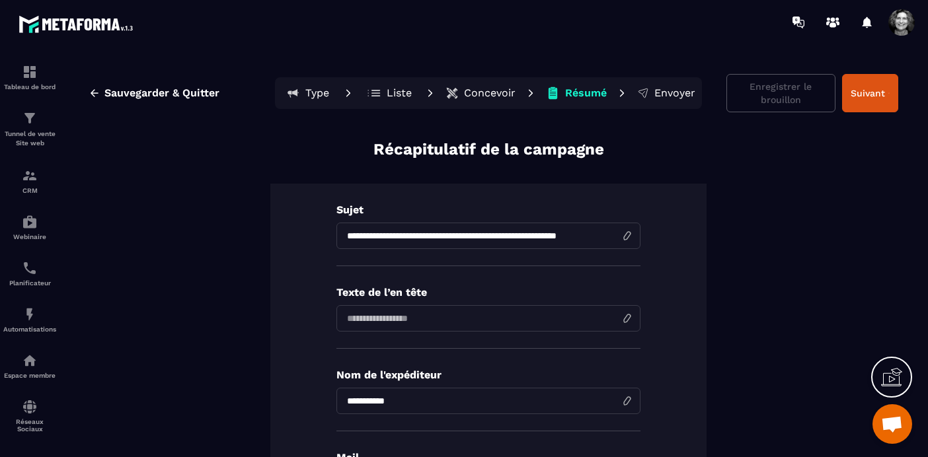
click at [363, 237] on input "**********" at bounding box center [488, 236] width 304 height 26
type input "**********"
click at [884, 101] on button "Suivant" at bounding box center [870, 93] width 56 height 38
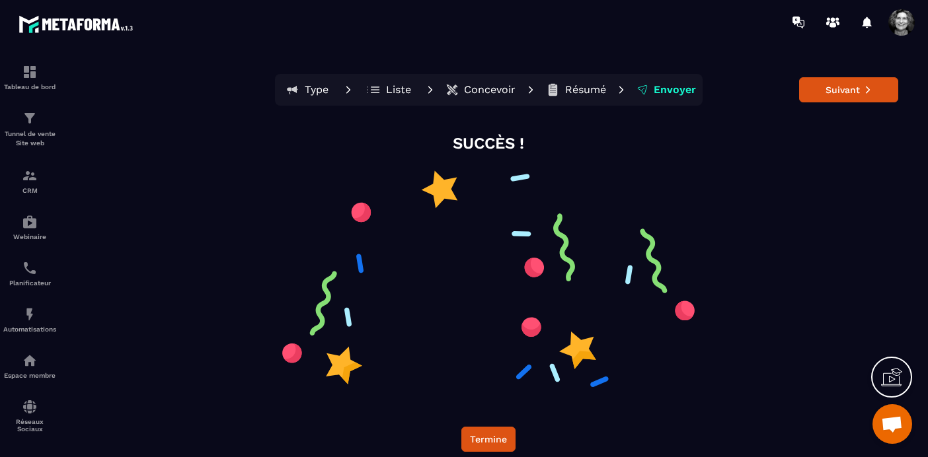
click at [497, 89] on p "Concevoir" at bounding box center [490, 89] width 52 height 13
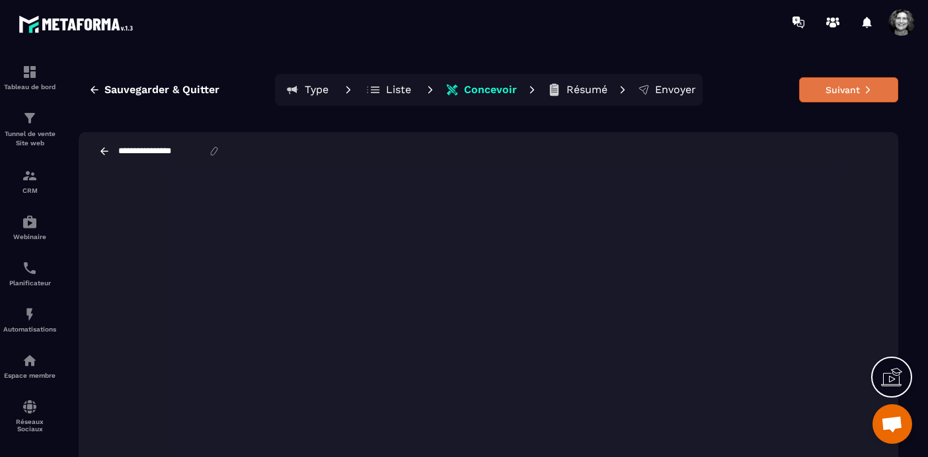
click at [845, 90] on button "Suivant" at bounding box center [848, 89] width 99 height 25
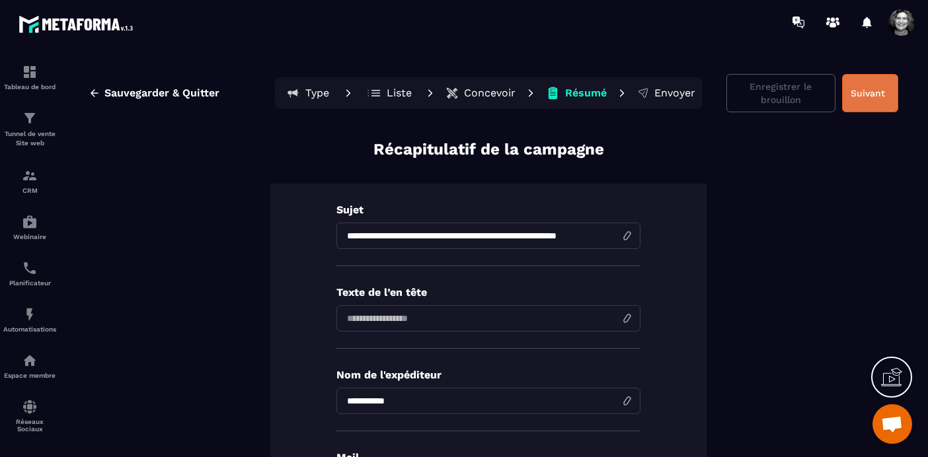
click at [872, 89] on button "Suivant" at bounding box center [870, 93] width 56 height 38
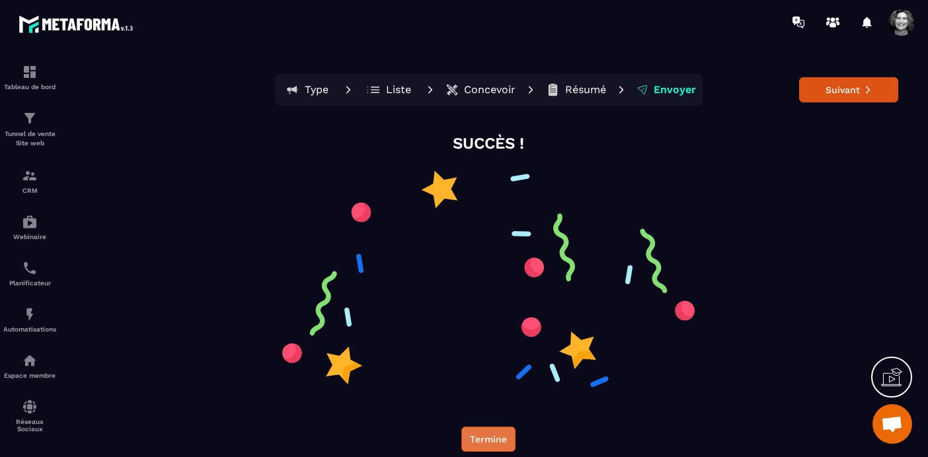
click at [486, 440] on button "Termine" at bounding box center [488, 439] width 54 height 25
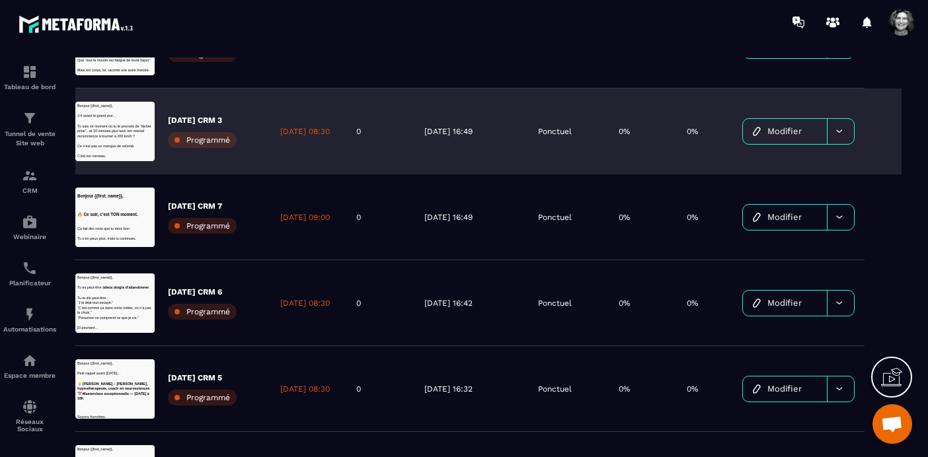
scroll to position [148, 0]
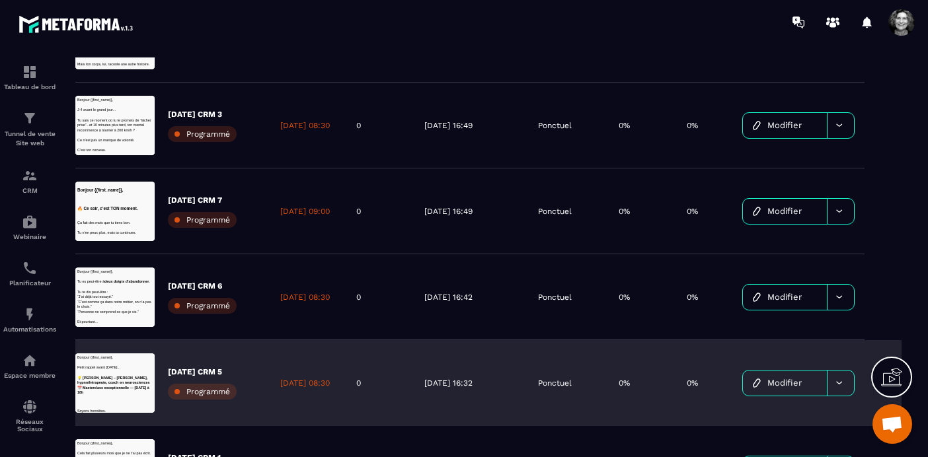
click at [777, 382] on span "Modifier" at bounding box center [784, 383] width 34 height 10
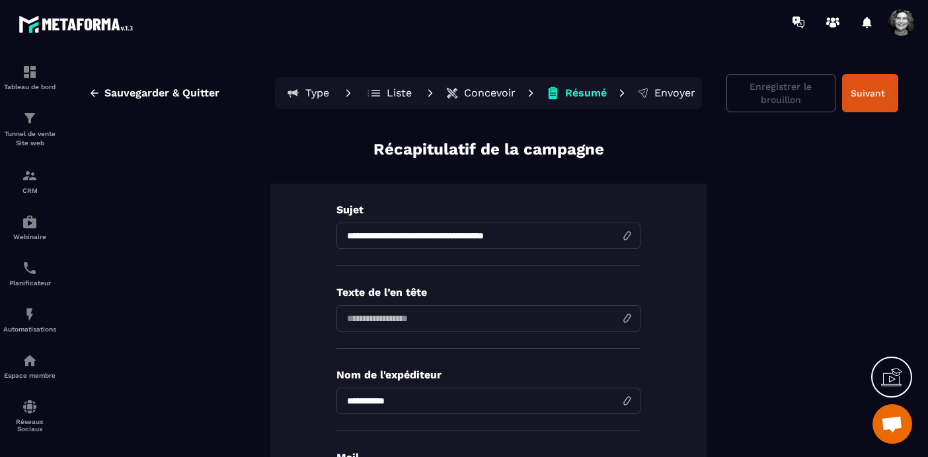
click at [363, 235] on input "**********" at bounding box center [488, 236] width 304 height 26
type input "**********"
click at [479, 95] on p "Concevoir" at bounding box center [490, 93] width 52 height 13
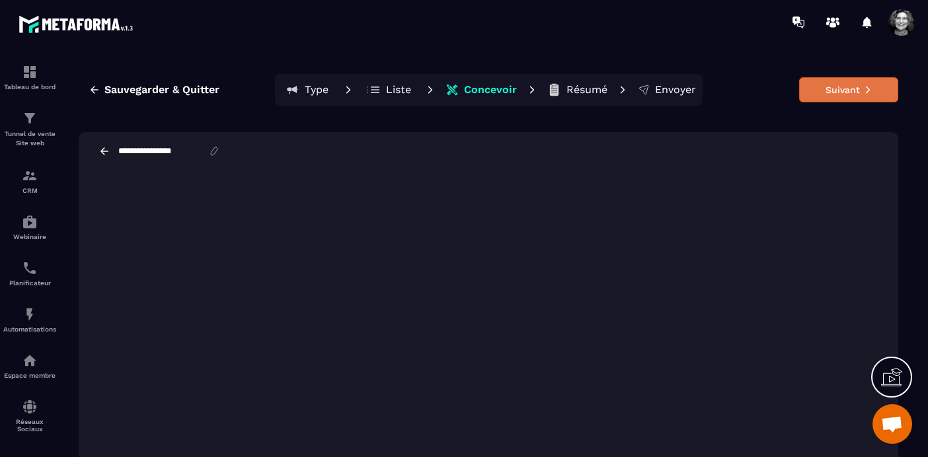
click at [840, 86] on button "Suivant" at bounding box center [848, 89] width 99 height 25
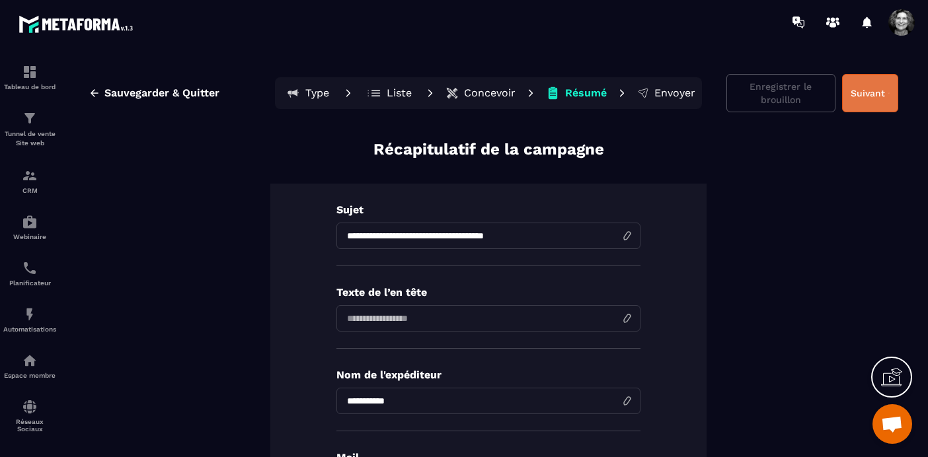
click at [873, 91] on button "Suivant" at bounding box center [870, 93] width 56 height 38
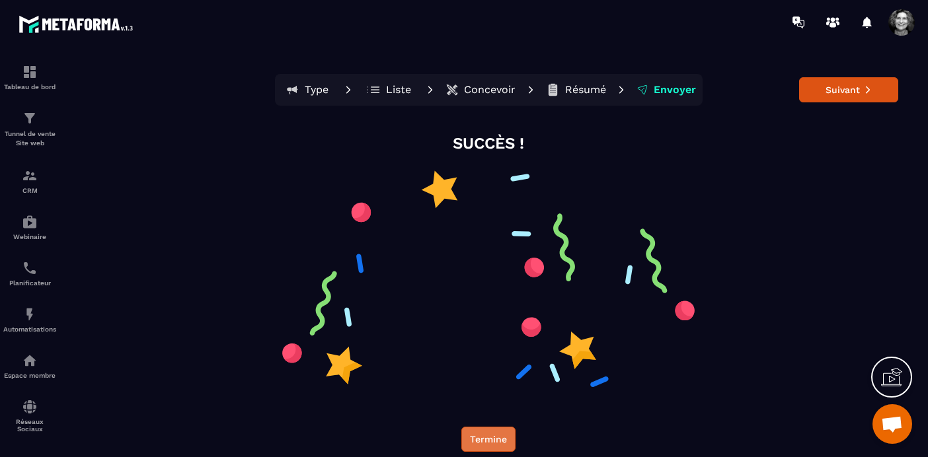
click at [488, 439] on button "Termine" at bounding box center [488, 439] width 54 height 25
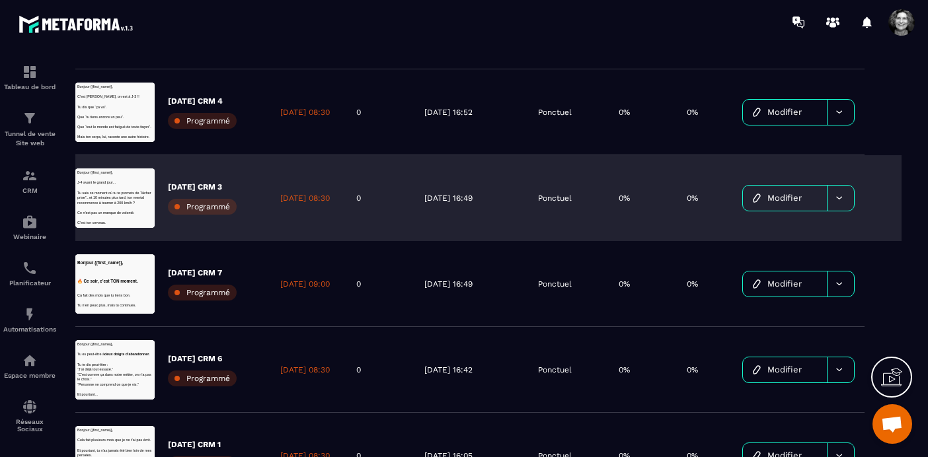
scroll to position [163, 0]
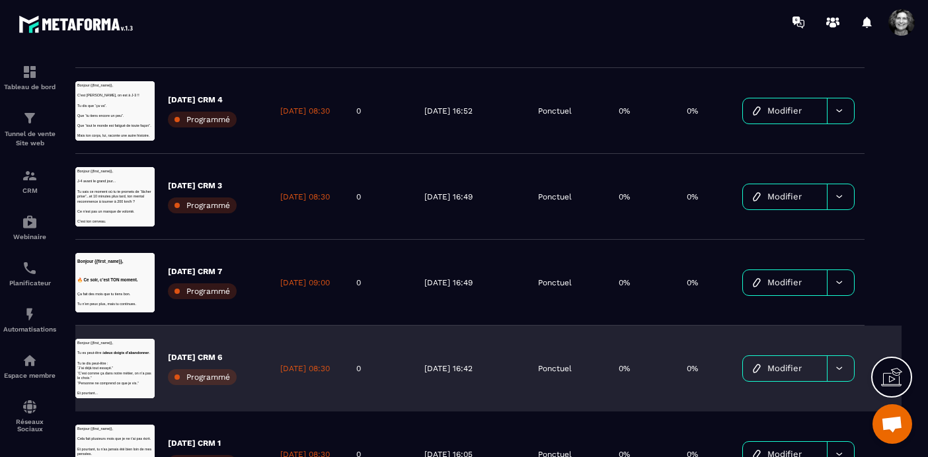
click at [790, 368] on span "Modifier" at bounding box center [784, 368] width 34 height 10
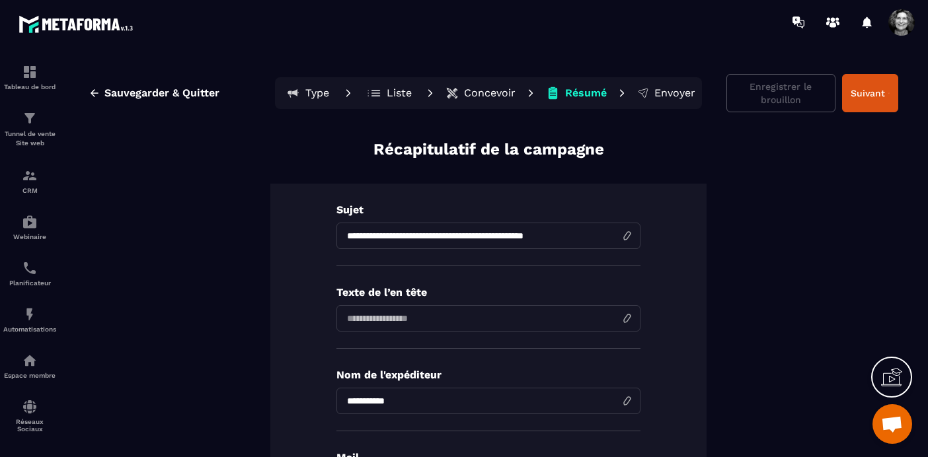
click at [359, 237] on input "**********" at bounding box center [488, 236] width 304 height 26
type input "**********"
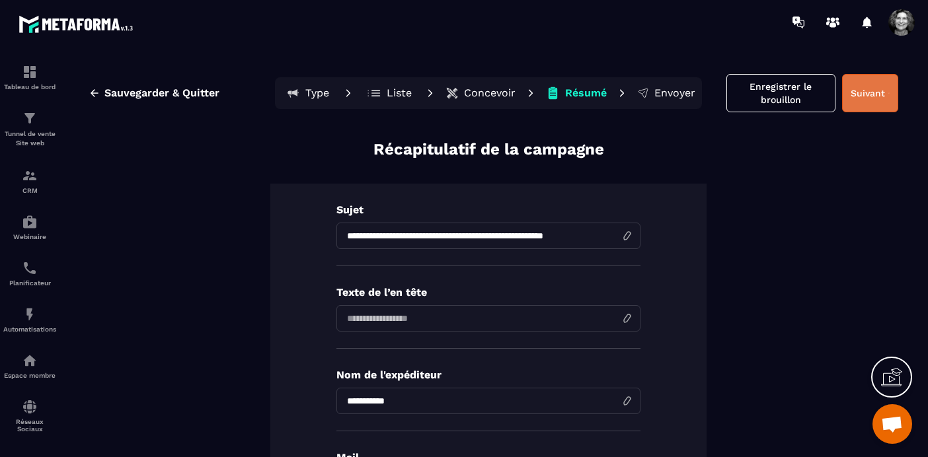
click at [867, 95] on button "Suivant" at bounding box center [870, 93] width 56 height 38
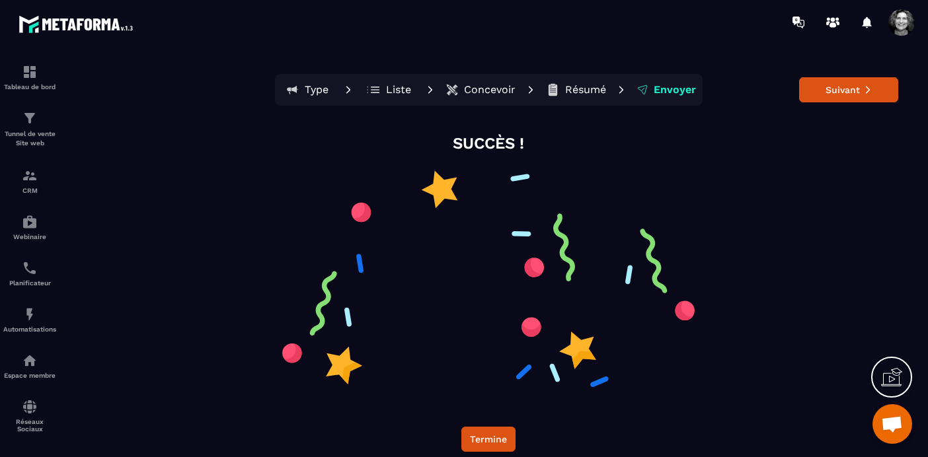
click at [488, 89] on p "Concevoir" at bounding box center [490, 89] width 52 height 13
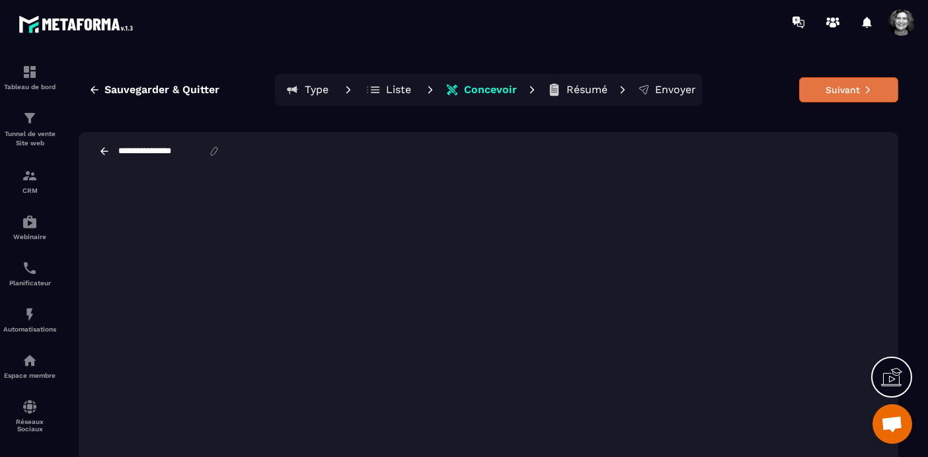
click at [853, 93] on button "Suivant" at bounding box center [848, 89] width 99 height 25
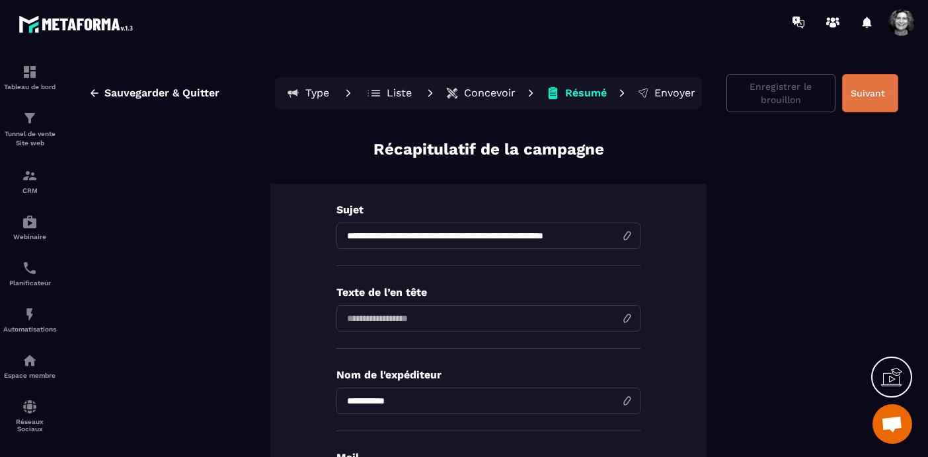
click at [862, 93] on button "Suivant" at bounding box center [870, 93] width 56 height 38
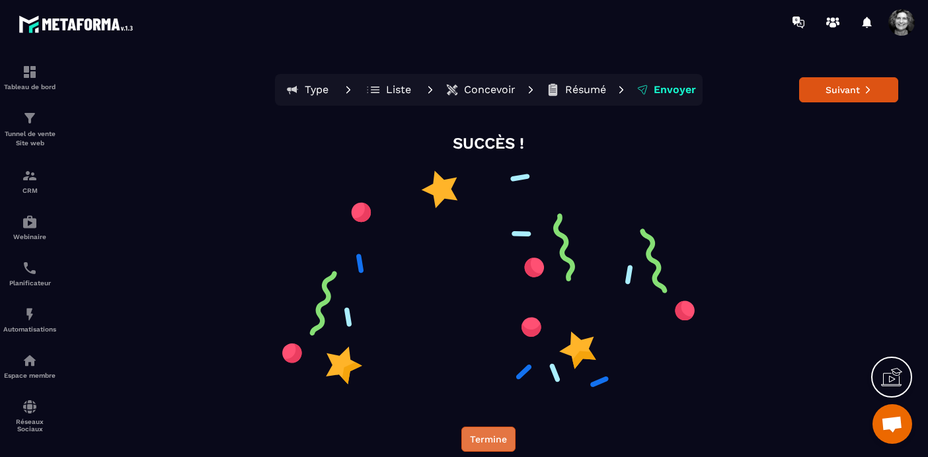
click at [487, 443] on button "Termine" at bounding box center [488, 439] width 54 height 25
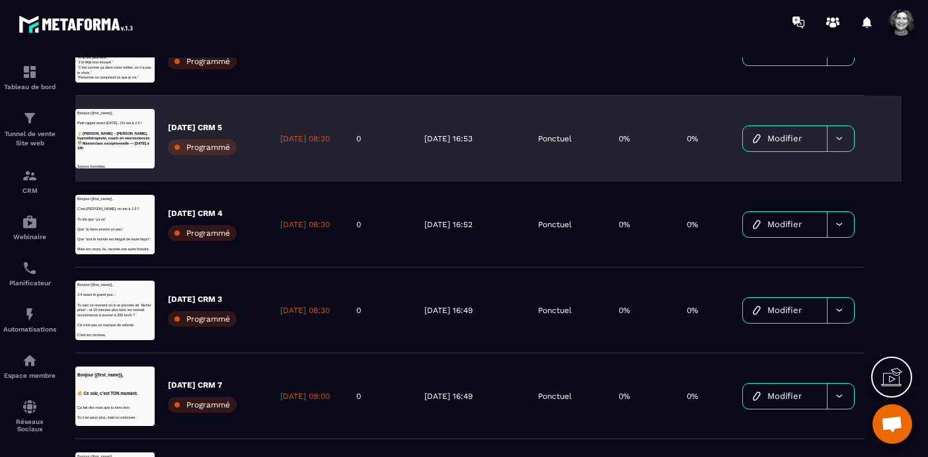
scroll to position [144, 0]
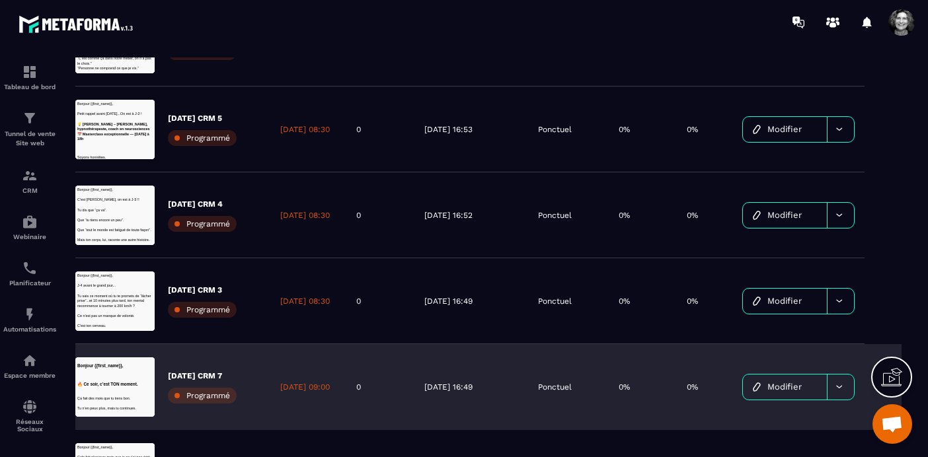
click at [782, 387] on span "Modifier" at bounding box center [784, 387] width 34 height 10
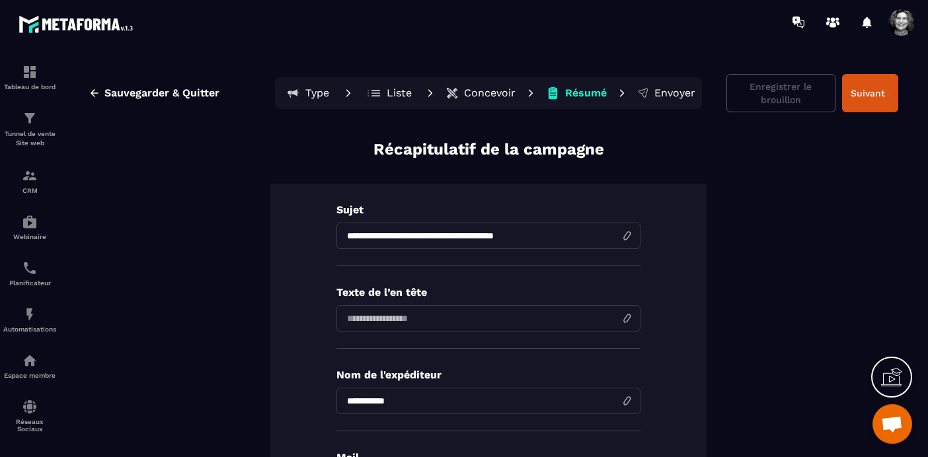
click at [424, 235] on input "**********" at bounding box center [488, 236] width 304 height 26
type input "**********"
click at [875, 85] on button "Suivant" at bounding box center [870, 93] width 56 height 38
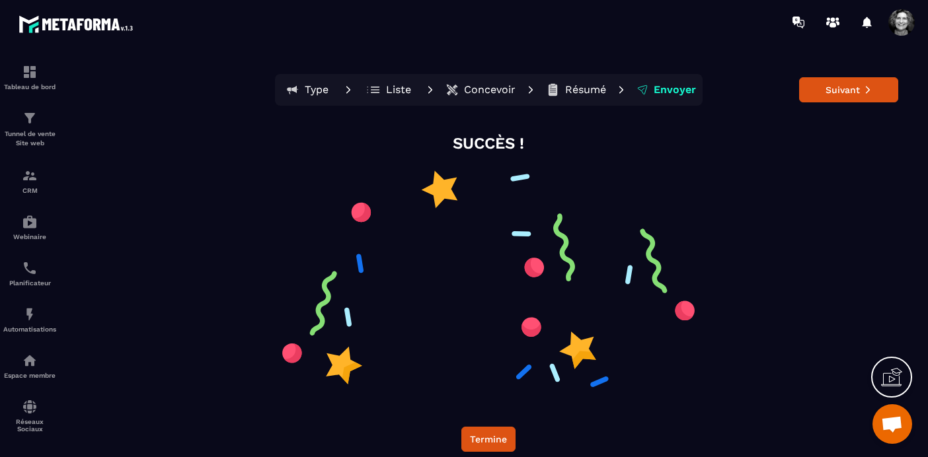
click at [482, 87] on p "Concevoir" at bounding box center [490, 89] width 52 height 13
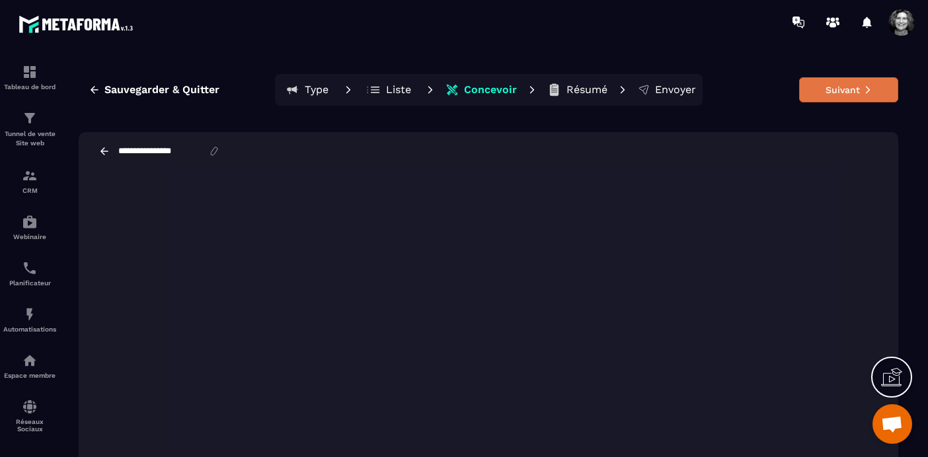
click at [857, 87] on button "Suivant" at bounding box center [848, 89] width 99 height 25
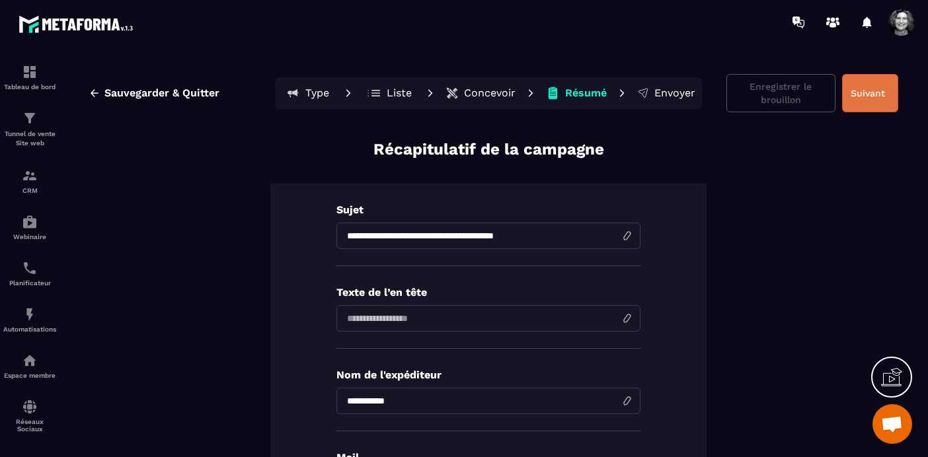
click at [880, 89] on button "Suivant" at bounding box center [870, 93] width 56 height 38
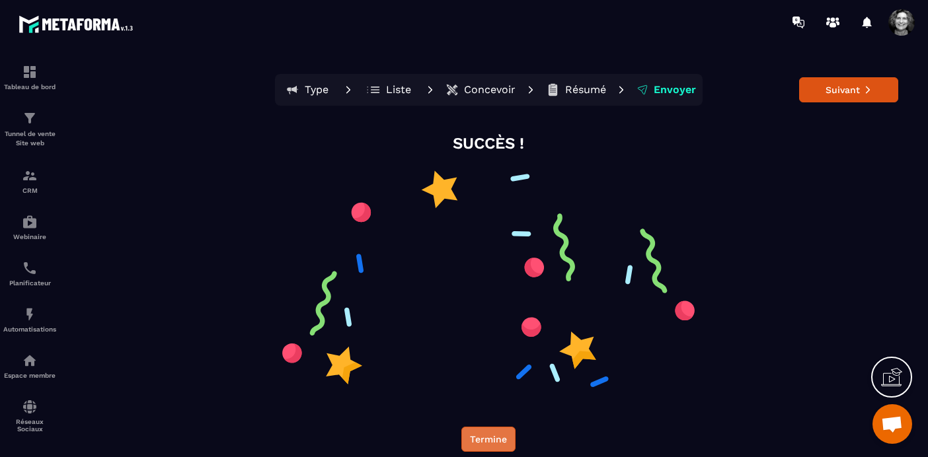
click at [487, 438] on button "Termine" at bounding box center [488, 439] width 54 height 25
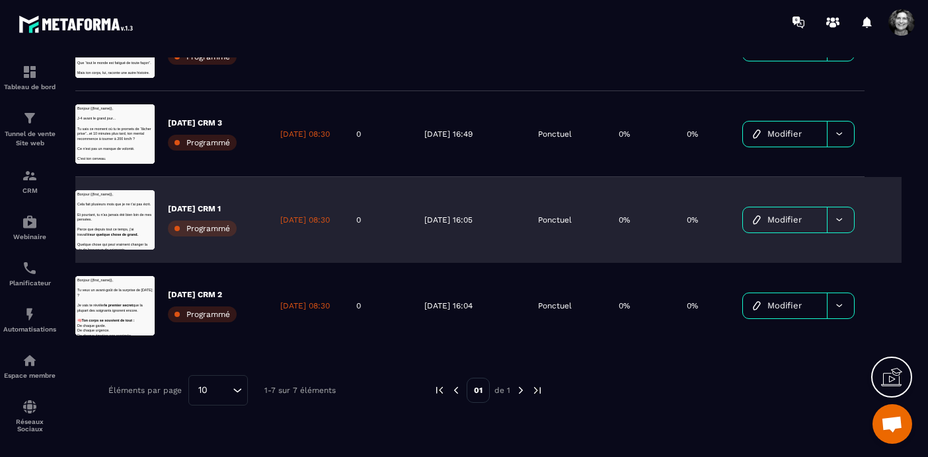
click at [784, 221] on span "Modifier" at bounding box center [784, 220] width 34 height 10
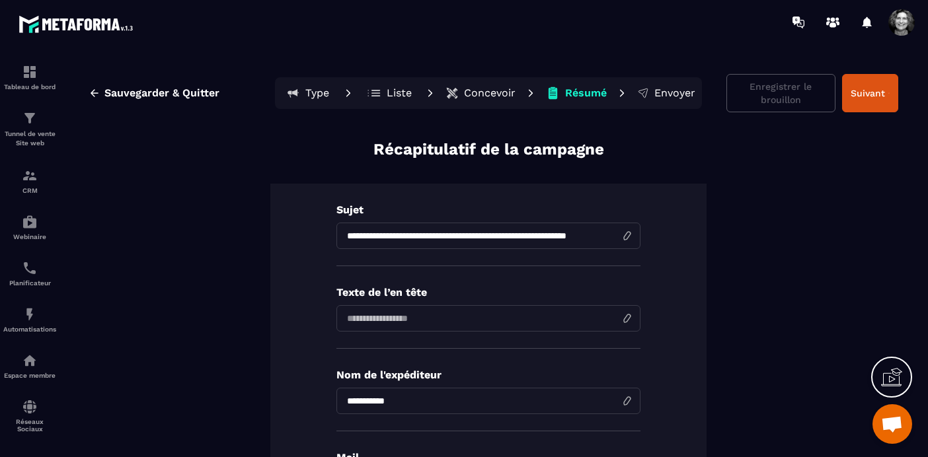
click at [480, 93] on p "Concevoir" at bounding box center [490, 93] width 52 height 13
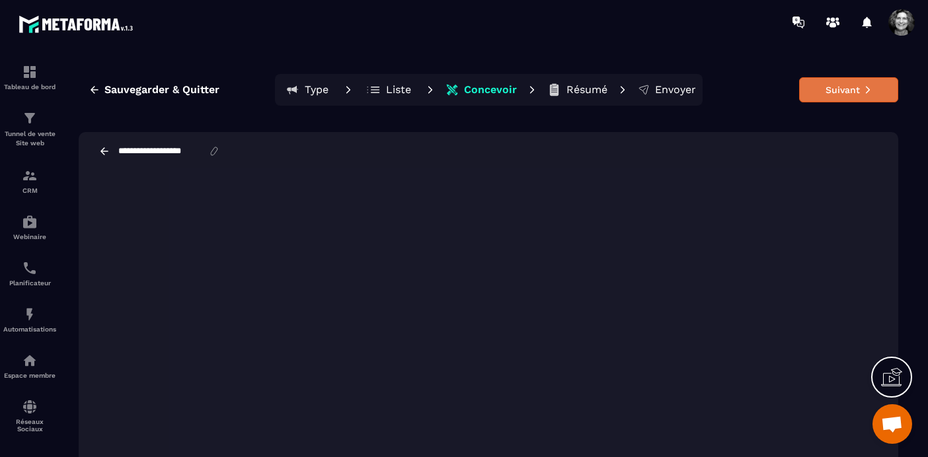
click at [850, 94] on button "Suivant" at bounding box center [848, 89] width 99 height 25
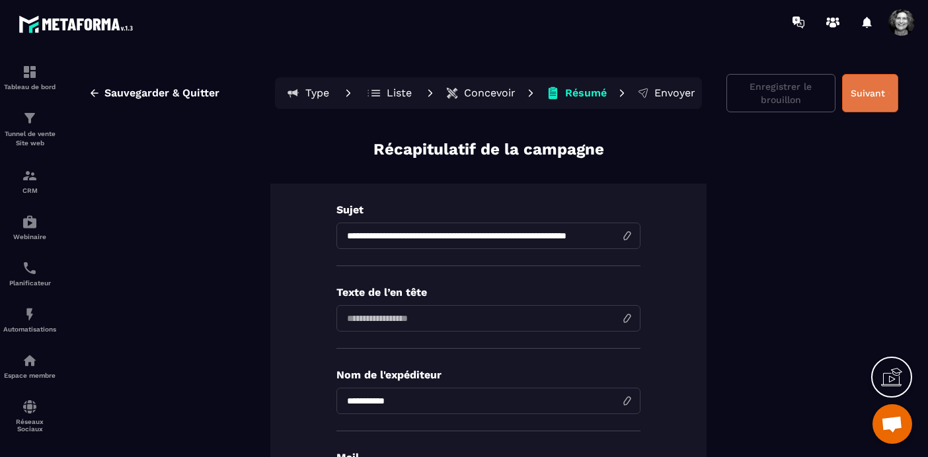
click at [873, 87] on button "Suivant" at bounding box center [870, 93] width 56 height 38
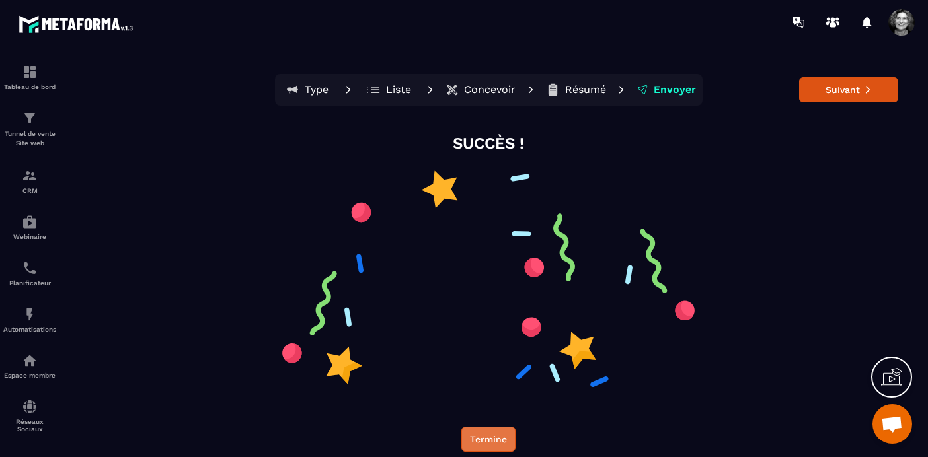
click at [490, 429] on button "Termine" at bounding box center [488, 439] width 54 height 25
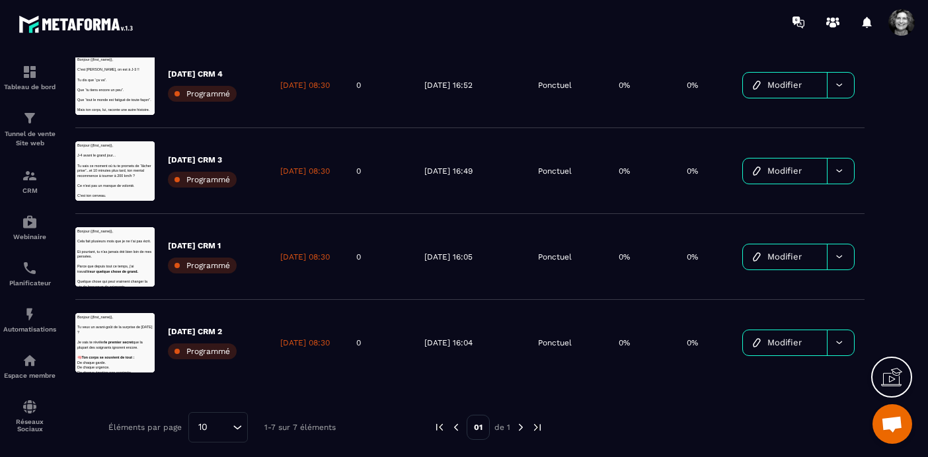
scroll to position [361, 0]
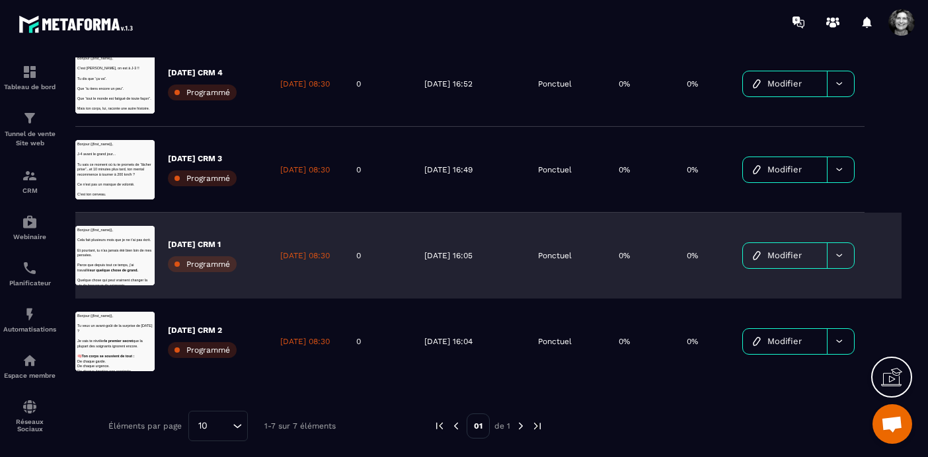
click at [801, 256] on span "Modifier" at bounding box center [784, 255] width 34 height 10
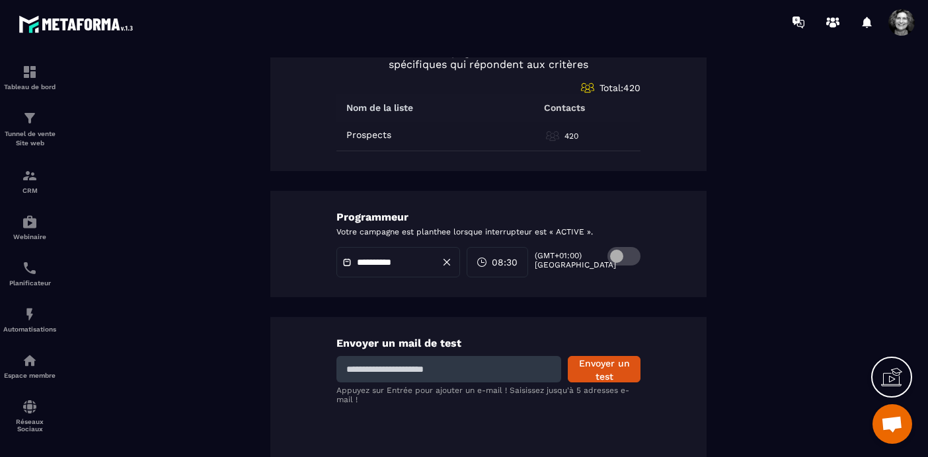
scroll to position [743, 0]
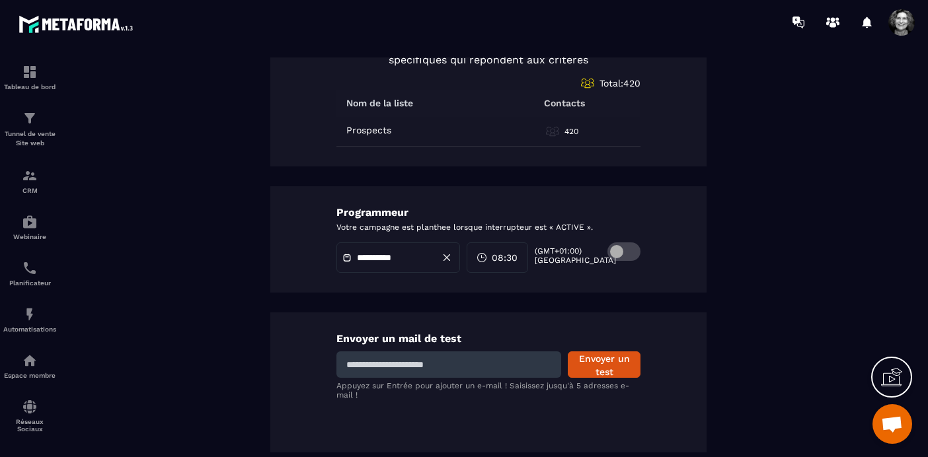
click at [414, 365] on input at bounding box center [448, 365] width 225 height 26
type input "**********"
click at [602, 363] on button "Envoyer un test" at bounding box center [604, 365] width 73 height 26
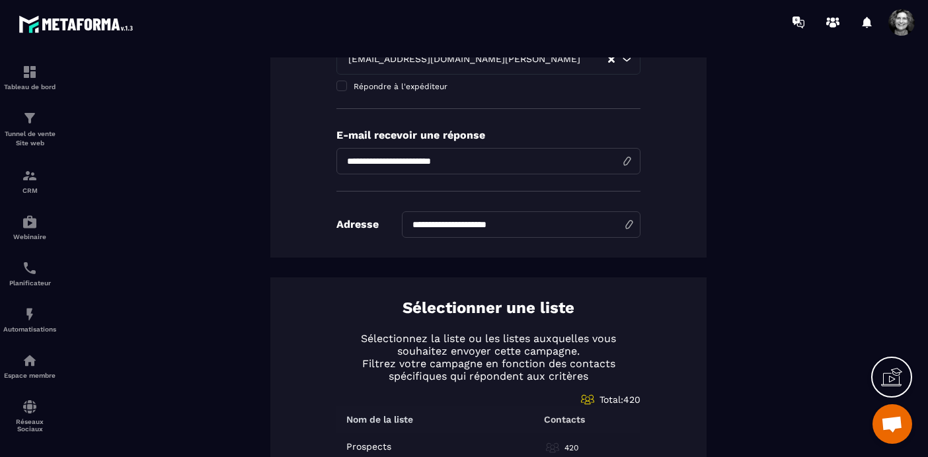
scroll to position [0, 0]
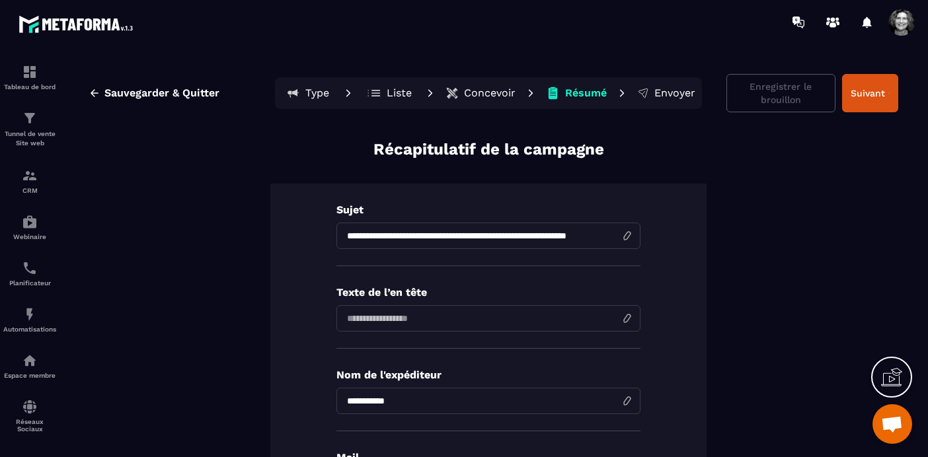
click at [489, 93] on p "Concevoir" at bounding box center [490, 93] width 52 height 13
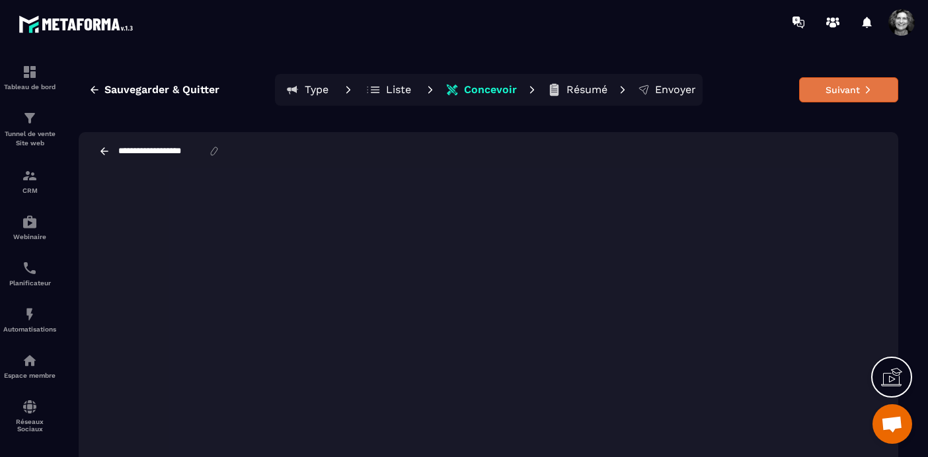
click at [860, 91] on button "Suivant" at bounding box center [848, 89] width 99 height 25
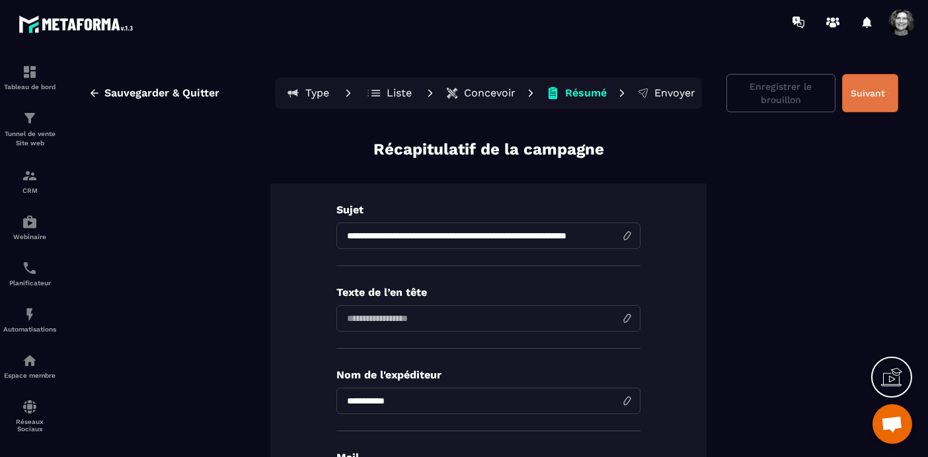
click at [866, 89] on button "Suivant" at bounding box center [870, 93] width 56 height 38
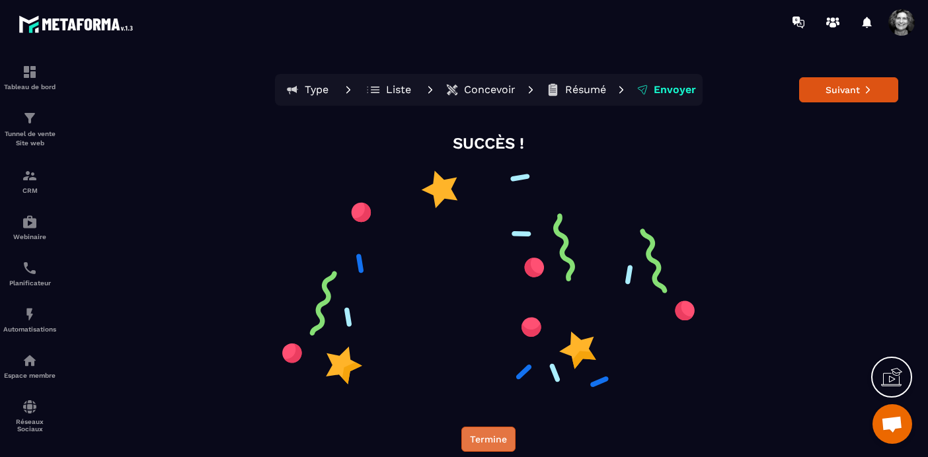
click at [485, 445] on button "Termine" at bounding box center [488, 439] width 54 height 25
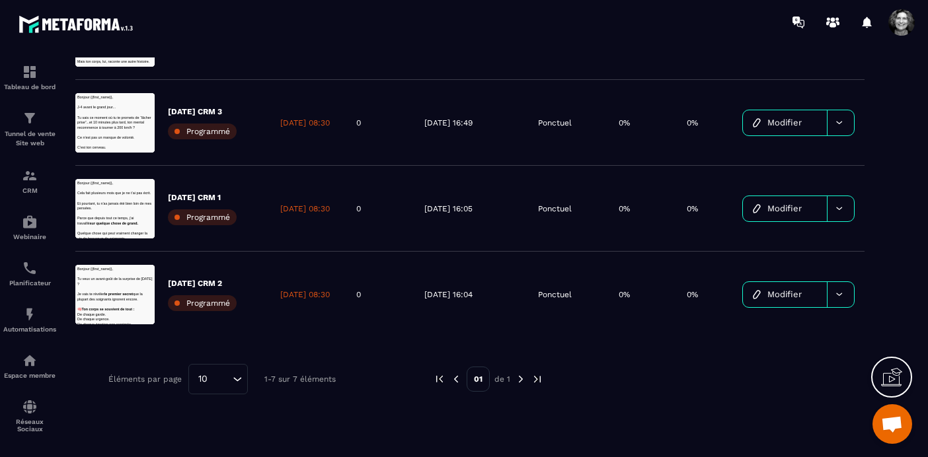
scroll to position [409, 0]
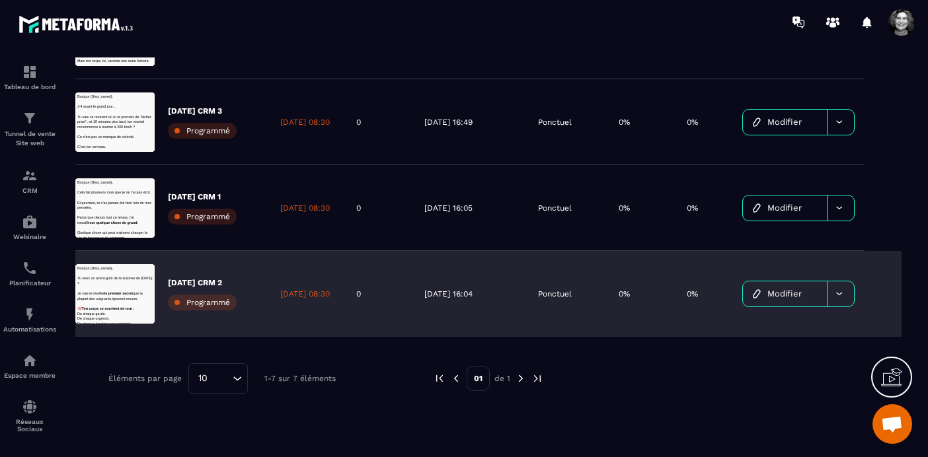
click at [789, 297] on span "Modifier" at bounding box center [784, 294] width 34 height 10
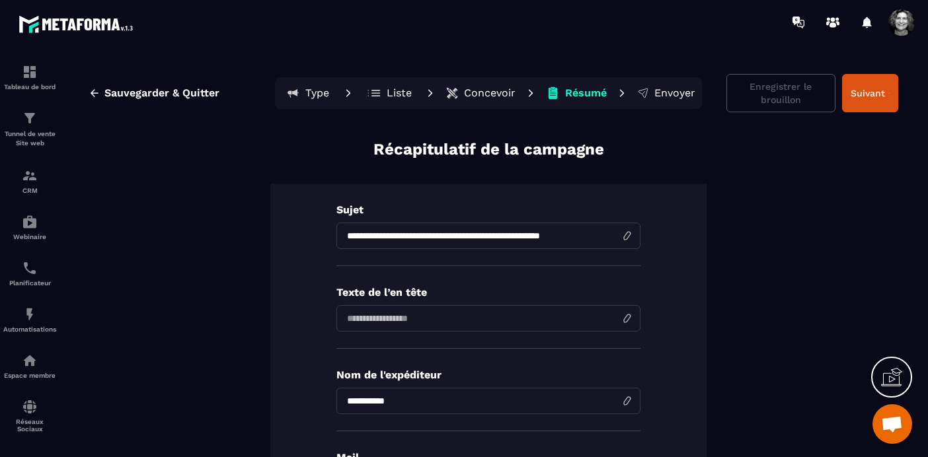
click at [492, 89] on p "Concevoir" at bounding box center [490, 93] width 52 height 13
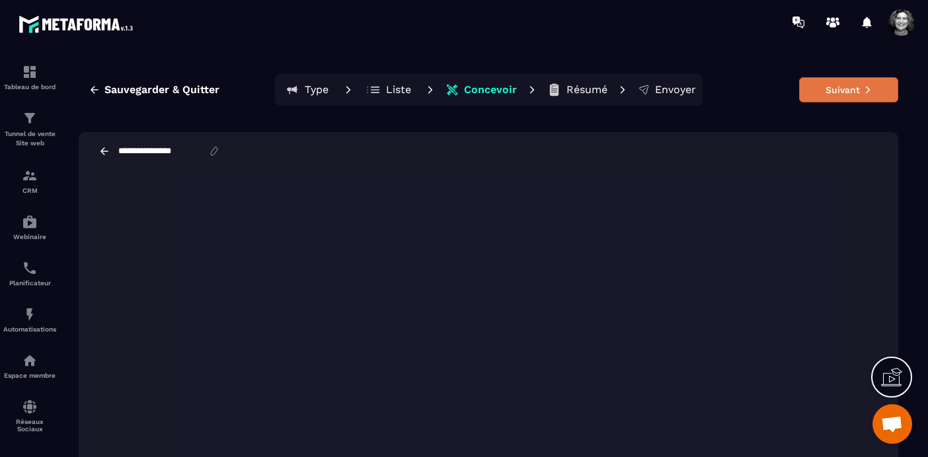
click at [854, 85] on button "Suivant" at bounding box center [848, 89] width 99 height 25
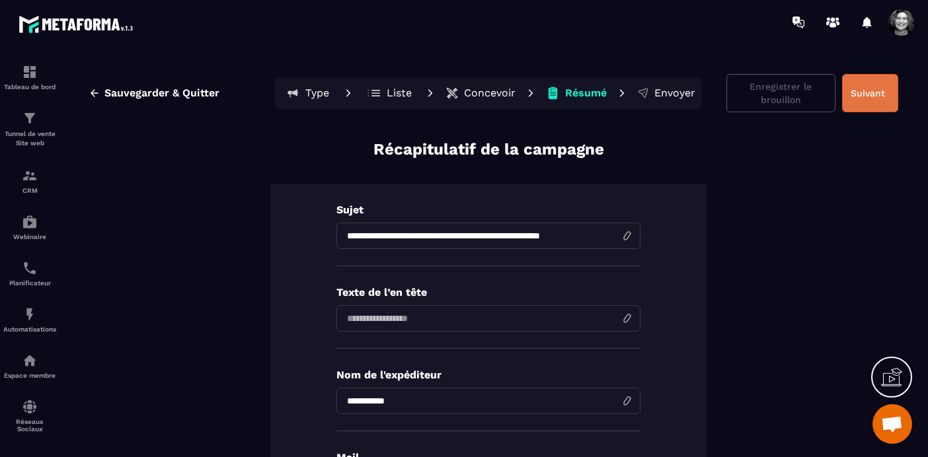
click at [863, 92] on button "Suivant" at bounding box center [870, 93] width 56 height 38
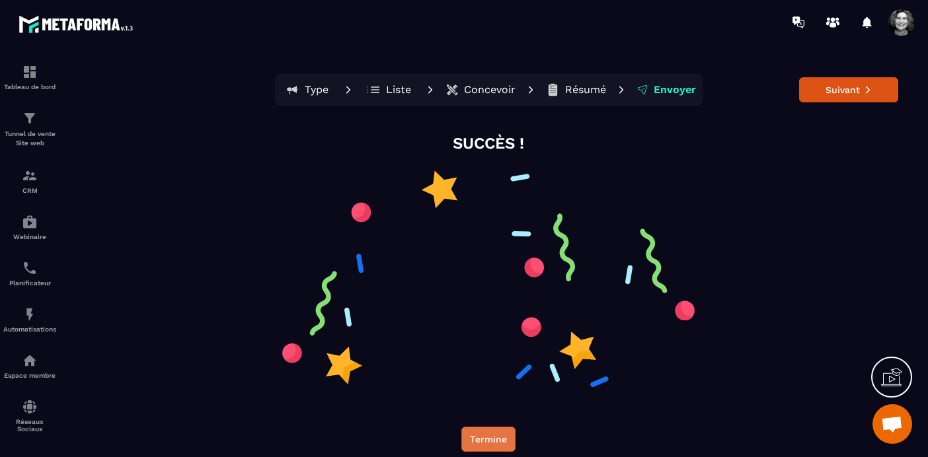
click at [486, 439] on button "Termine" at bounding box center [488, 439] width 54 height 25
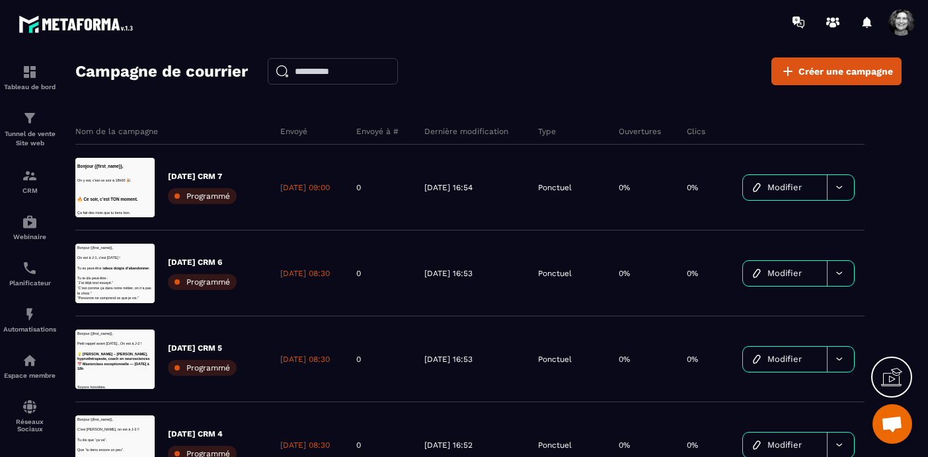
click at [895, 427] on span "Ouvrir le chat" at bounding box center [892, 425] width 22 height 19
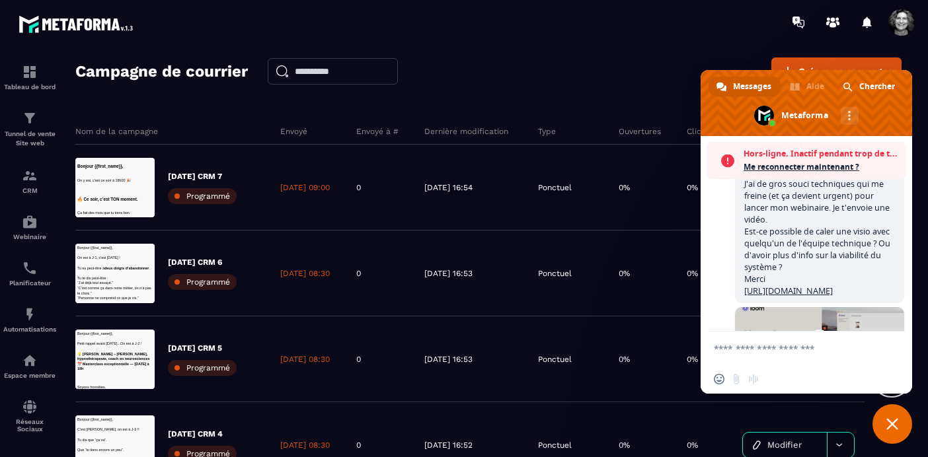
scroll to position [16763, 0]
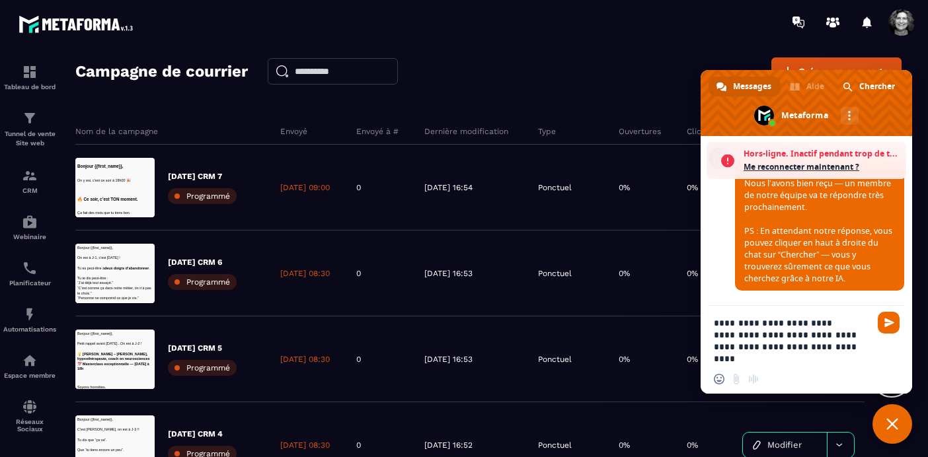
type textarea "**********"
click at [735, 379] on div "Insérer un emoji Envoyer un fichier Message audio" at bounding box center [740, 379] width 52 height 11
click at [788, 377] on div "Insérer un emoji Envoyer un fichier Message audio" at bounding box center [805, 379] width 211 height 29
click at [792, 166] on span "Me reconnecter maintenant ?" at bounding box center [821, 167] width 156 height 13
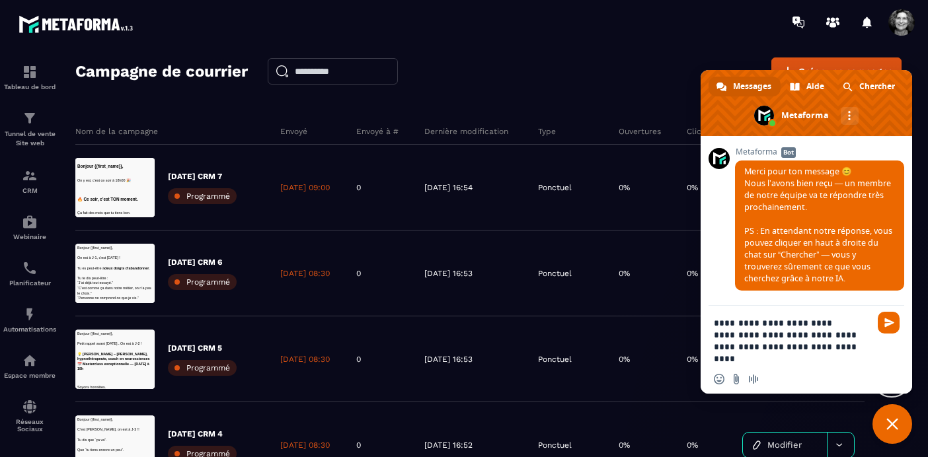
scroll to position [16746, 0]
click at [735, 380] on input "Envoyer un fichier" at bounding box center [736, 379] width 11 height 11
click at [891, 323] on span "Envoyer" at bounding box center [889, 323] width 10 height 10
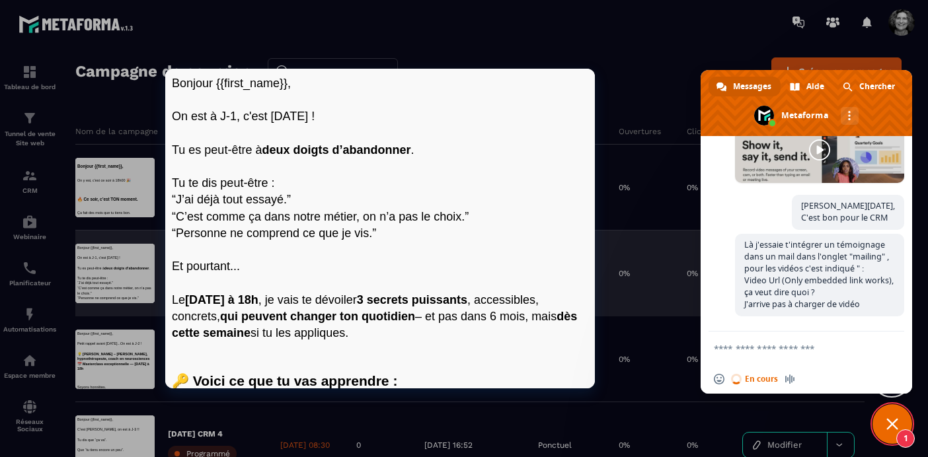
scroll to position [0, 0]
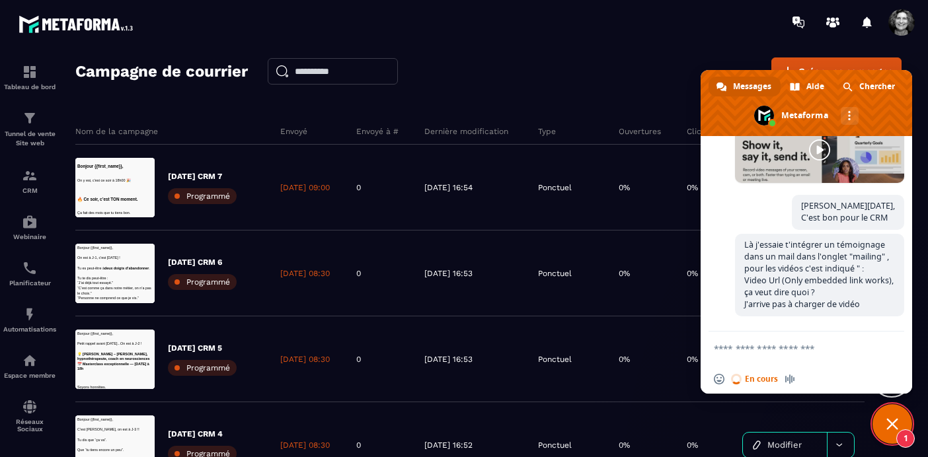
click at [838, 370] on div "Insérer un emoji En cours Message audio" at bounding box center [805, 379] width 211 height 29
click at [778, 352] on textarea "Entrez votre message..." at bounding box center [792, 349] width 156 height 12
click at [906, 437] on span "1" at bounding box center [905, 438] width 19 height 19
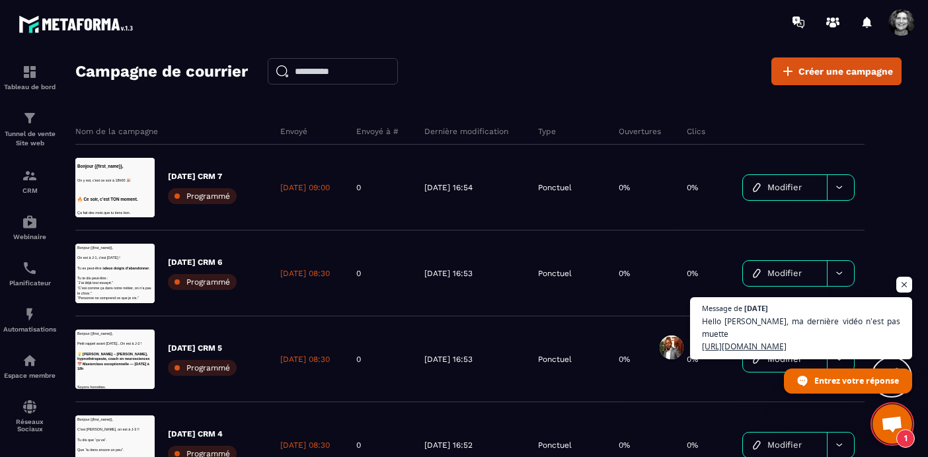
click at [906, 437] on span "1" at bounding box center [905, 438] width 19 height 19
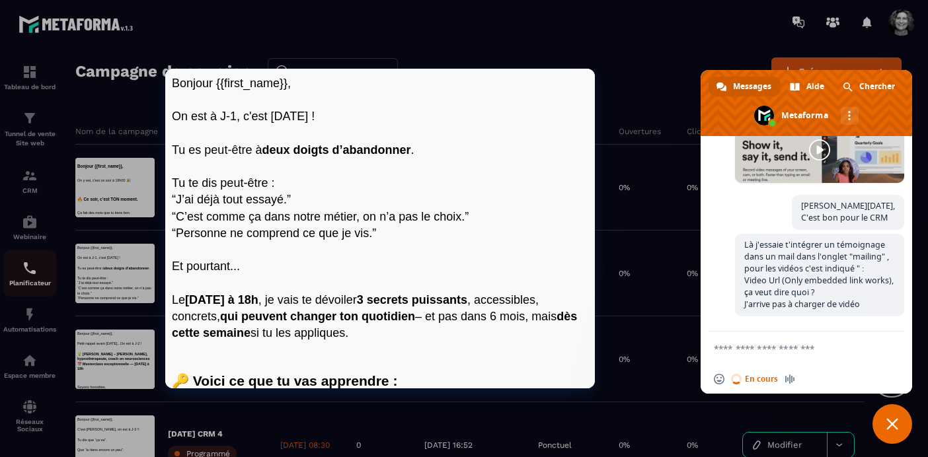
scroll to position [0, 0]
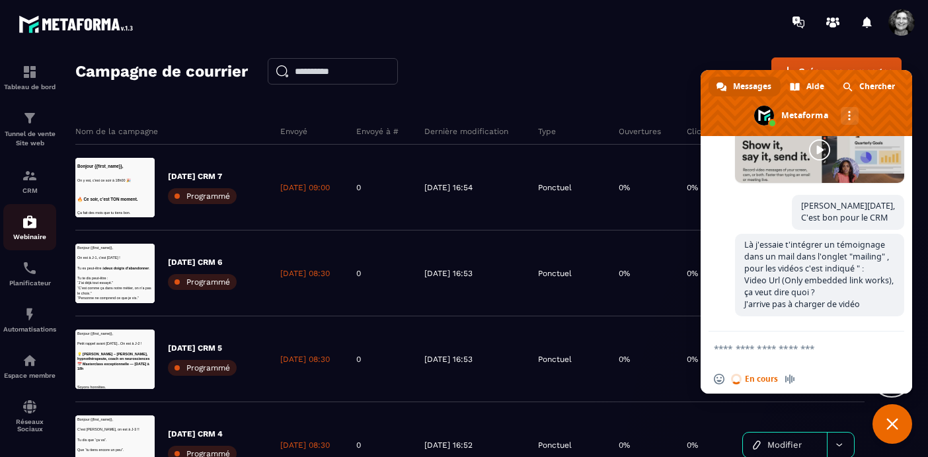
click at [28, 223] on img at bounding box center [30, 222] width 16 height 16
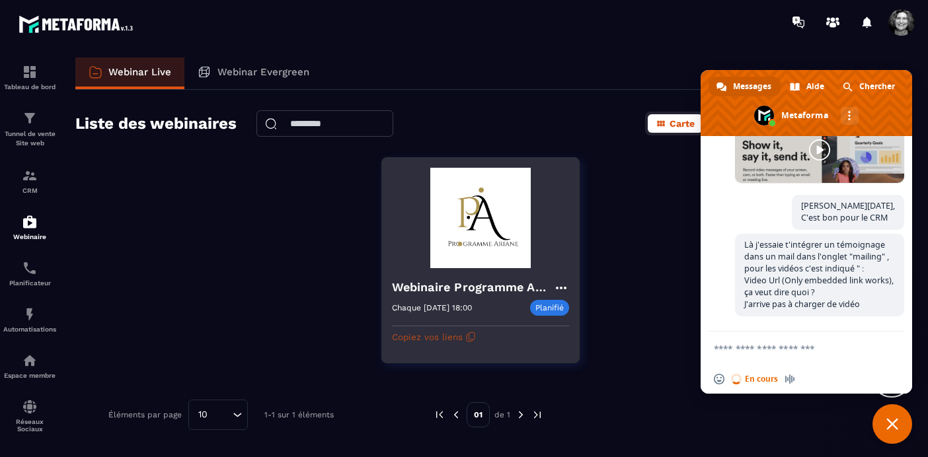
click at [461, 338] on button "Copiez vos liens" at bounding box center [434, 336] width 84 height 21
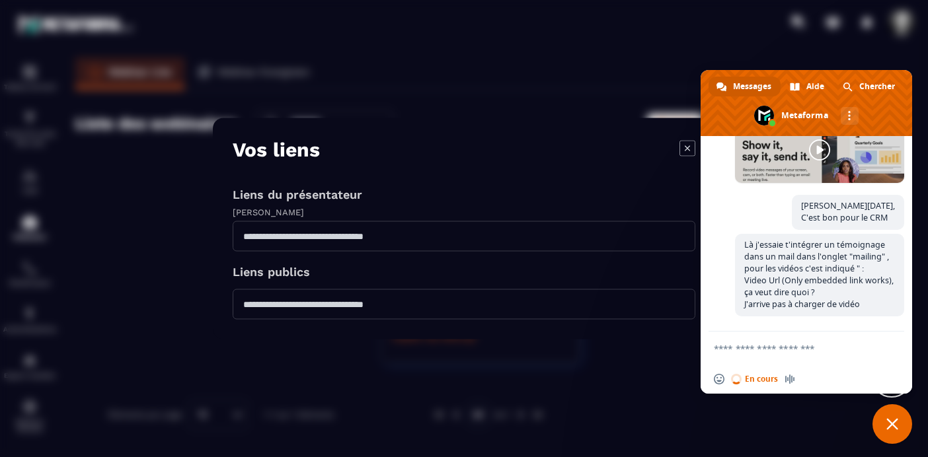
click at [890, 426] on span "Fermer le chat" at bounding box center [892, 424] width 12 height 12
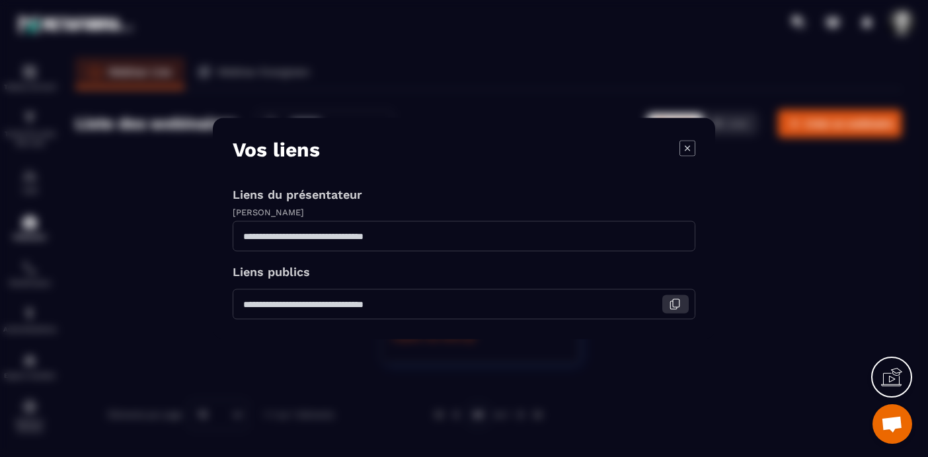
click at [677, 305] on icon "Modal window" at bounding box center [675, 305] width 12 height 12
click at [677, 308] on icon "Modal window" at bounding box center [675, 305] width 12 height 12
click at [686, 147] on icon "Modal window" at bounding box center [687, 148] width 16 height 16
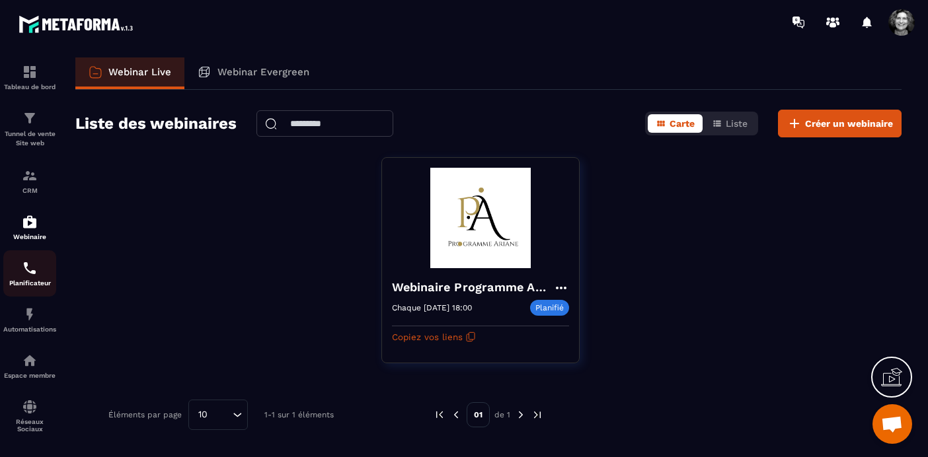
click at [28, 270] on img at bounding box center [30, 268] width 16 height 16
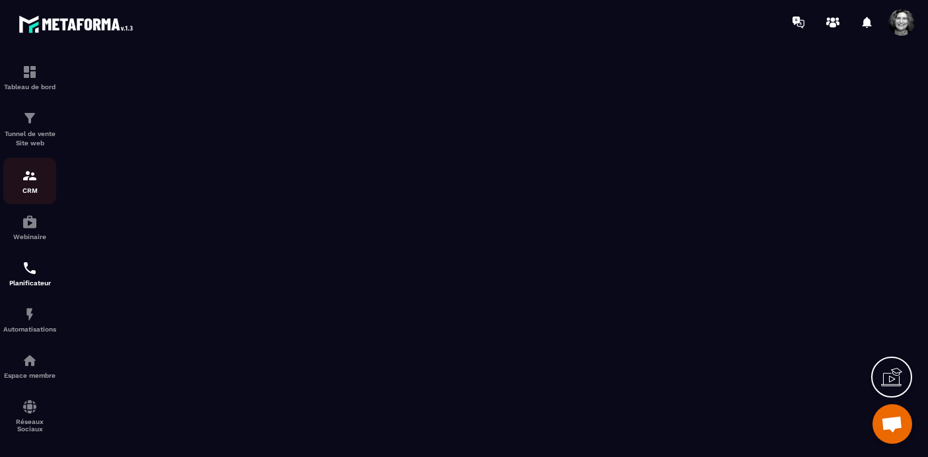
click at [34, 184] on div "CRM" at bounding box center [29, 181] width 53 height 26
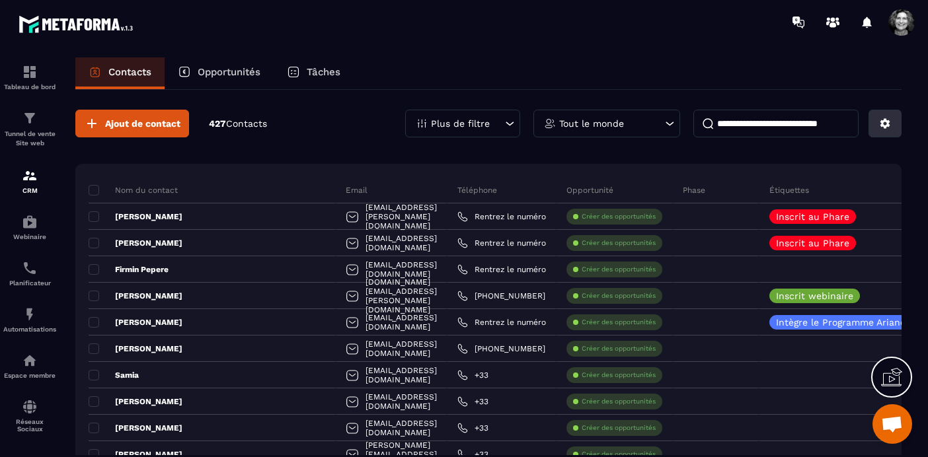
click at [888, 123] on icon at bounding box center [885, 124] width 12 height 12
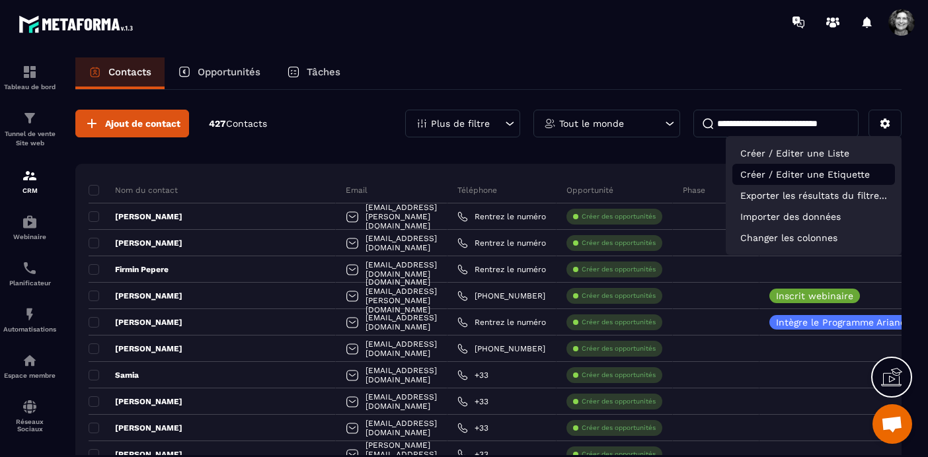
click at [816, 172] on p "Créer / Editer une Etiquette" at bounding box center [813, 174] width 163 height 21
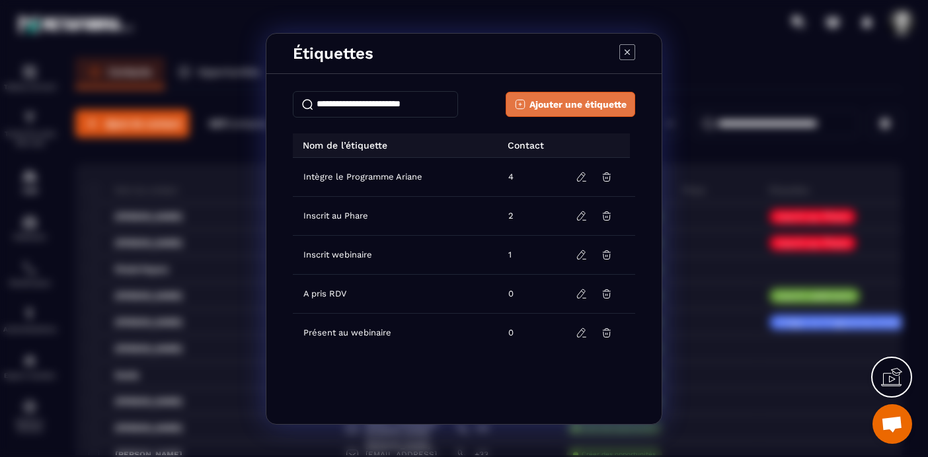
click at [570, 104] on span "Ajouter une étiquette" at bounding box center [577, 104] width 97 height 13
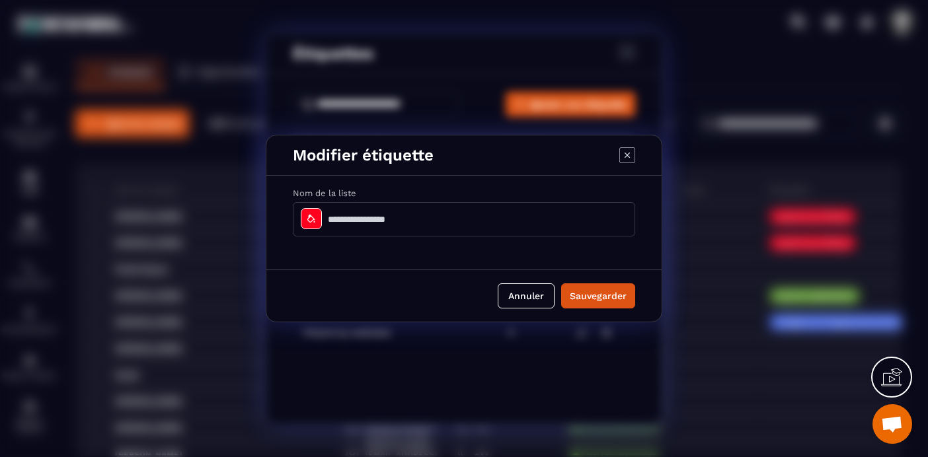
click at [410, 218] on input "Modal window" at bounding box center [464, 219] width 342 height 34
type input "**********"
click at [312, 221] on icon "Modal window" at bounding box center [310, 219] width 7 height 8
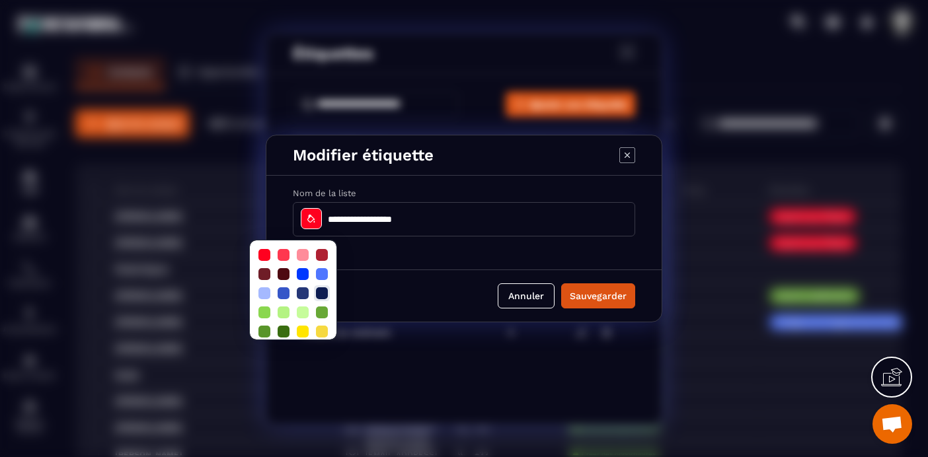
click at [324, 293] on div at bounding box center [322, 293] width 12 height 12
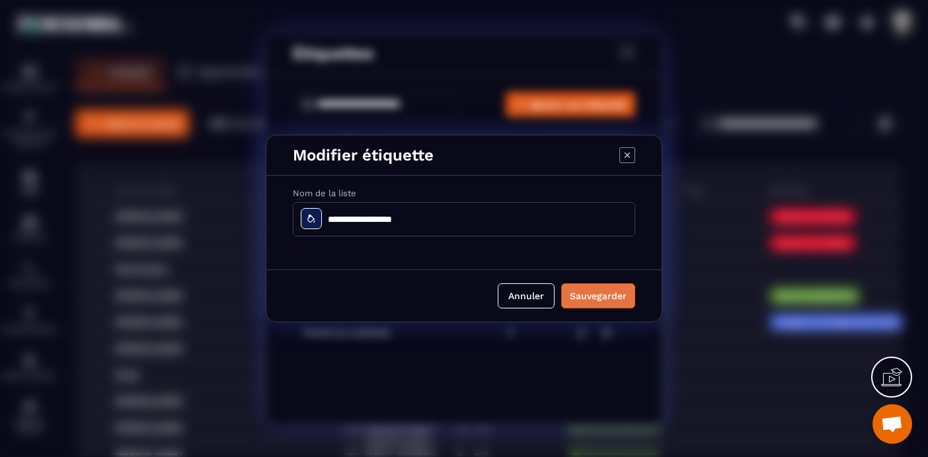
click at [609, 294] on button "Sauvegarder" at bounding box center [598, 295] width 74 height 25
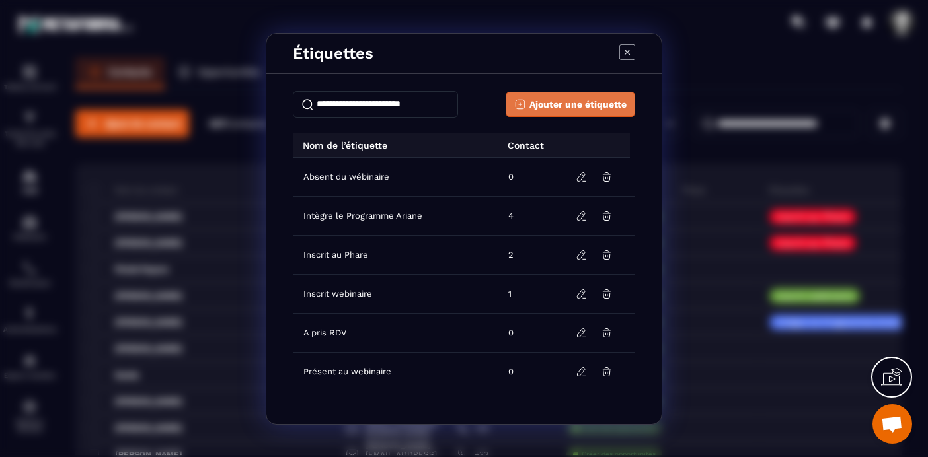
click at [581, 104] on span "Ajouter une étiquette" at bounding box center [577, 104] width 97 height 13
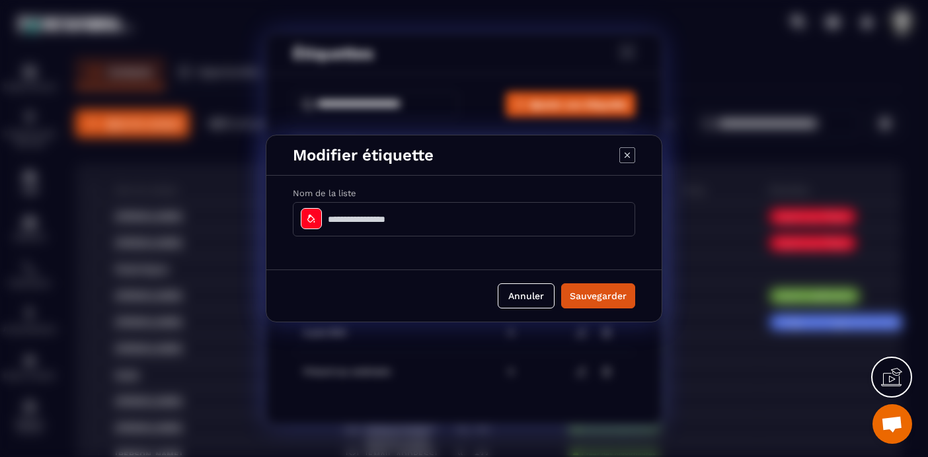
click at [347, 215] on input "Modal window" at bounding box center [464, 219] width 342 height 34
type input "**********"
click at [306, 215] on icon "Modal window" at bounding box center [311, 218] width 11 height 11
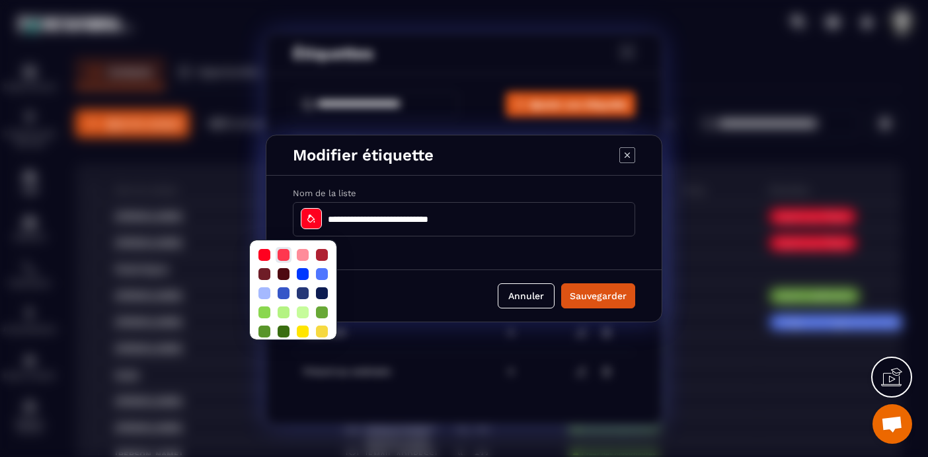
click at [285, 251] on div at bounding box center [284, 255] width 12 height 12
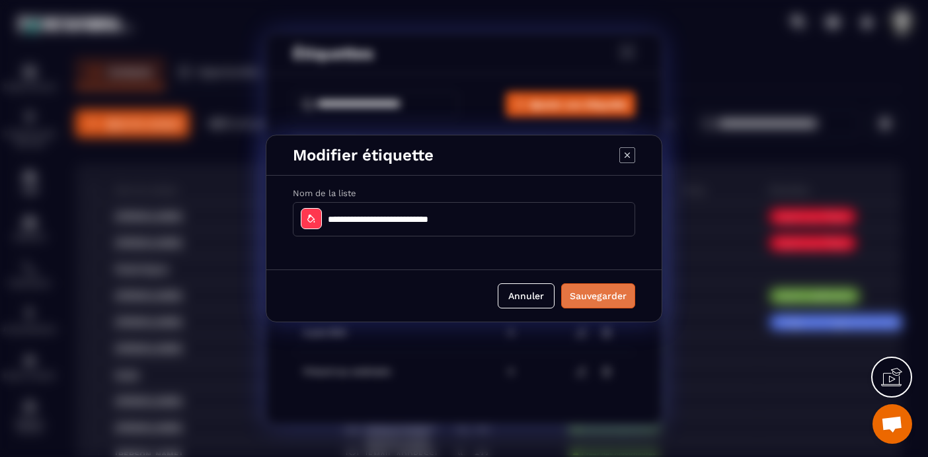
click at [615, 299] on button "Sauvegarder" at bounding box center [598, 295] width 74 height 25
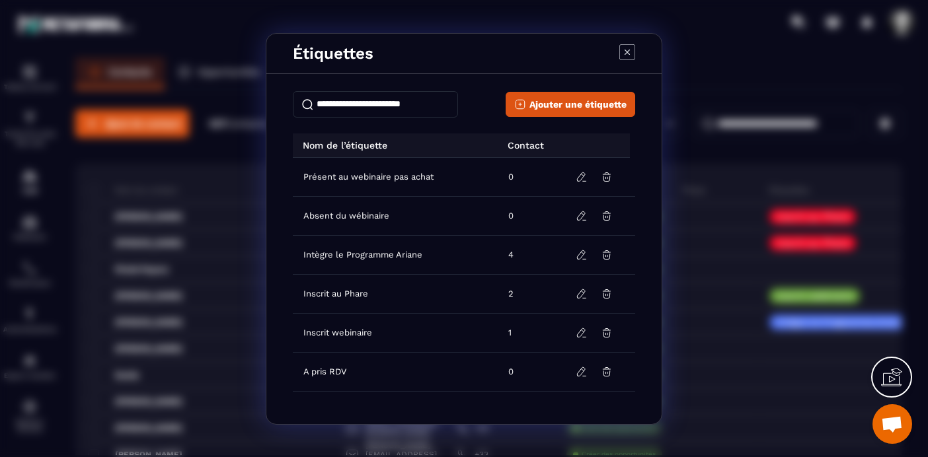
click at [628, 54] on icon "Modal window" at bounding box center [627, 52] width 16 height 16
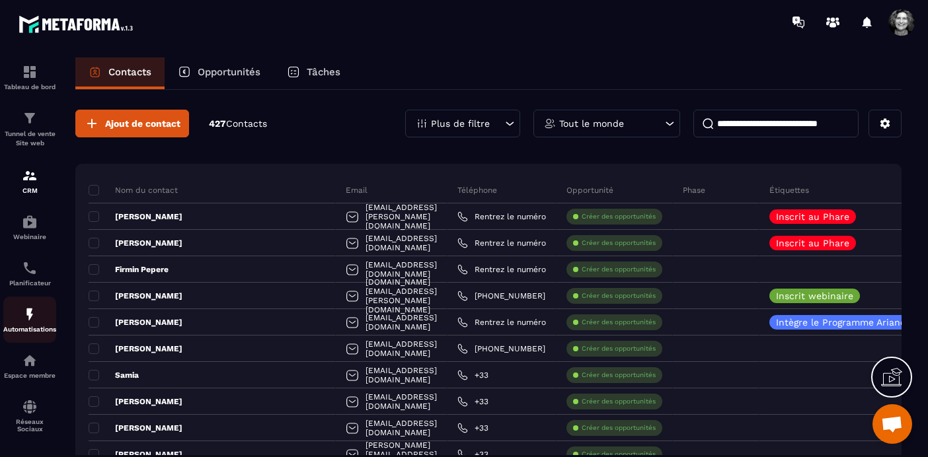
click at [28, 320] on img at bounding box center [30, 315] width 16 height 16
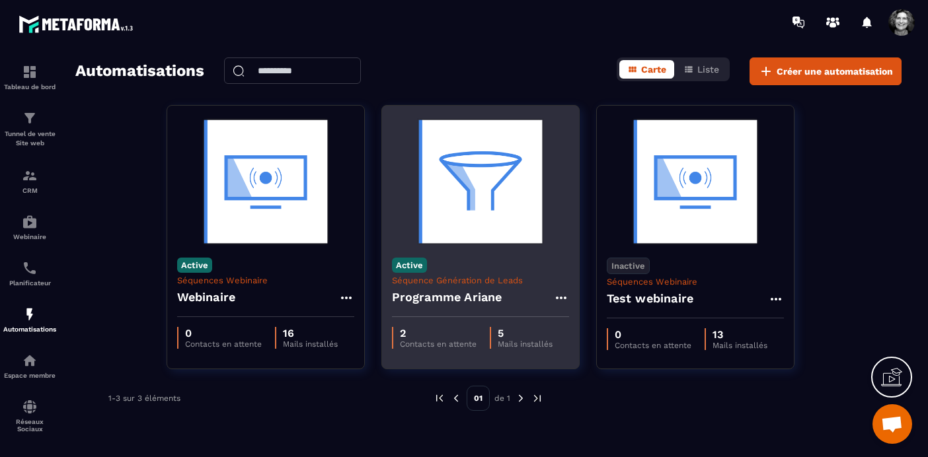
click at [512, 192] on img at bounding box center [480, 182] width 177 height 132
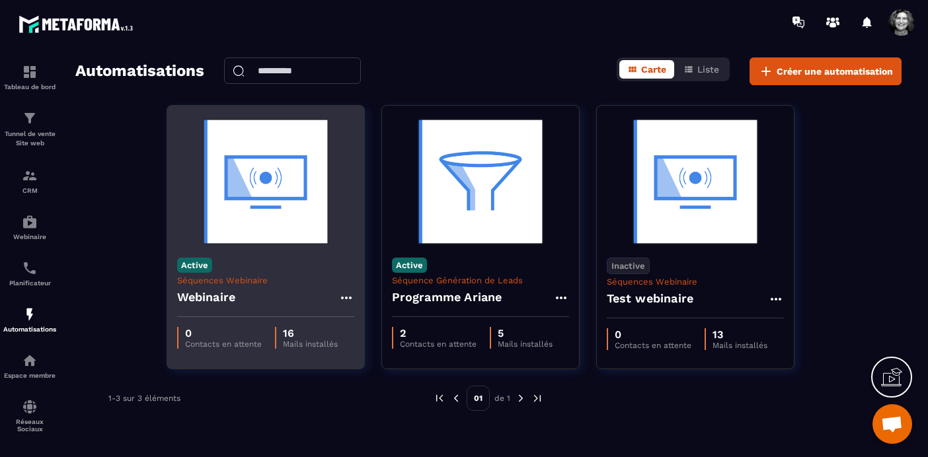
click at [242, 215] on img at bounding box center [265, 182] width 177 height 132
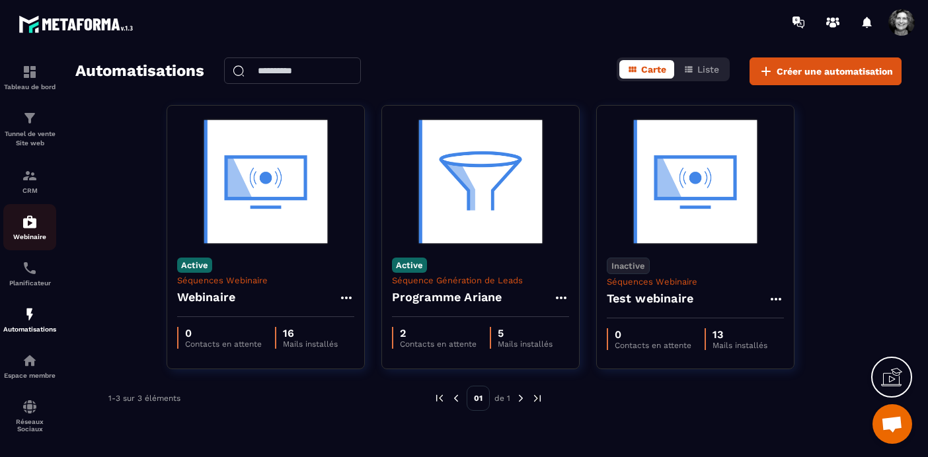
click at [28, 220] on img at bounding box center [30, 222] width 16 height 16
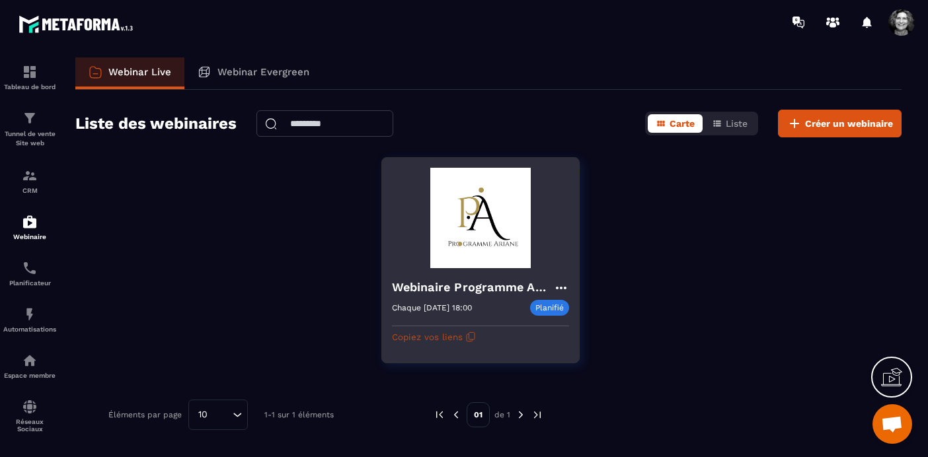
click at [465, 337] on icon "button" at bounding box center [470, 337] width 11 height 11
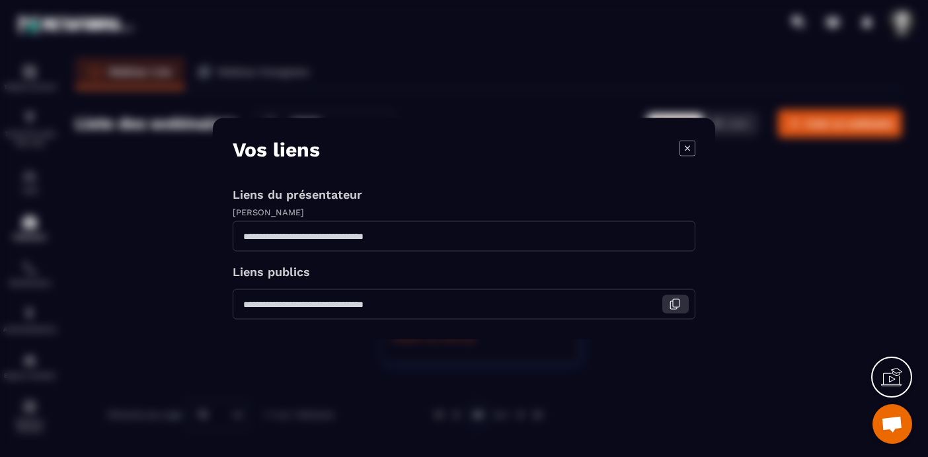
click at [676, 305] on icon "Modal window" at bounding box center [675, 305] width 12 height 12
